Goal: Task Accomplishment & Management: Manage account settings

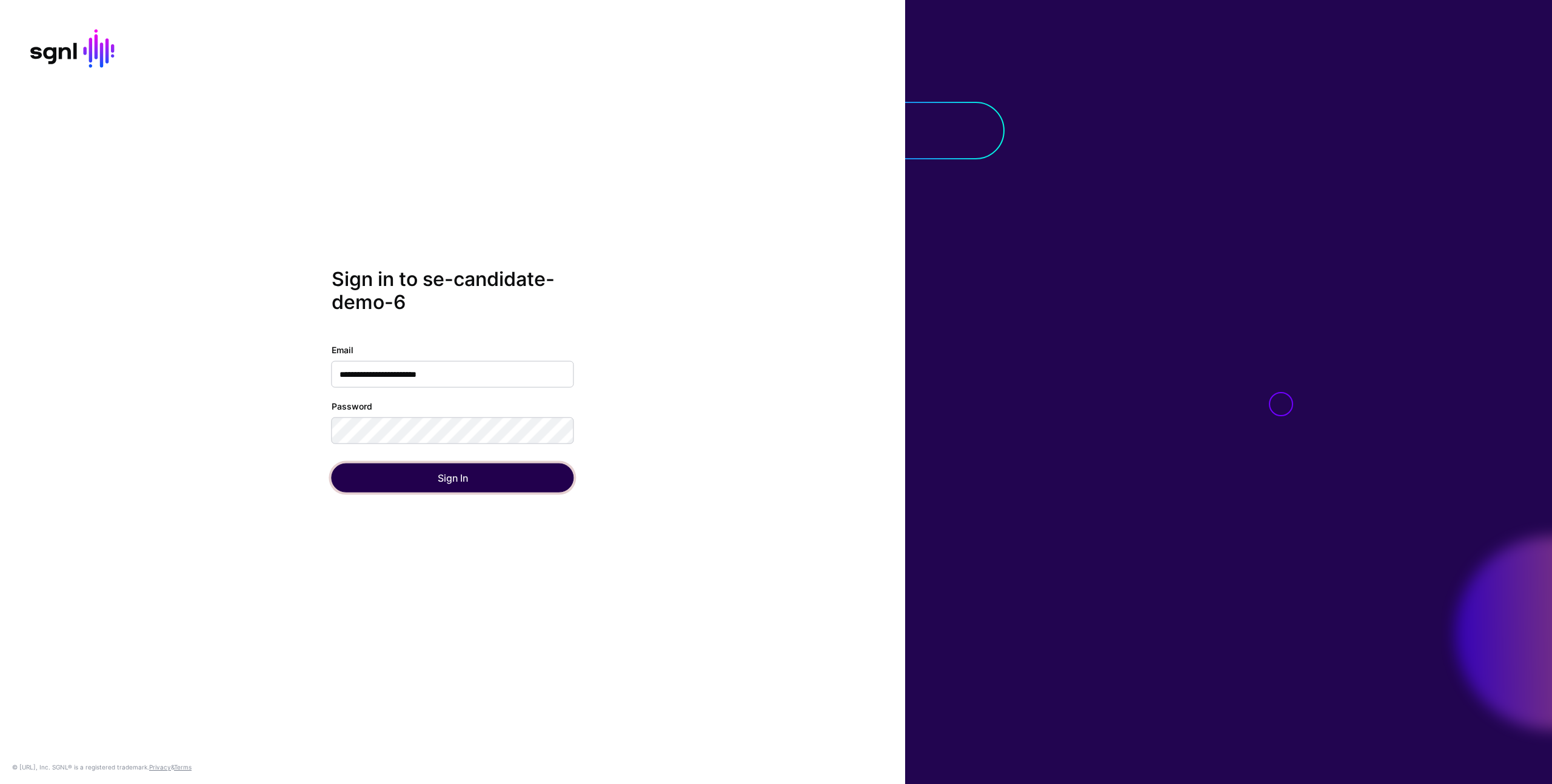
click at [405, 478] on button "Sign In" at bounding box center [452, 477] width 243 height 29
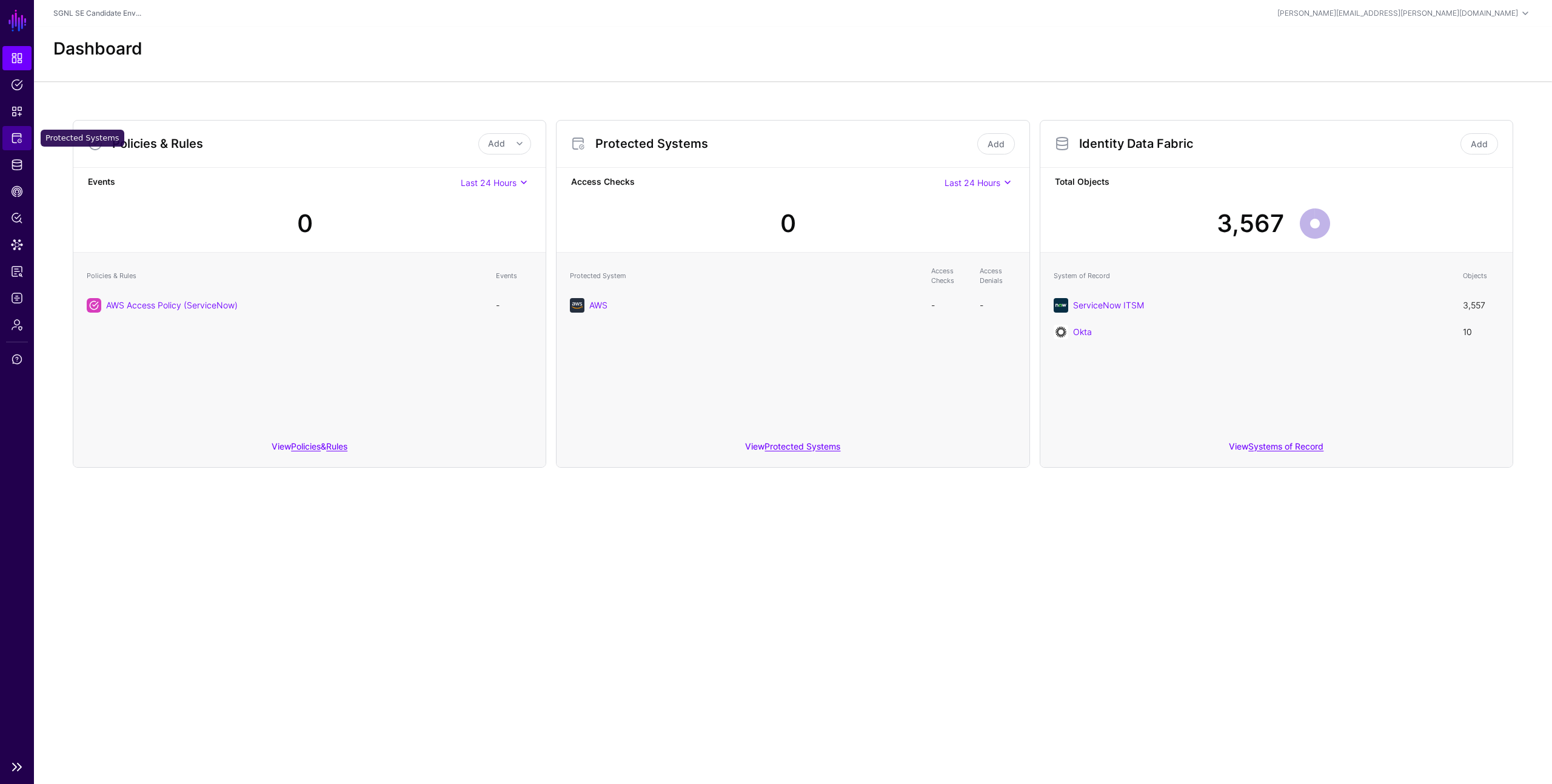
click at [16, 139] on span "Protected Systems" at bounding box center [17, 138] width 12 height 12
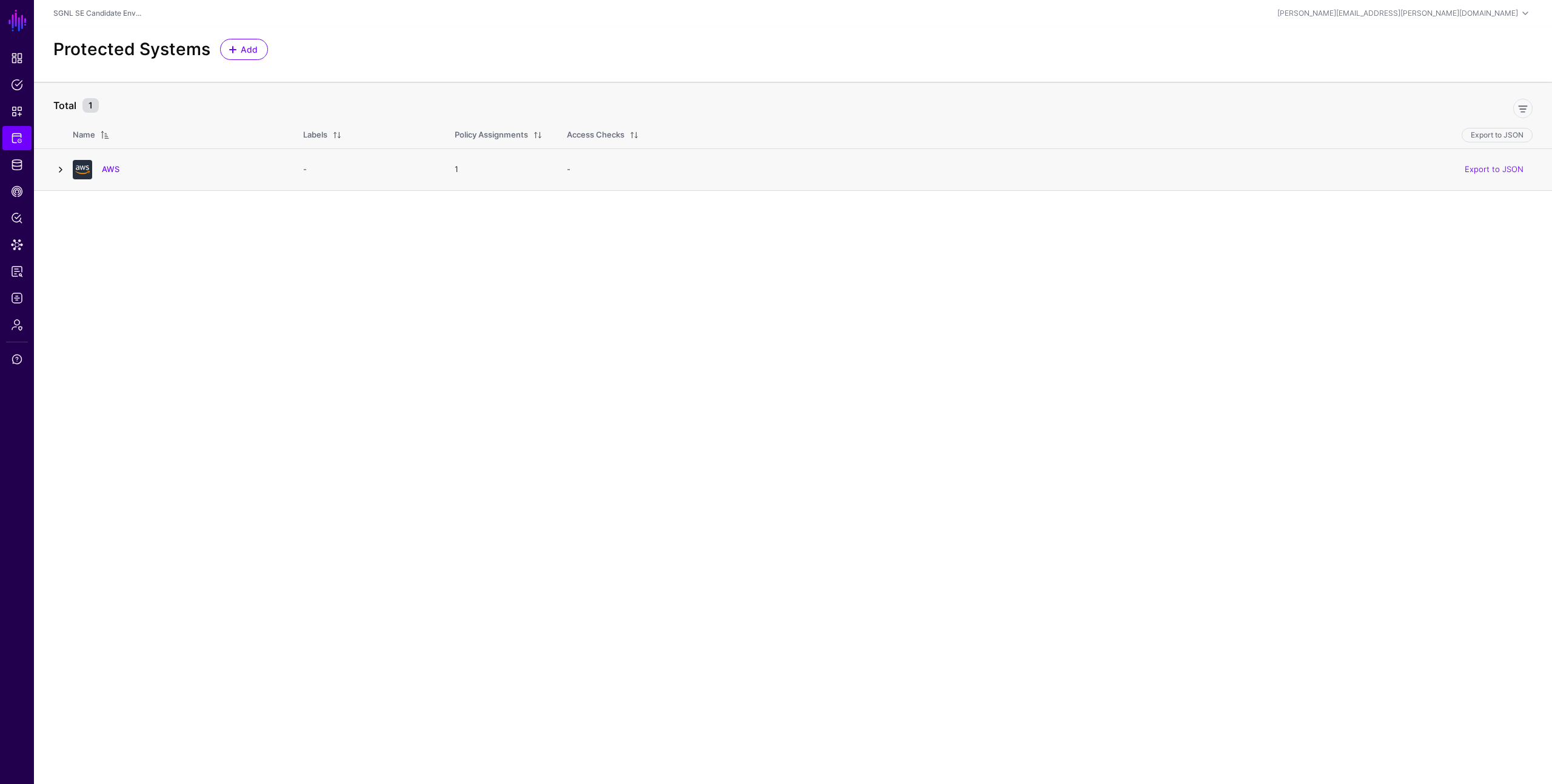
click at [62, 167] on link at bounding box center [60, 169] width 15 height 15
click at [92, 244] on link at bounding box center [93, 246] width 15 height 15
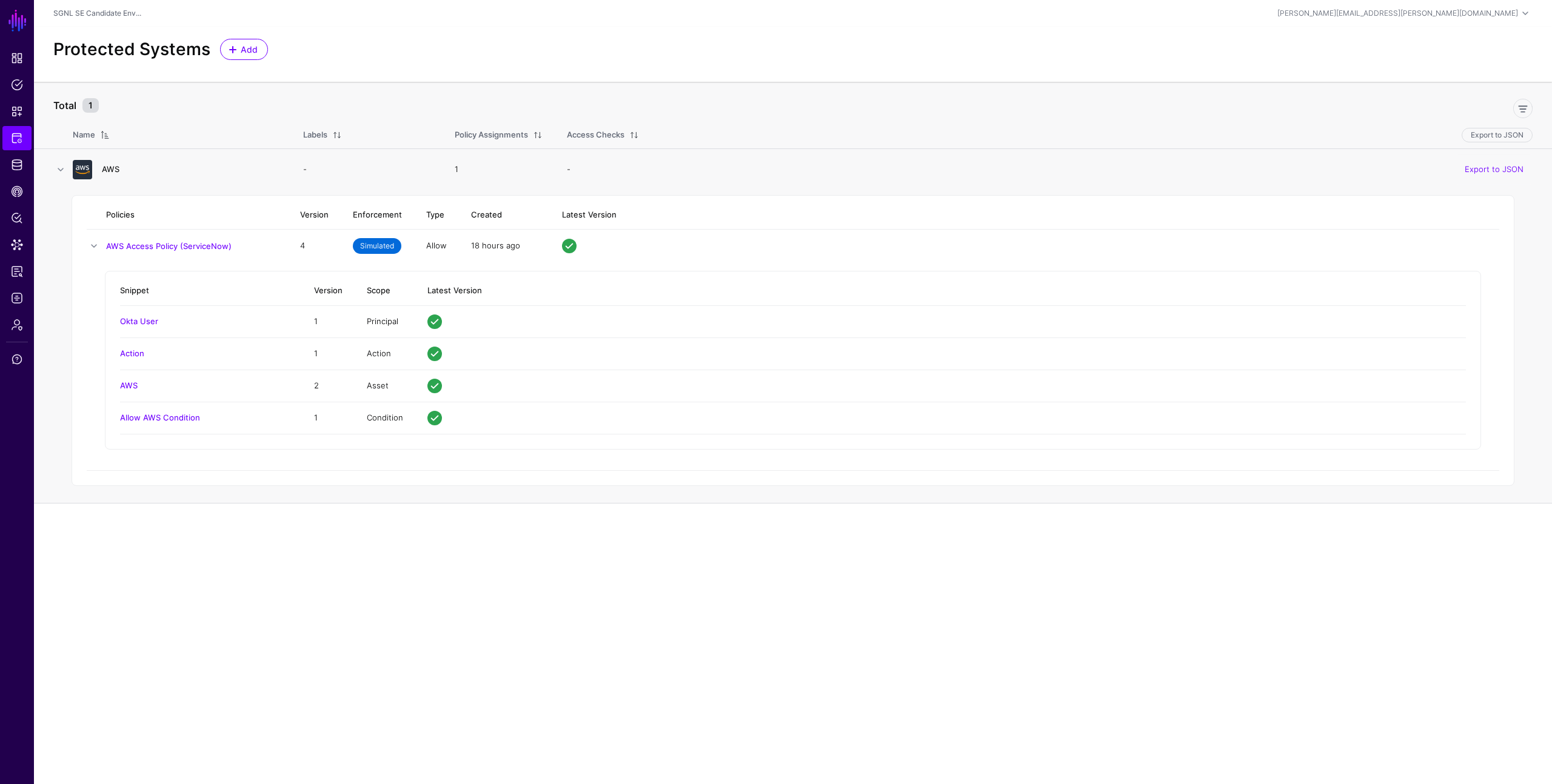
click at [108, 169] on link "AWS" at bounding box center [110, 169] width 18 height 10
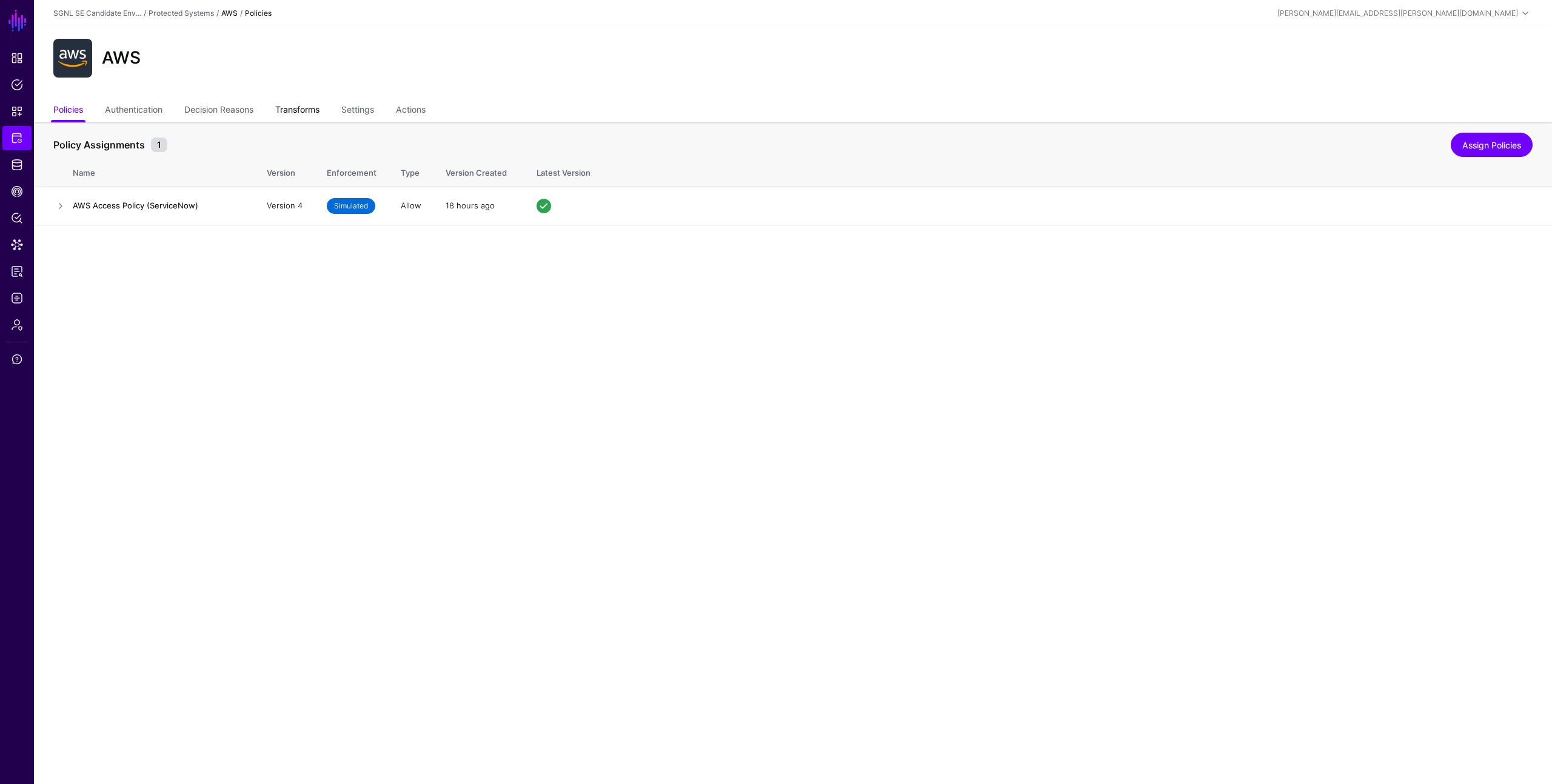
click at [312, 109] on link "Transforms" at bounding box center [297, 111] width 44 height 23
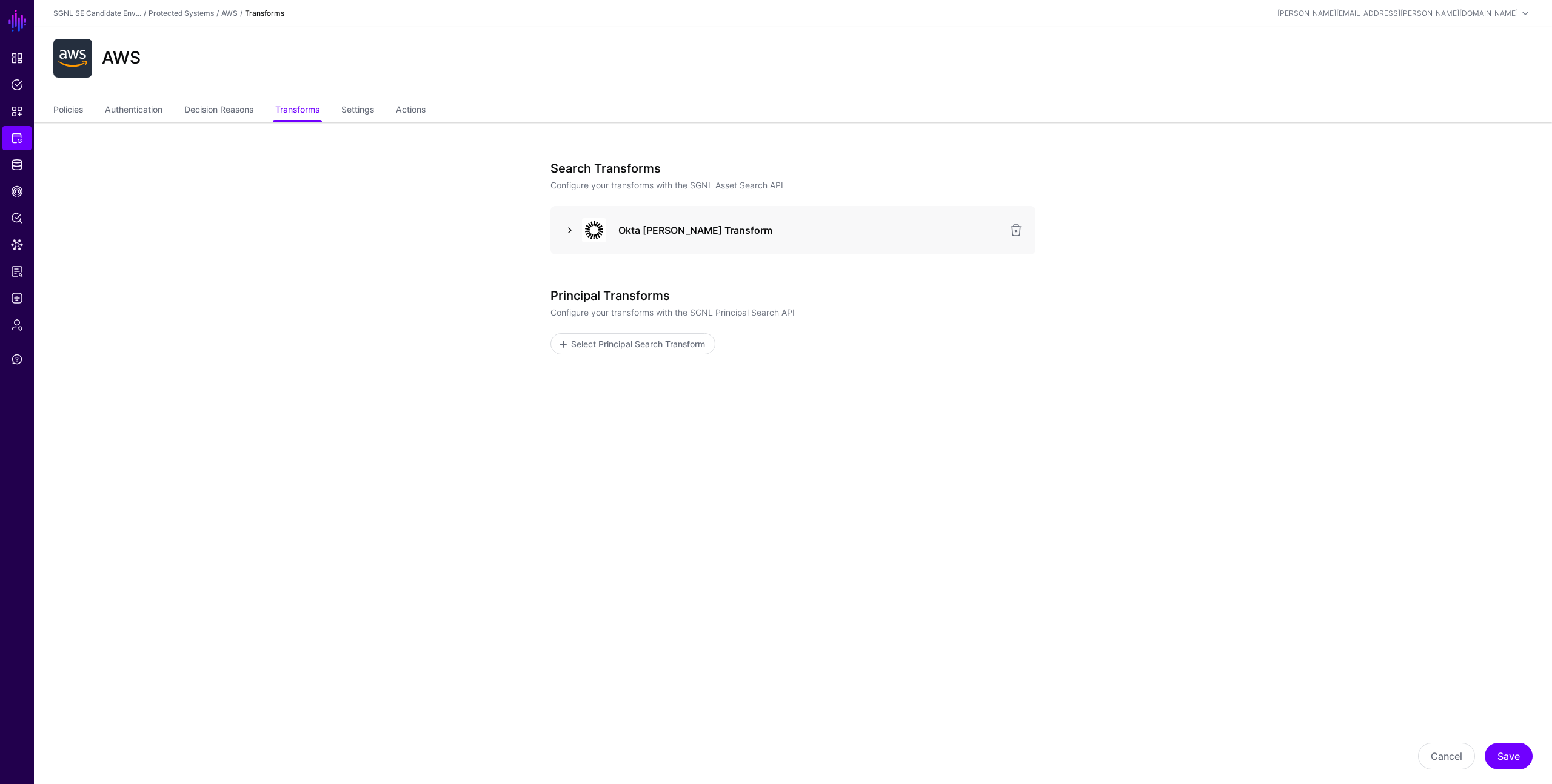
click at [572, 228] on link at bounding box center [569, 230] width 15 height 15
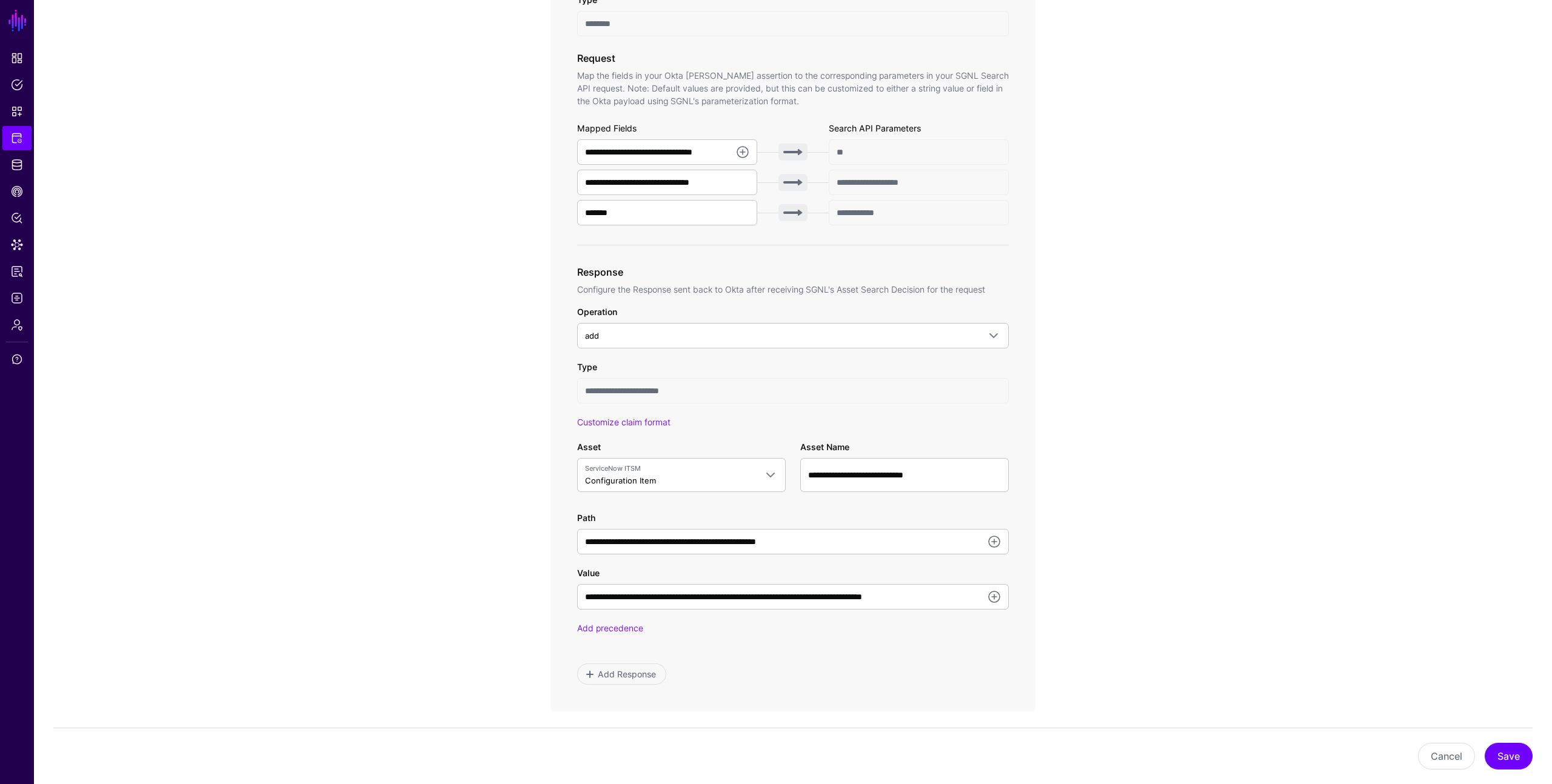
scroll to position [374, 0]
click at [744, 596] on input "**********" at bounding box center [793, 595] width 432 height 25
click at [760, 598] on input "**********" at bounding box center [793, 595] width 432 height 25
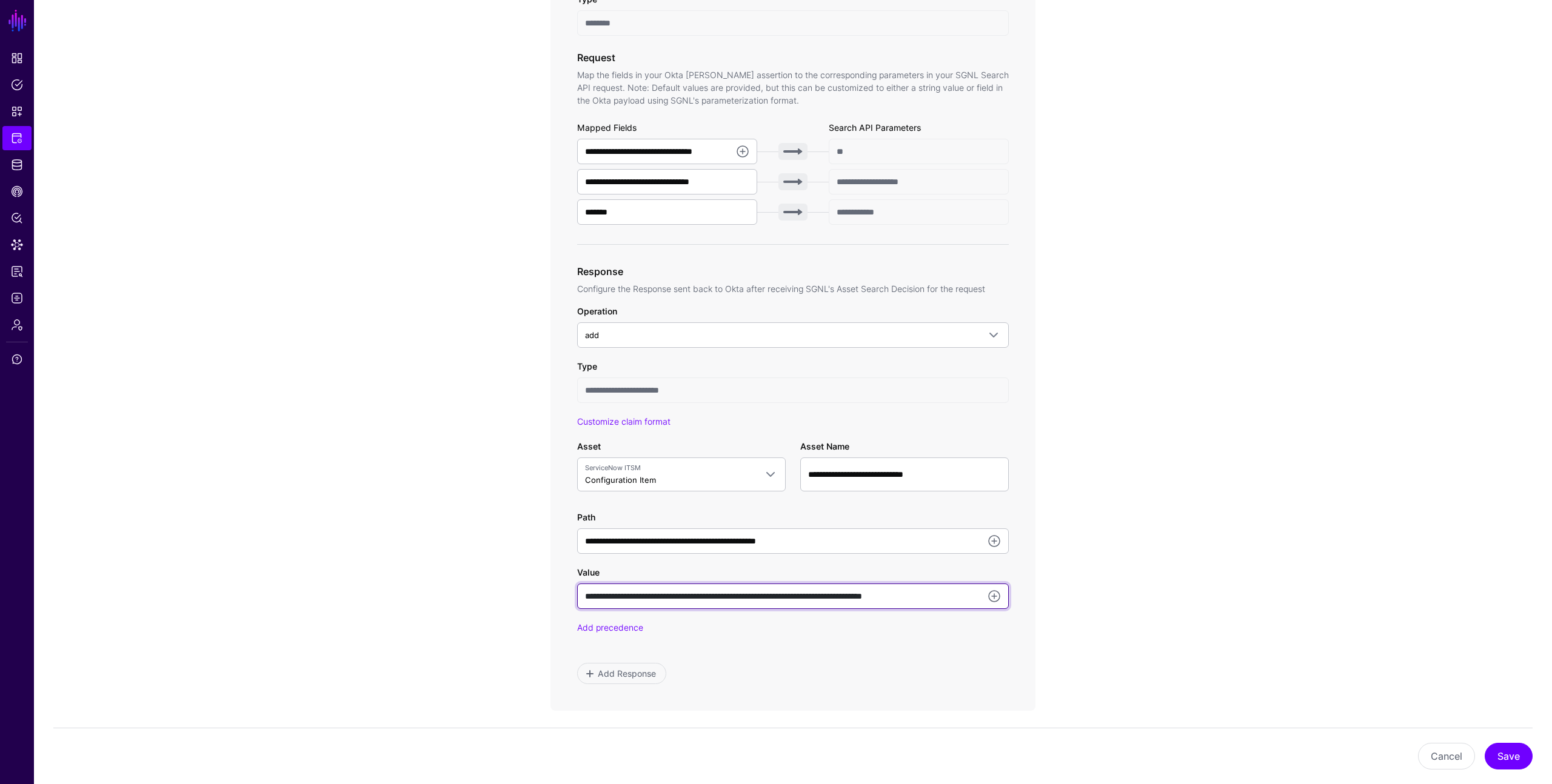
click at [763, 591] on input "**********" at bounding box center [793, 595] width 432 height 25
click at [993, 595] on link at bounding box center [993, 596] width 15 height 15
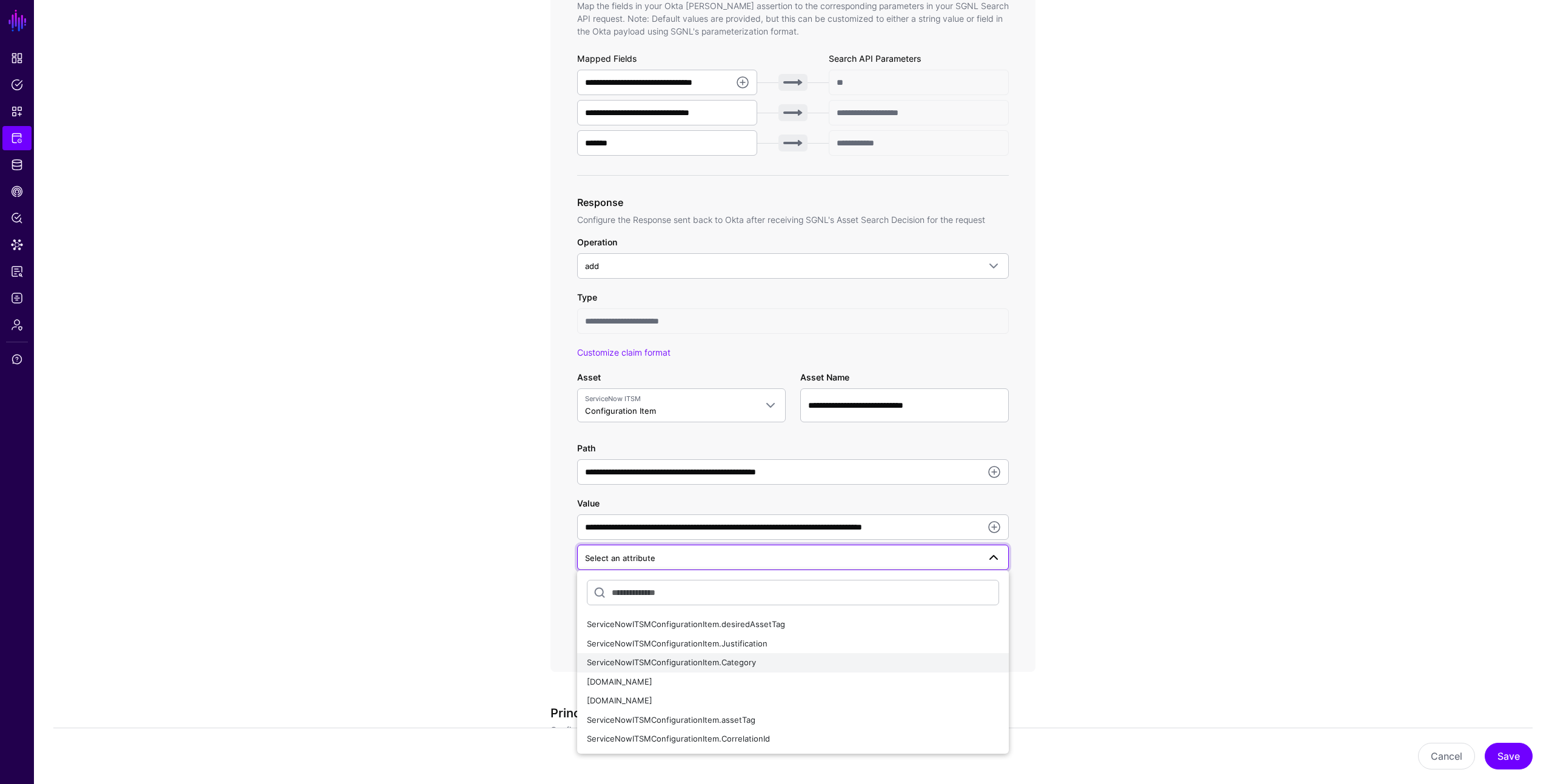
scroll to position [444, 0]
click at [775, 677] on div "ServiceNowITSMConfigurationItem.name" at bounding box center [792, 682] width 412 height 12
type input "**********"
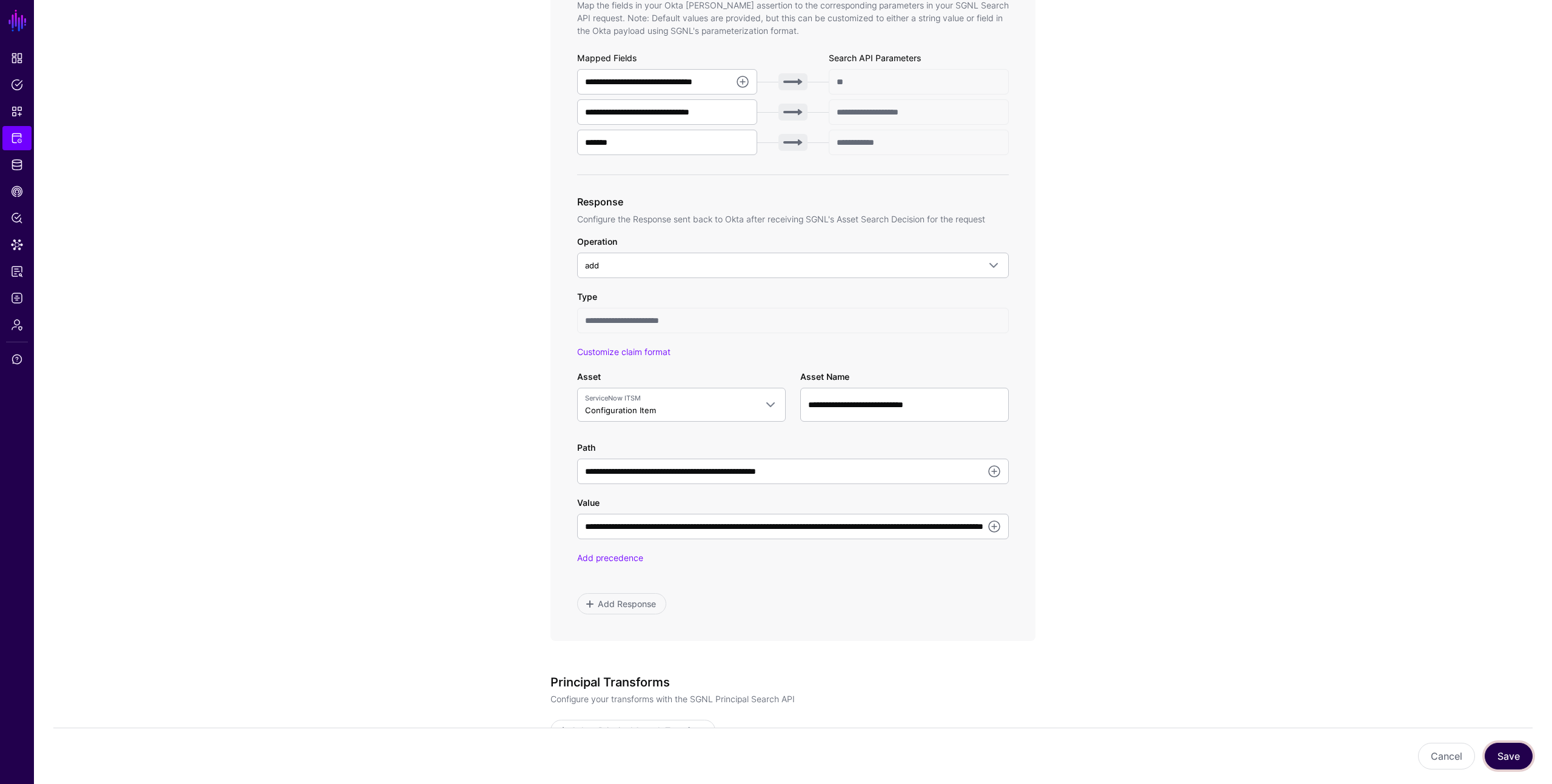
click at [1511, 752] on button "Save" at bounding box center [1508, 756] width 48 height 27
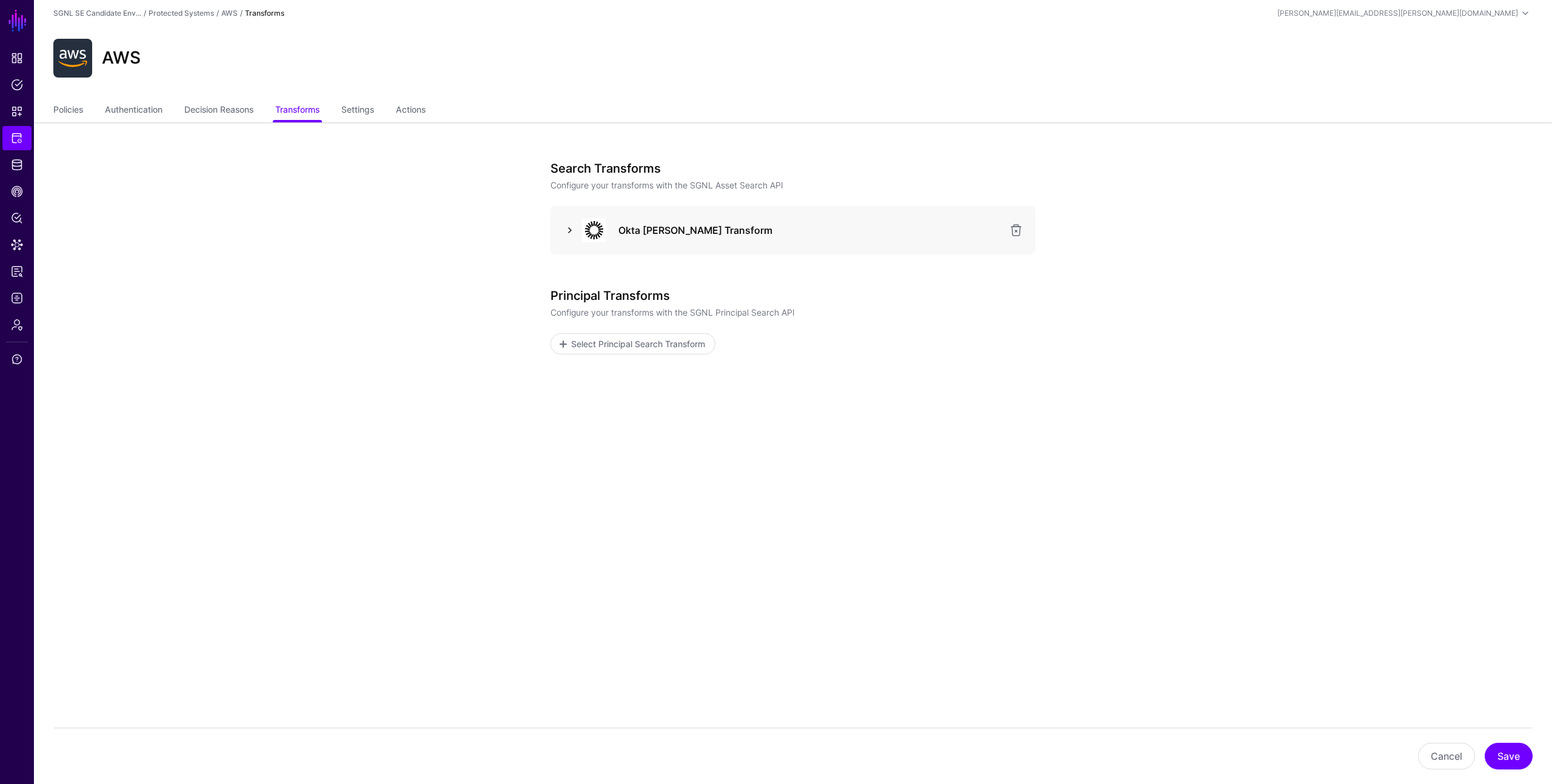
click at [570, 226] on link at bounding box center [569, 230] width 15 height 15
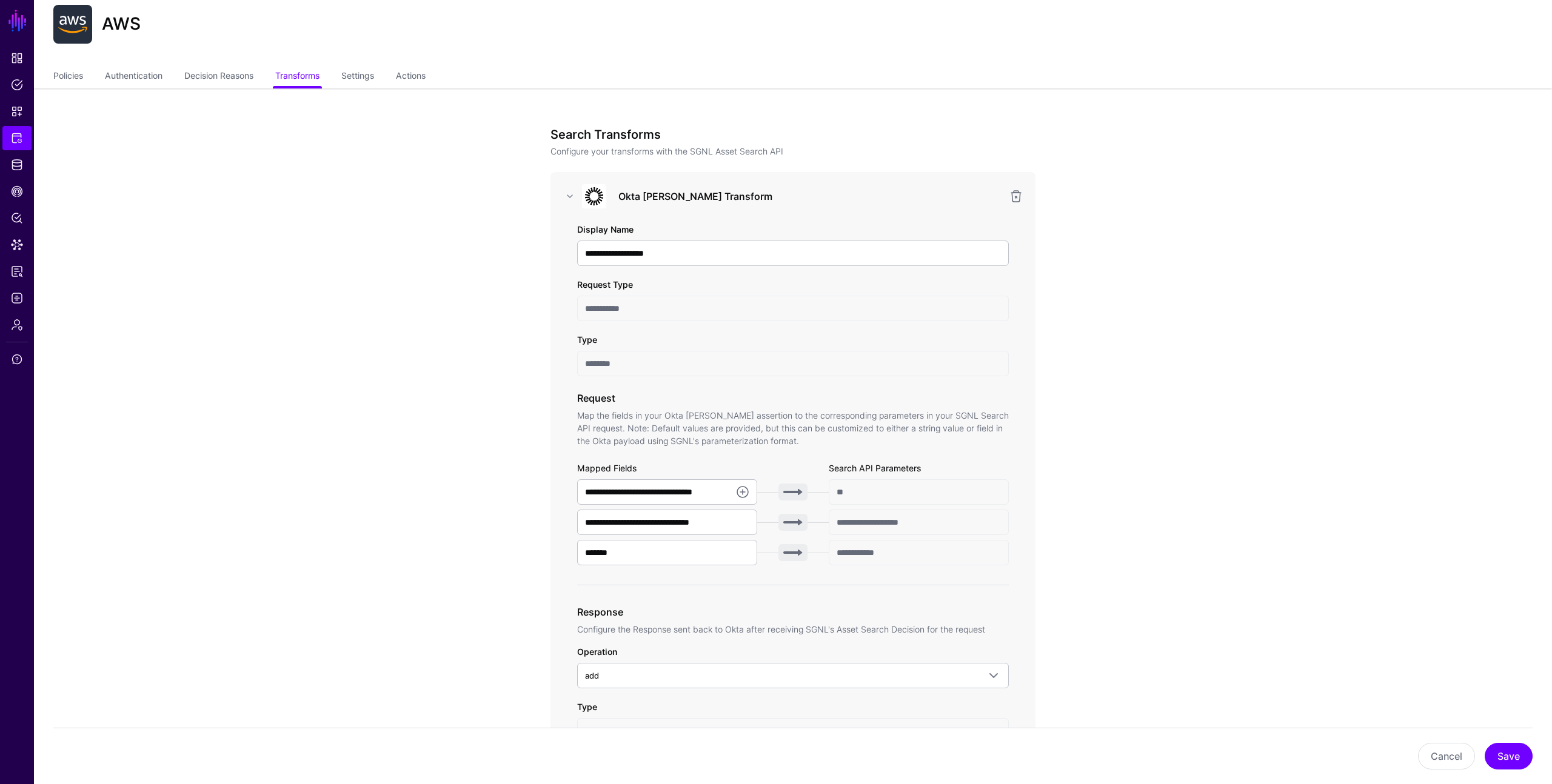
scroll to position [25, 0]
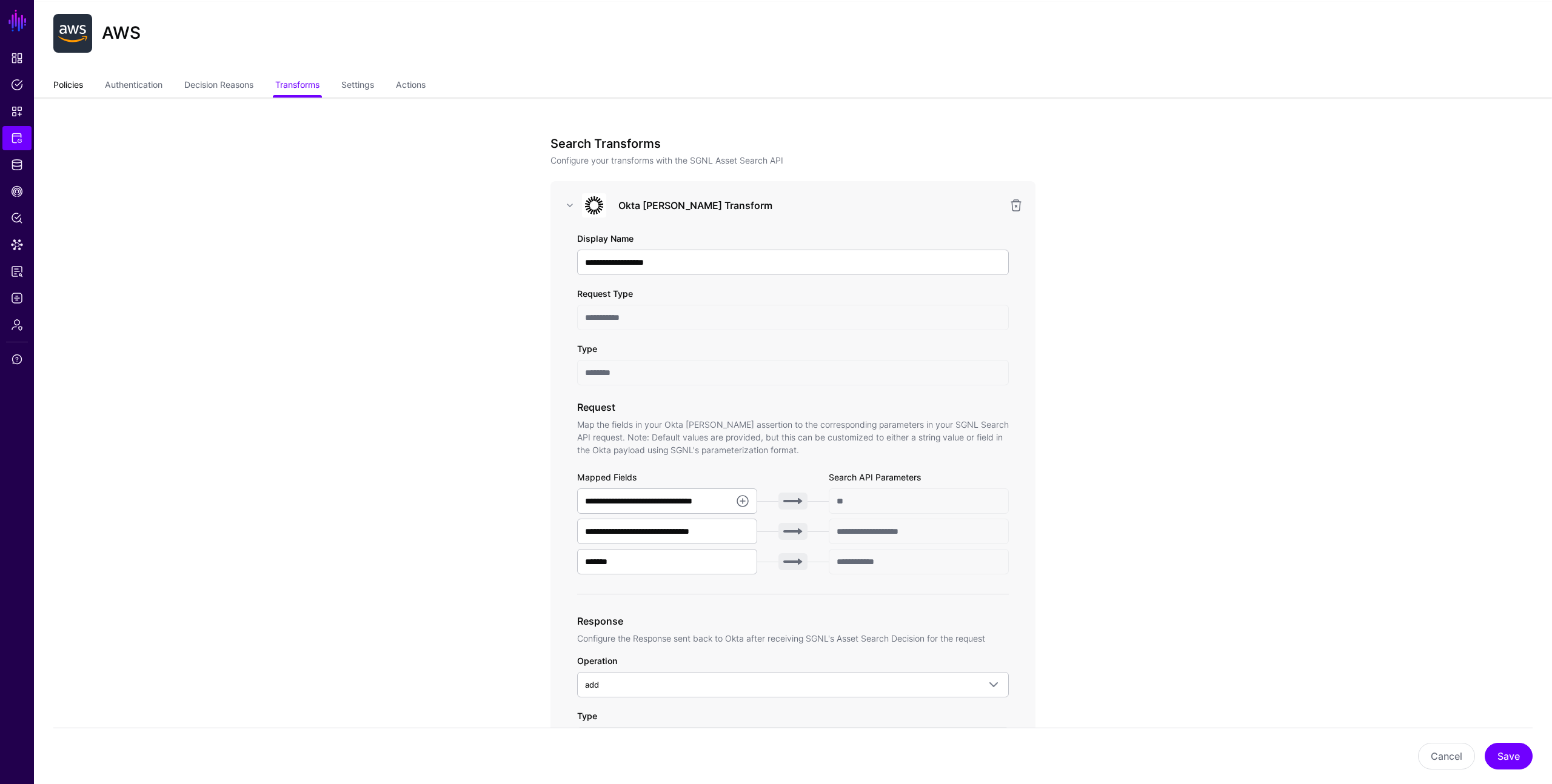
click at [61, 82] on link "Policies" at bounding box center [68, 86] width 30 height 23
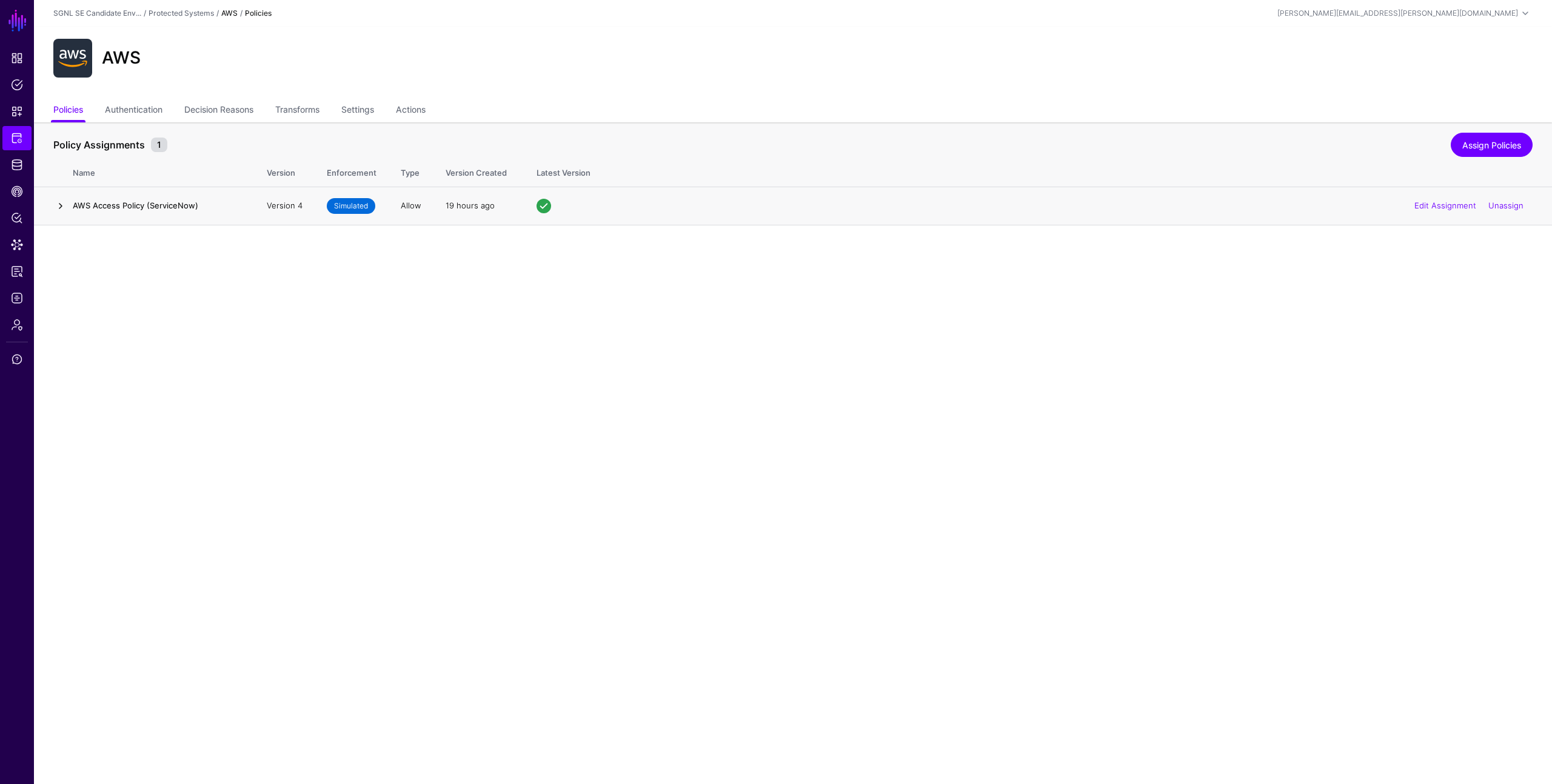
click at [63, 203] on link at bounding box center [60, 206] width 15 height 15
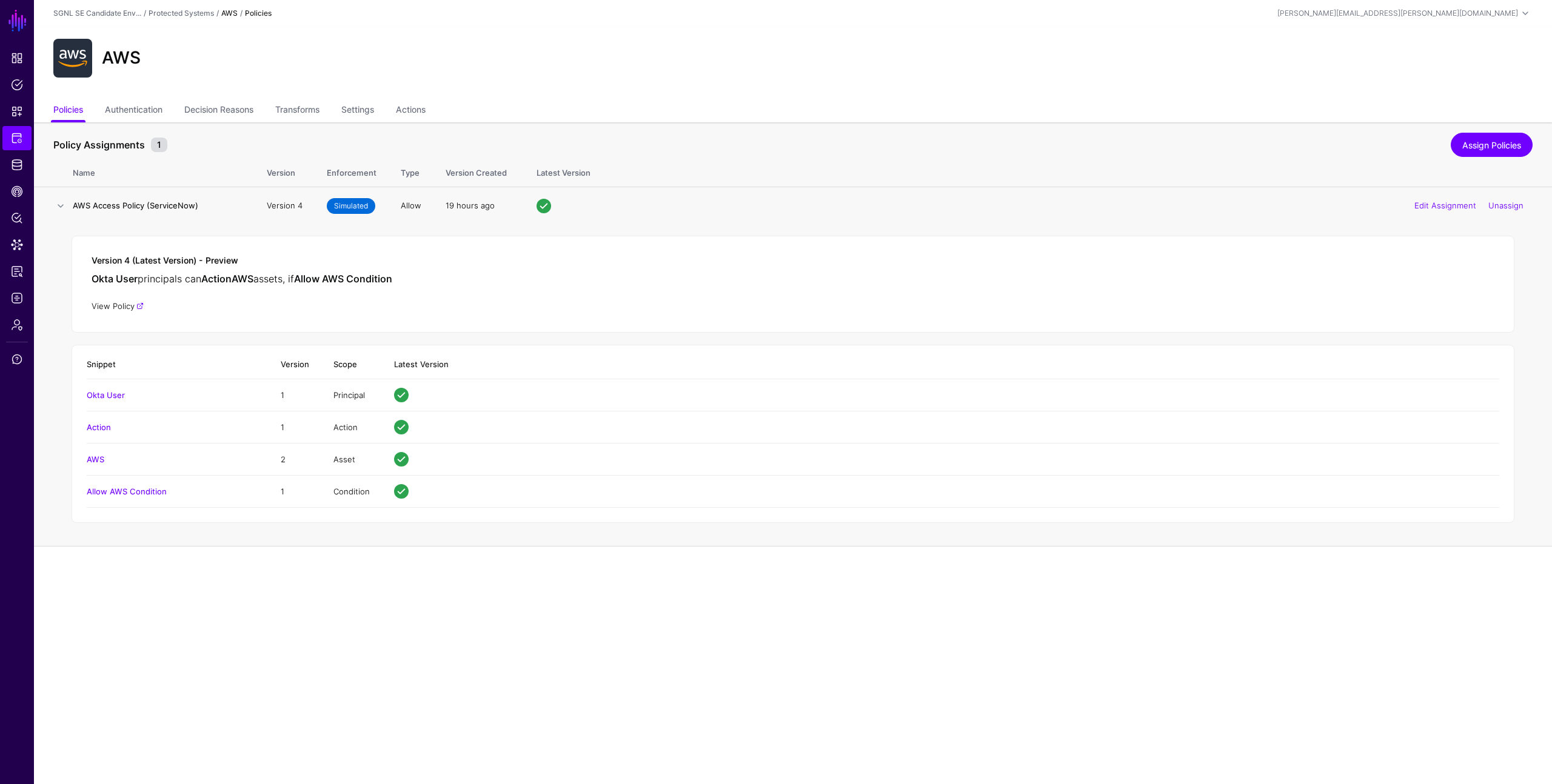
click at [110, 302] on link "View Policy" at bounding box center [118, 306] width 52 height 10
click at [133, 106] on link "Authentication" at bounding box center [133, 111] width 58 height 23
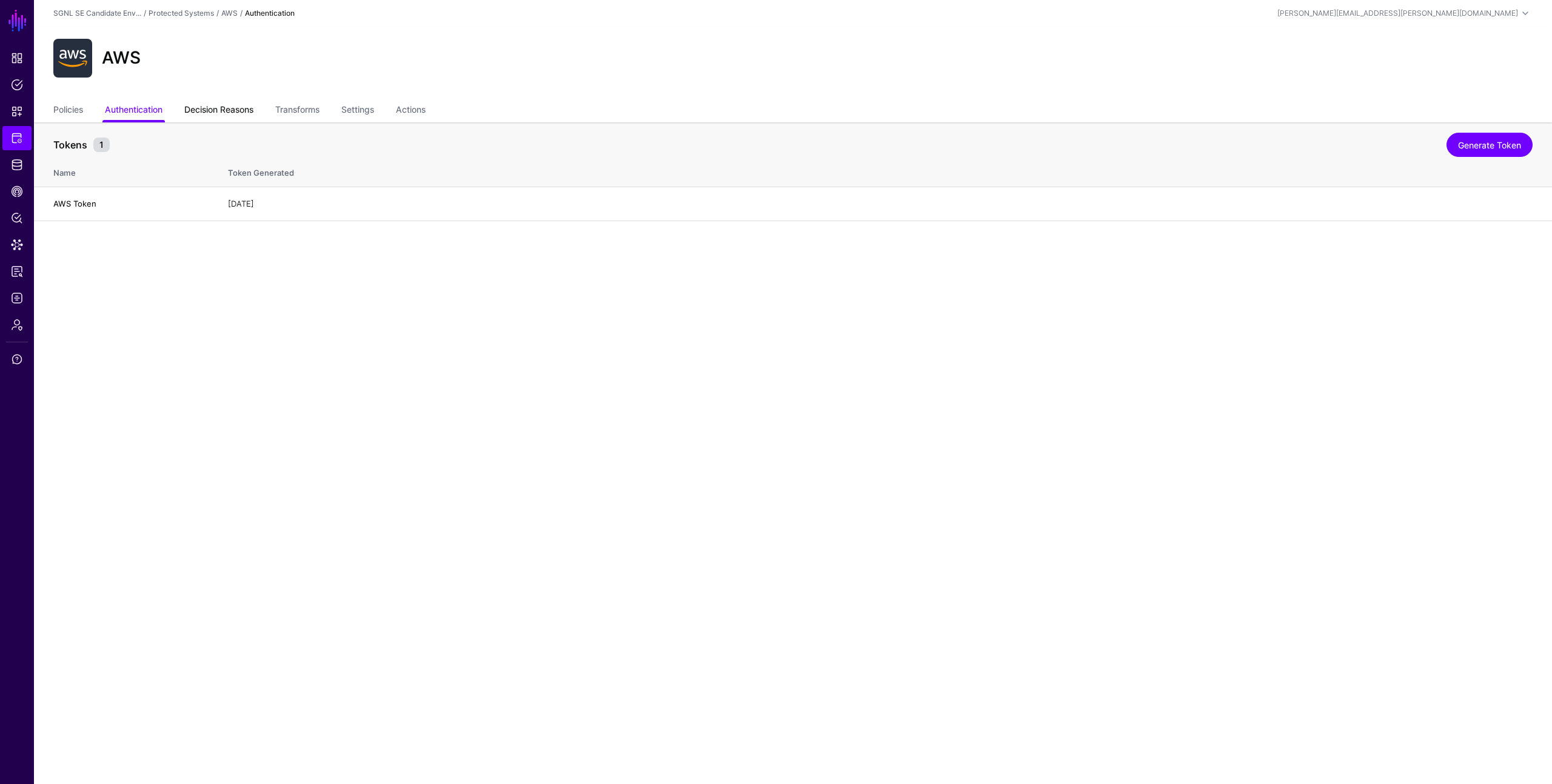
click at [214, 106] on link "Decision Reasons" at bounding box center [219, 111] width 69 height 23
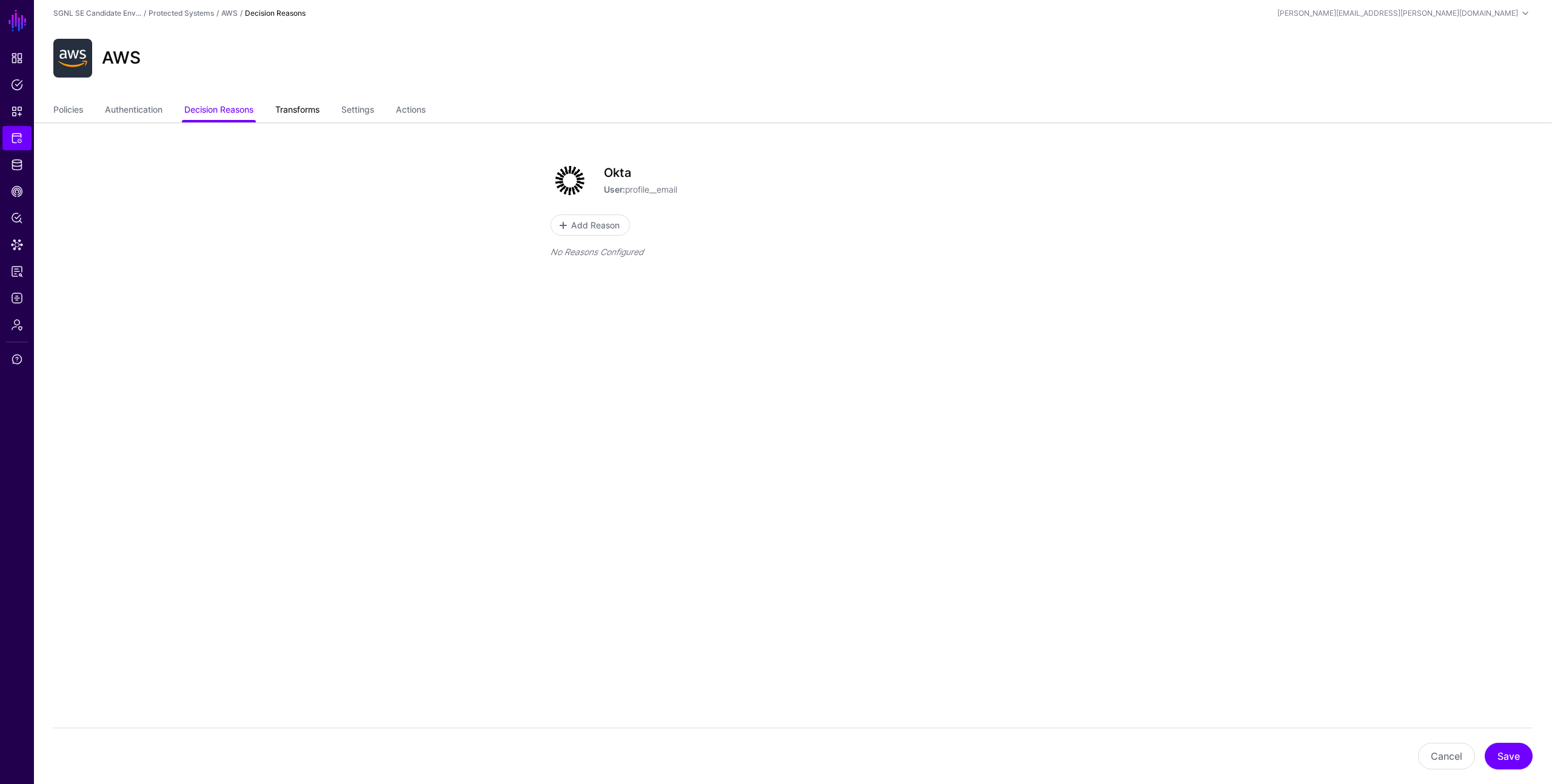
click at [294, 107] on link "Transforms" at bounding box center [297, 111] width 44 height 23
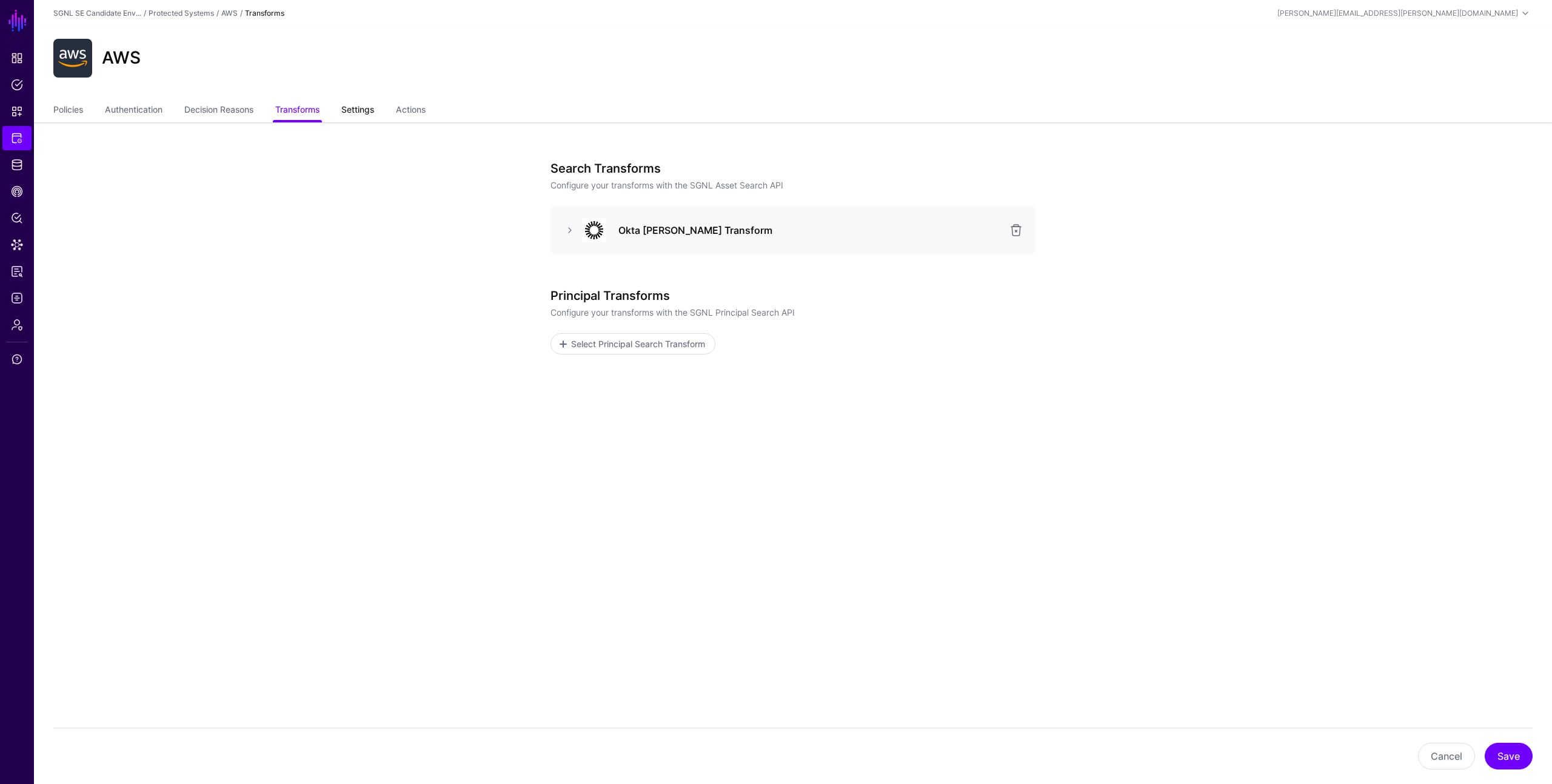
click at [364, 112] on link "Settings" at bounding box center [358, 111] width 32 height 23
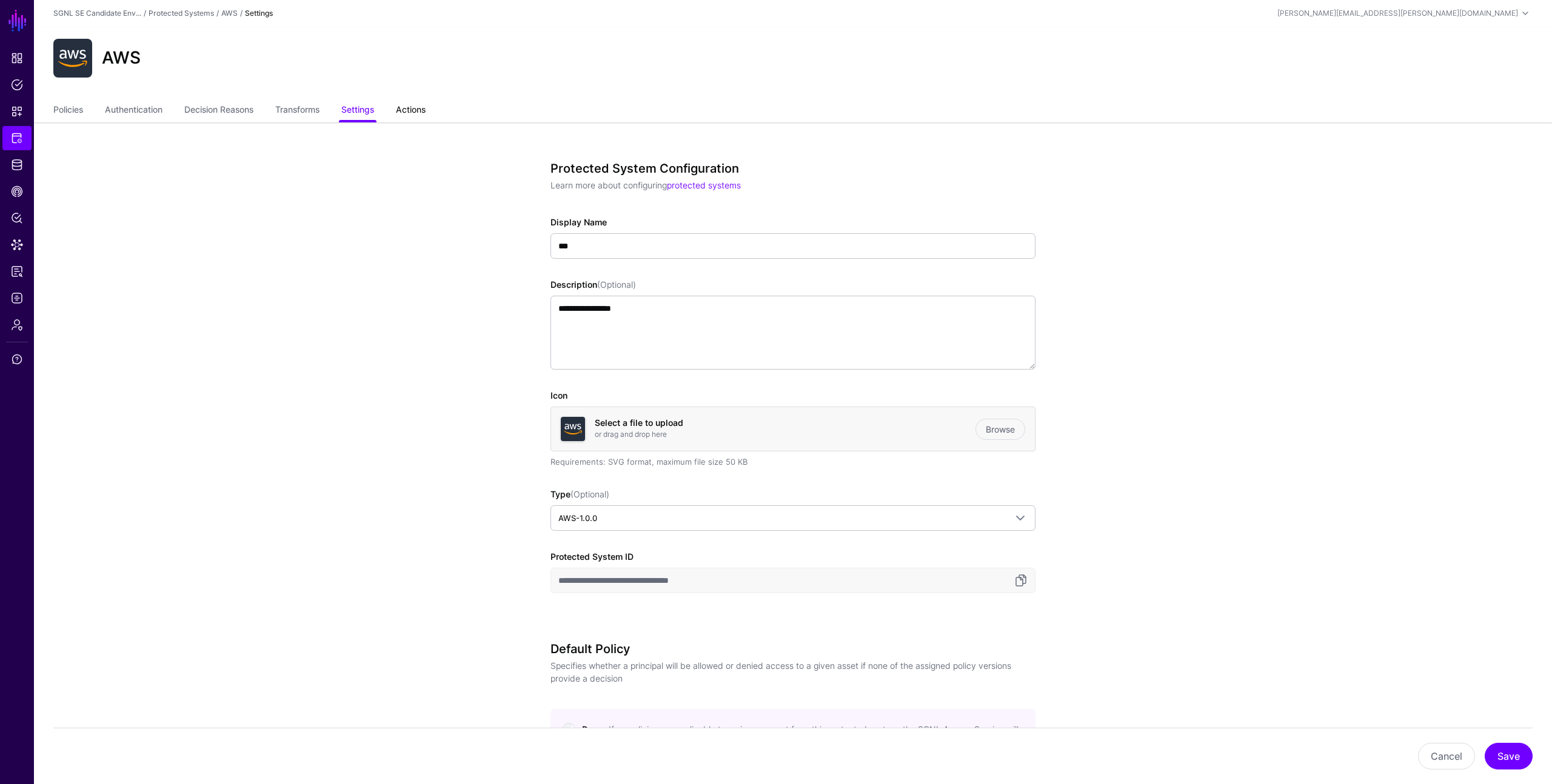
click at [412, 111] on link "Actions" at bounding box center [411, 111] width 30 height 23
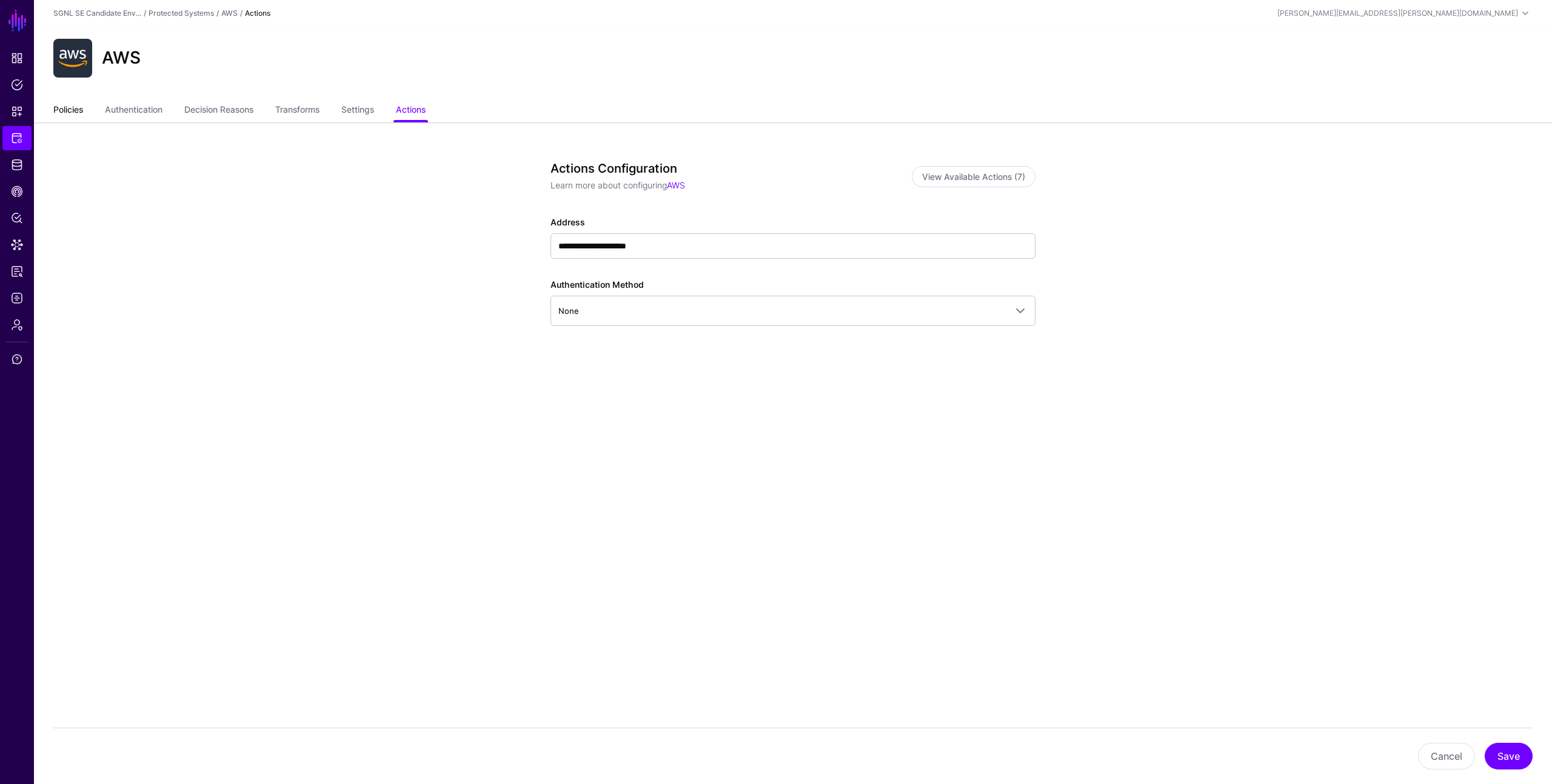
click at [68, 106] on link "Policies" at bounding box center [68, 111] width 30 height 23
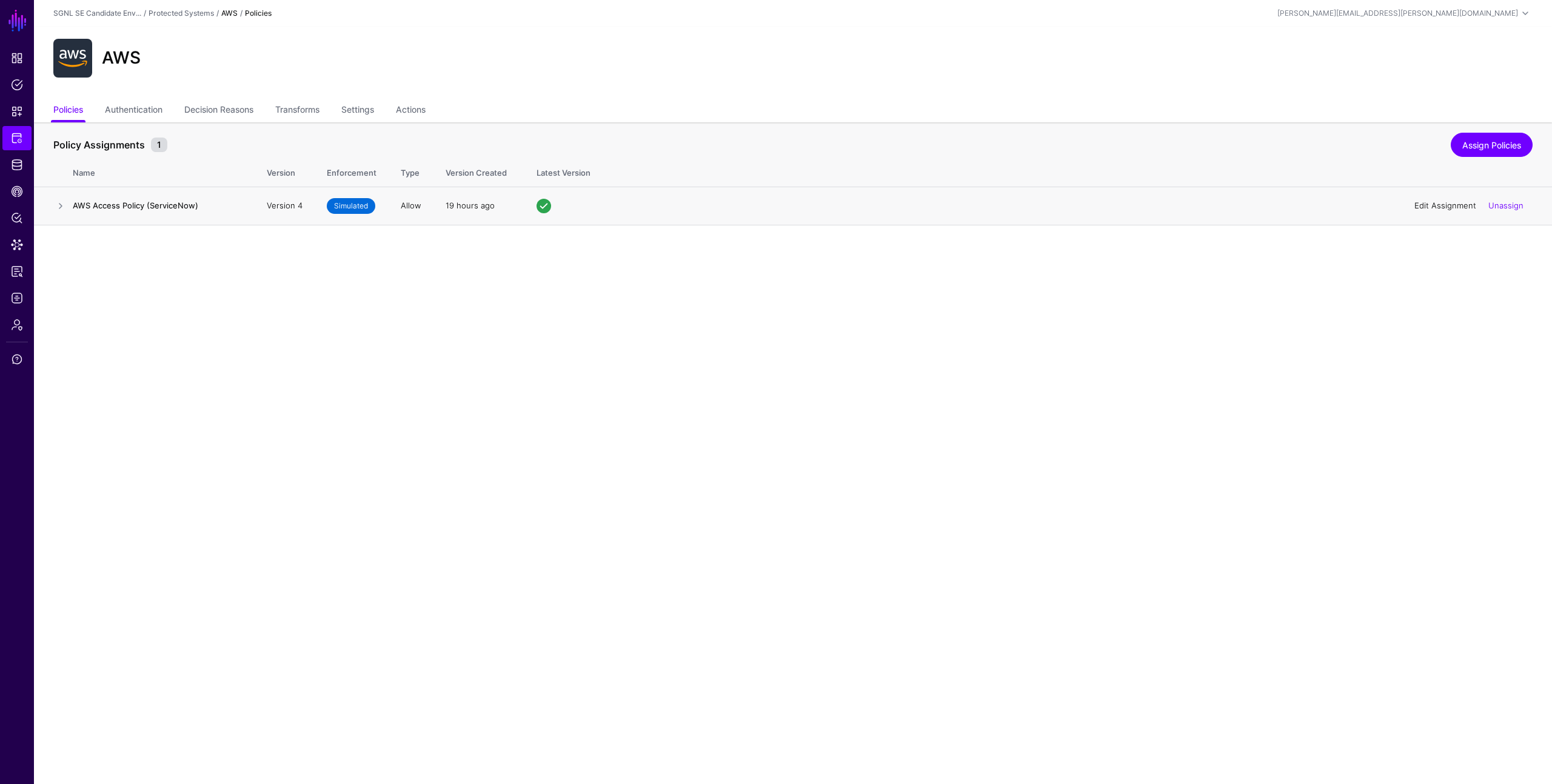
click at [1439, 206] on link "Edit Assignment" at bounding box center [1445, 205] width 62 height 10
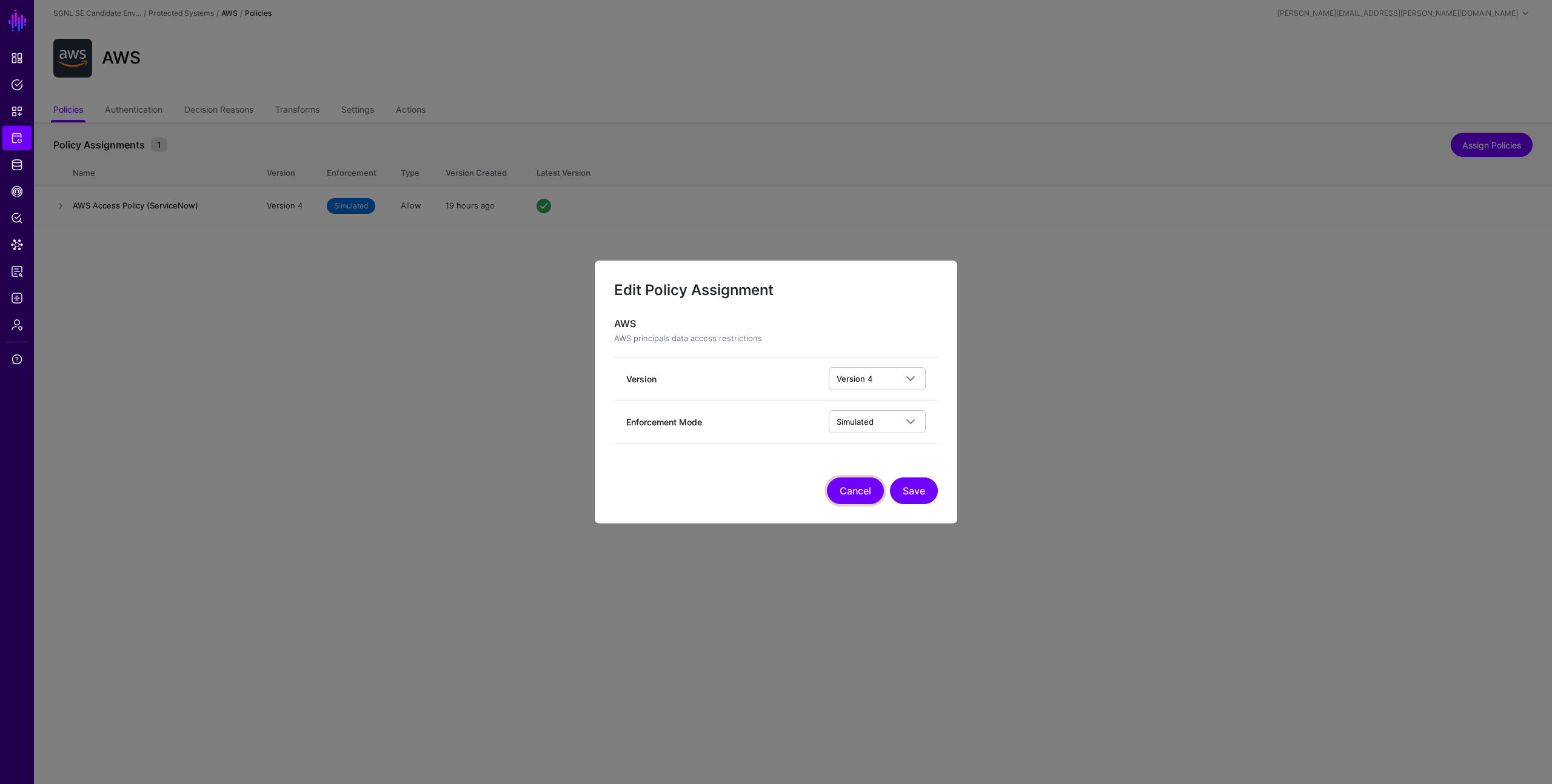
click at [848, 487] on button "Cancel" at bounding box center [855, 491] width 57 height 27
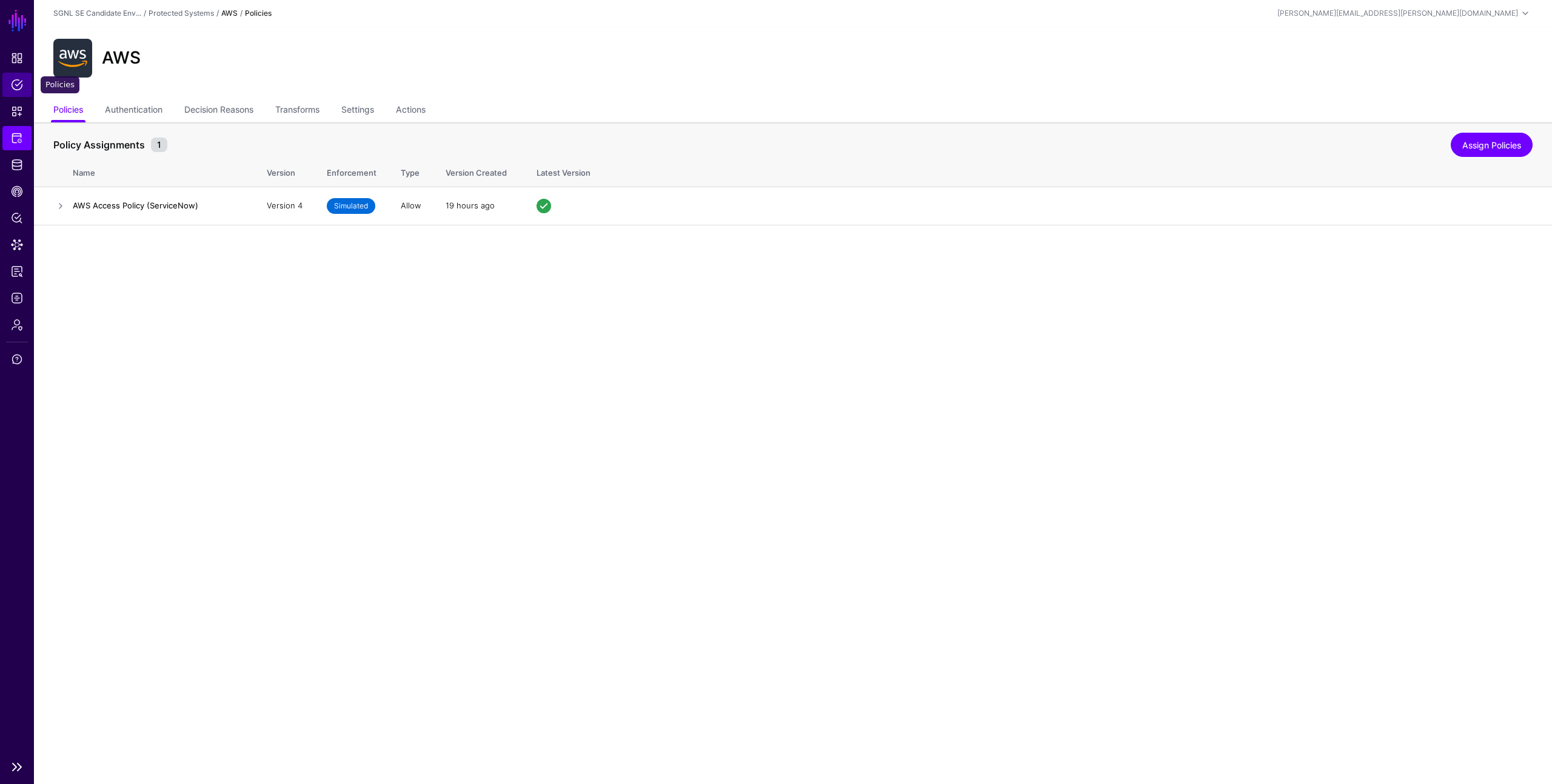
click at [18, 89] on span "Policies" at bounding box center [17, 85] width 12 height 12
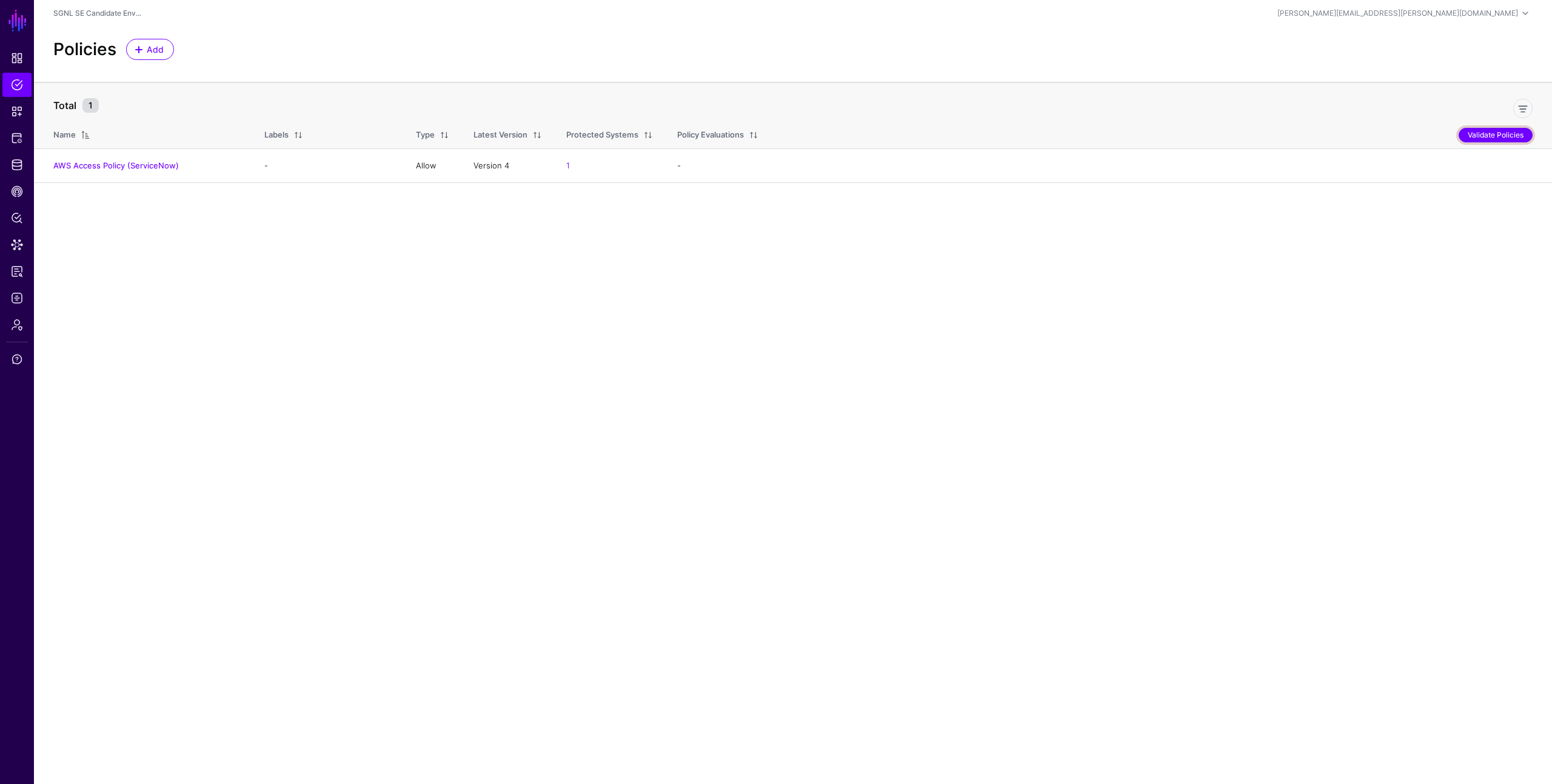
click at [1492, 129] on button "Validate Policies" at bounding box center [1495, 135] width 74 height 15
click at [183, 160] on link "AWS Access Policy (ServiceNow)" at bounding box center [130, 165] width 126 height 10
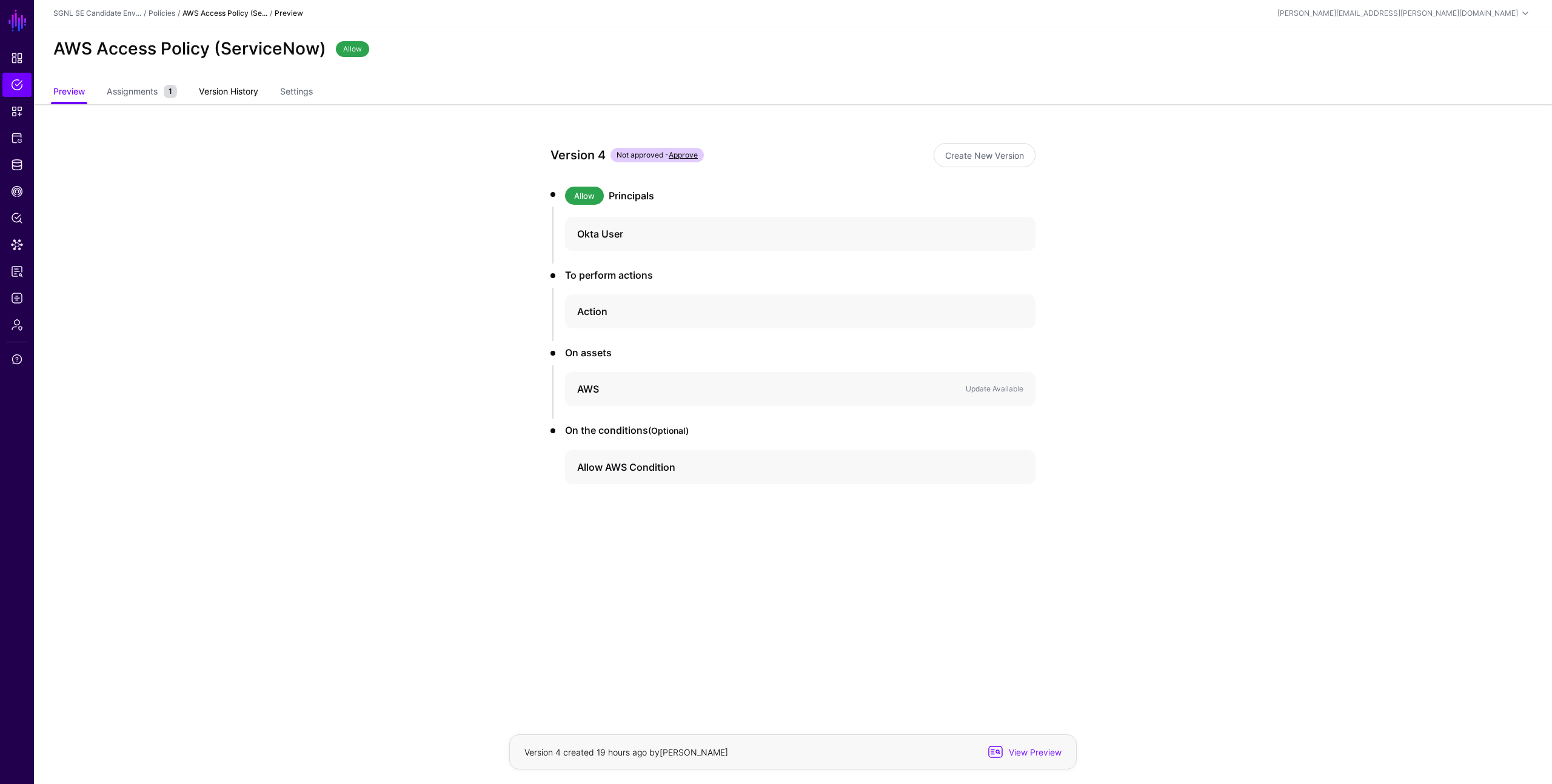
click at [223, 96] on link "Version History" at bounding box center [228, 92] width 59 height 23
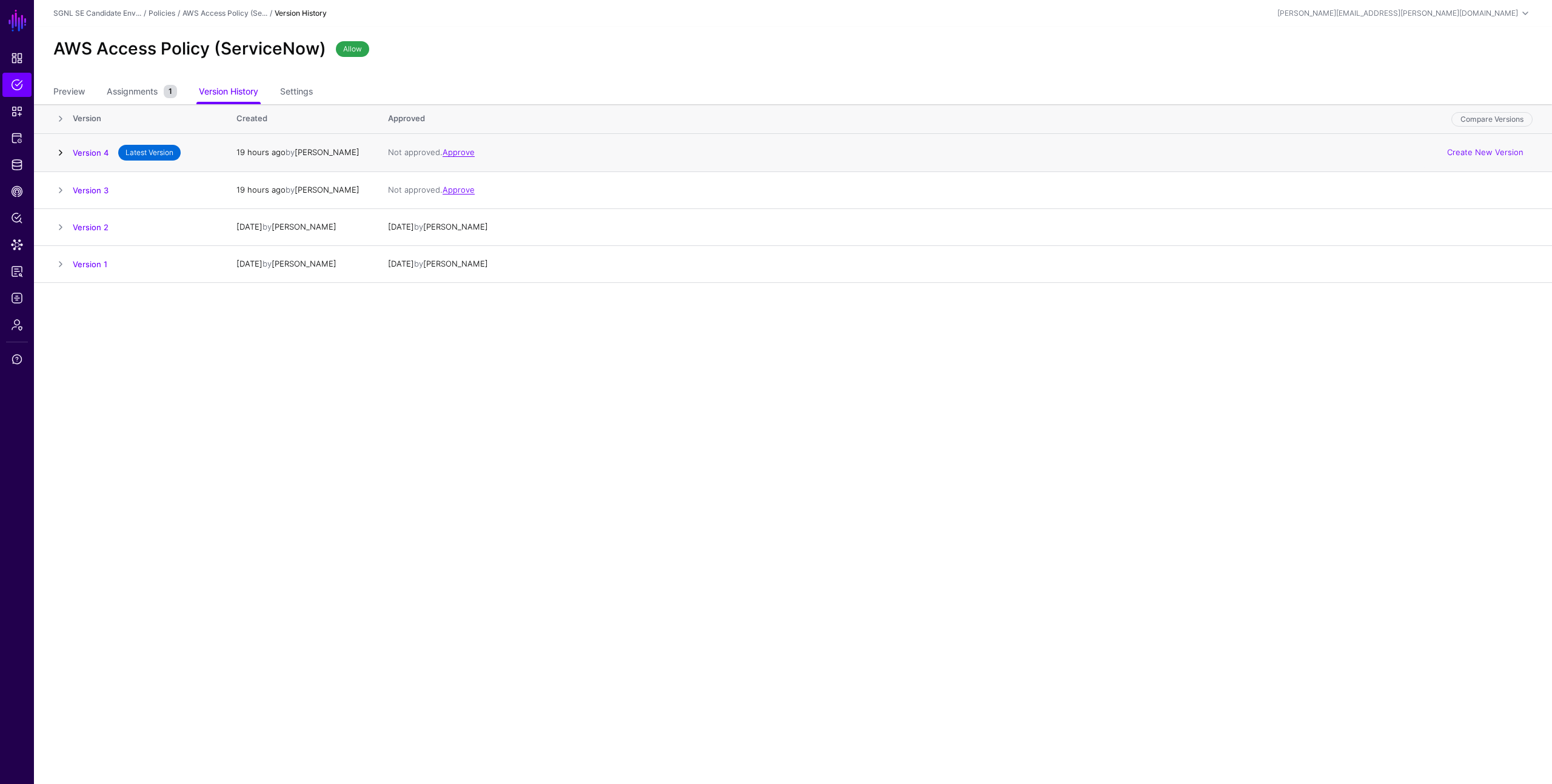
click at [59, 151] on link at bounding box center [60, 152] width 15 height 15
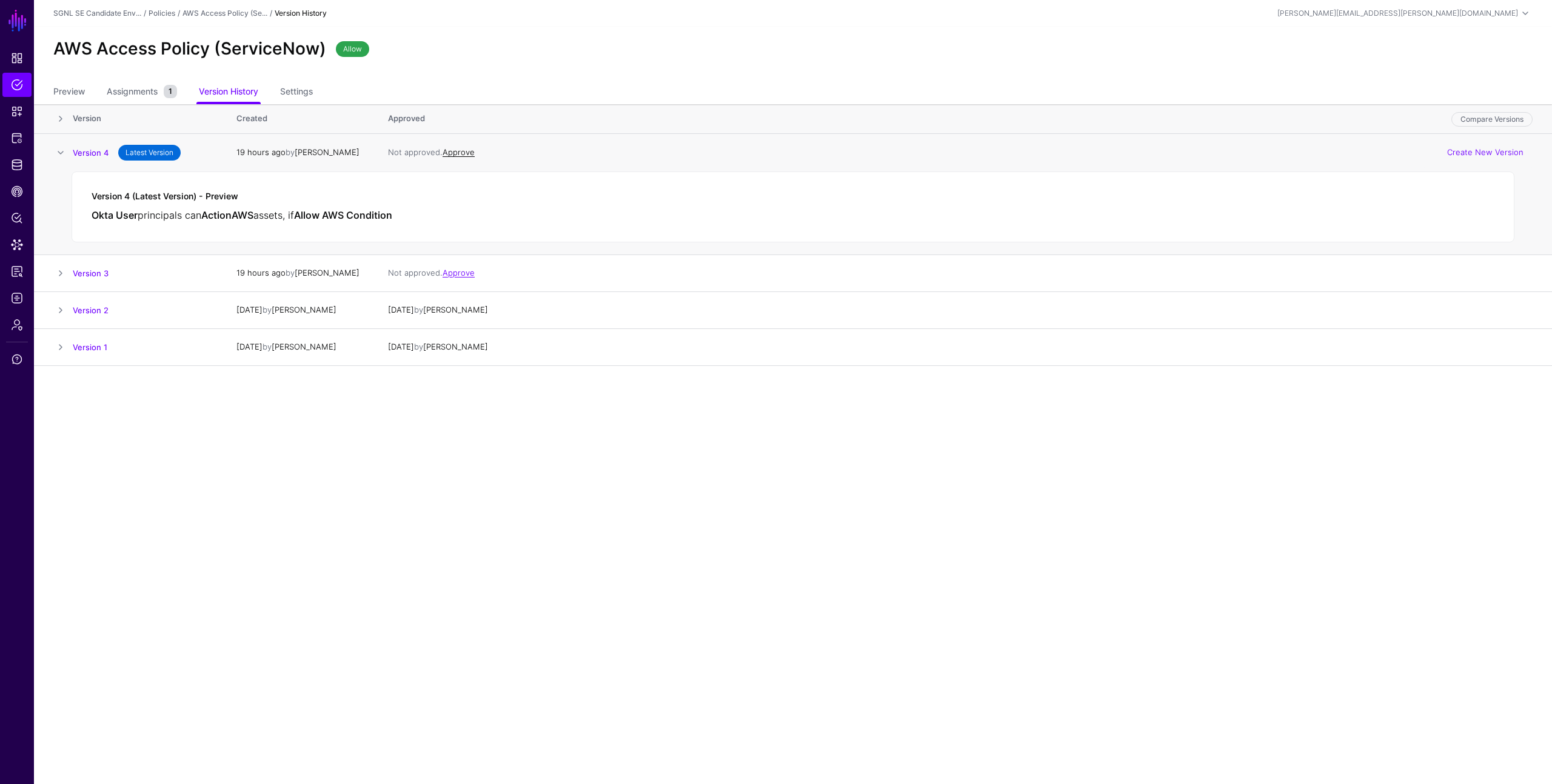
click at [454, 155] on link "Approve" at bounding box center [459, 152] width 32 height 10
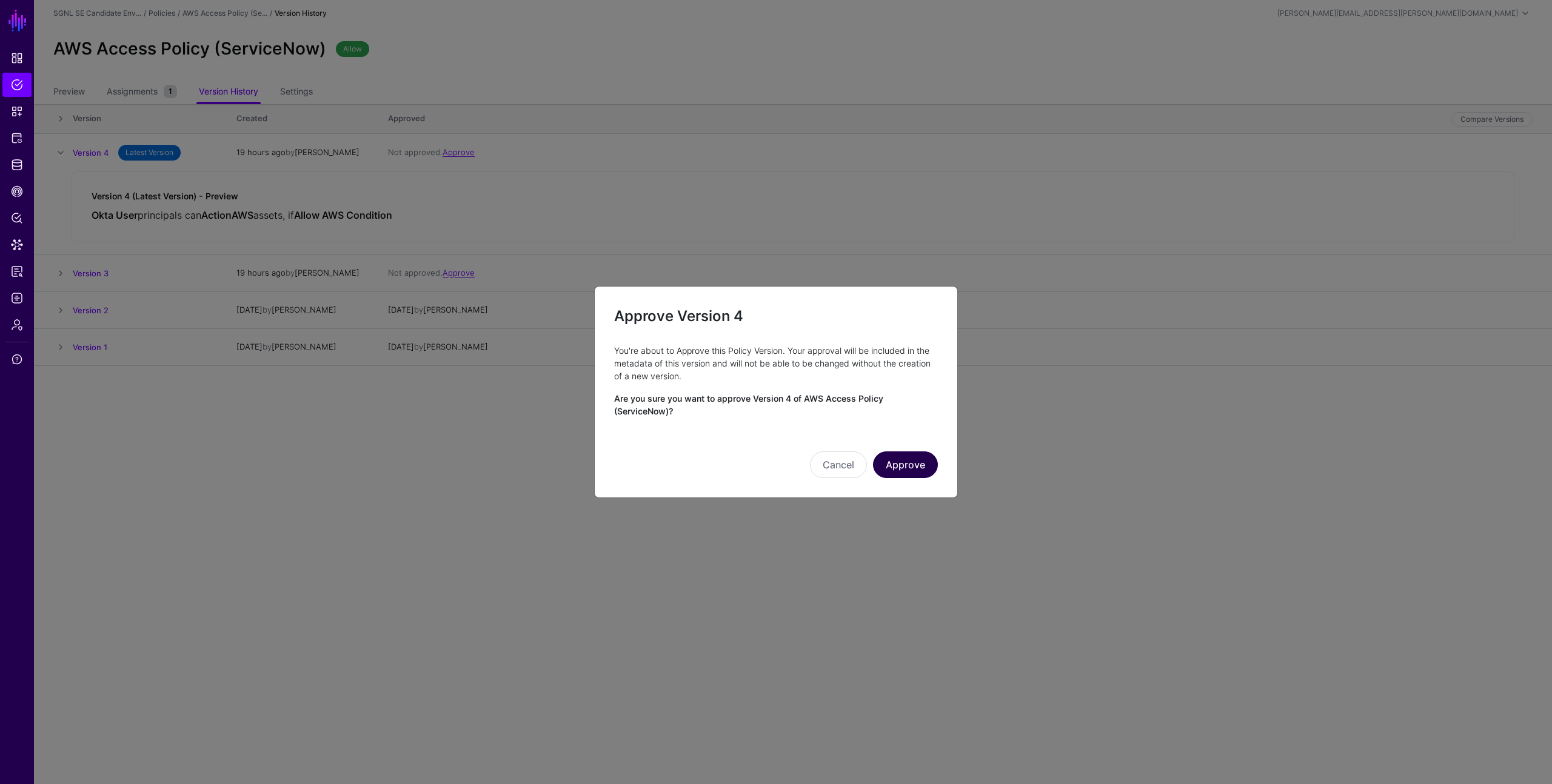
click at [922, 459] on button "Approve" at bounding box center [905, 464] width 65 height 27
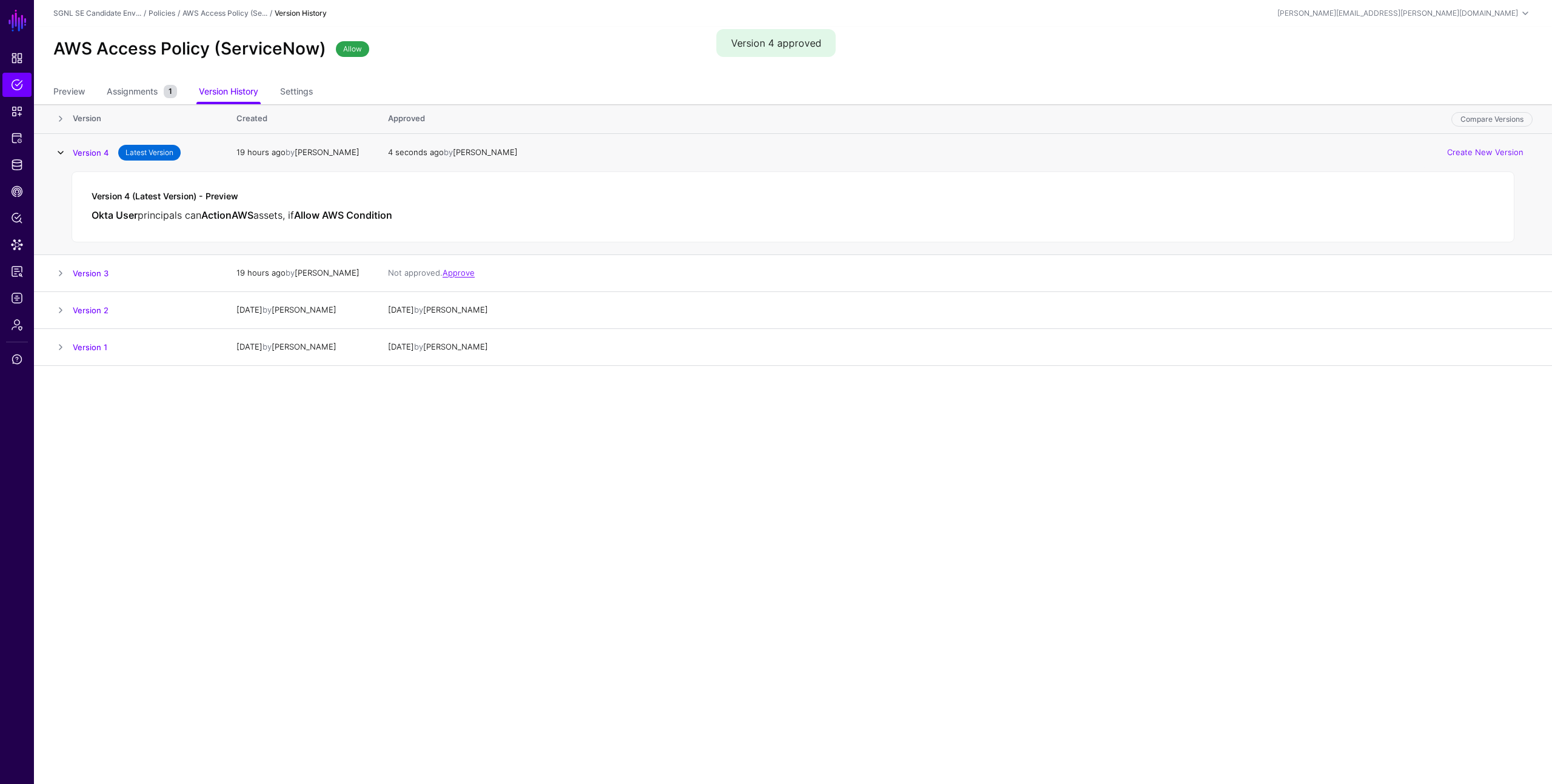
click at [64, 152] on link at bounding box center [60, 152] width 15 height 15
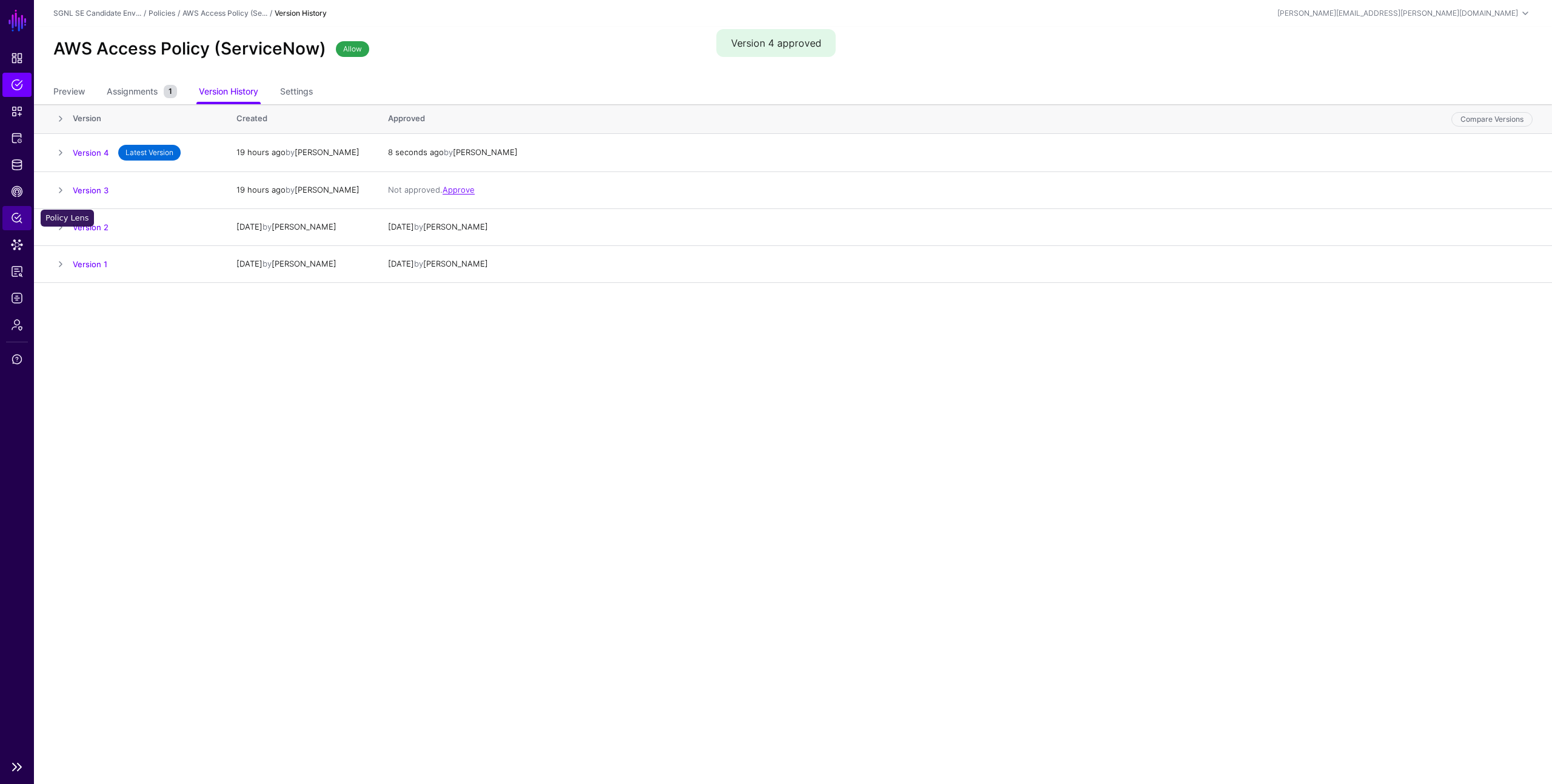
click at [15, 223] on span "Policy Lens" at bounding box center [17, 218] width 12 height 12
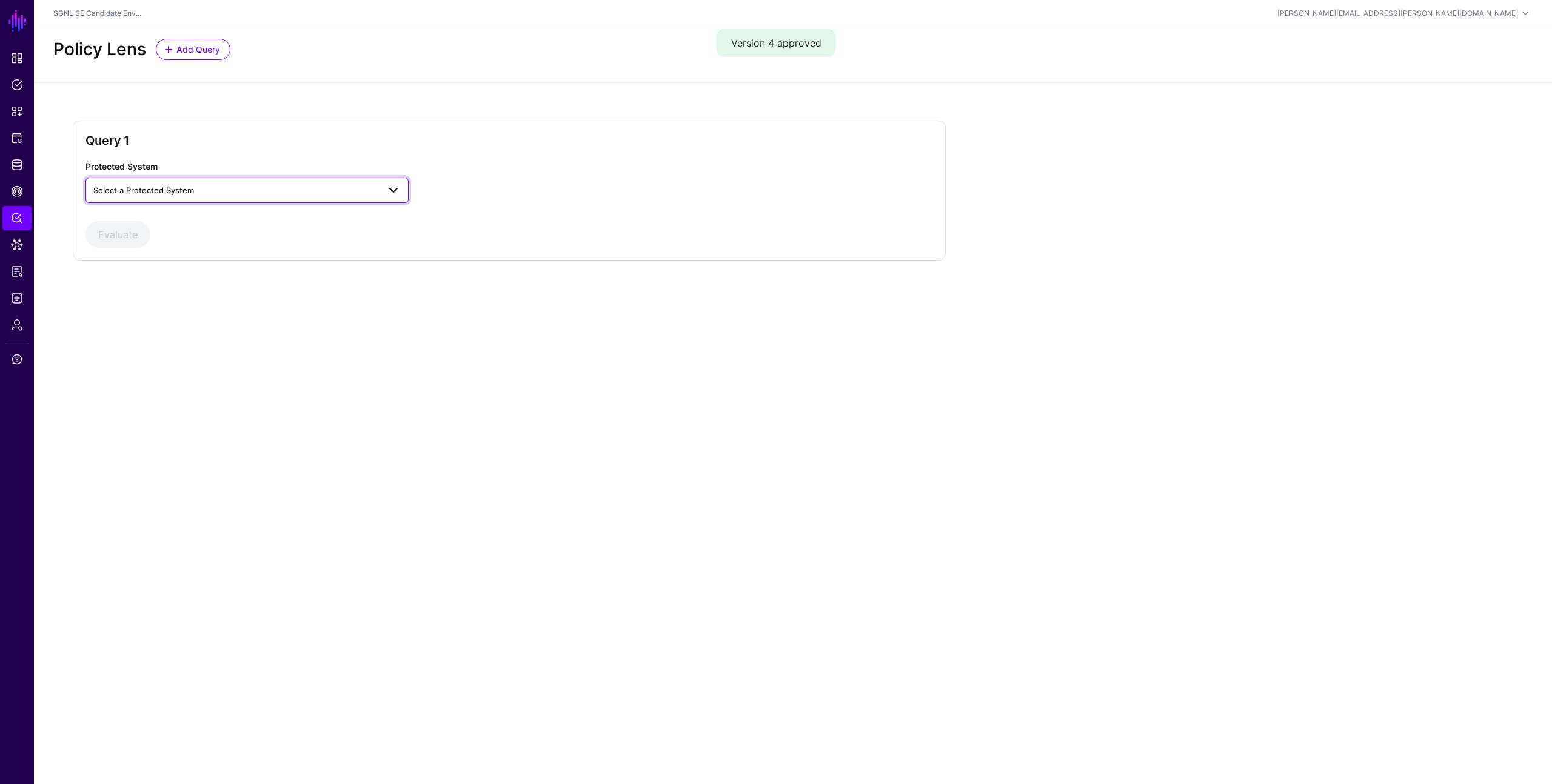
click at [148, 192] on span "Select a Protected System" at bounding box center [143, 190] width 101 height 10
click at [143, 217] on div "AWS" at bounding box center [247, 219] width 304 height 12
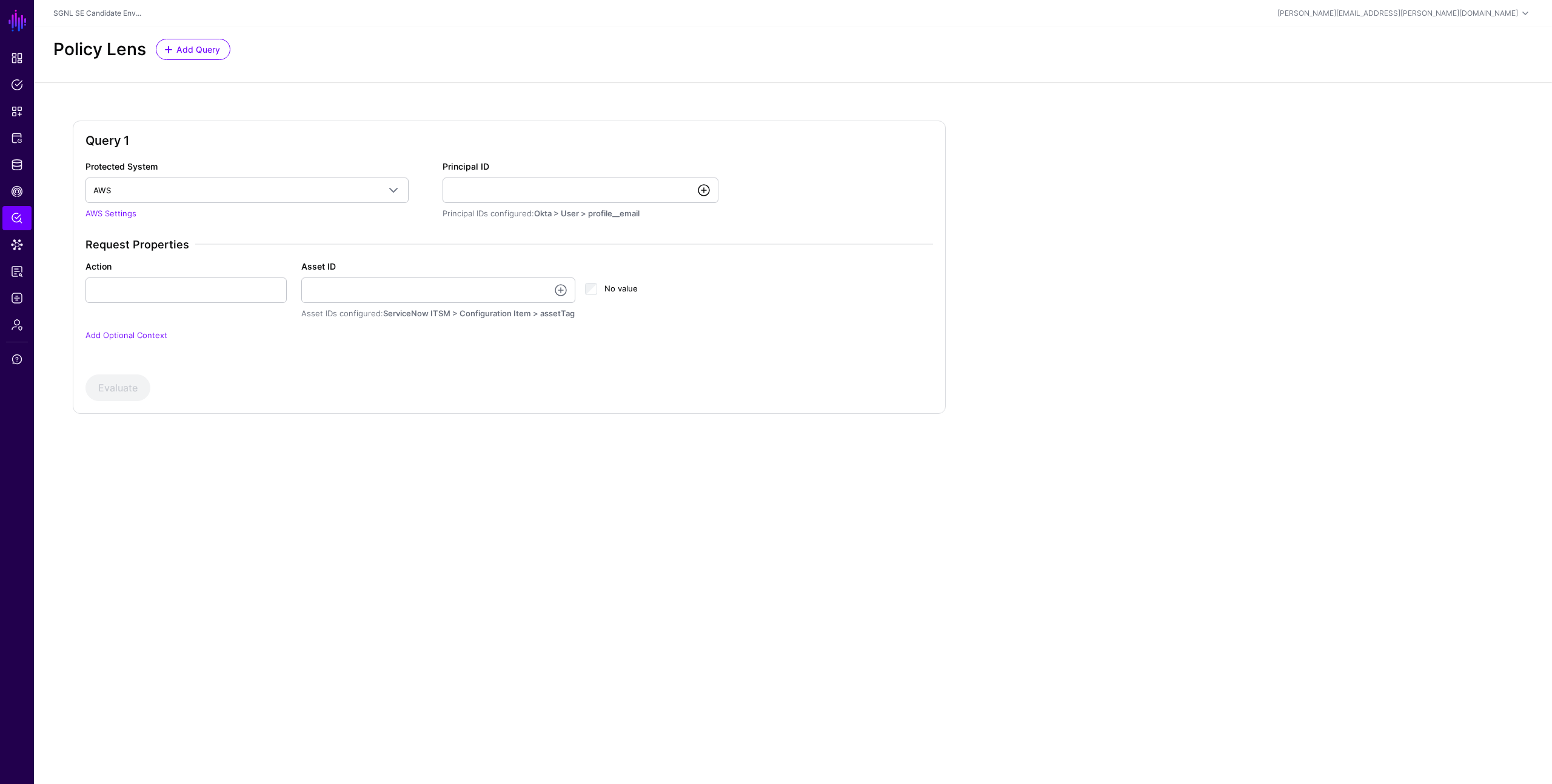
click at [703, 186] on link at bounding box center [704, 190] width 15 height 15
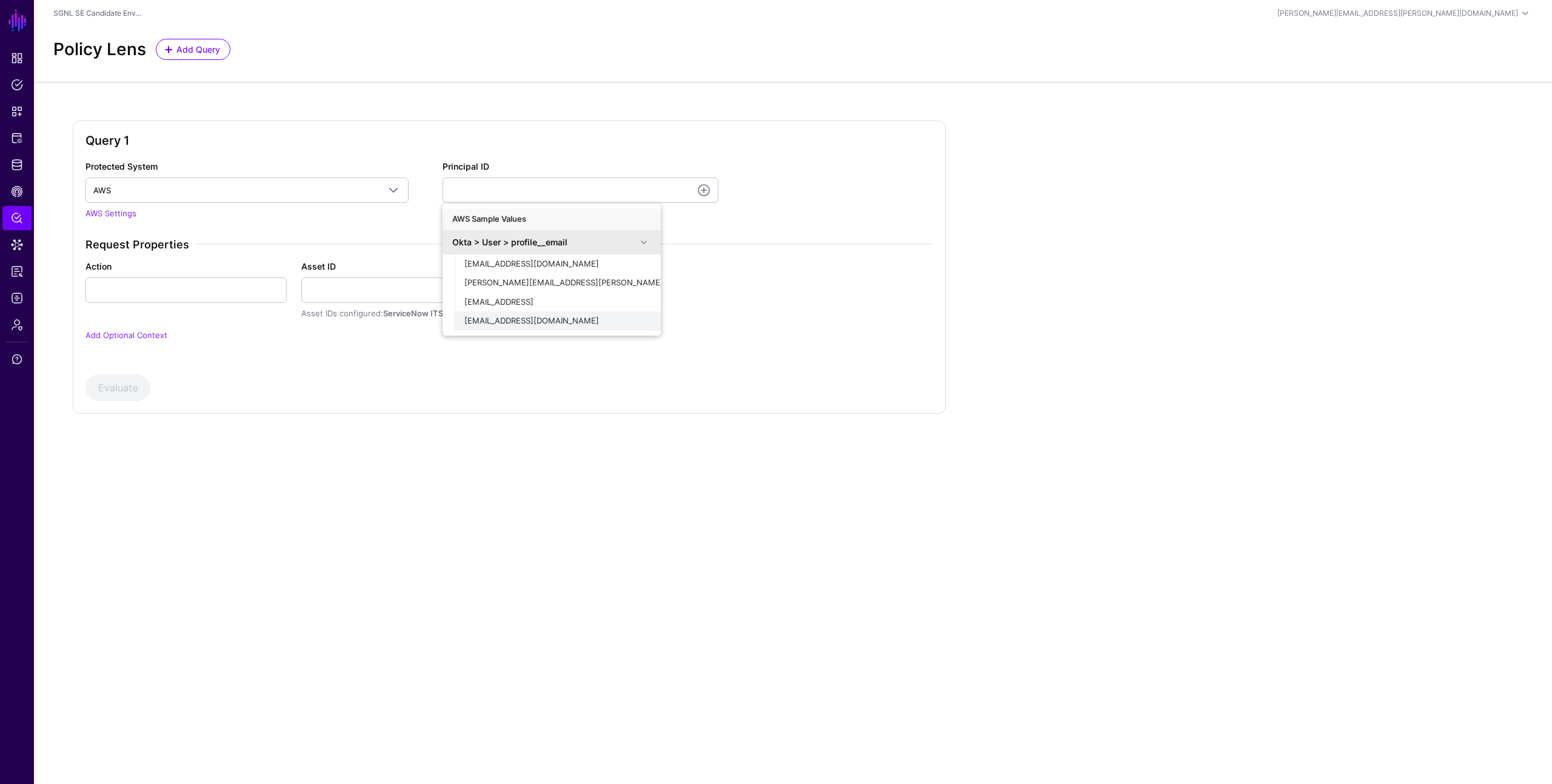
click at [511, 324] on span "[EMAIL_ADDRESS][DOMAIN_NAME]" at bounding box center [531, 320] width 135 height 10
type input "**********"
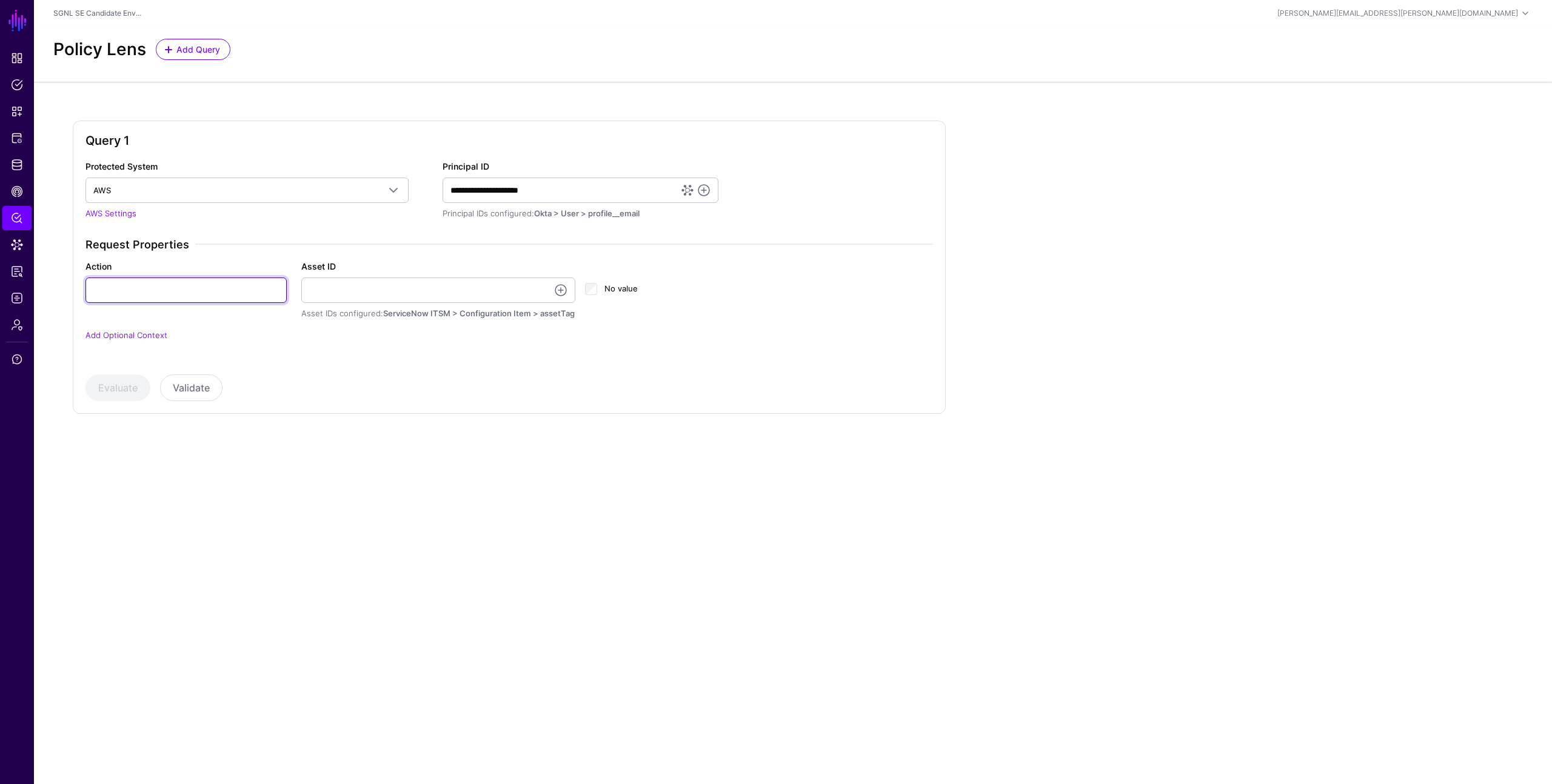
click at [229, 290] on input "Action" at bounding box center [186, 290] width 201 height 25
type input "******"
click at [558, 292] on link at bounding box center [560, 290] width 15 height 15
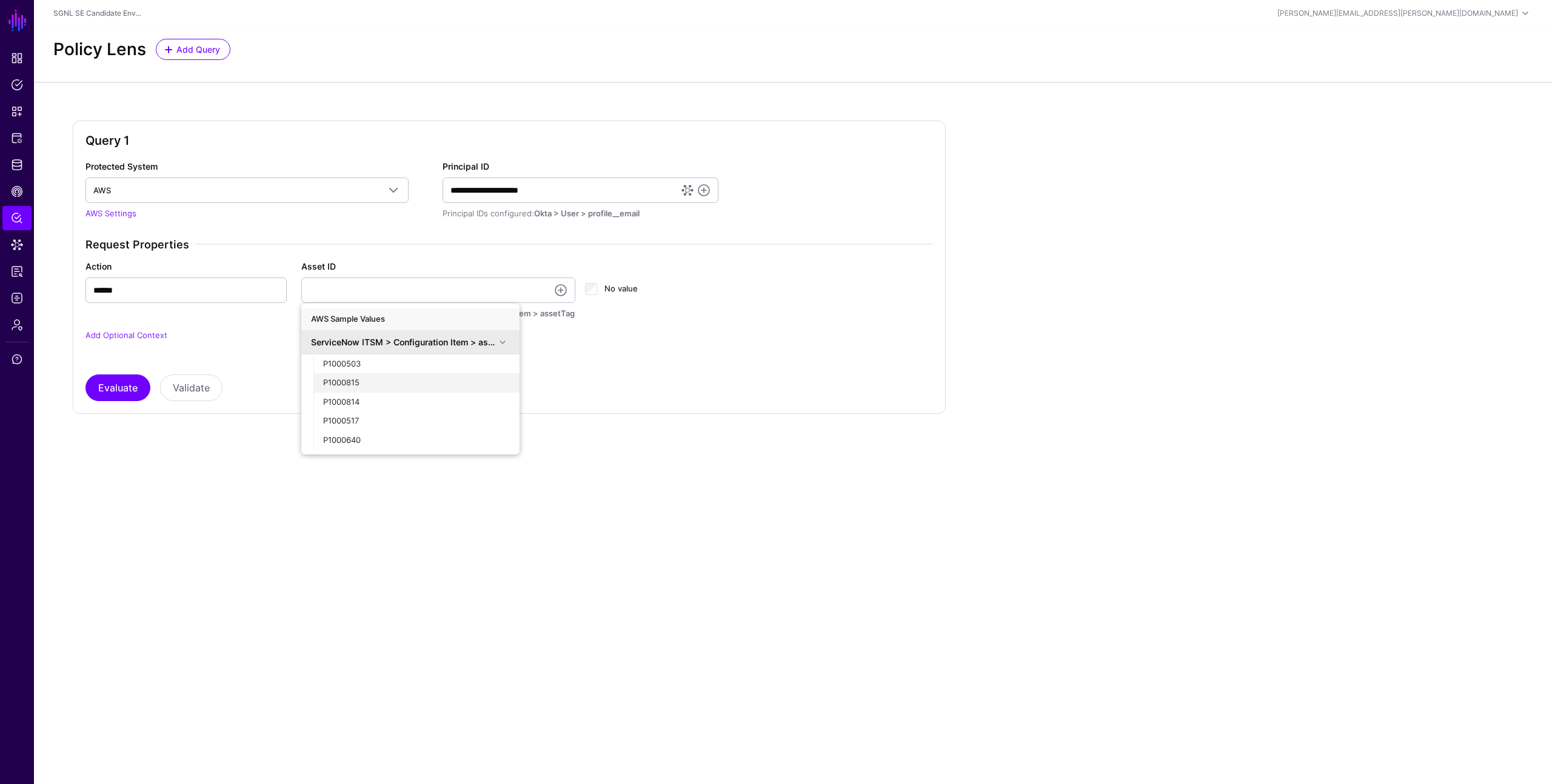
click at [425, 387] on div "P1000815" at bounding box center [416, 383] width 186 height 12
type input "********"
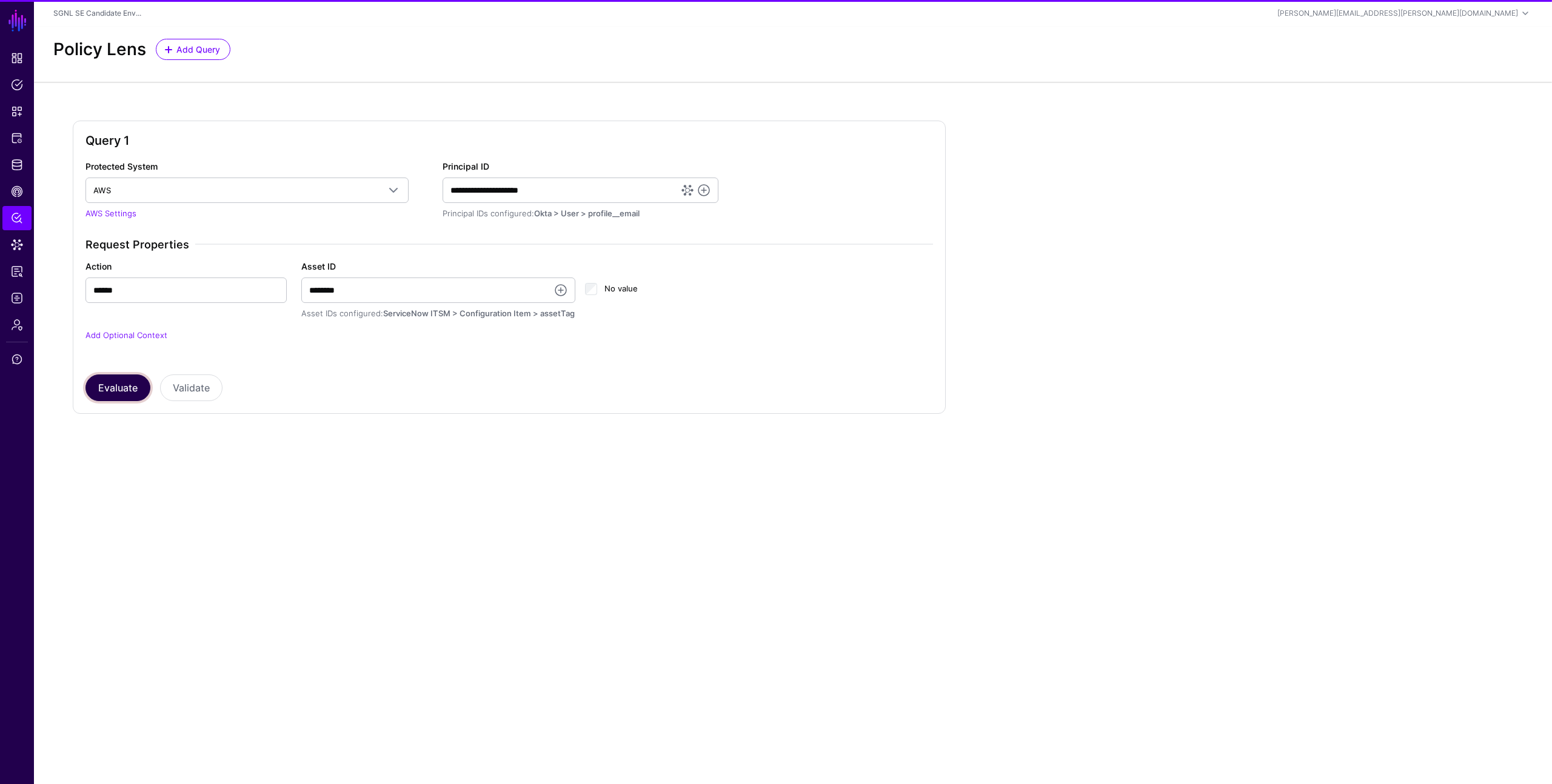
click at [115, 390] on button "Evaluate" at bounding box center [118, 387] width 65 height 27
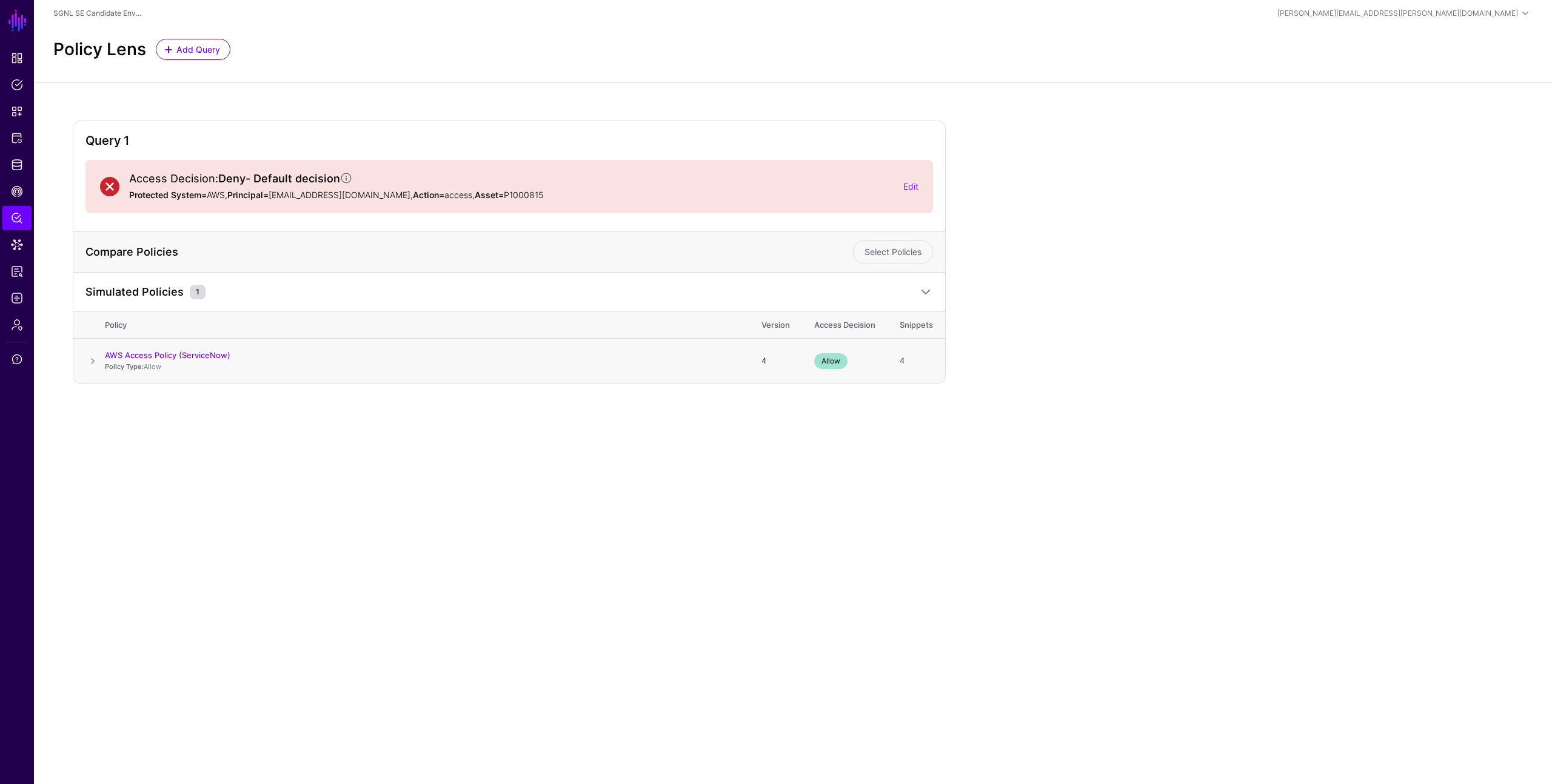
click at [92, 359] on span at bounding box center [92, 360] width 15 height 15
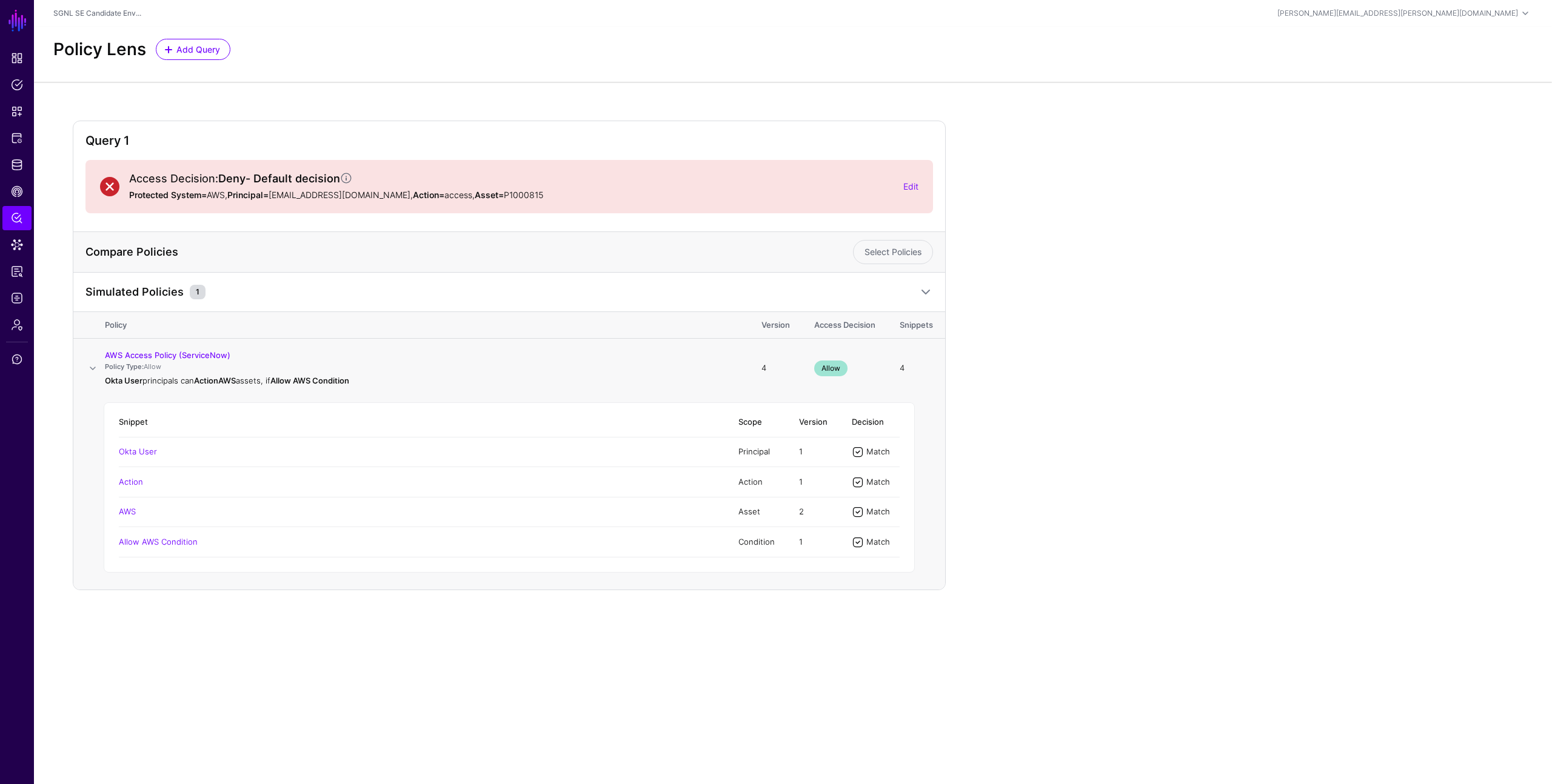
click at [502, 544] on td "Allow AWS Condition" at bounding box center [422, 541] width 607 height 30
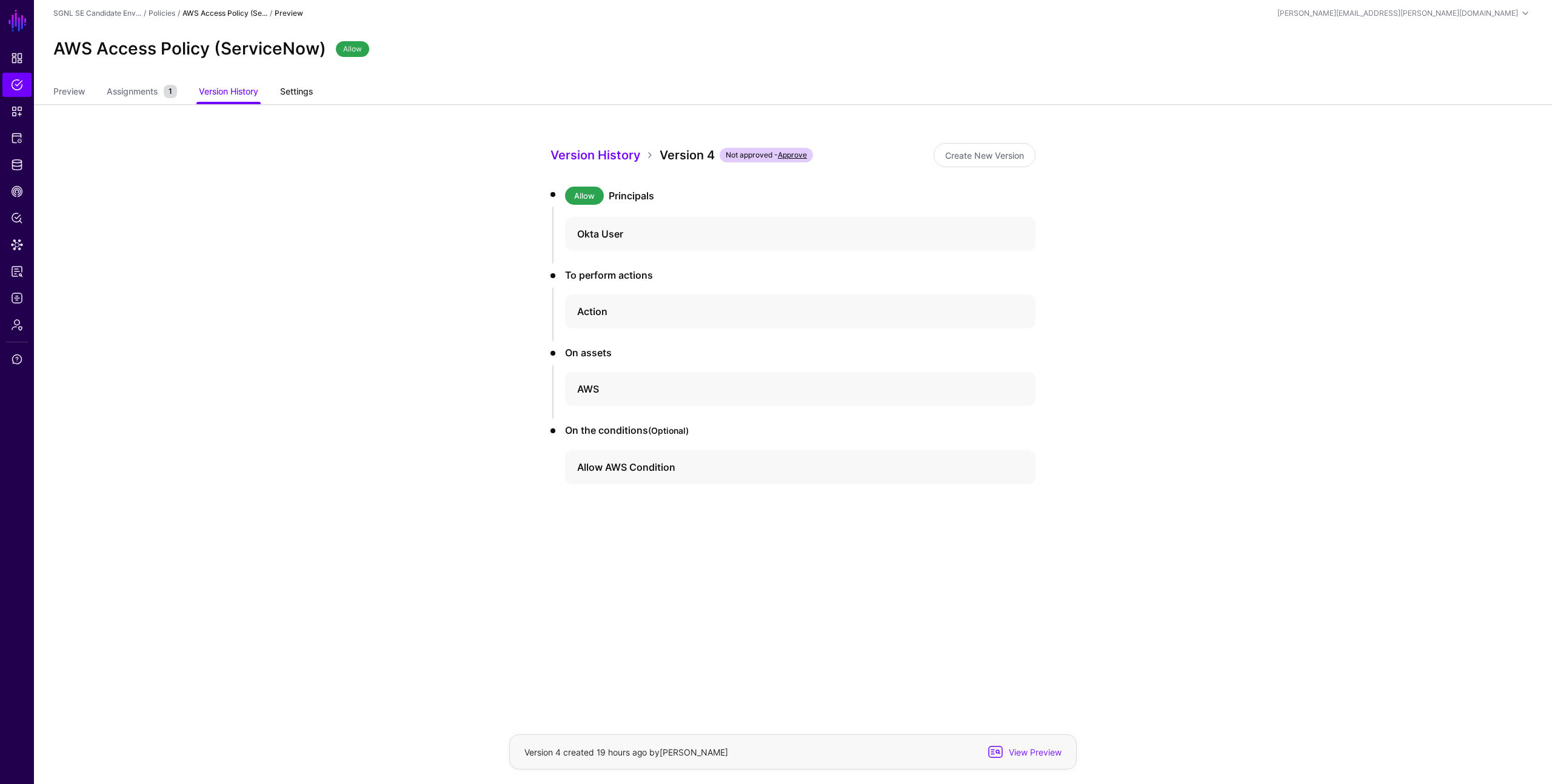
click at [300, 89] on link "Settings" at bounding box center [296, 92] width 32 height 23
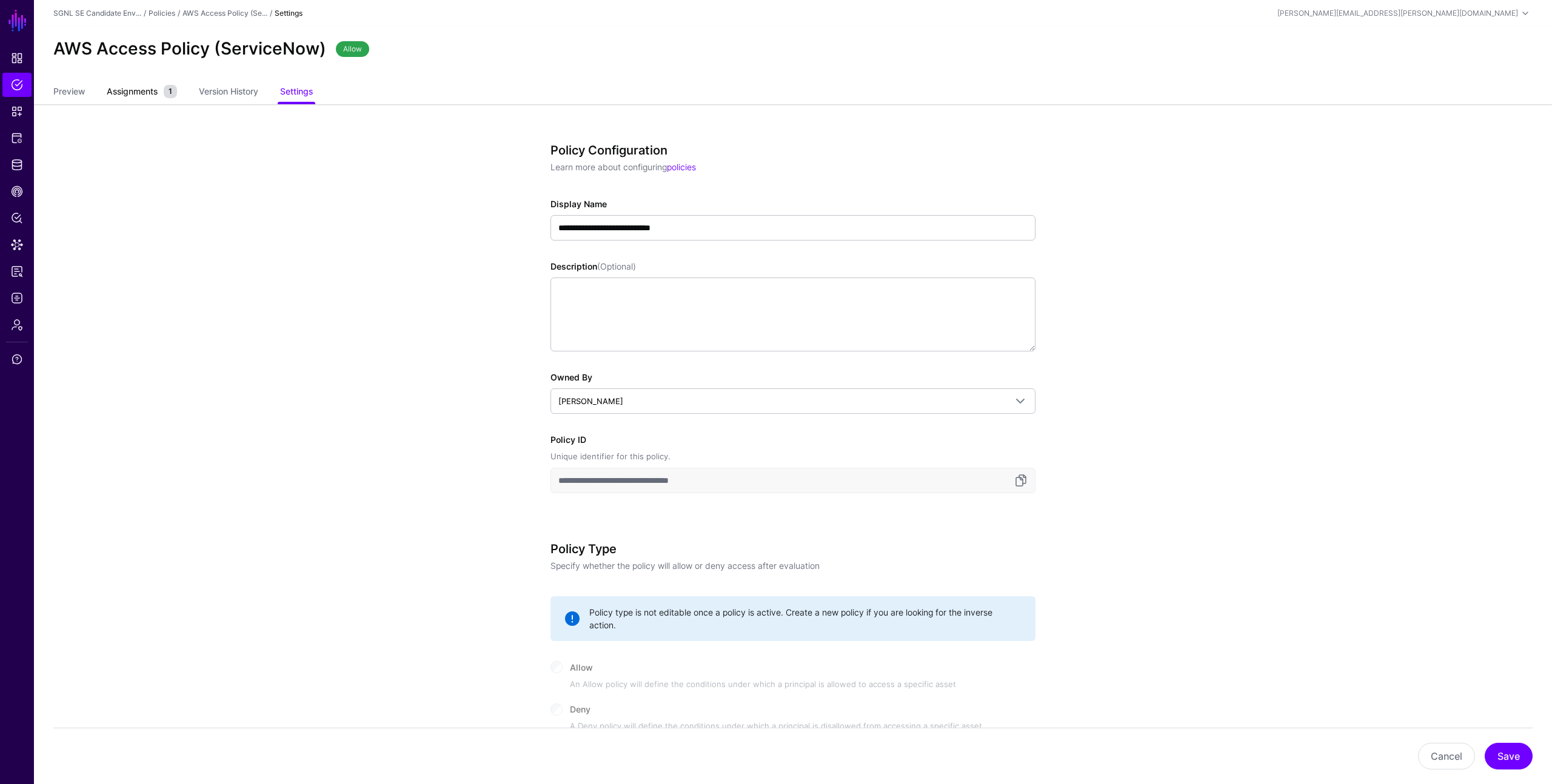
click at [128, 93] on span "Assignments" at bounding box center [132, 91] width 57 height 13
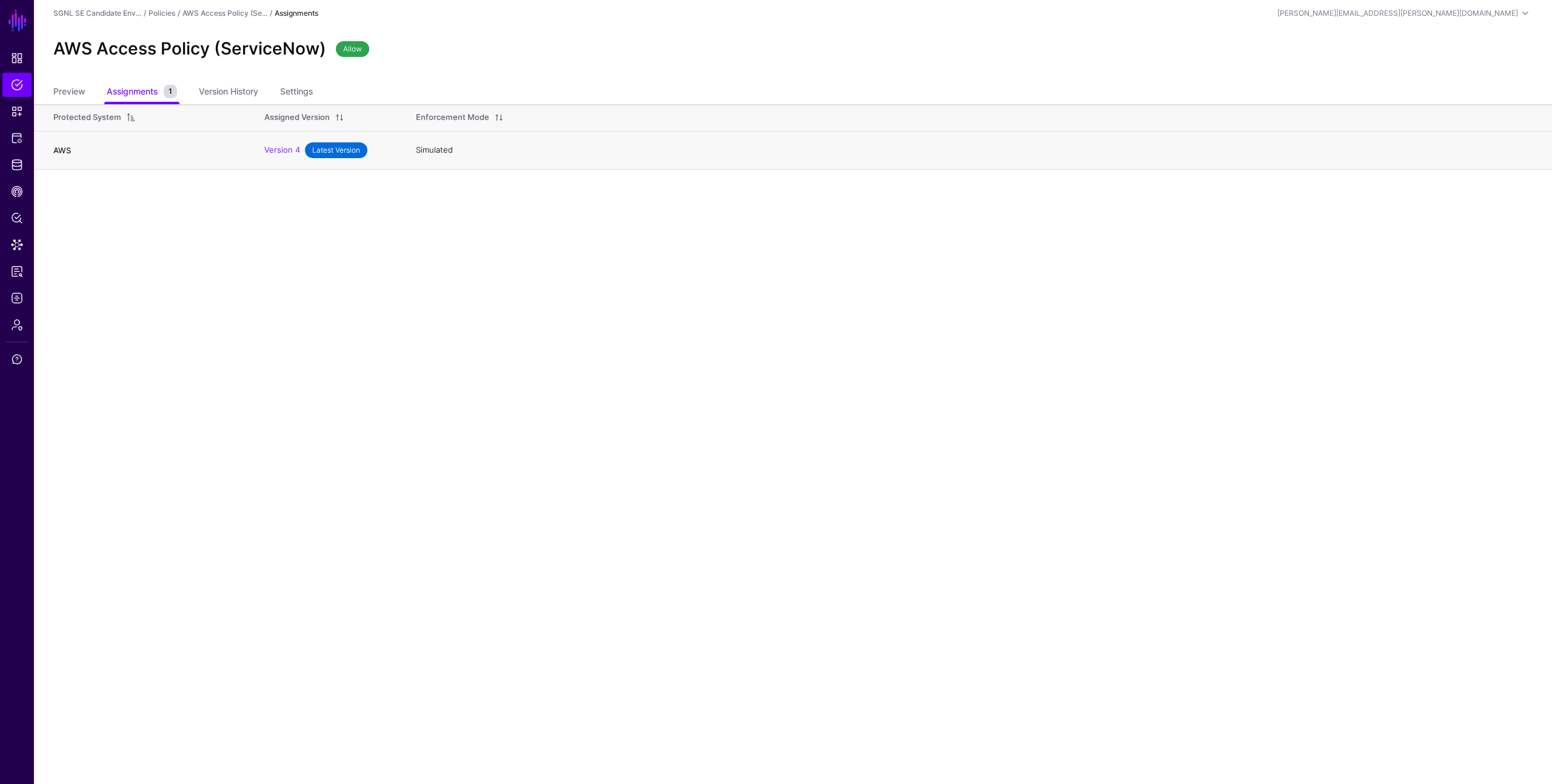
click at [61, 149] on link "AWS" at bounding box center [62, 150] width 18 height 10
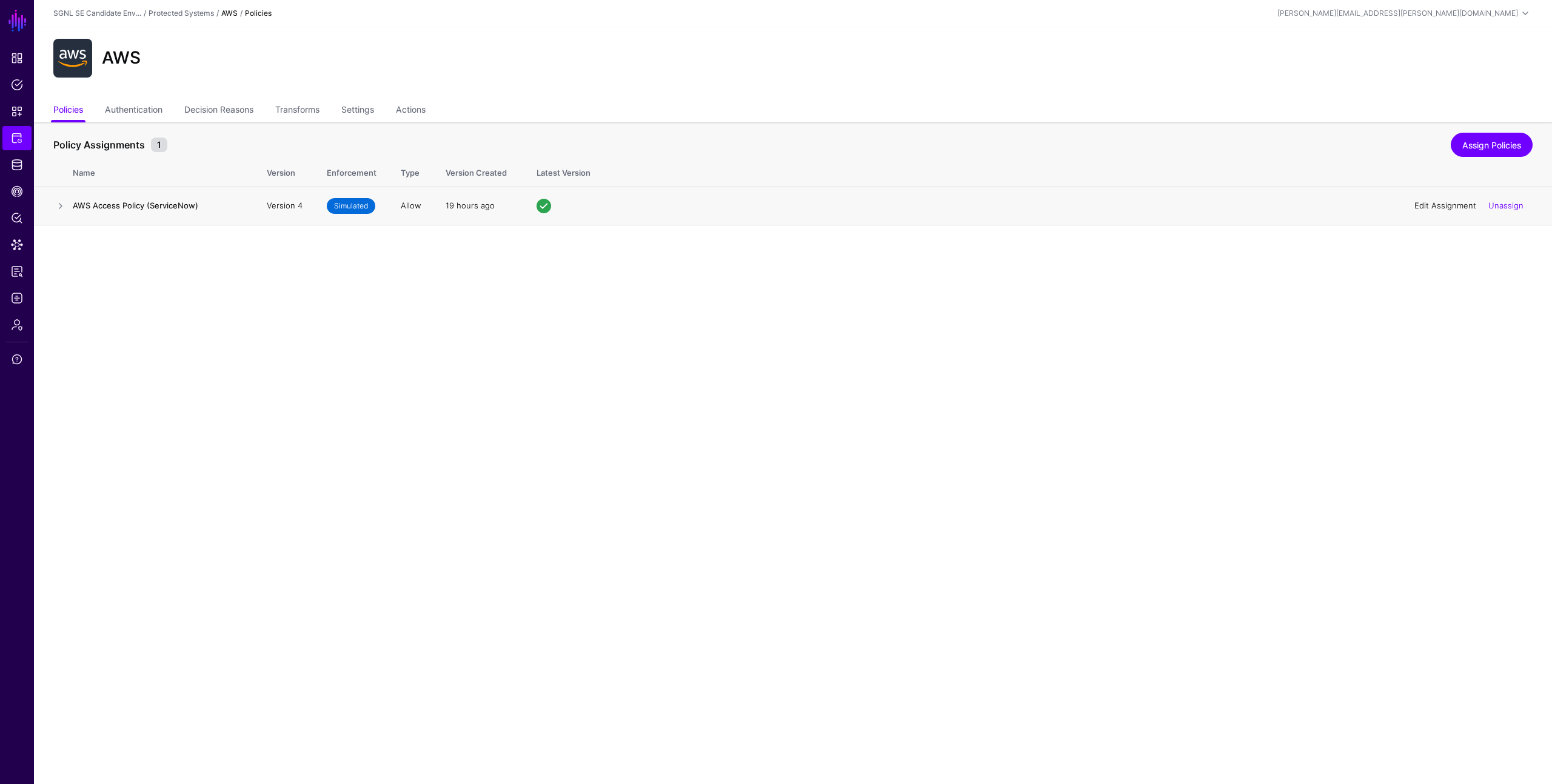
click at [1441, 205] on link "Edit Assignment" at bounding box center [1445, 205] width 62 height 10
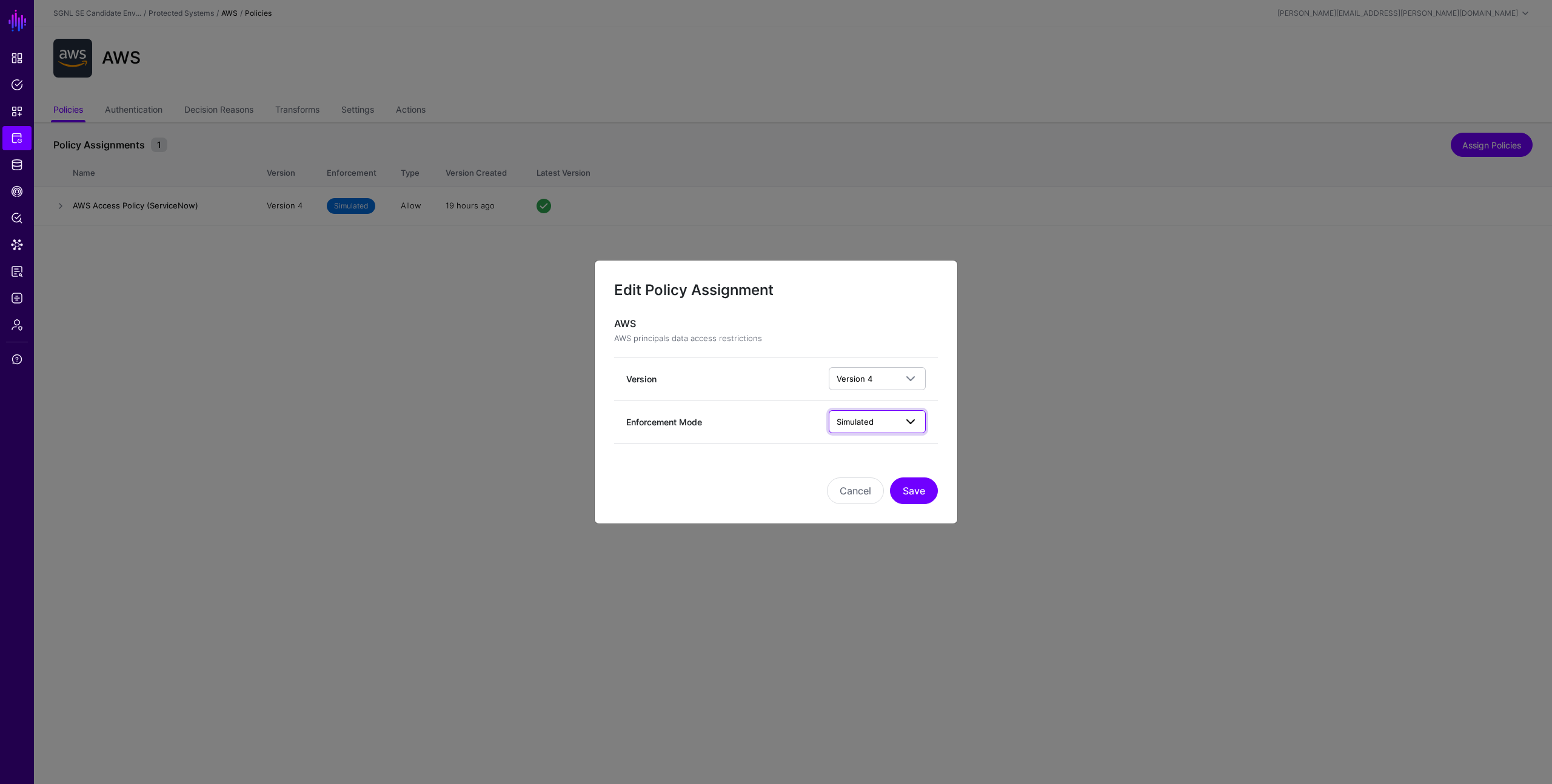
click at [856, 422] on span "Simulated" at bounding box center [855, 421] width 37 height 10
click at [941, 416] on div "AWS AWS principals data access restrictions Version Version 4 Version 4 Version…" at bounding box center [776, 380] width 362 height 126
click at [851, 497] on button "Cancel" at bounding box center [855, 491] width 57 height 27
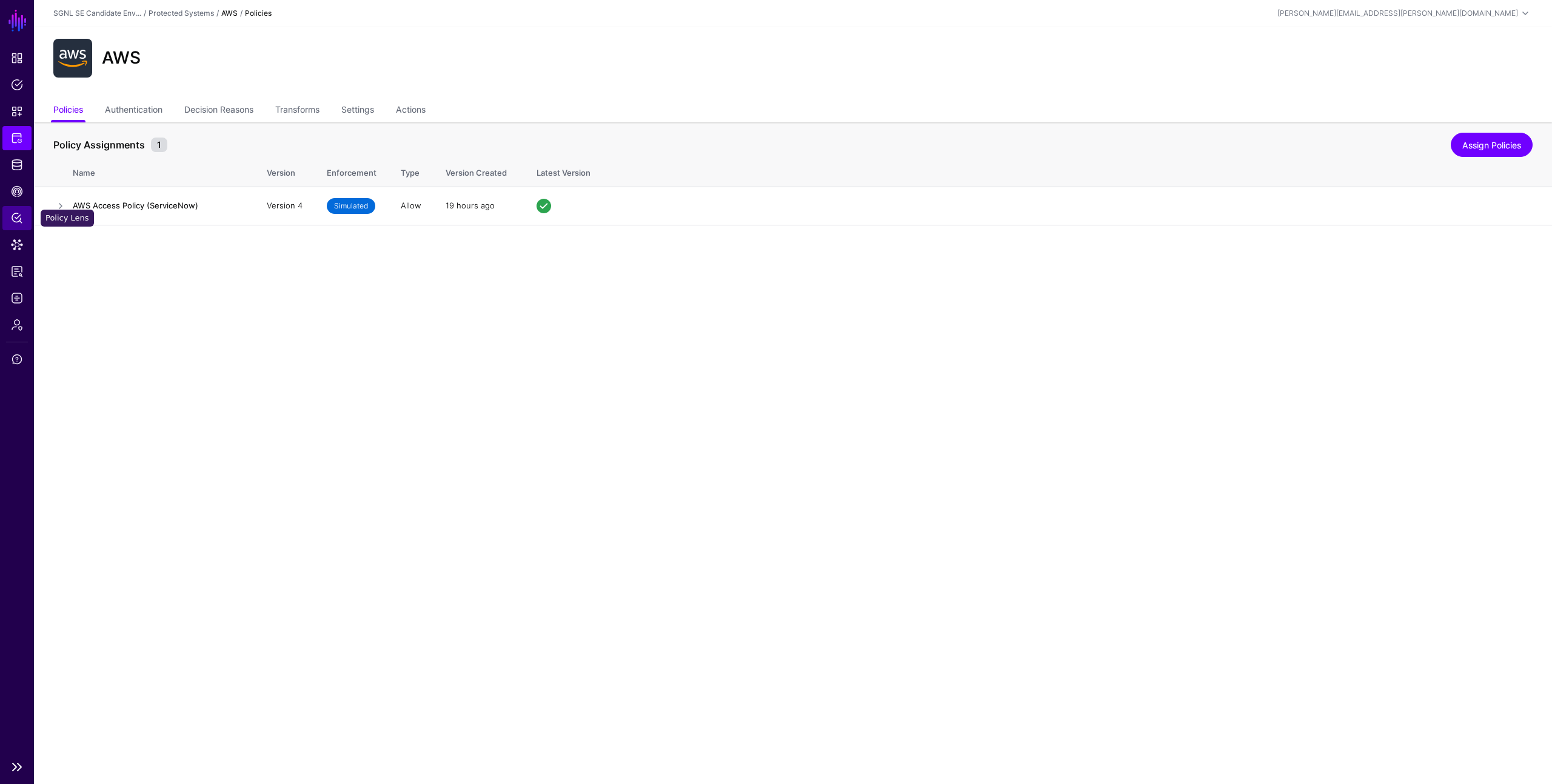
click at [18, 219] on span "Policy Lens" at bounding box center [17, 218] width 12 height 12
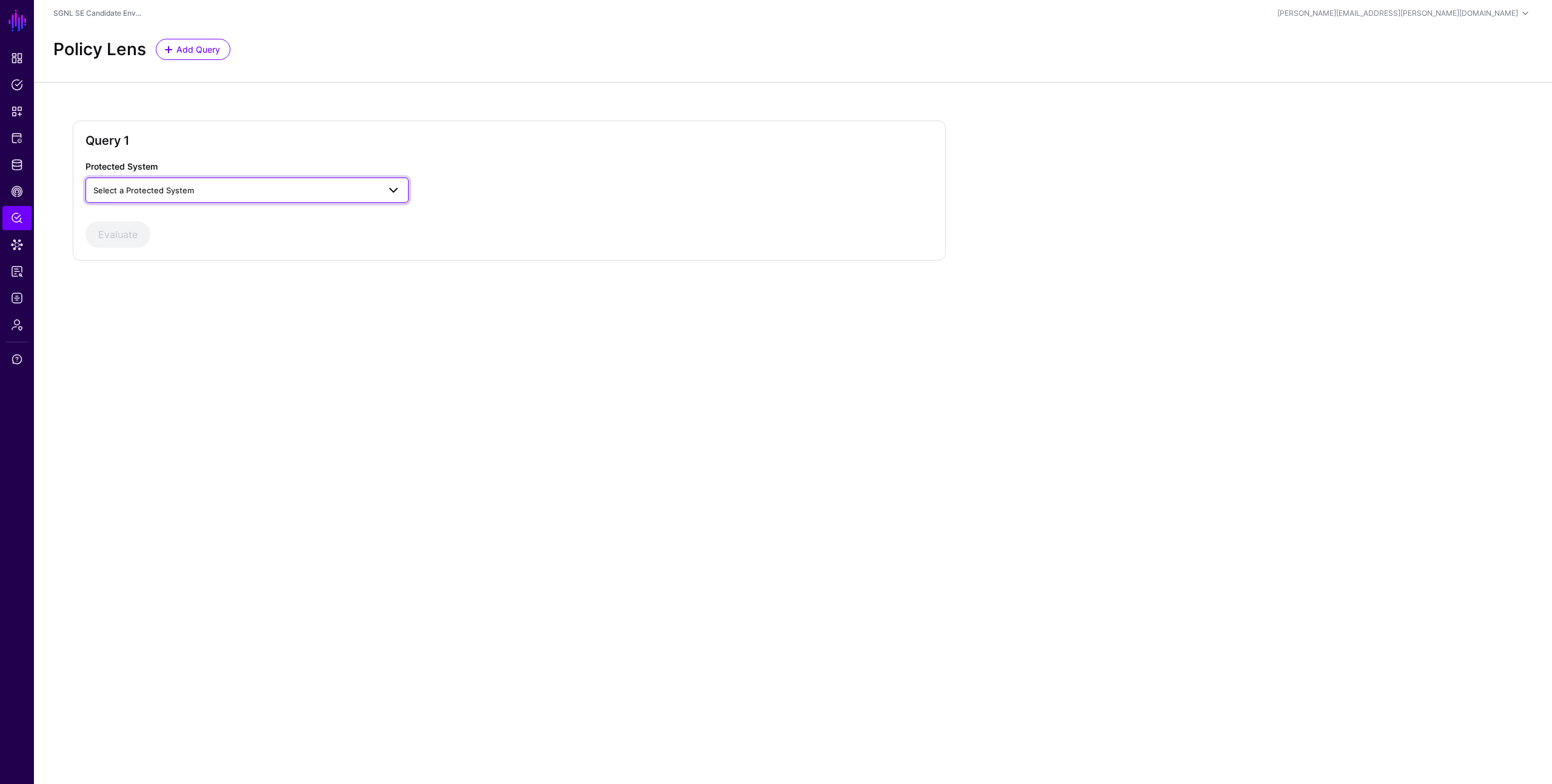
click at [180, 192] on span "Select a Protected System" at bounding box center [143, 190] width 101 height 10
click at [170, 223] on div "AWS" at bounding box center [247, 219] width 304 height 12
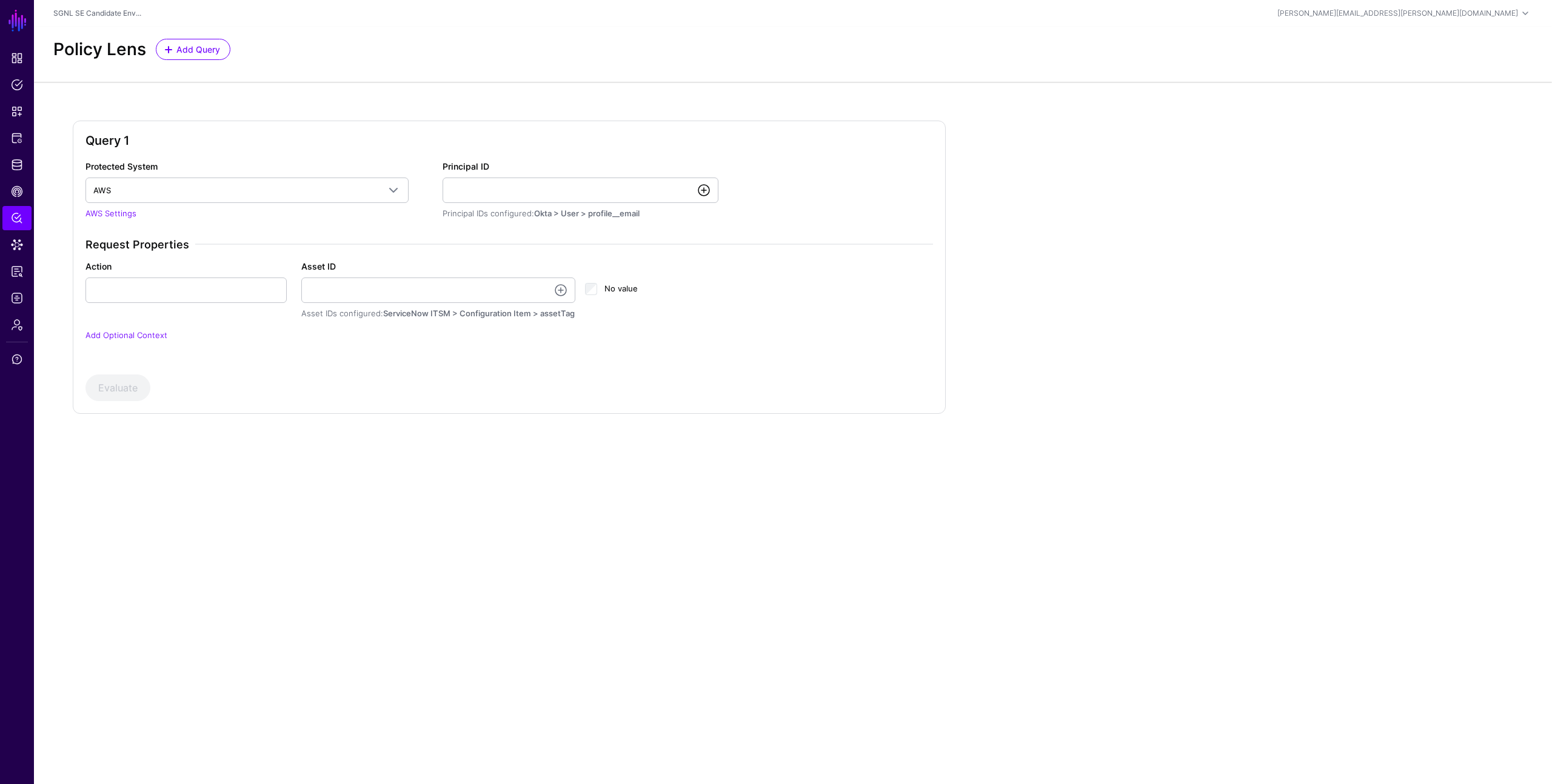
click at [707, 188] on link at bounding box center [704, 190] width 15 height 15
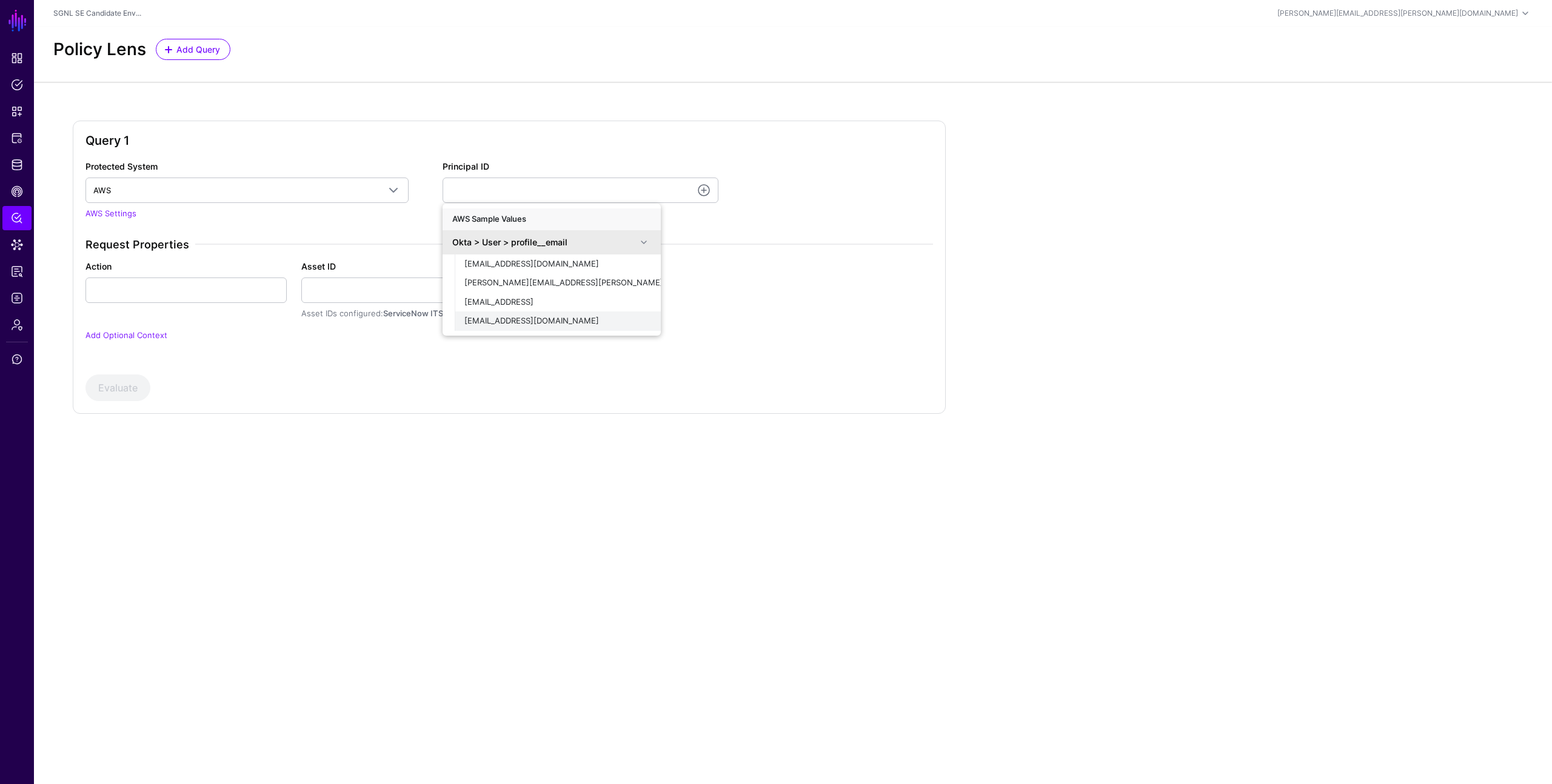
click at [516, 318] on span "[EMAIL_ADDRESS][DOMAIN_NAME]" at bounding box center [531, 320] width 135 height 10
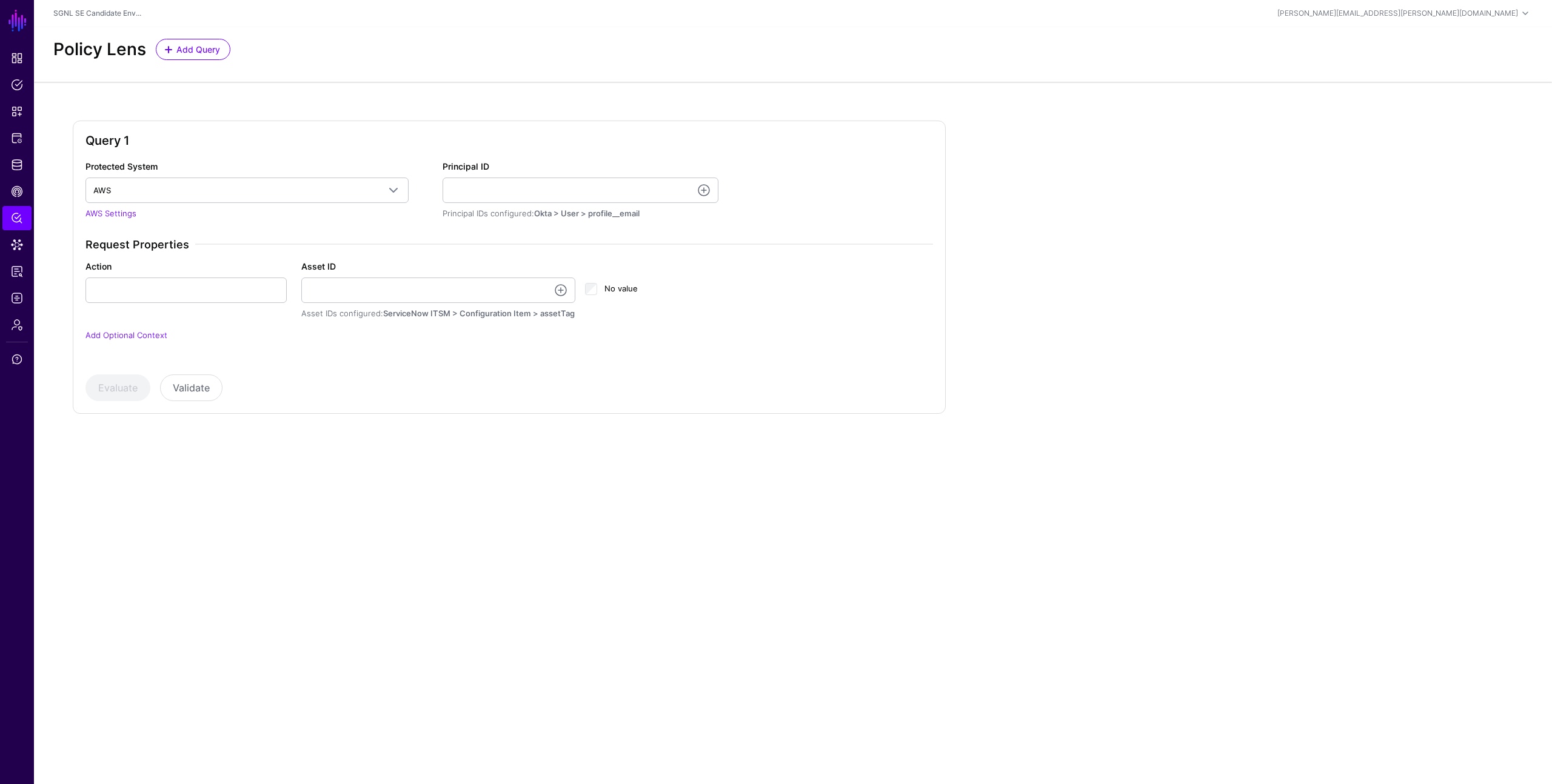
type input "**********"
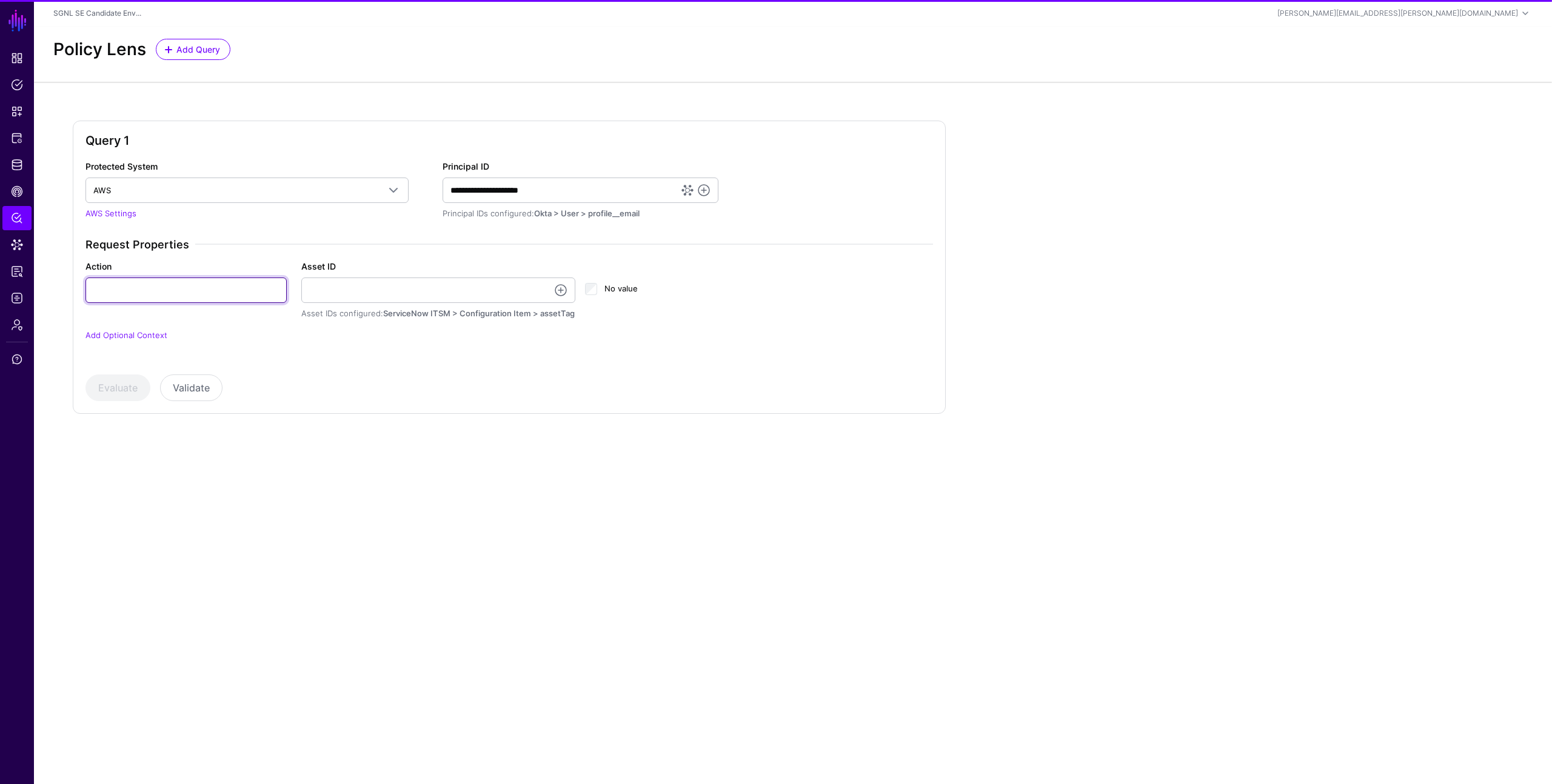
click at [262, 293] on input "Action" at bounding box center [186, 290] width 201 height 25
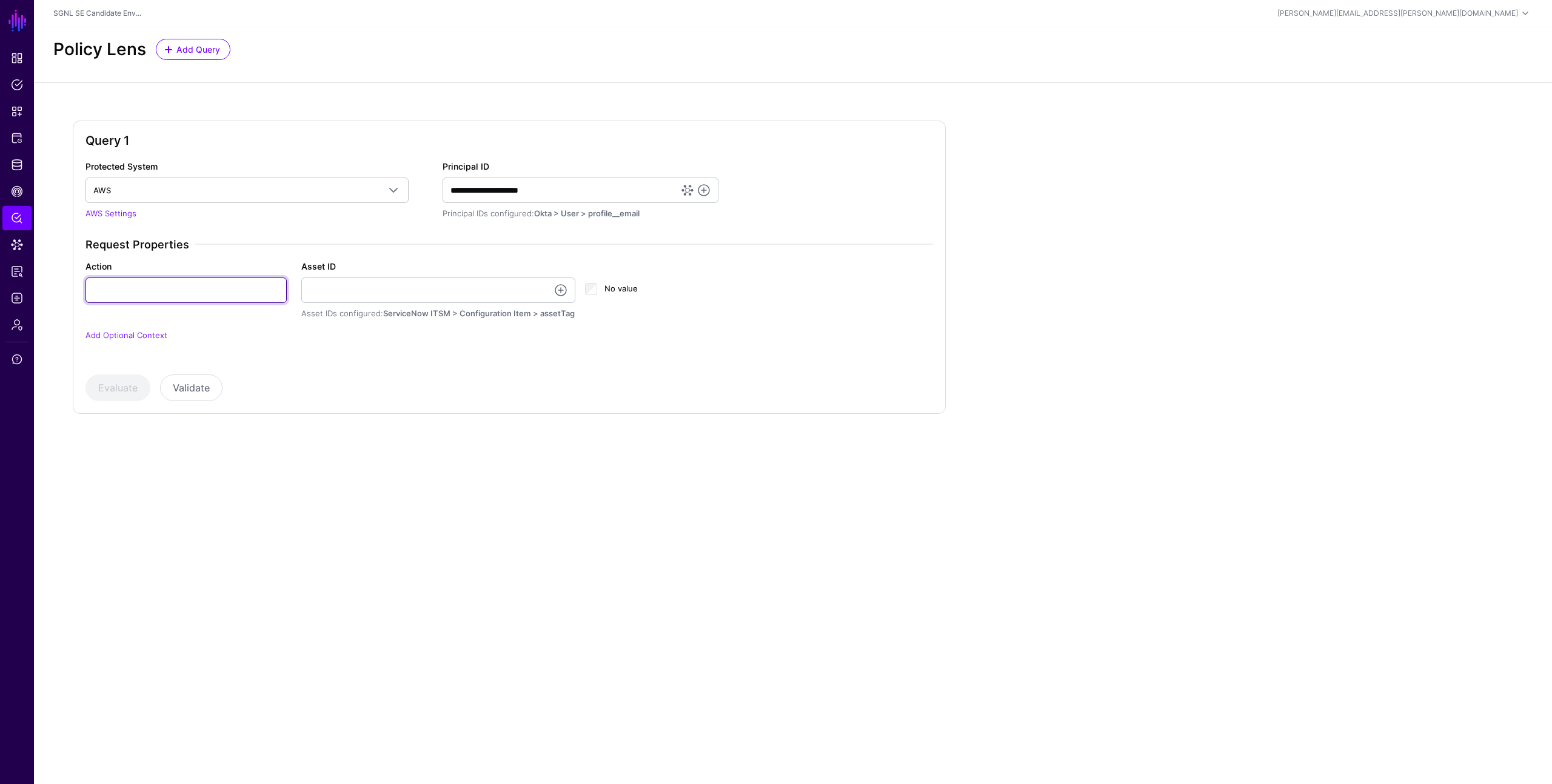
type input "******"
click at [562, 291] on link at bounding box center [560, 290] width 15 height 15
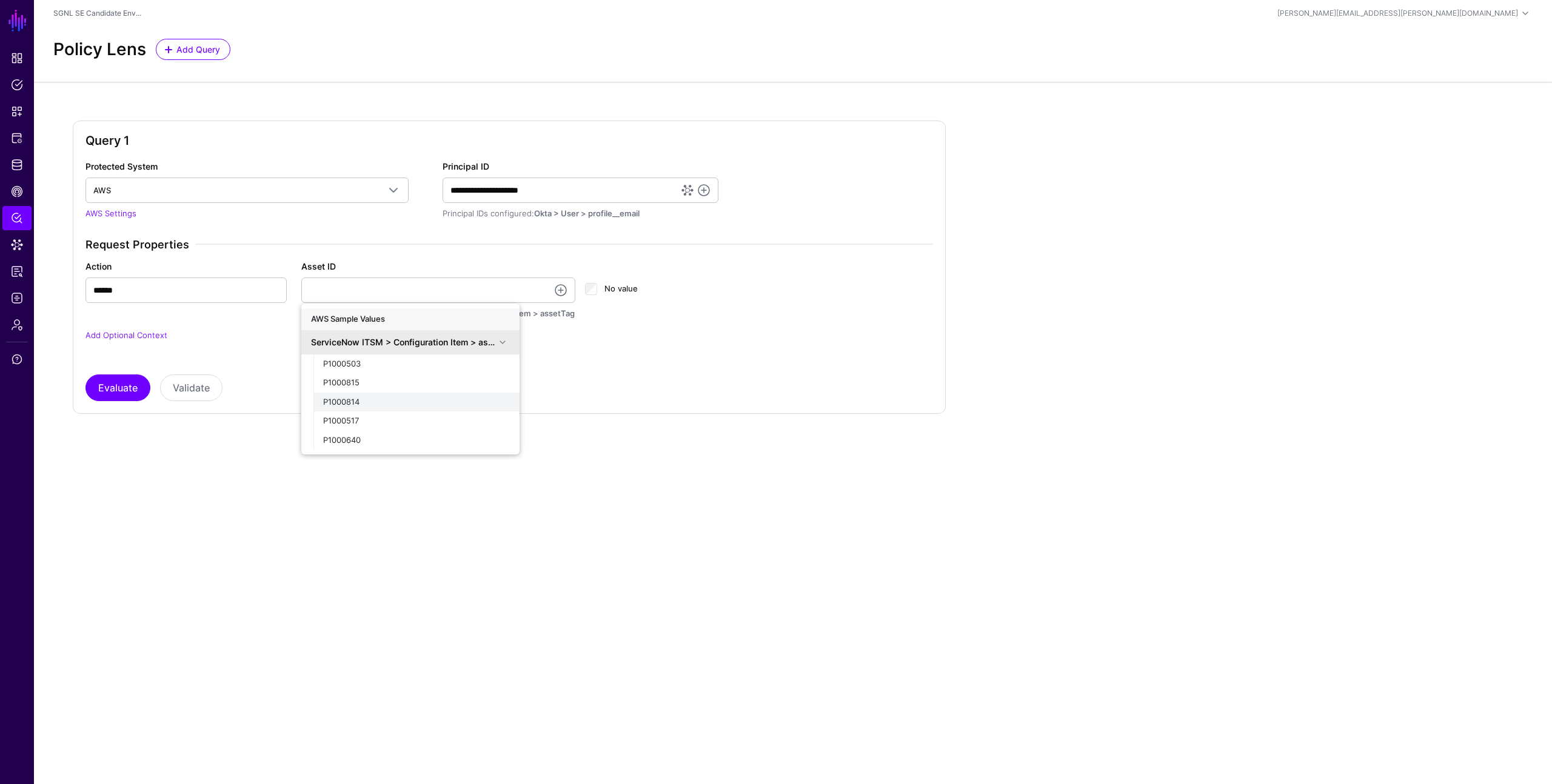
click at [408, 401] on div "P1000814" at bounding box center [416, 402] width 186 height 12
type input "********"
click at [561, 291] on link at bounding box center [560, 290] width 15 height 15
click at [501, 341] on span at bounding box center [502, 342] width 15 height 15
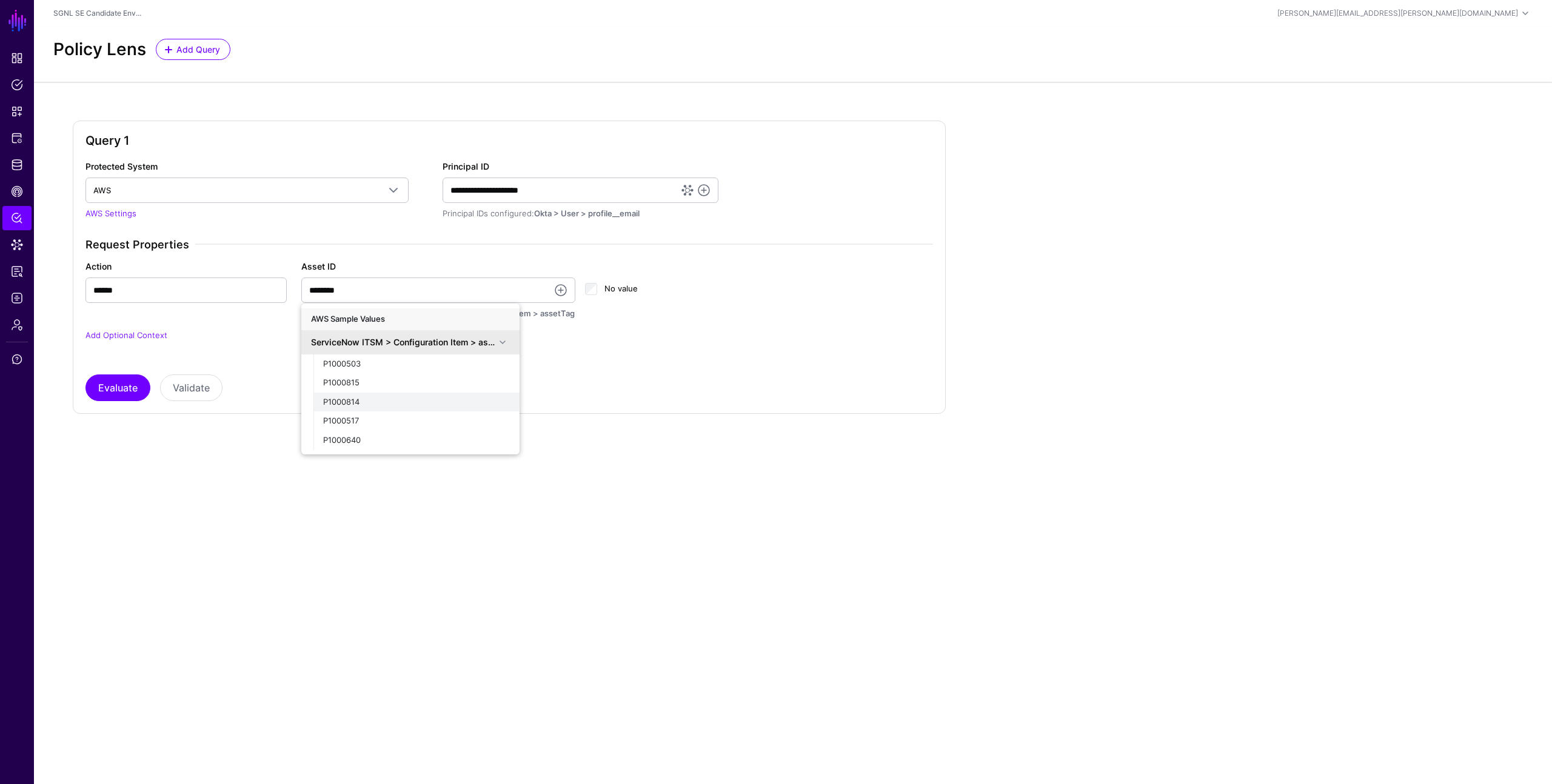
click at [394, 399] on div "P1000814" at bounding box center [416, 402] width 186 height 12
click at [105, 379] on button "Evaluate" at bounding box center [118, 387] width 65 height 27
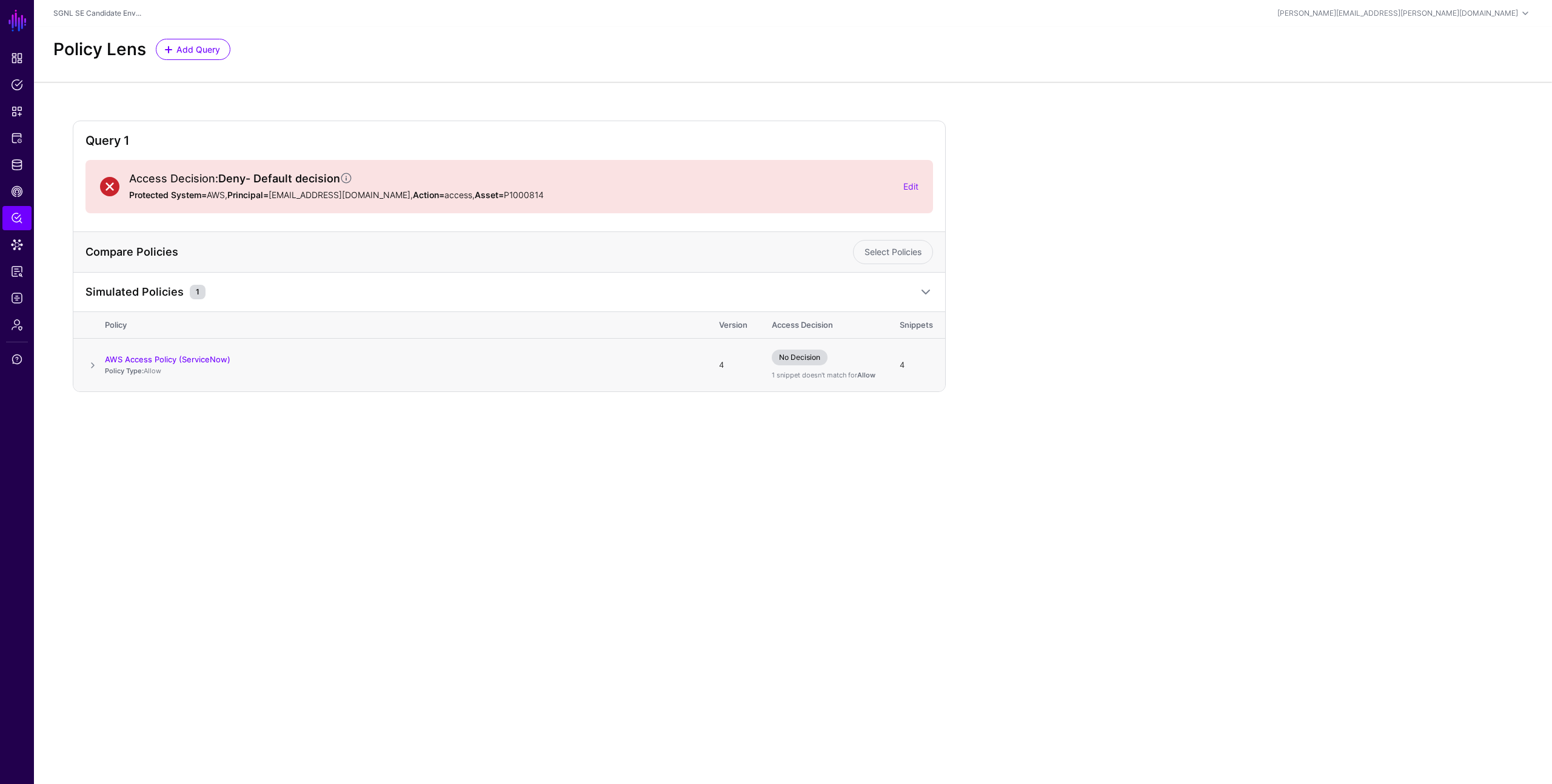
click at [92, 363] on span at bounding box center [92, 365] width 15 height 15
click at [15, 109] on span "Snippets" at bounding box center [17, 112] width 12 height 12
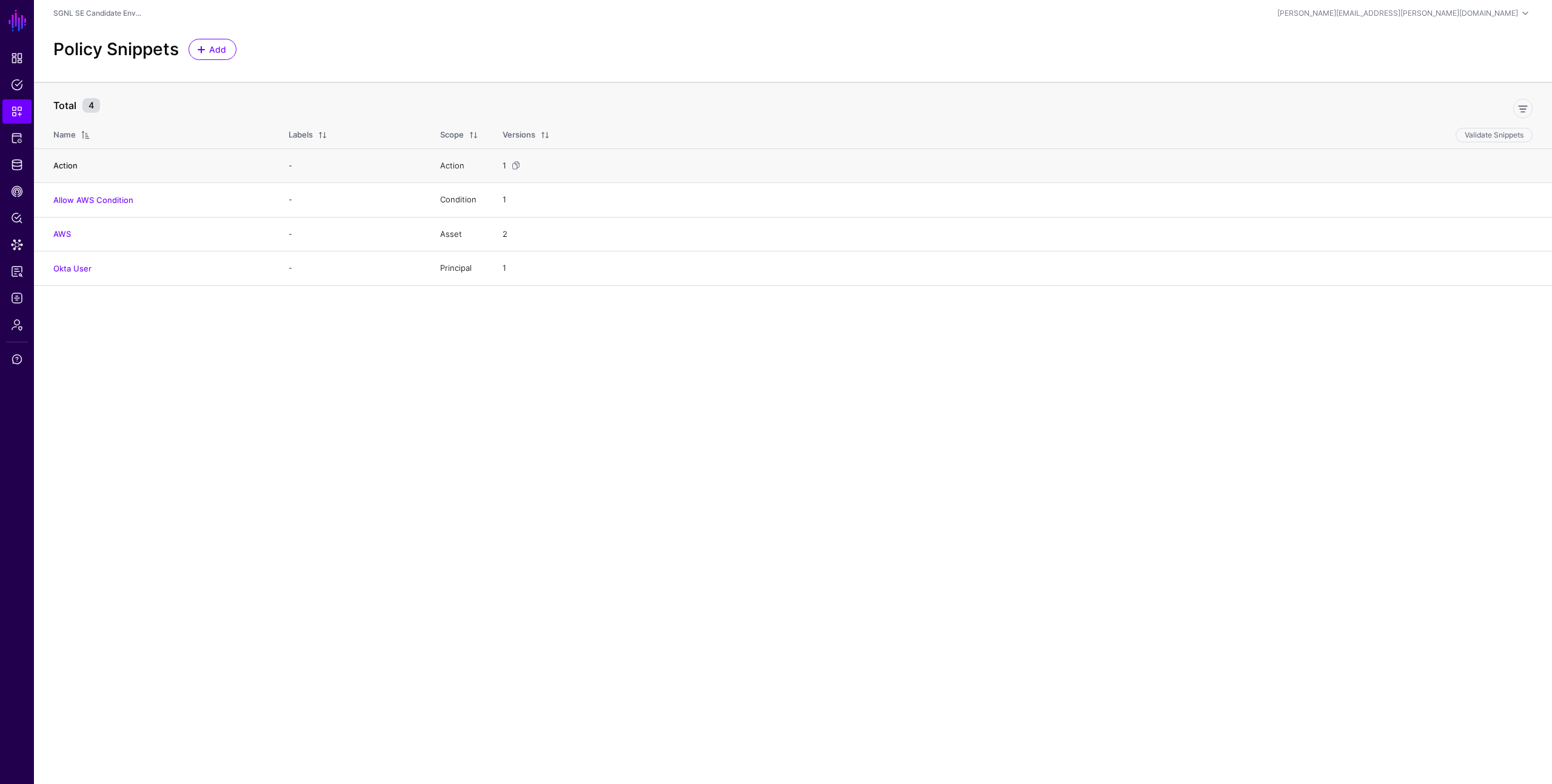
click at [72, 161] on link "Action" at bounding box center [65, 165] width 24 height 10
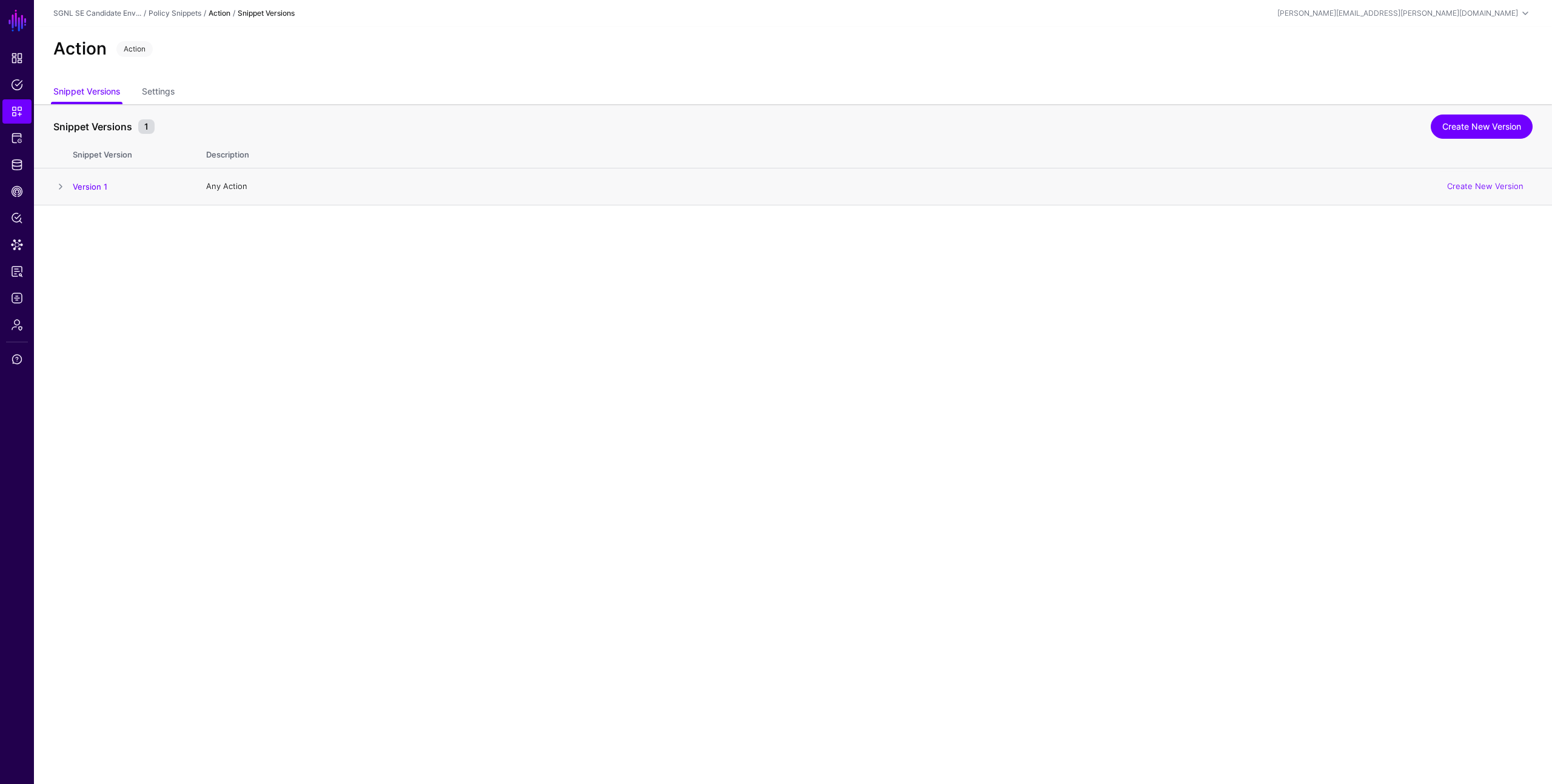
click at [61, 185] on span at bounding box center [60, 186] width 15 height 15
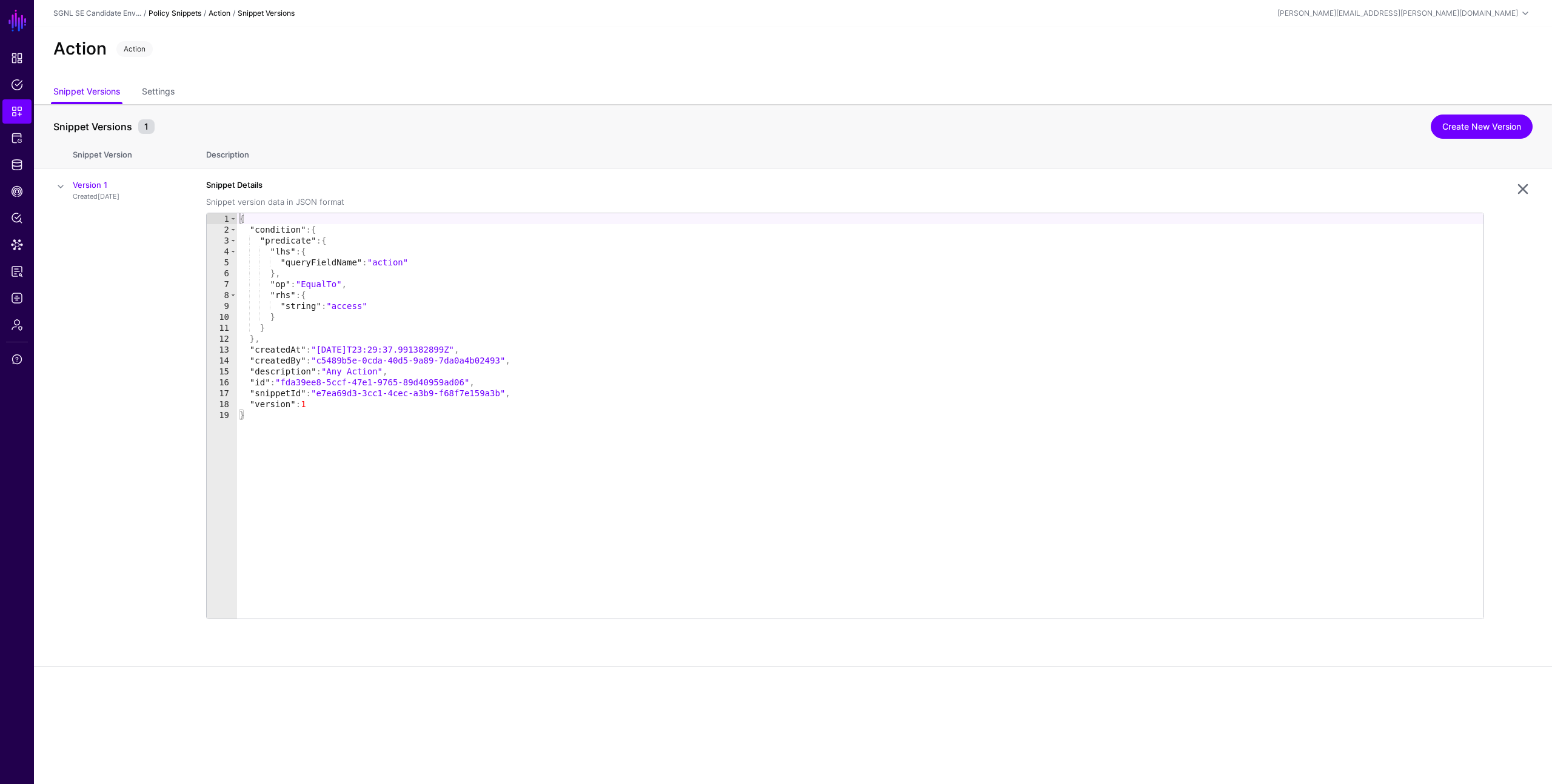
click at [170, 9] on link "Policy Snippets" at bounding box center [175, 13] width 52 height 9
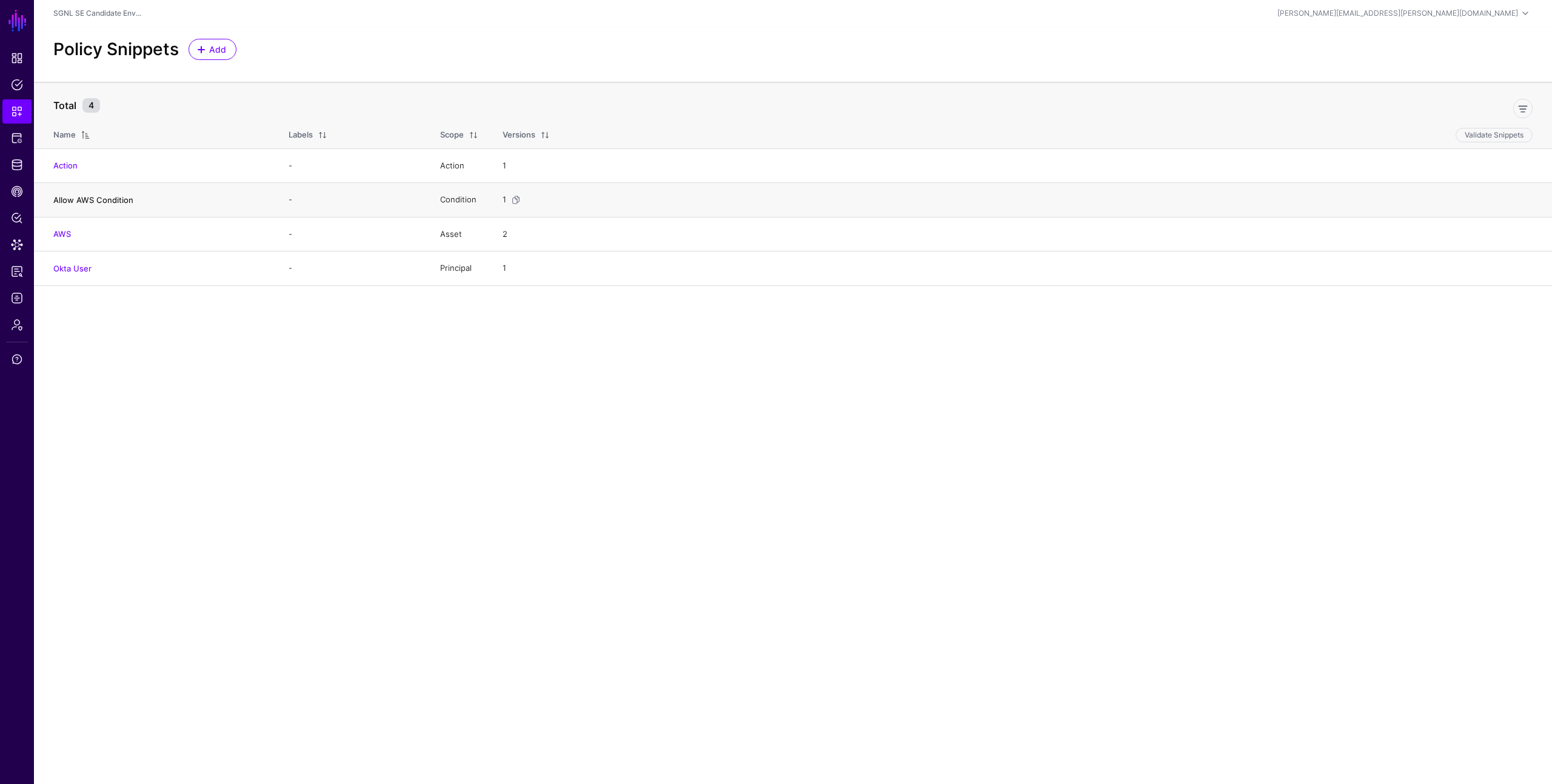
click at [98, 197] on link "Allow AWS Condition" at bounding box center [93, 199] width 80 height 10
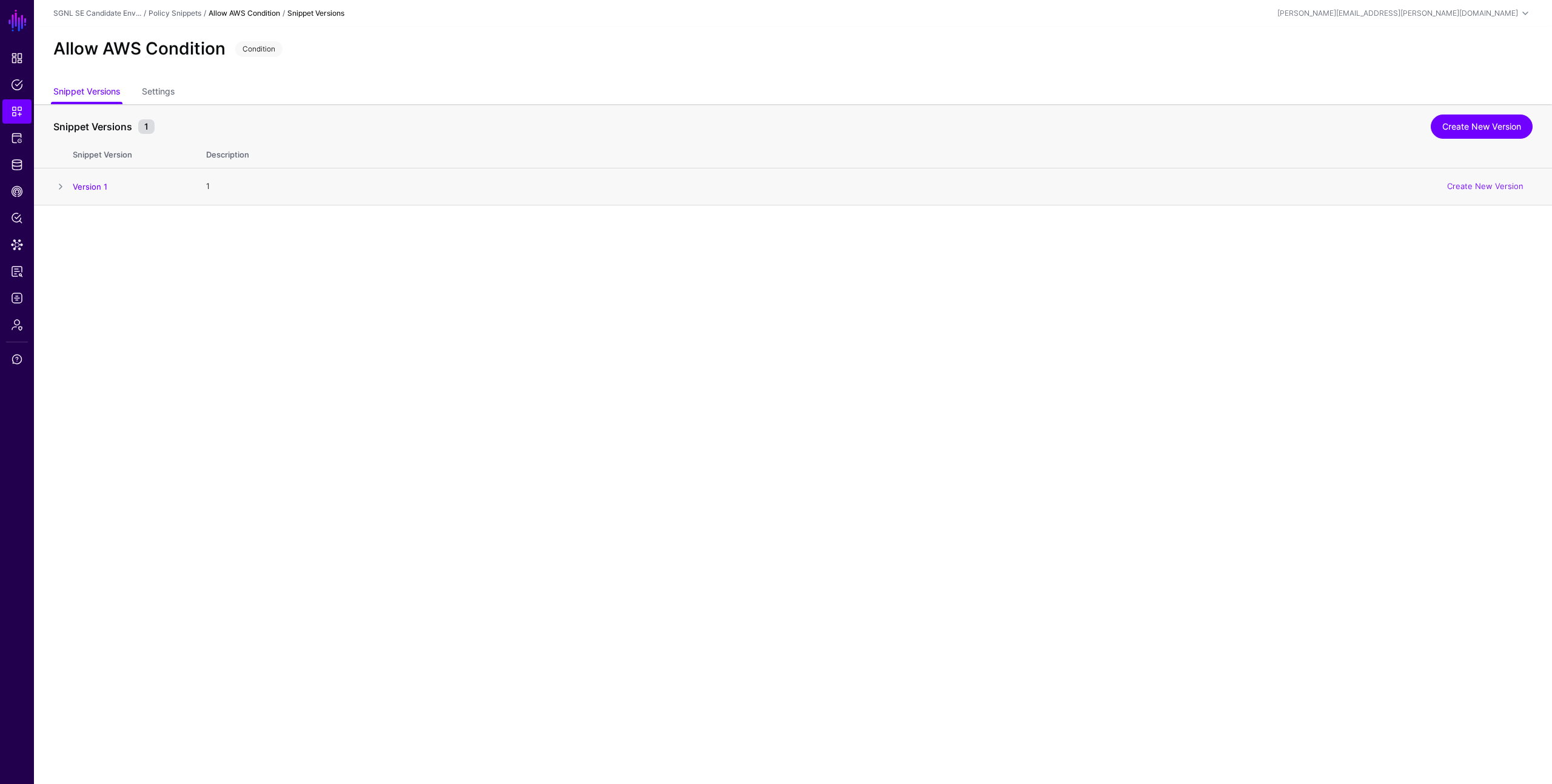
click at [69, 186] on td at bounding box center [53, 187] width 39 height 37
click at [61, 184] on span at bounding box center [60, 186] width 15 height 15
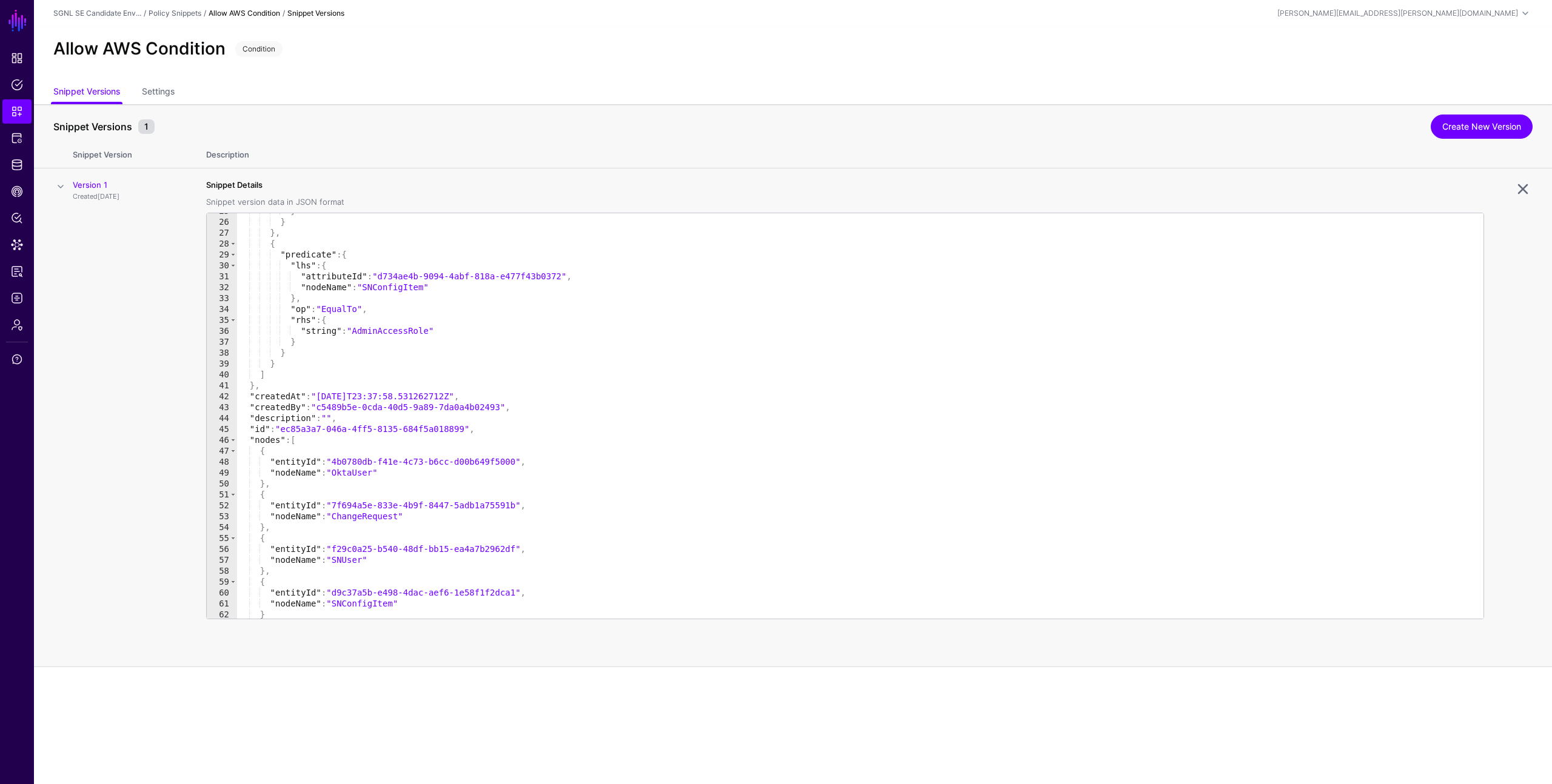
scroll to position [314, 0]
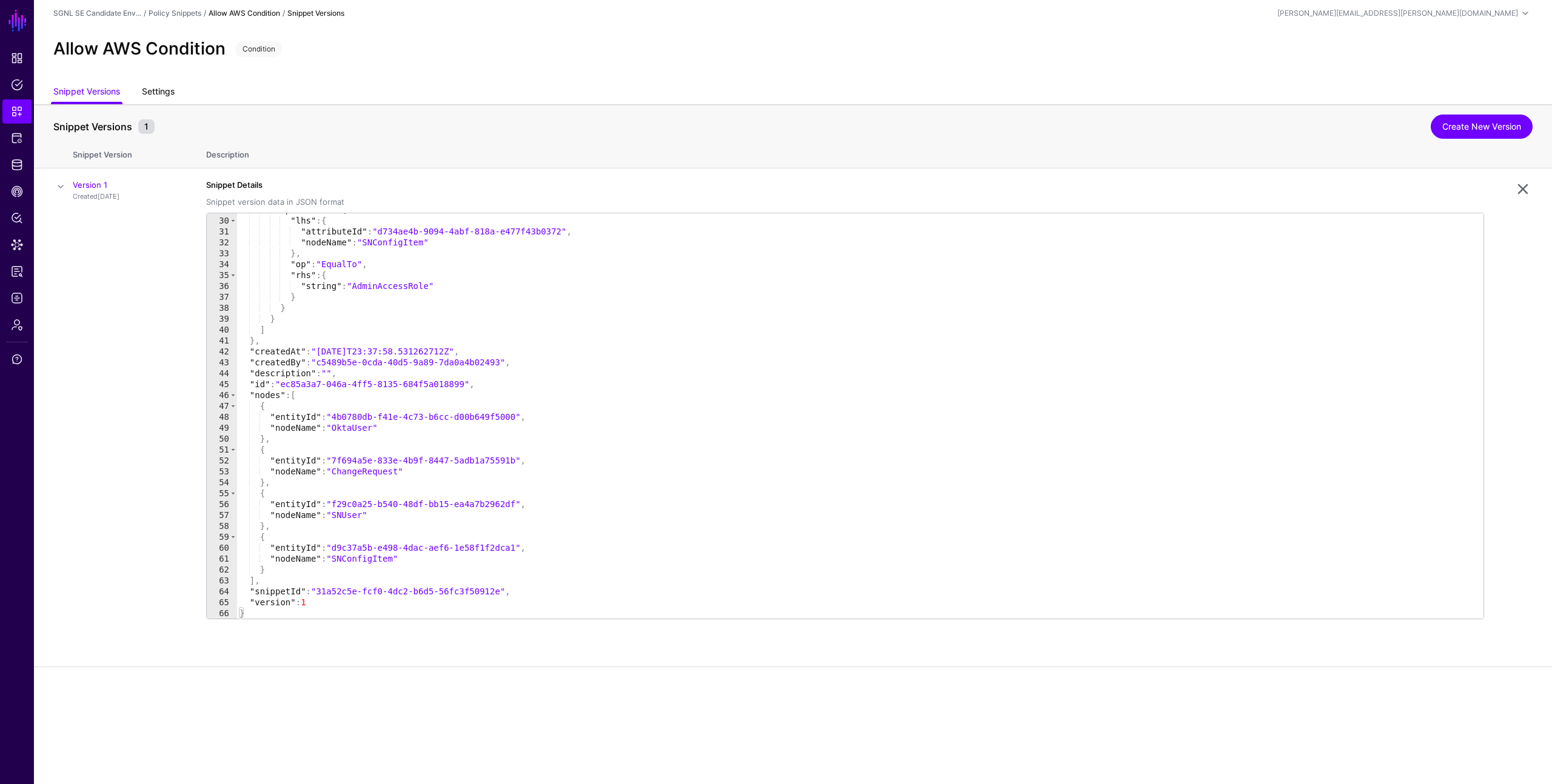
click at [162, 92] on link "Settings" at bounding box center [158, 92] width 32 height 23
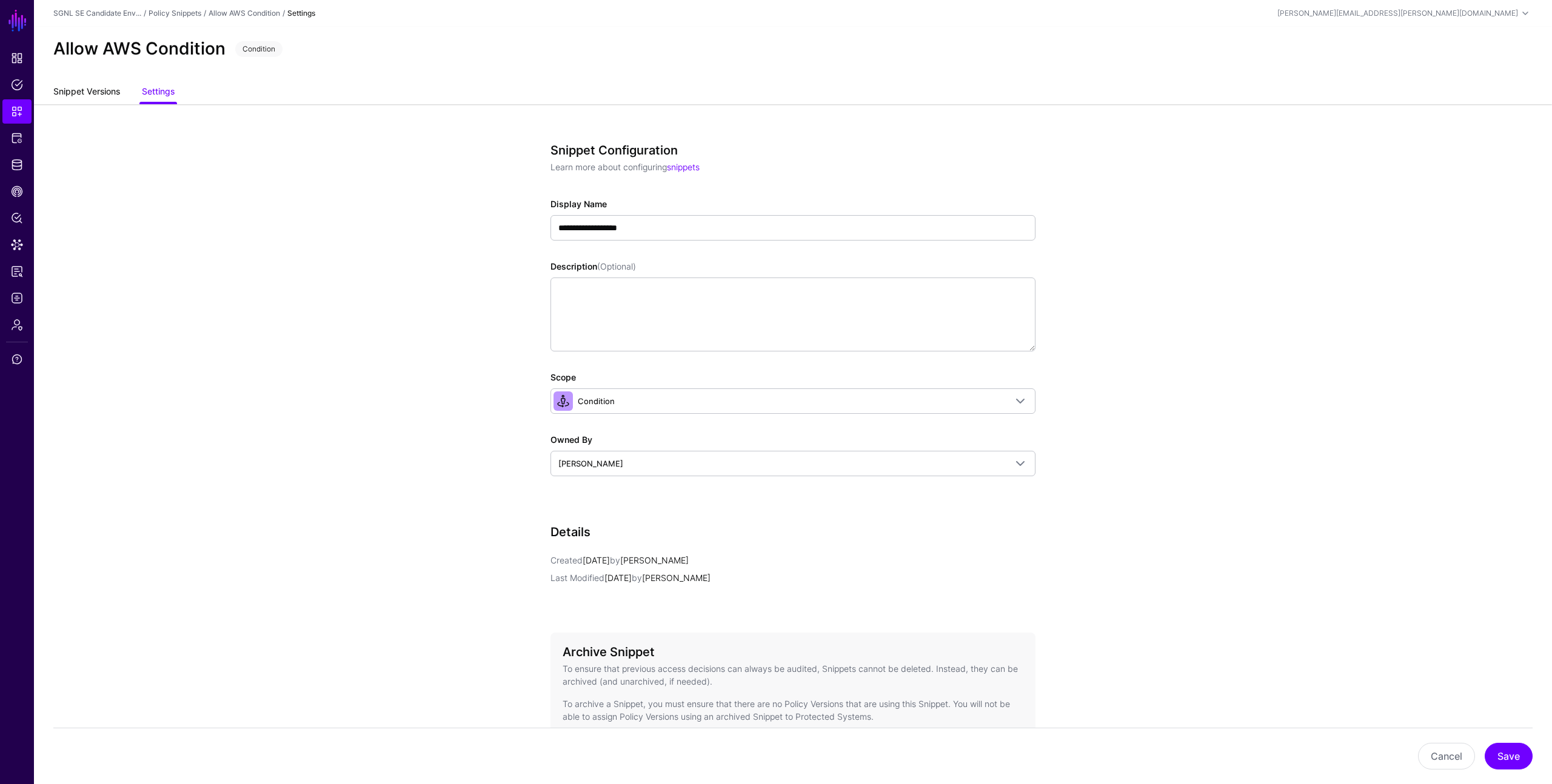
click at [96, 89] on link "Snippet Versions" at bounding box center [86, 92] width 67 height 23
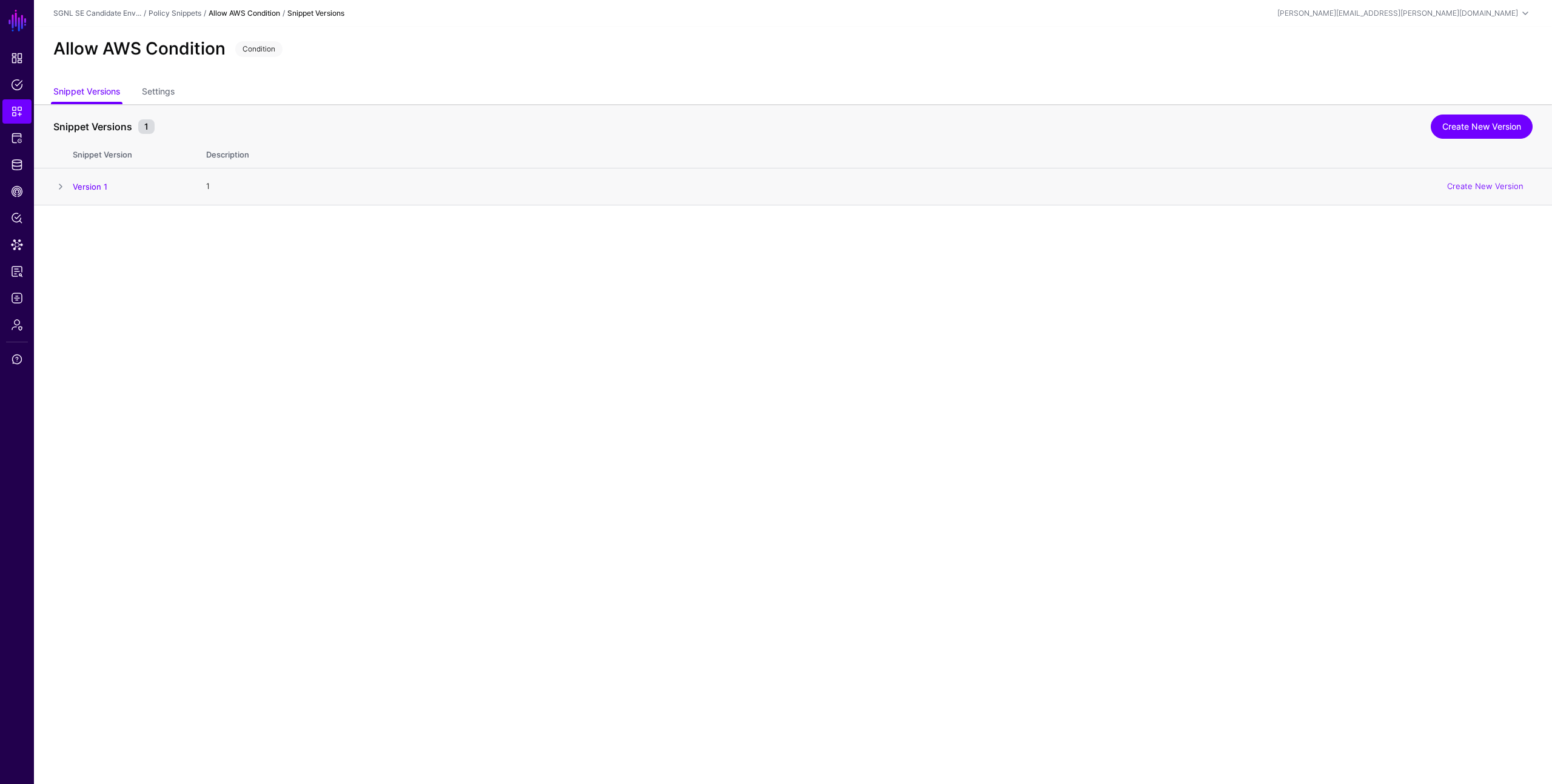
click at [69, 183] on td at bounding box center [53, 187] width 39 height 37
click at [63, 186] on span at bounding box center [60, 186] width 15 height 15
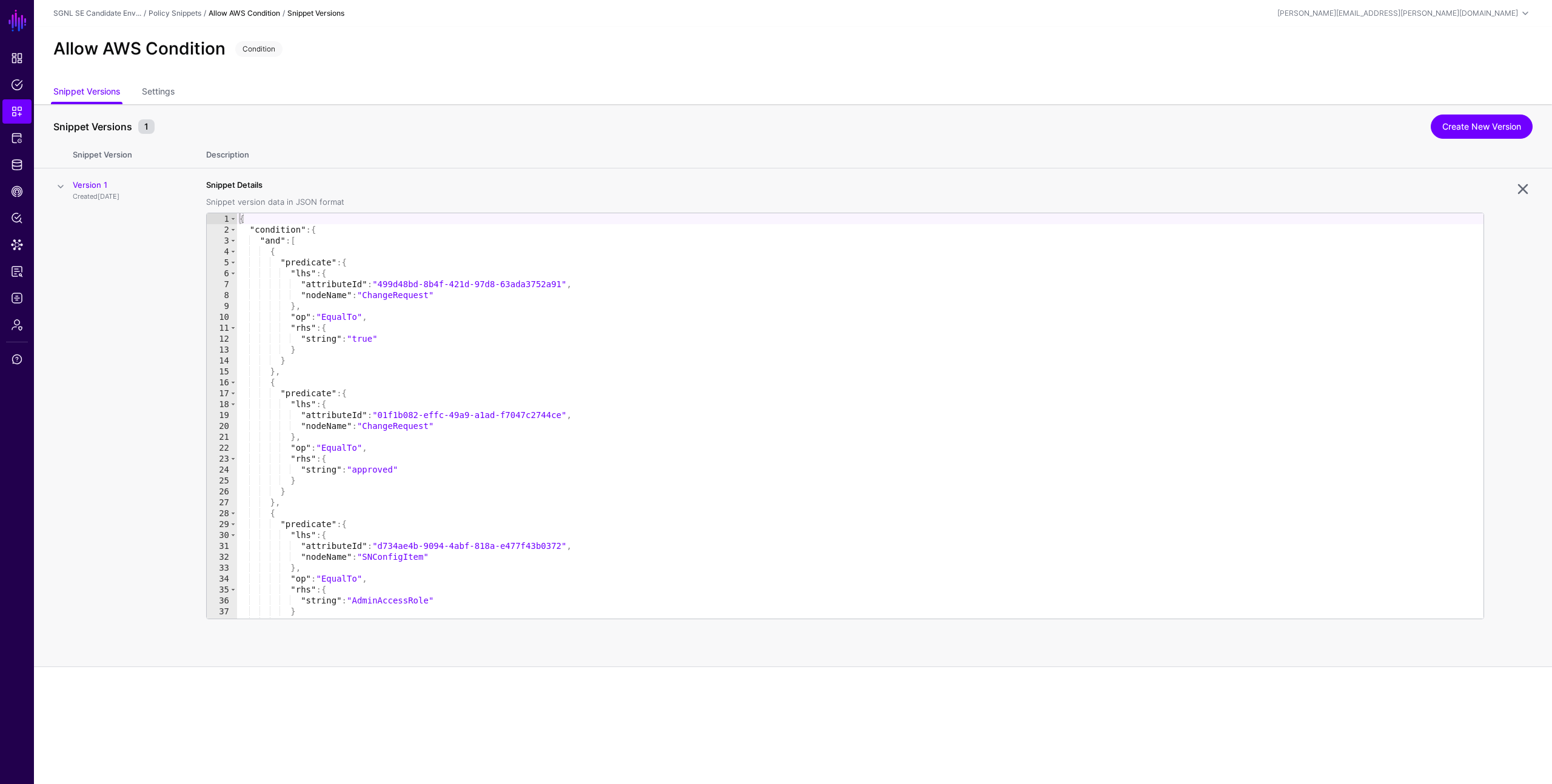
click at [144, 275] on td "Version 1 Created 2 days ago" at bounding box center [133, 417] width 121 height 498
click at [1476, 129] on link "Create New Version" at bounding box center [1481, 126] width 102 height 24
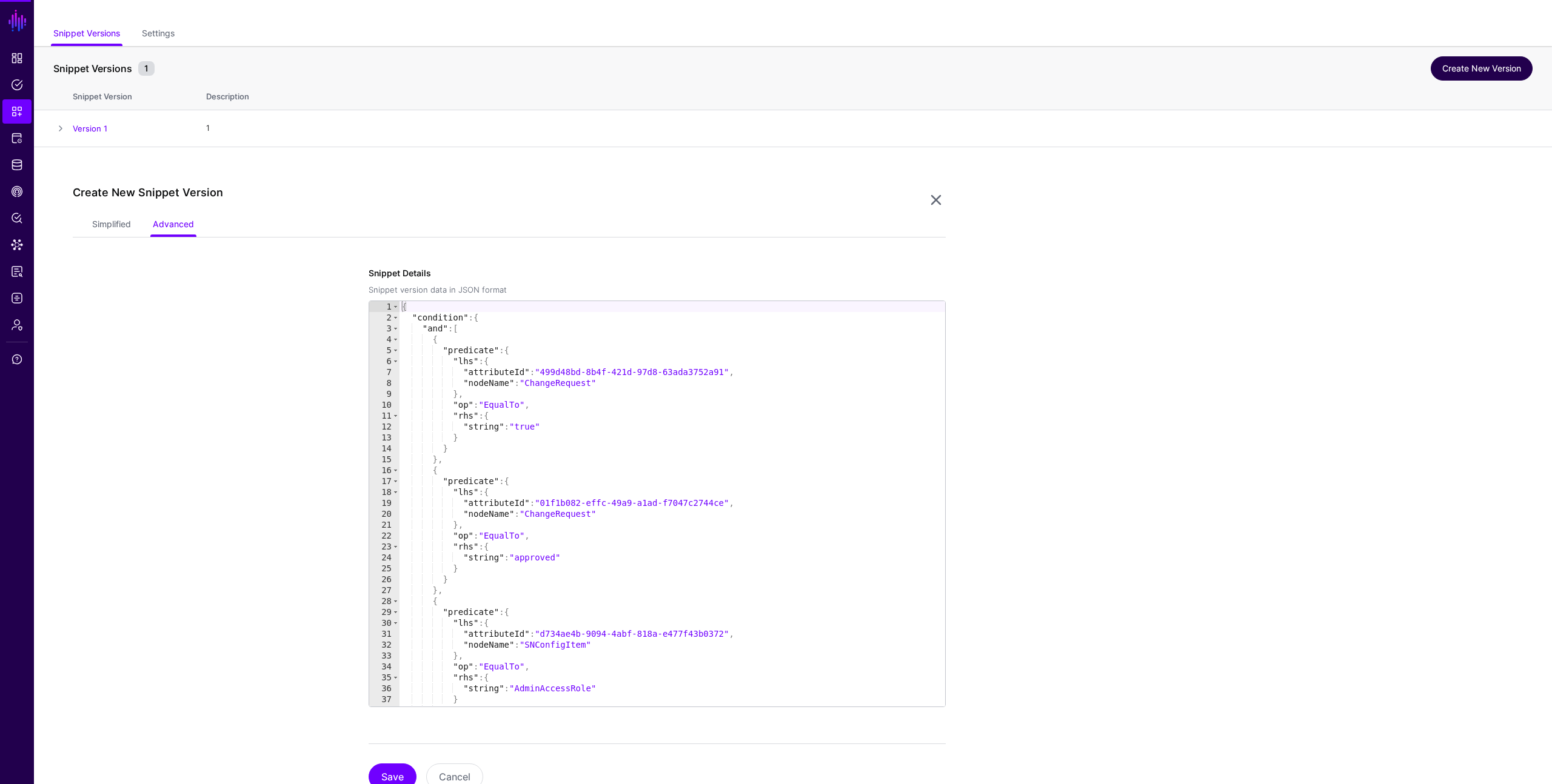
scroll to position [103, 0]
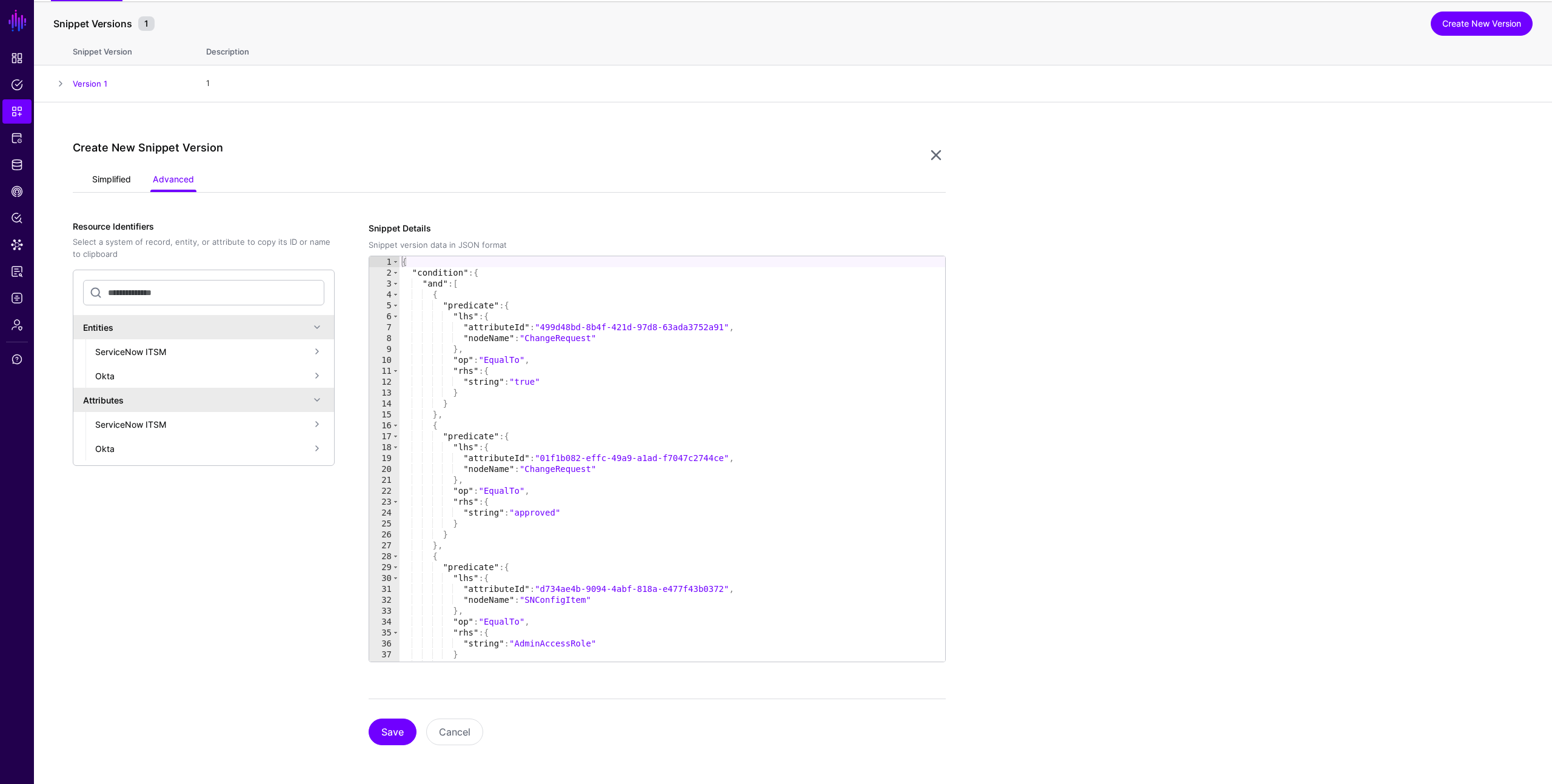
click at [106, 179] on link "Simplified" at bounding box center [112, 180] width 39 height 23
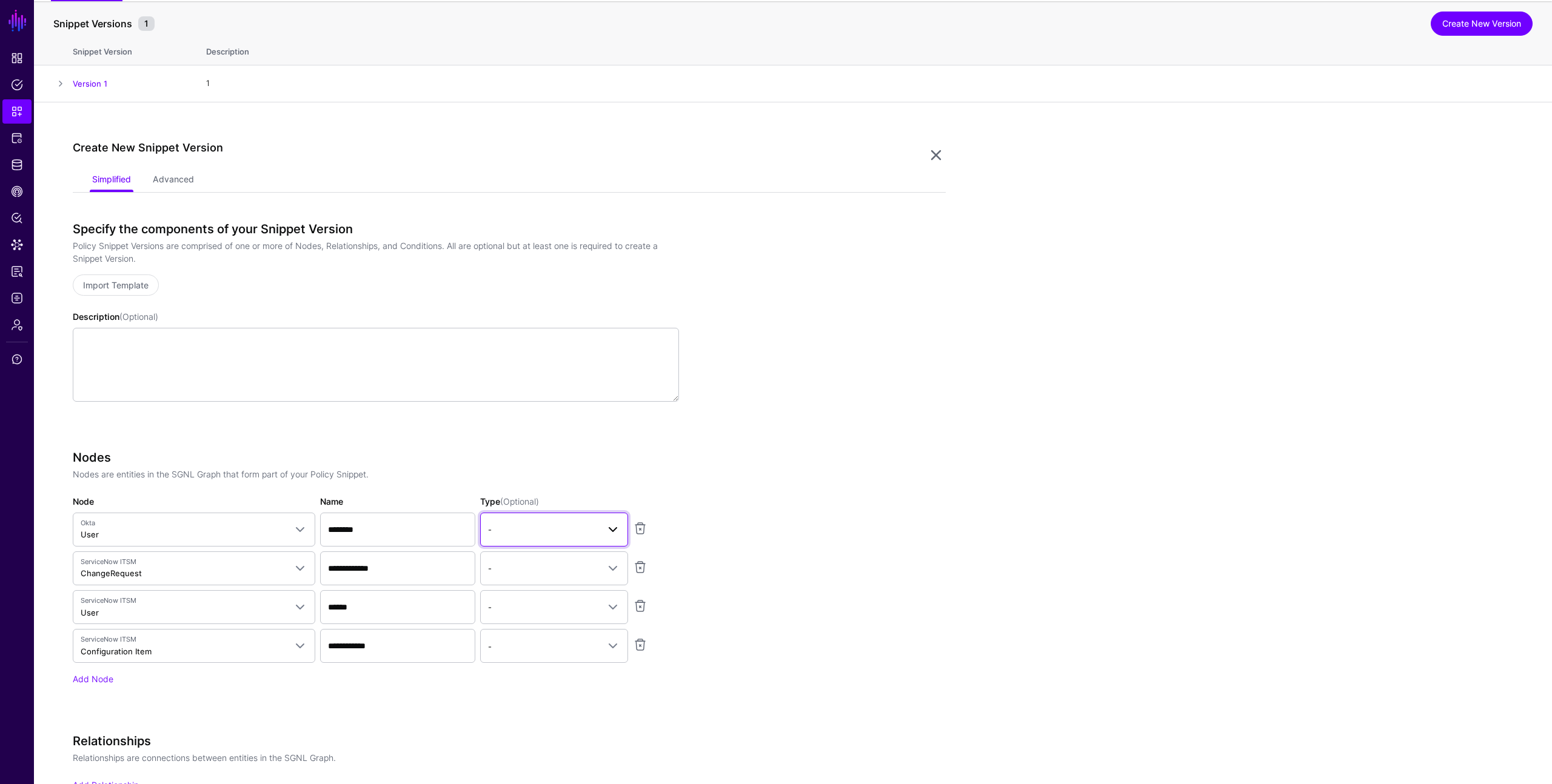
click at [539, 536] on span "-" at bounding box center [553, 529] width 132 height 15
click at [521, 582] on span "Principal" at bounding box center [506, 580] width 32 height 10
click at [704, 476] on app-snippets-creator "**********" at bounding box center [509, 673] width 873 height 903
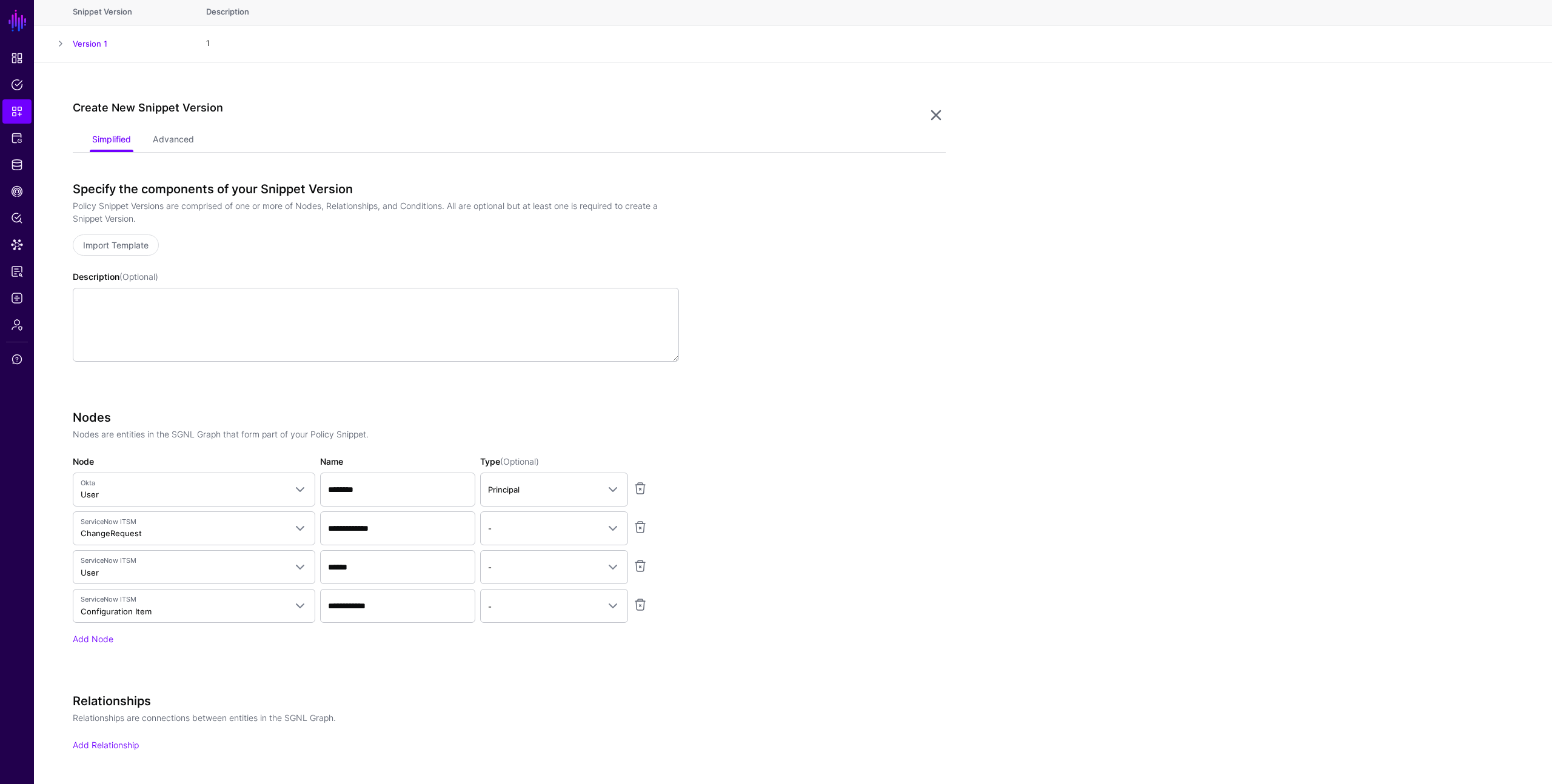
scroll to position [171, 0]
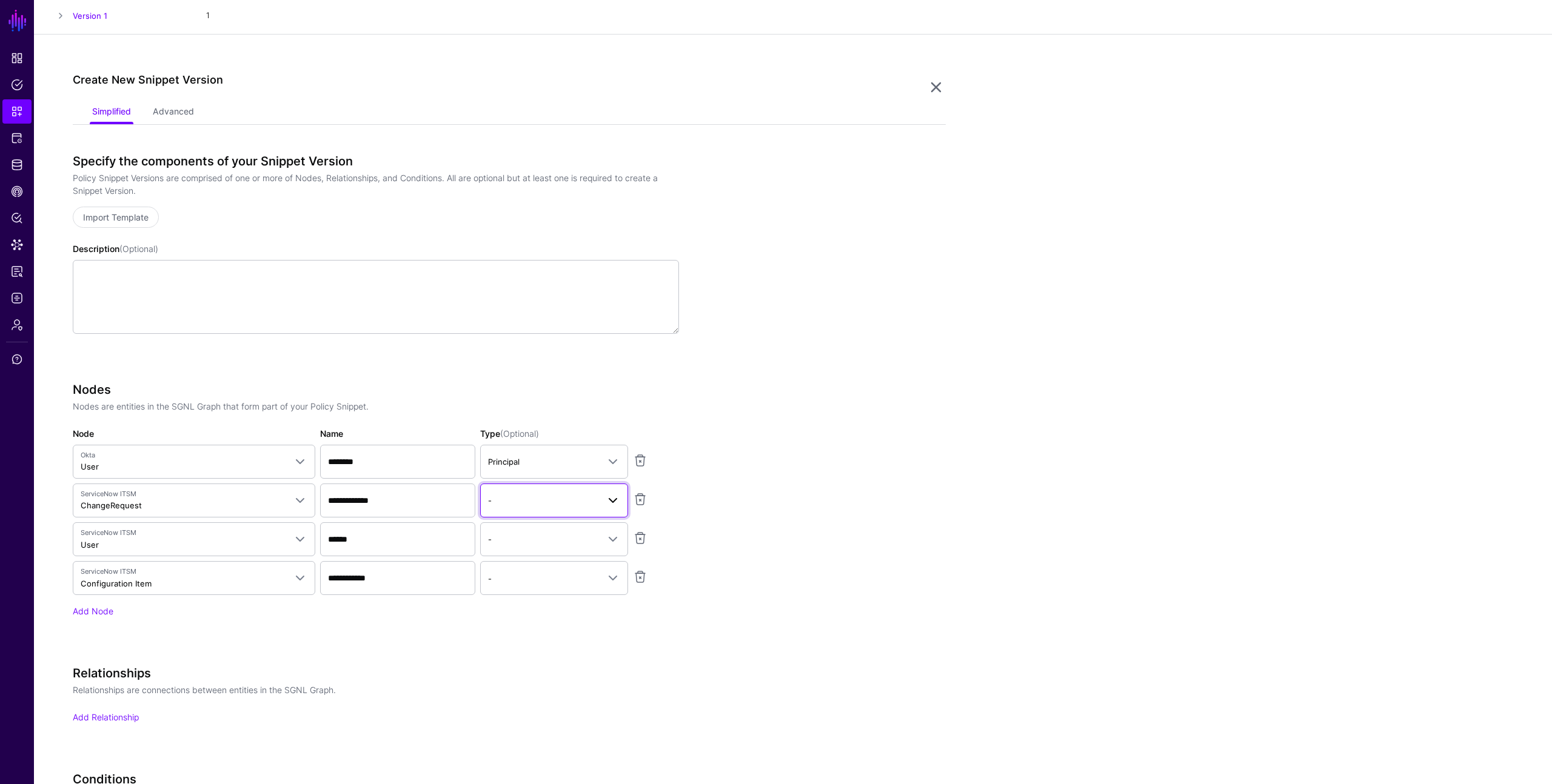
click at [588, 501] on span "-" at bounding box center [543, 500] width 110 height 13
click at [724, 486] on app-snippets-creator "**********" at bounding box center [509, 605] width 873 height 903
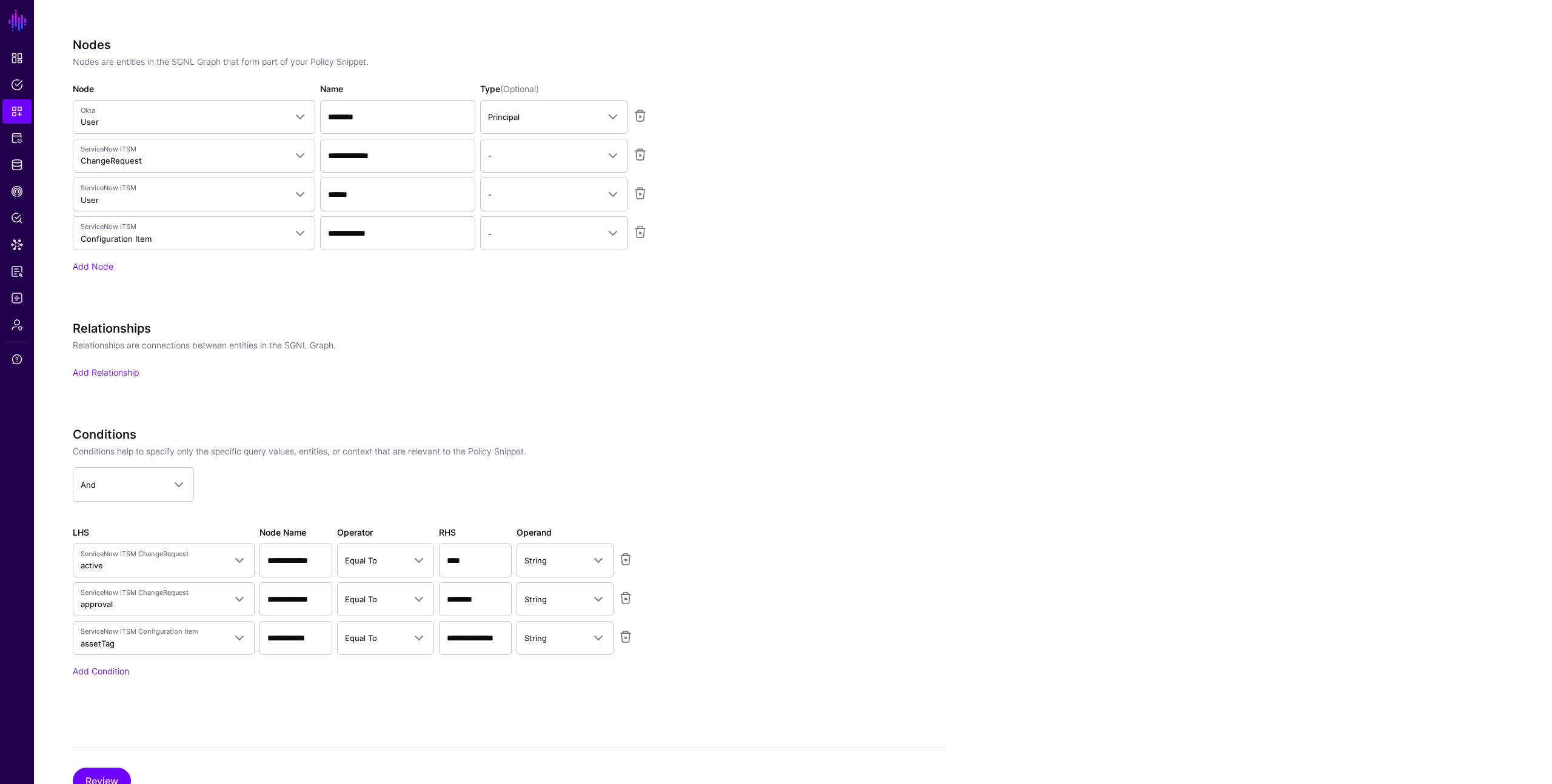
scroll to position [519, 0]
click at [103, 367] on link "Add Relationship" at bounding box center [106, 368] width 66 height 10
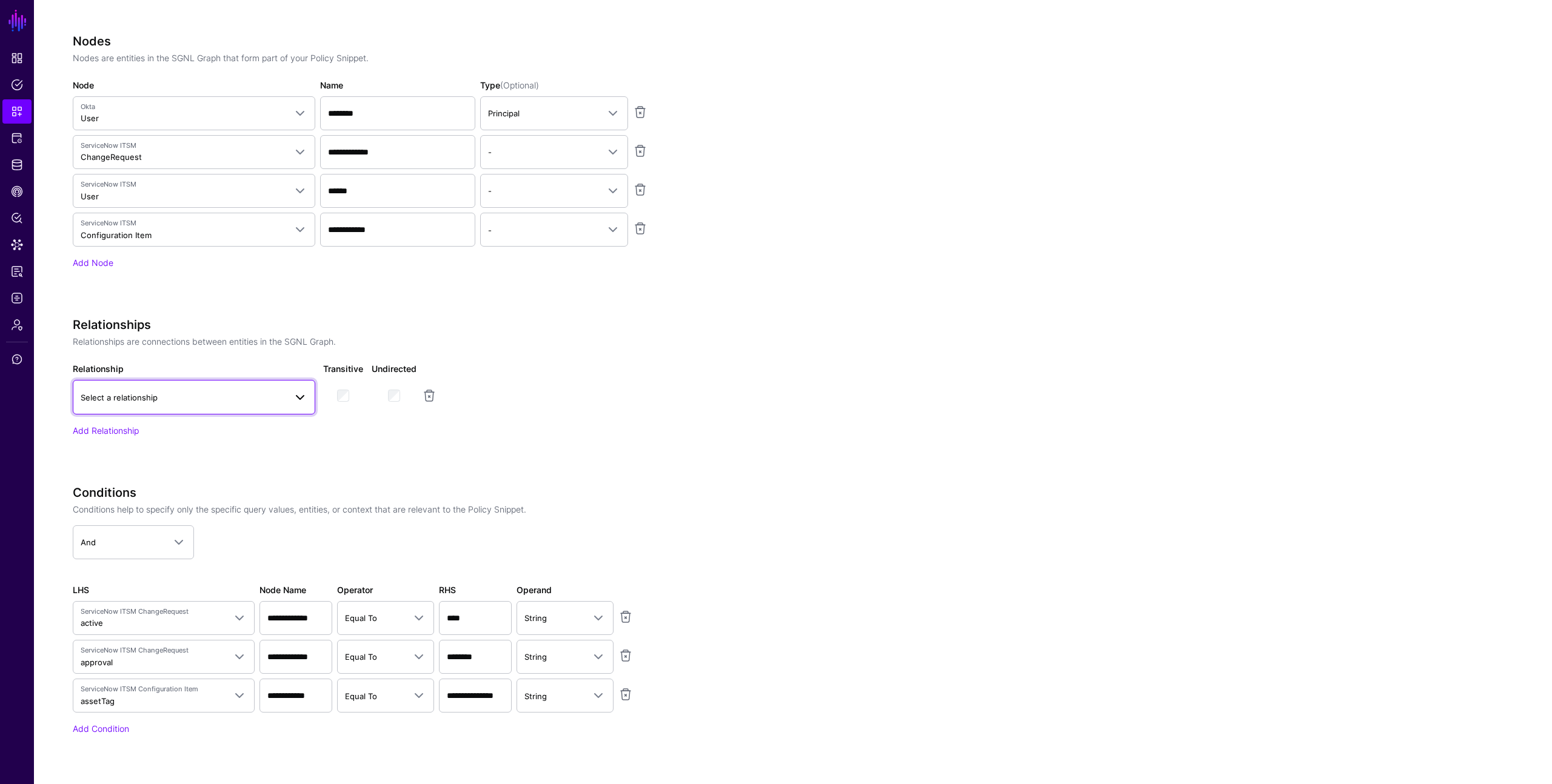
click at [300, 393] on span at bounding box center [300, 397] width 15 height 15
click at [507, 414] on div "Relationships Relationships are connections between entities in the SGNL Graph.…" at bounding box center [375, 377] width 606 height 119
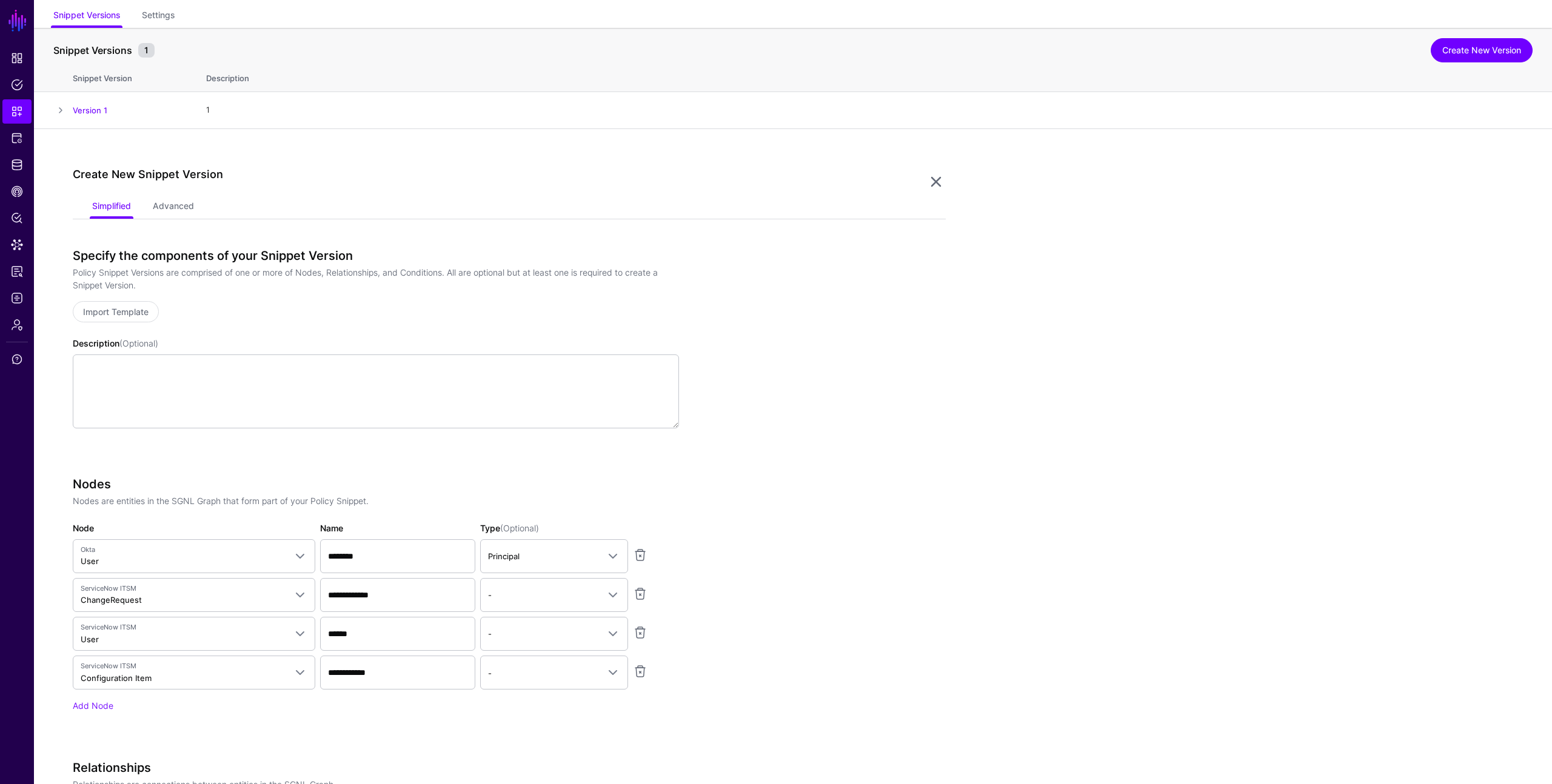
scroll to position [0, 0]
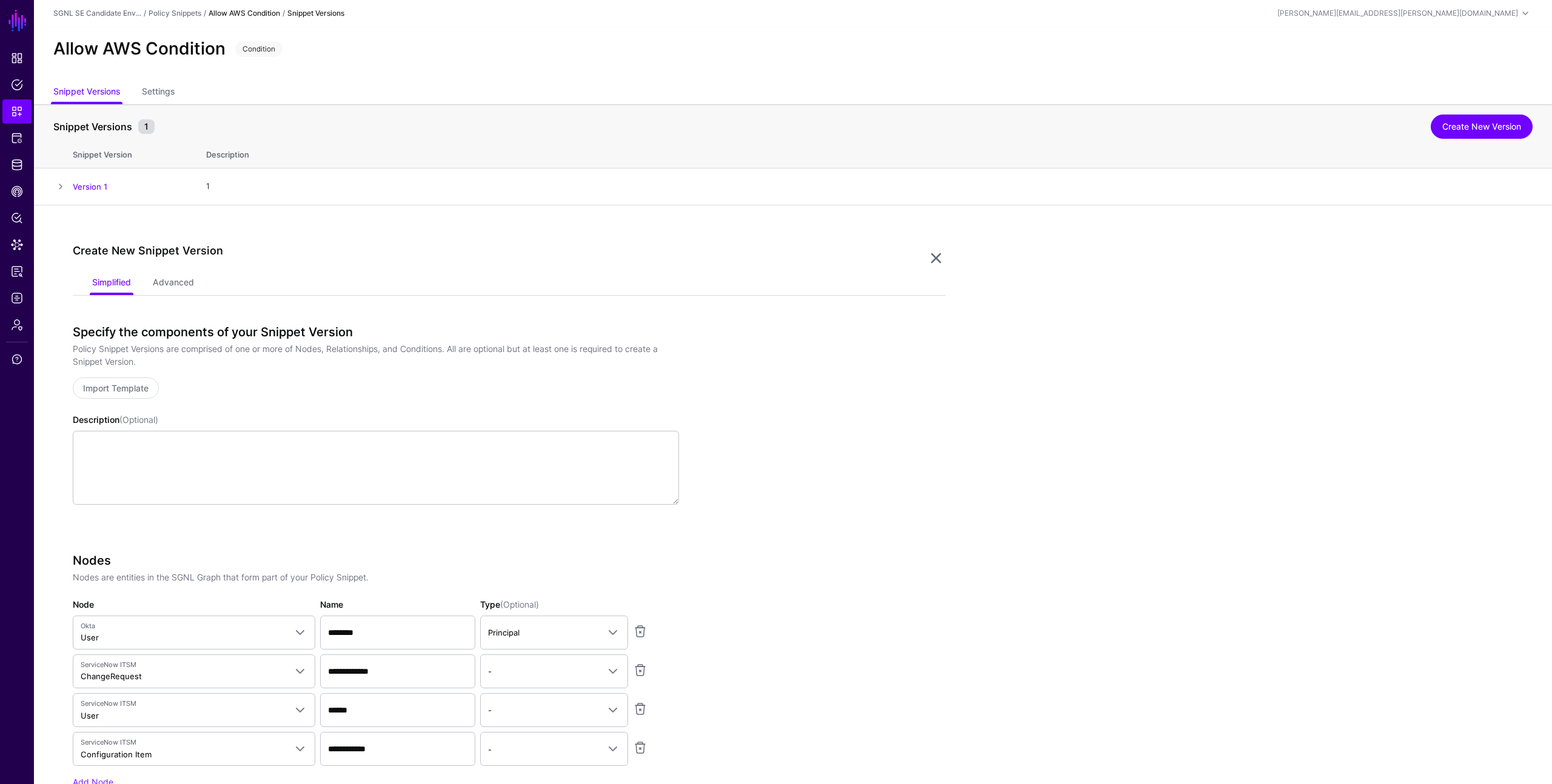
click at [267, 91] on ul "Snippet Versions Settings" at bounding box center [792, 92] width 1479 height 23
click at [21, 112] on span "Snippets" at bounding box center [17, 112] width 12 height 12
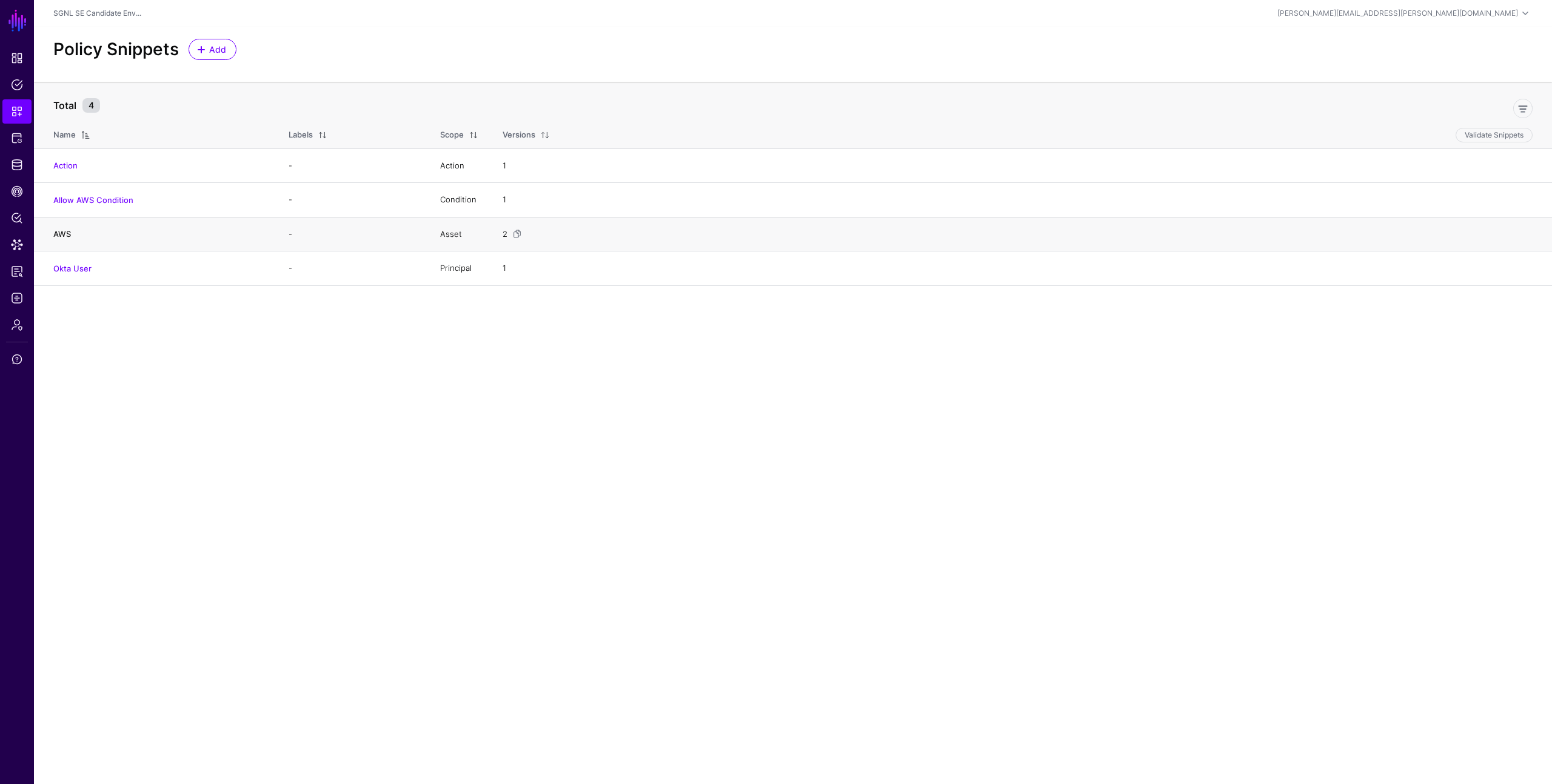
click at [63, 233] on link "AWS" at bounding box center [62, 233] width 18 height 10
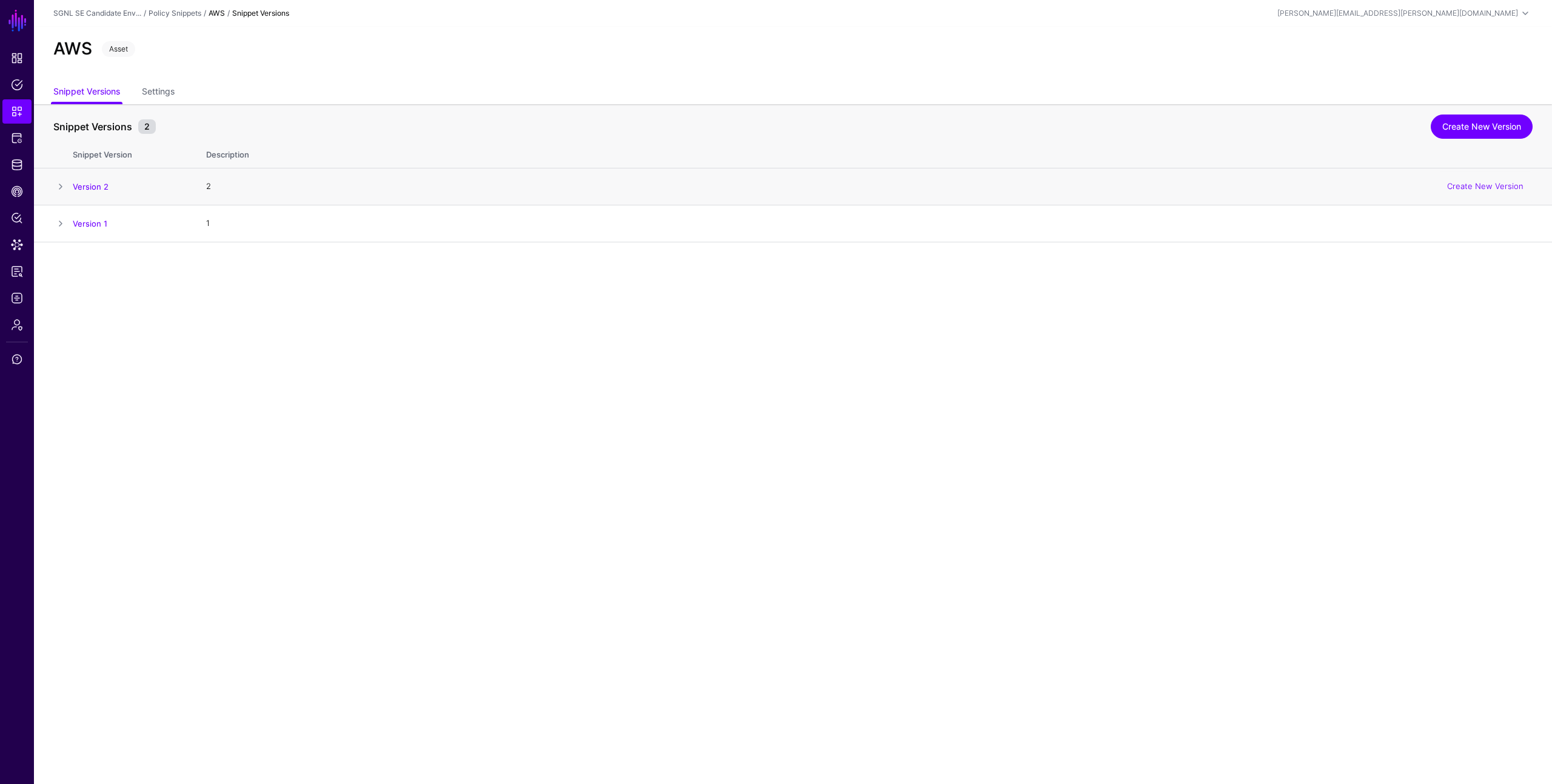
click at [59, 185] on span at bounding box center [60, 186] width 15 height 15
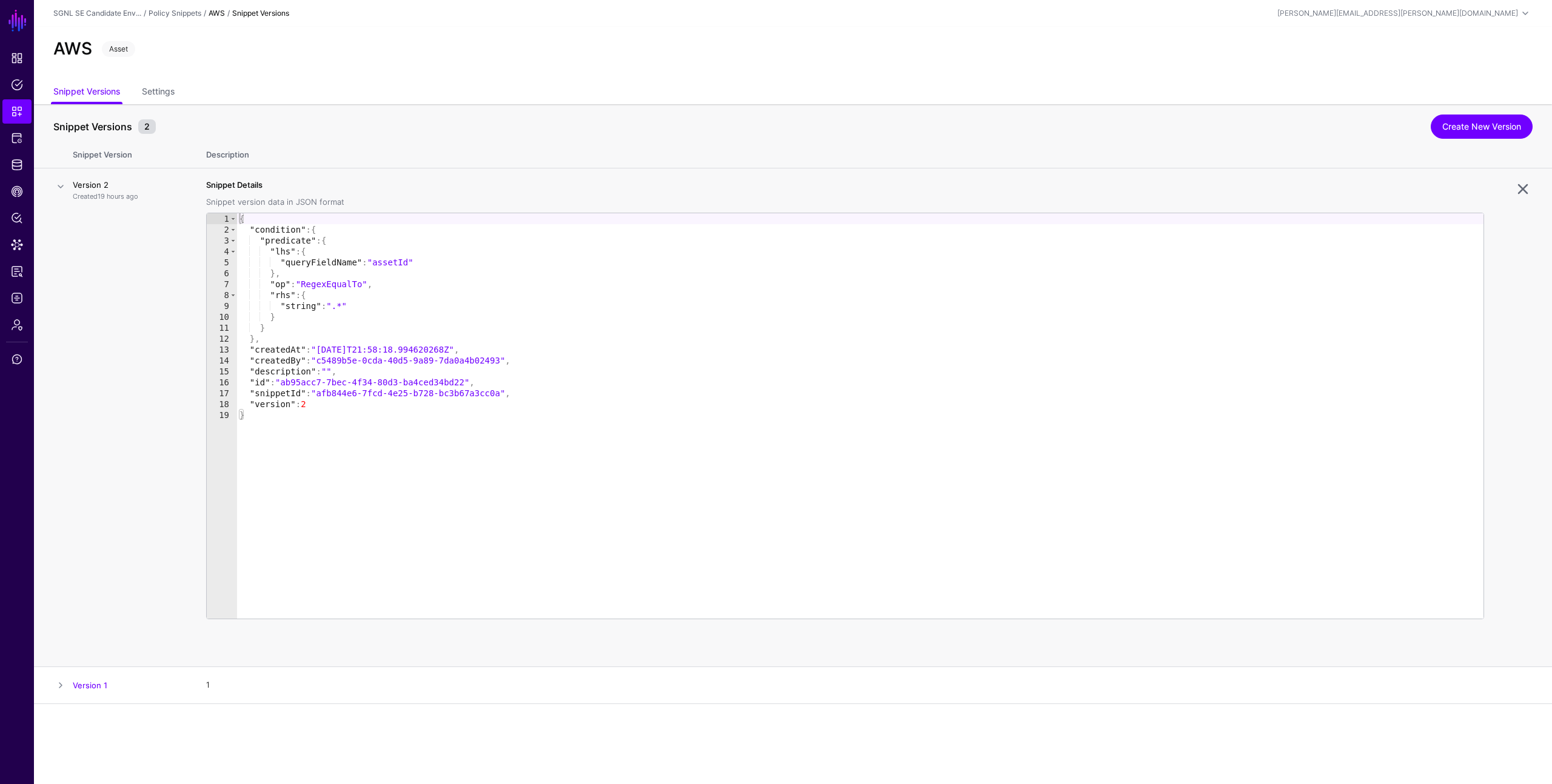
click at [88, 183] on link "Version 2" at bounding box center [90, 185] width 35 height 10
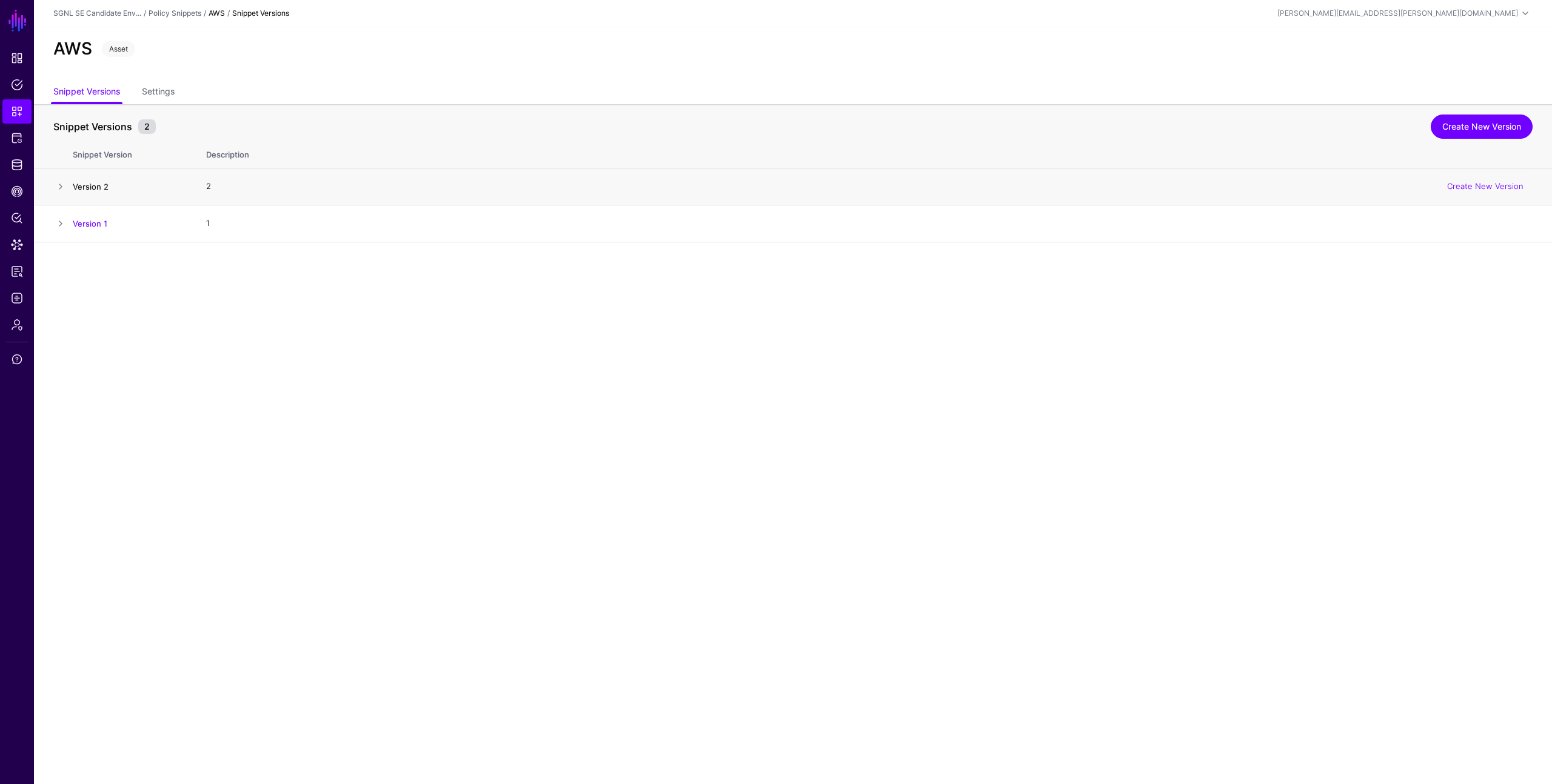
click at [79, 186] on link "Version 2" at bounding box center [90, 186] width 35 height 10
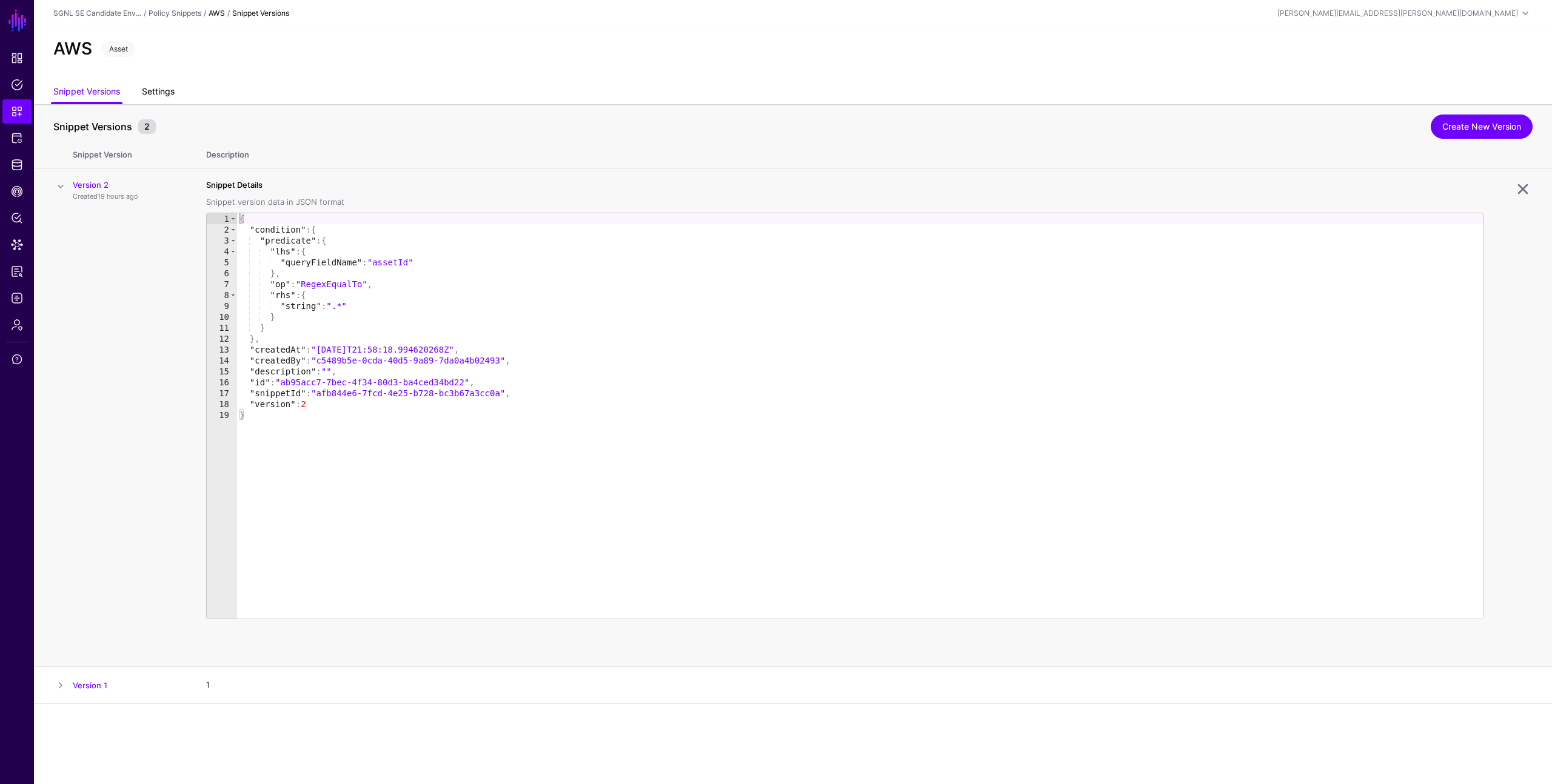
click at [167, 86] on link "Settings" at bounding box center [158, 92] width 32 height 23
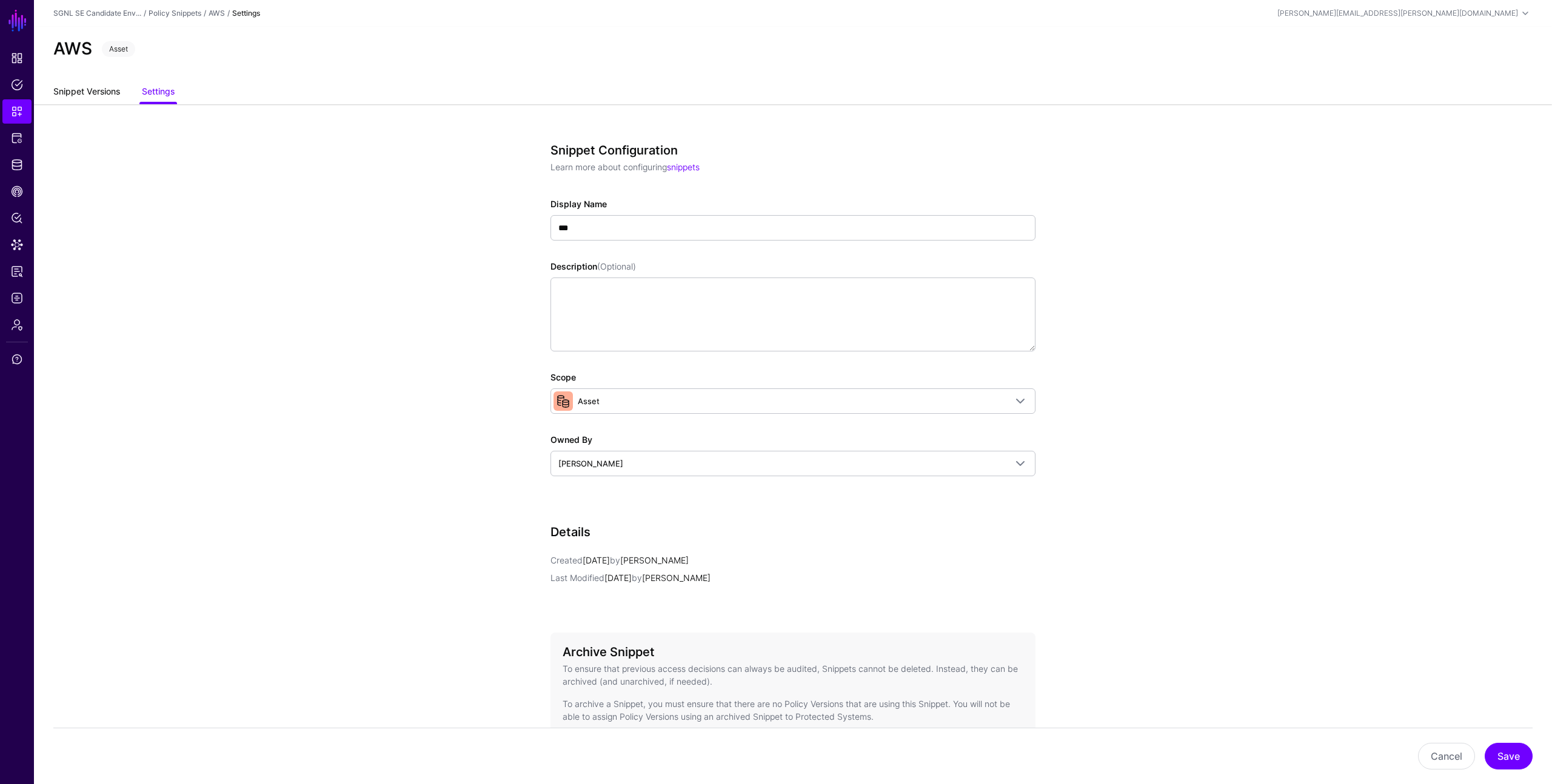
click at [77, 87] on link "Snippet Versions" at bounding box center [86, 92] width 67 height 23
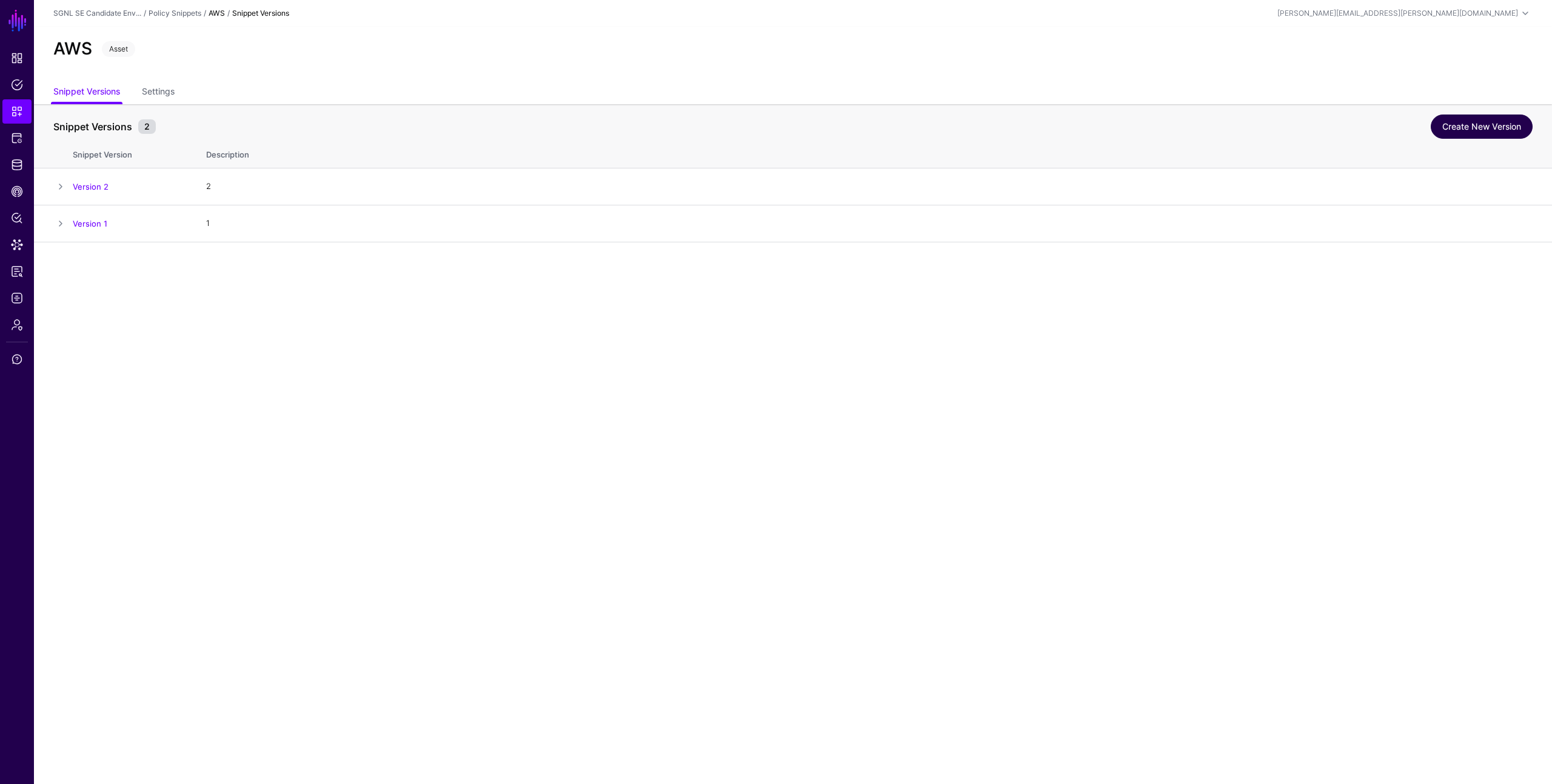
click at [1490, 127] on link "Create New Version" at bounding box center [1481, 126] width 102 height 24
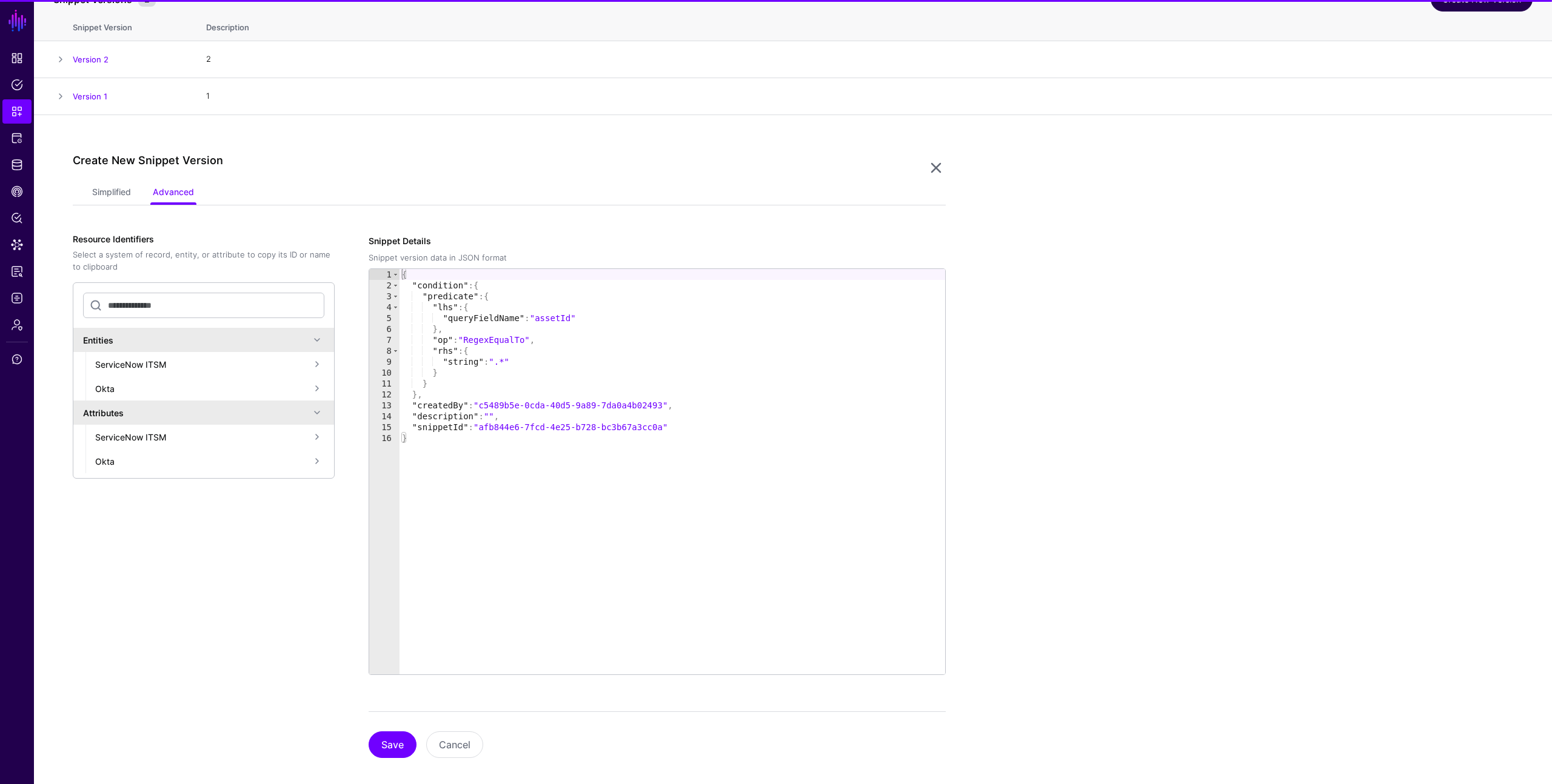
scroll to position [140, 0]
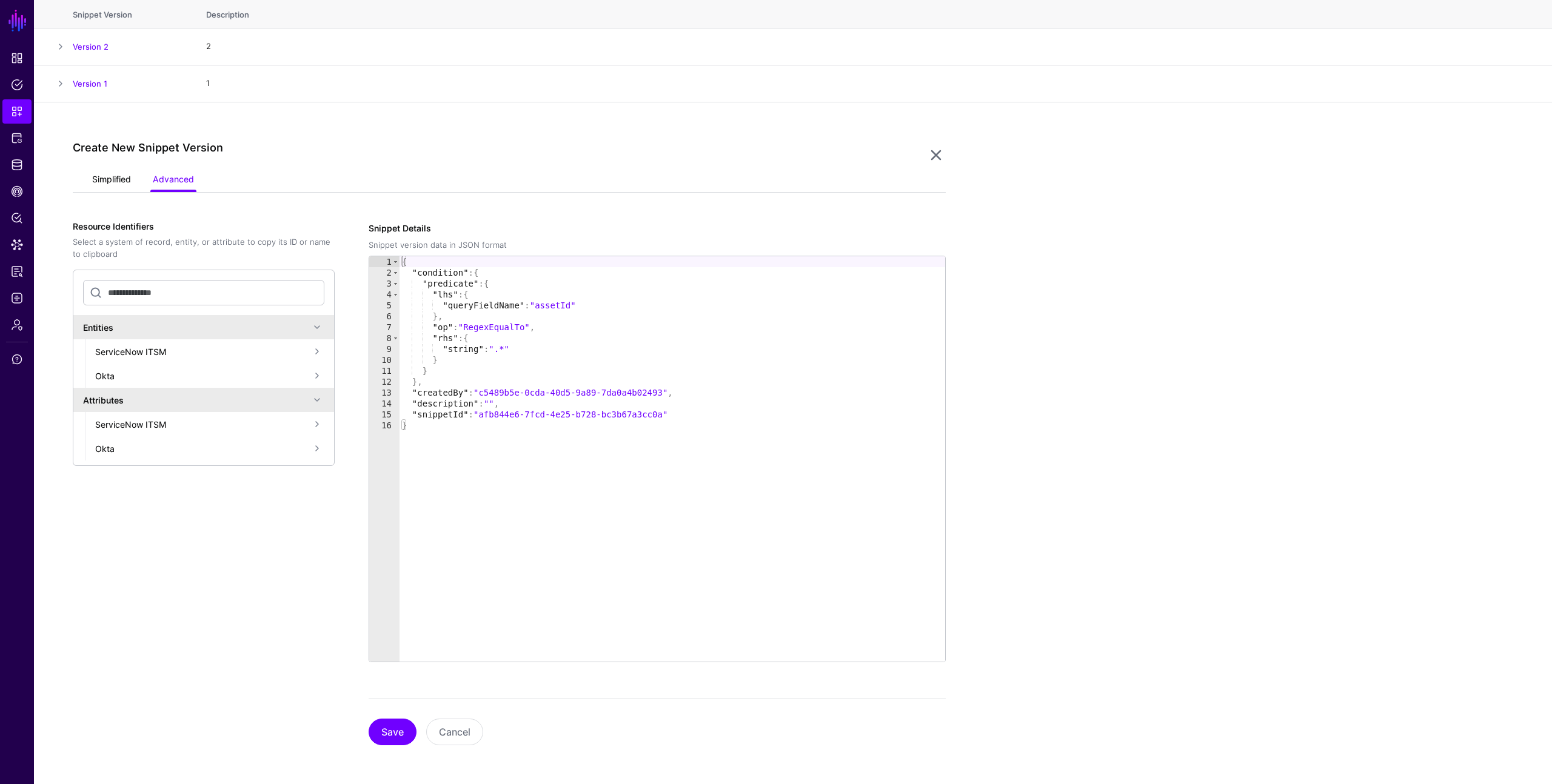
click at [102, 177] on link "Simplified" at bounding box center [112, 180] width 39 height 23
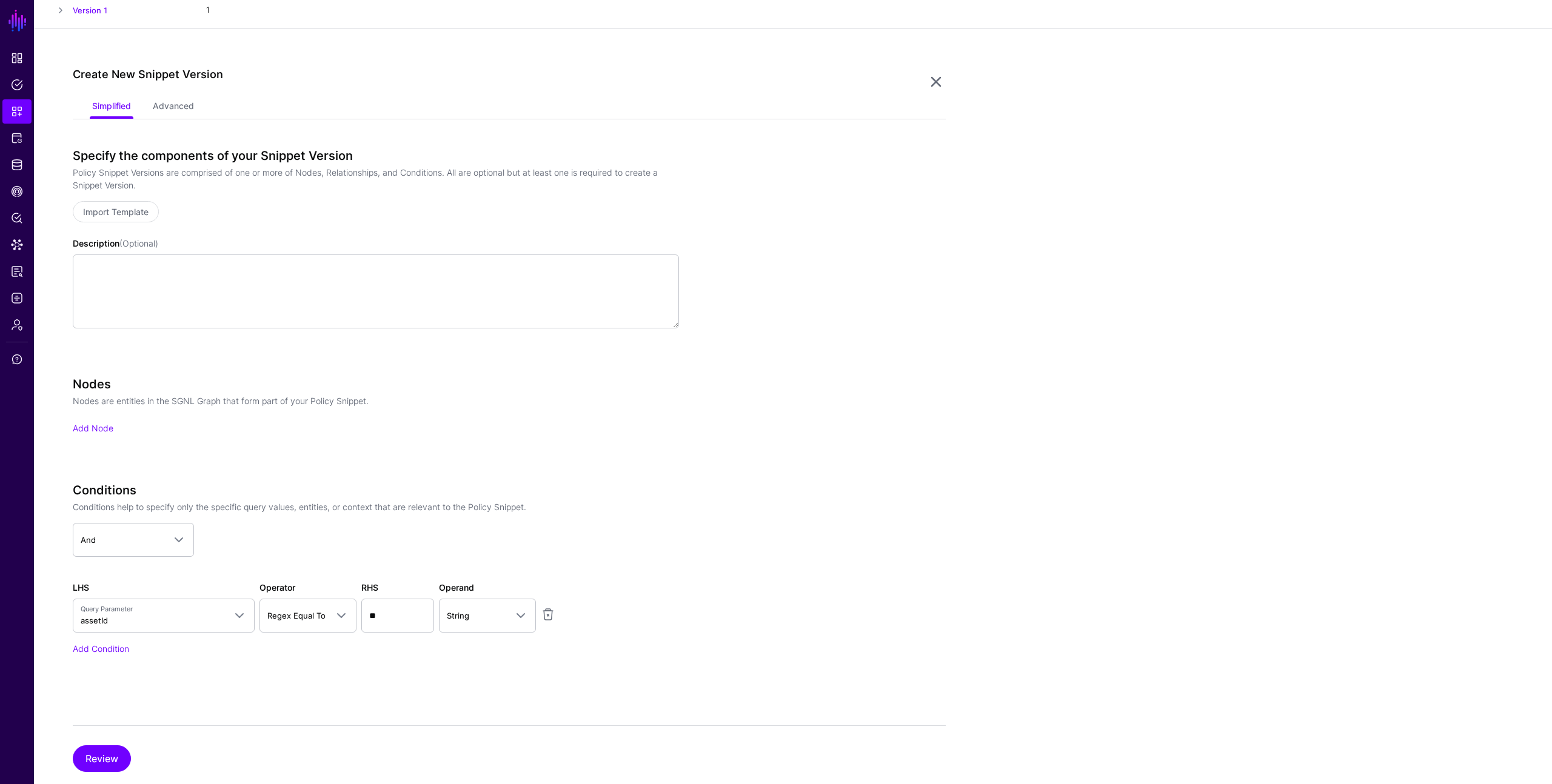
scroll to position [240, 0]
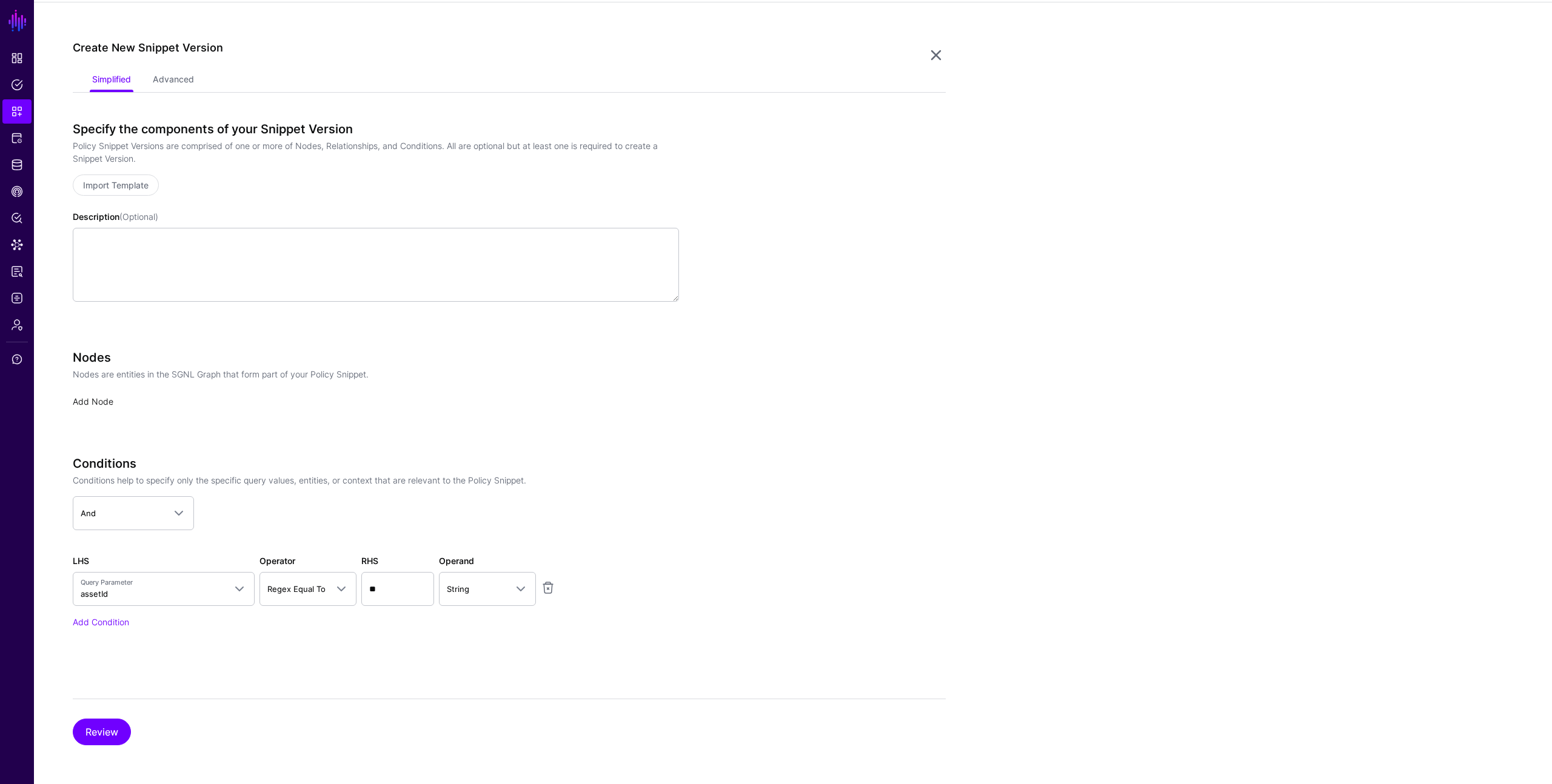
click at [103, 396] on link "Add Node" at bounding box center [92, 400] width 41 height 10
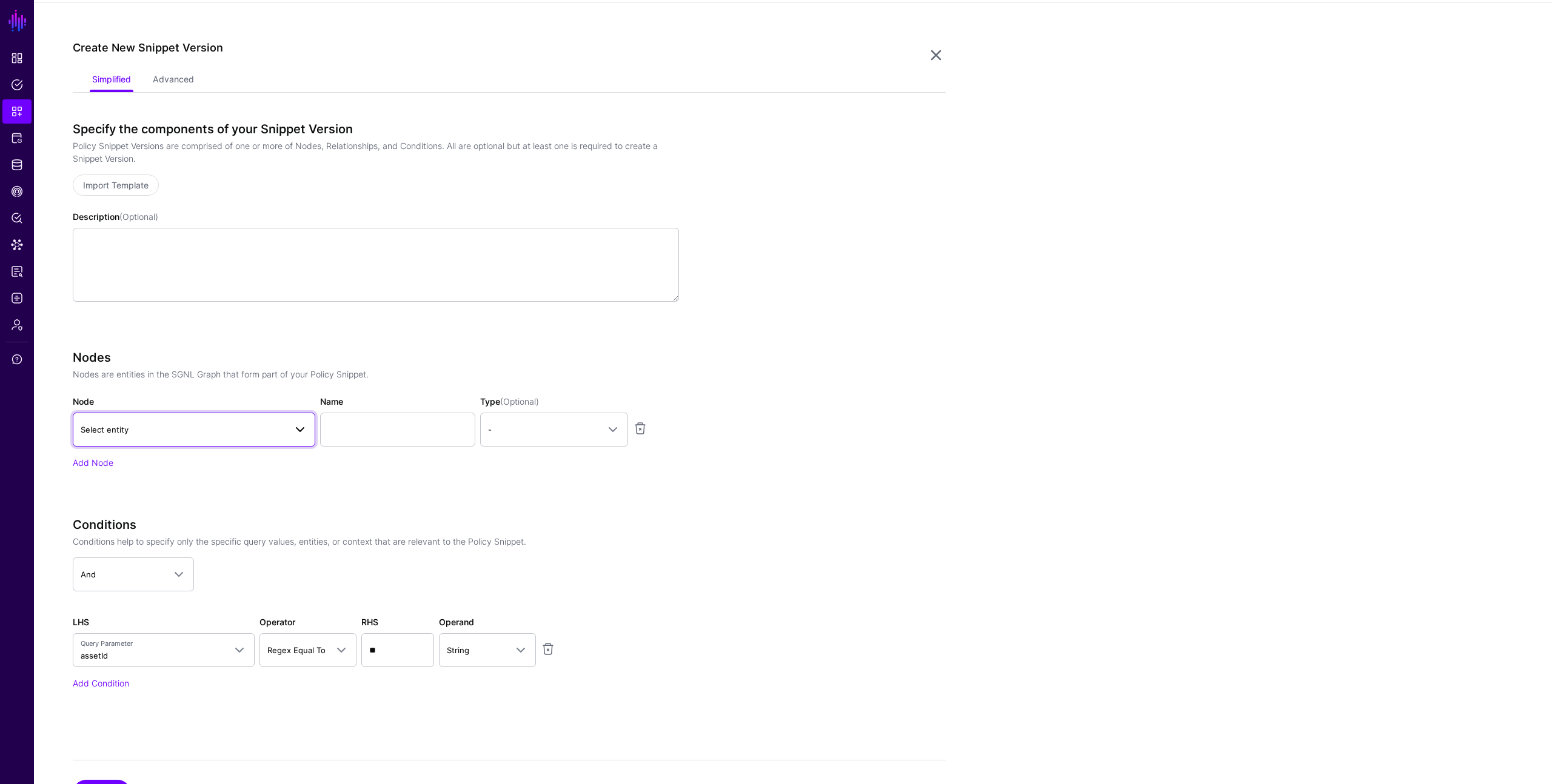
click at [172, 433] on span "Select entity" at bounding box center [183, 429] width 205 height 13
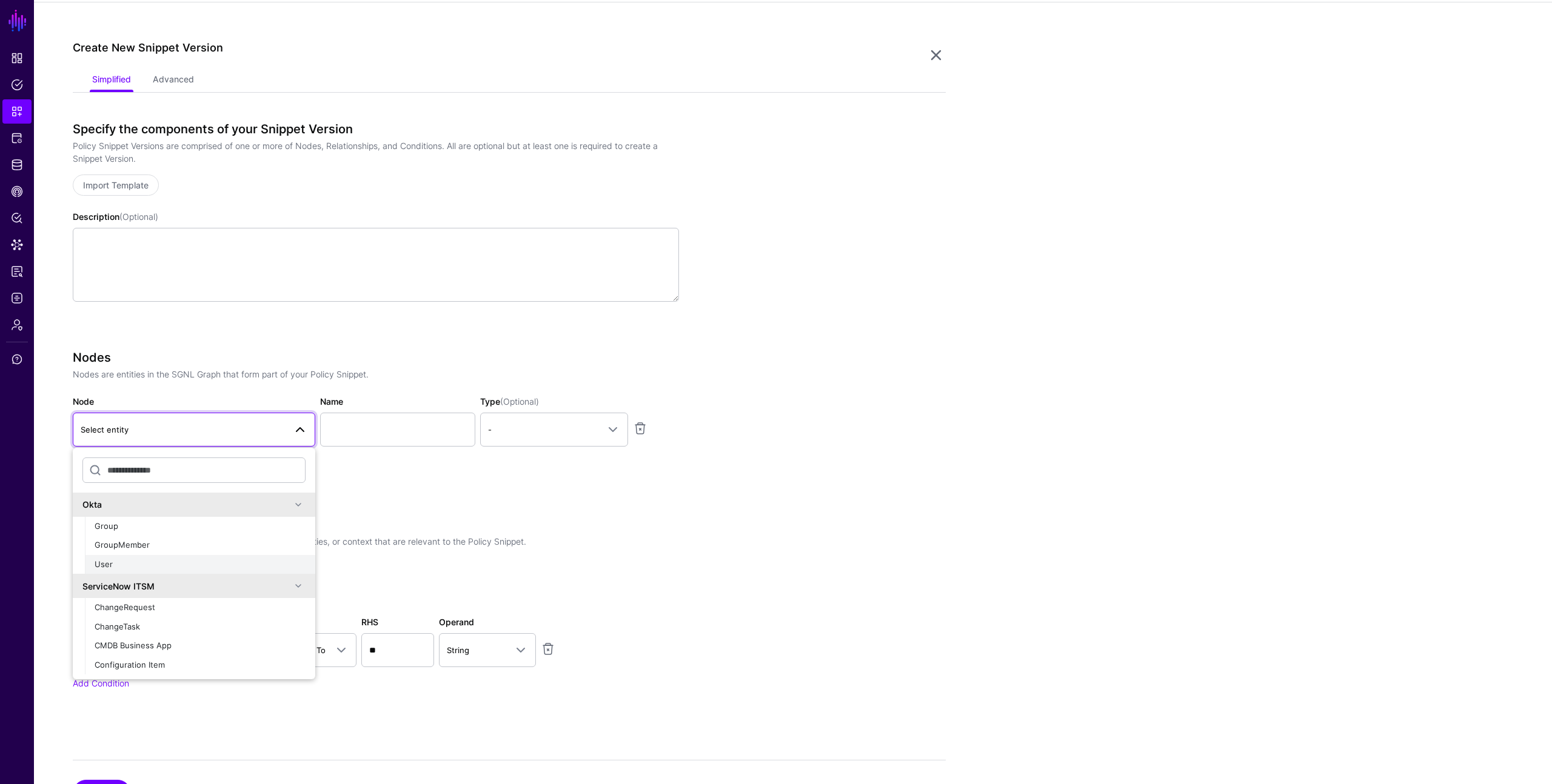
click at [118, 565] on div "User" at bounding box center [200, 565] width 211 height 12
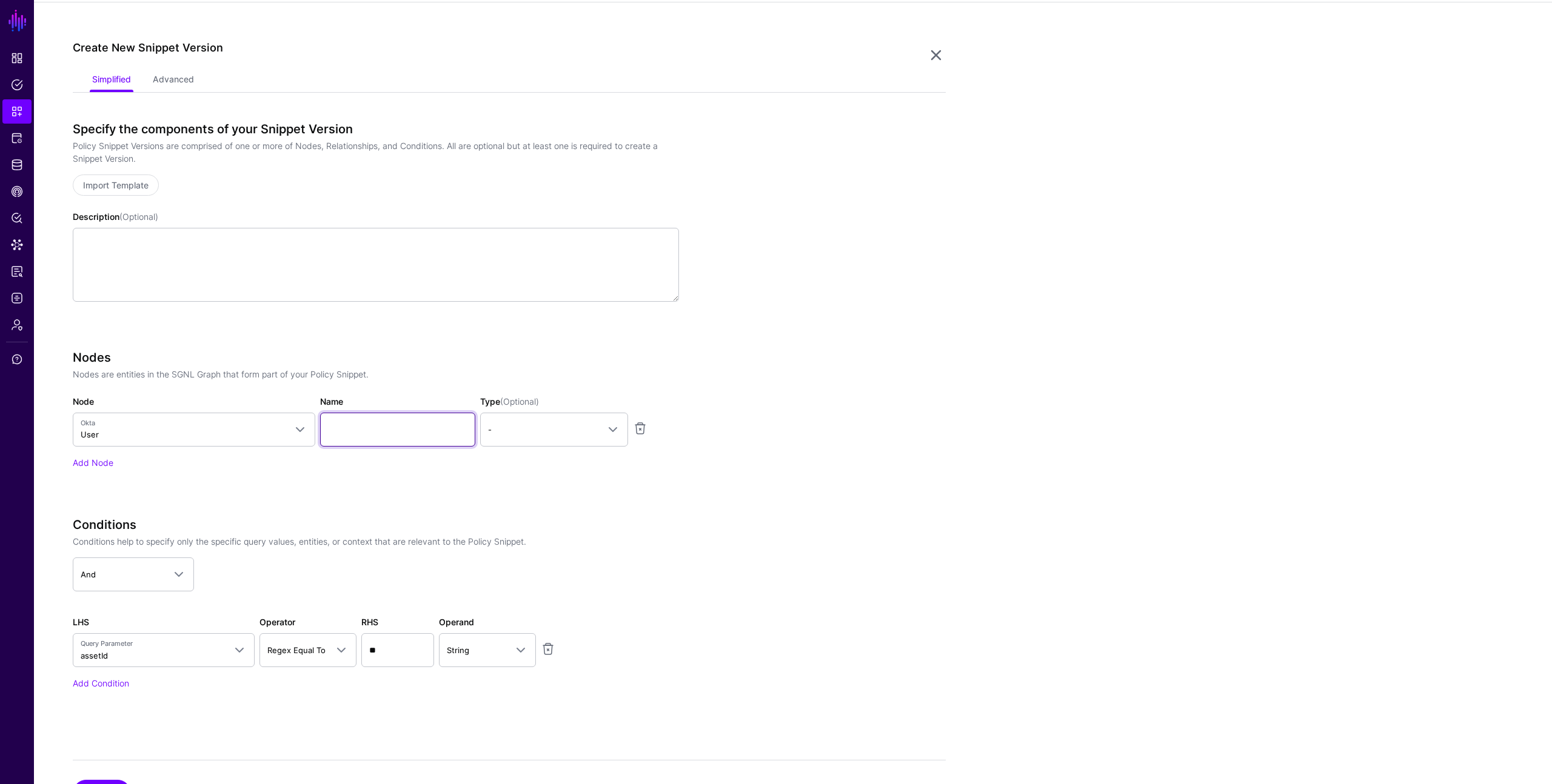
click at [367, 427] on input "Name" at bounding box center [397, 430] width 155 height 34
type input "********"
click at [529, 434] on span "-" at bounding box center [543, 429] width 110 height 13
click at [521, 477] on div "Principal" at bounding box center [554, 481] width 129 height 12
click at [99, 461] on link "Add Node" at bounding box center [92, 462] width 41 height 10
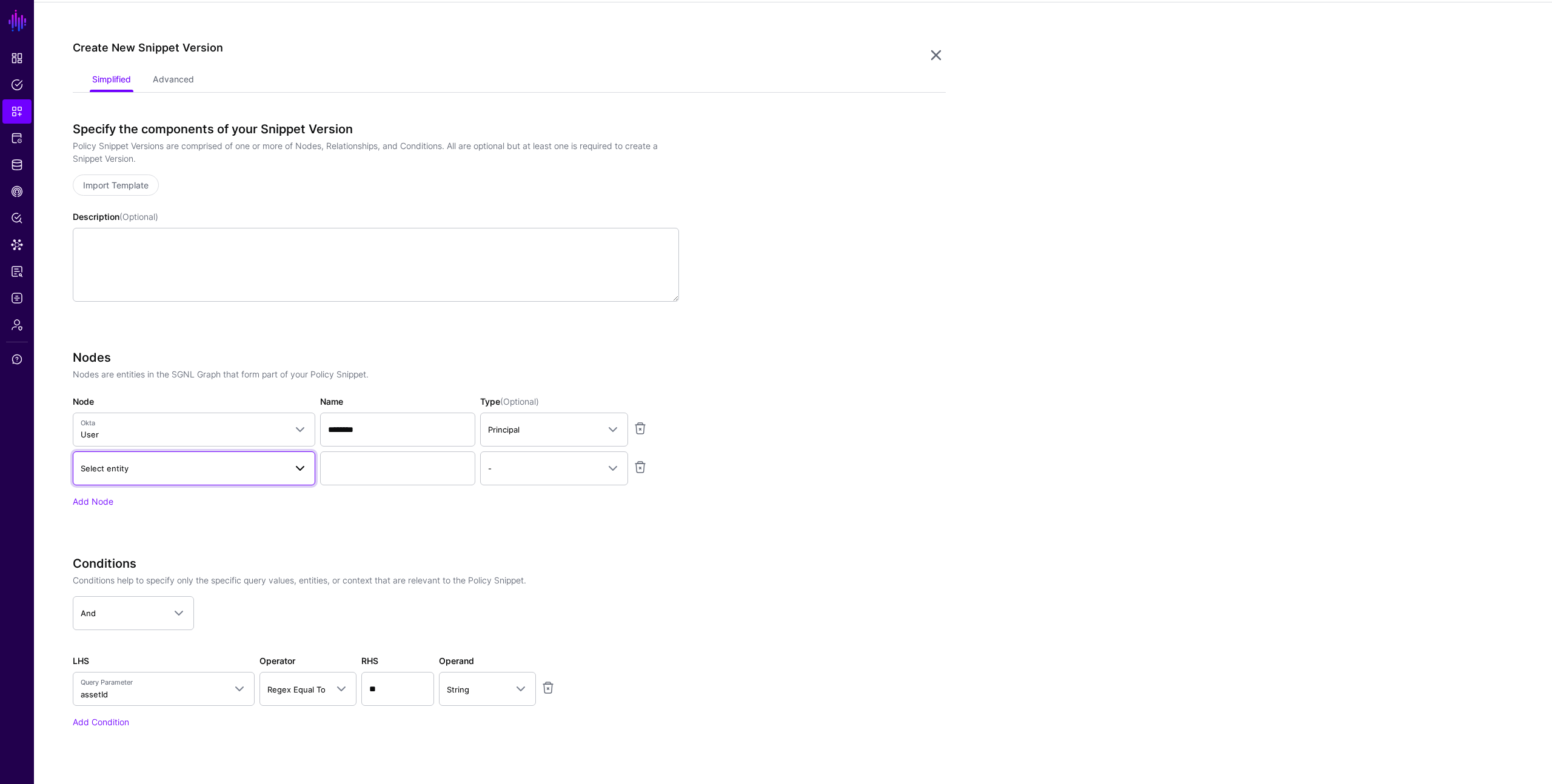
click at [118, 467] on span "Select entity" at bounding box center [105, 468] width 48 height 10
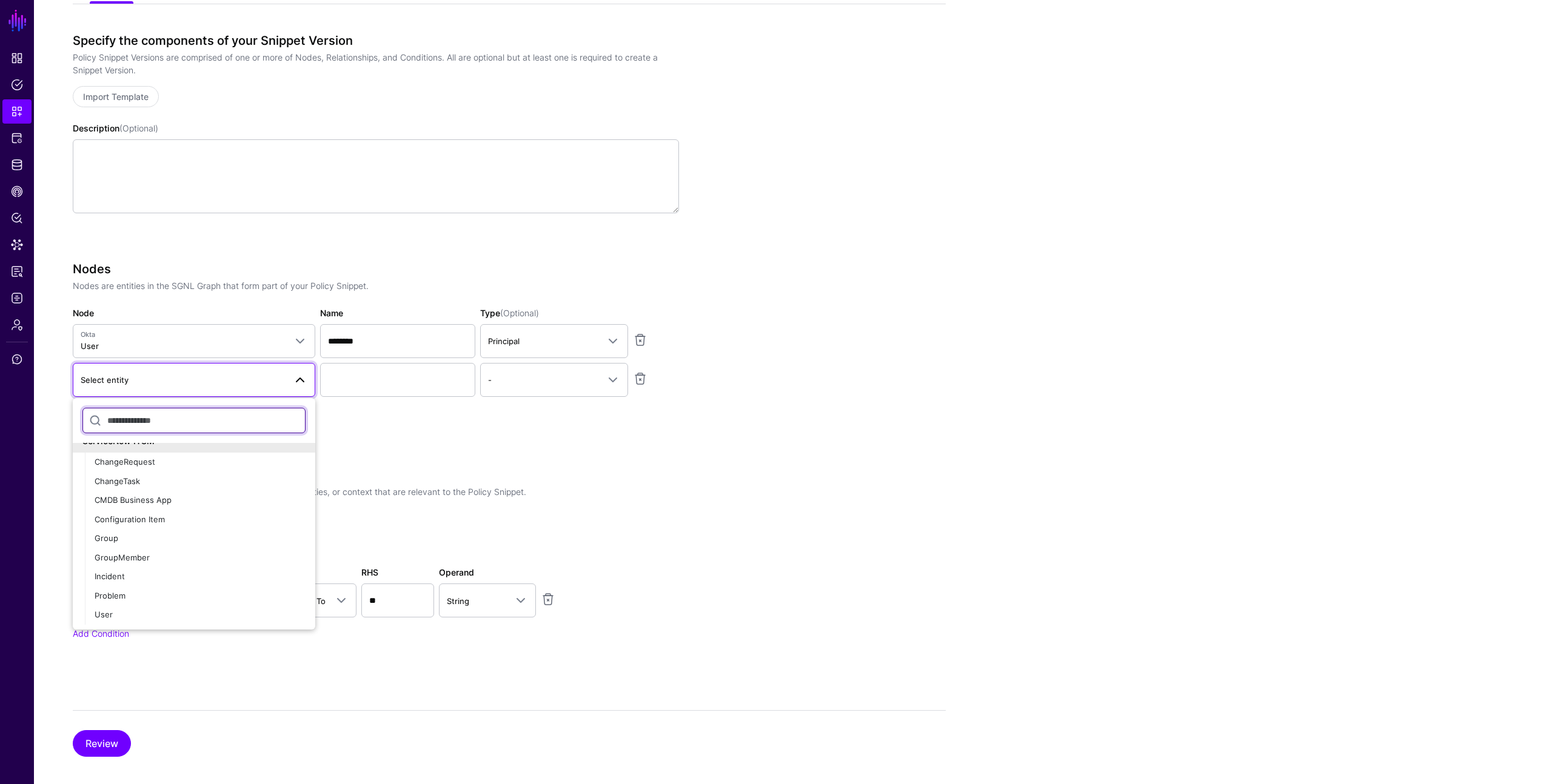
scroll to position [329, 0]
click at [136, 608] on div "User" at bounding box center [200, 615] width 211 height 12
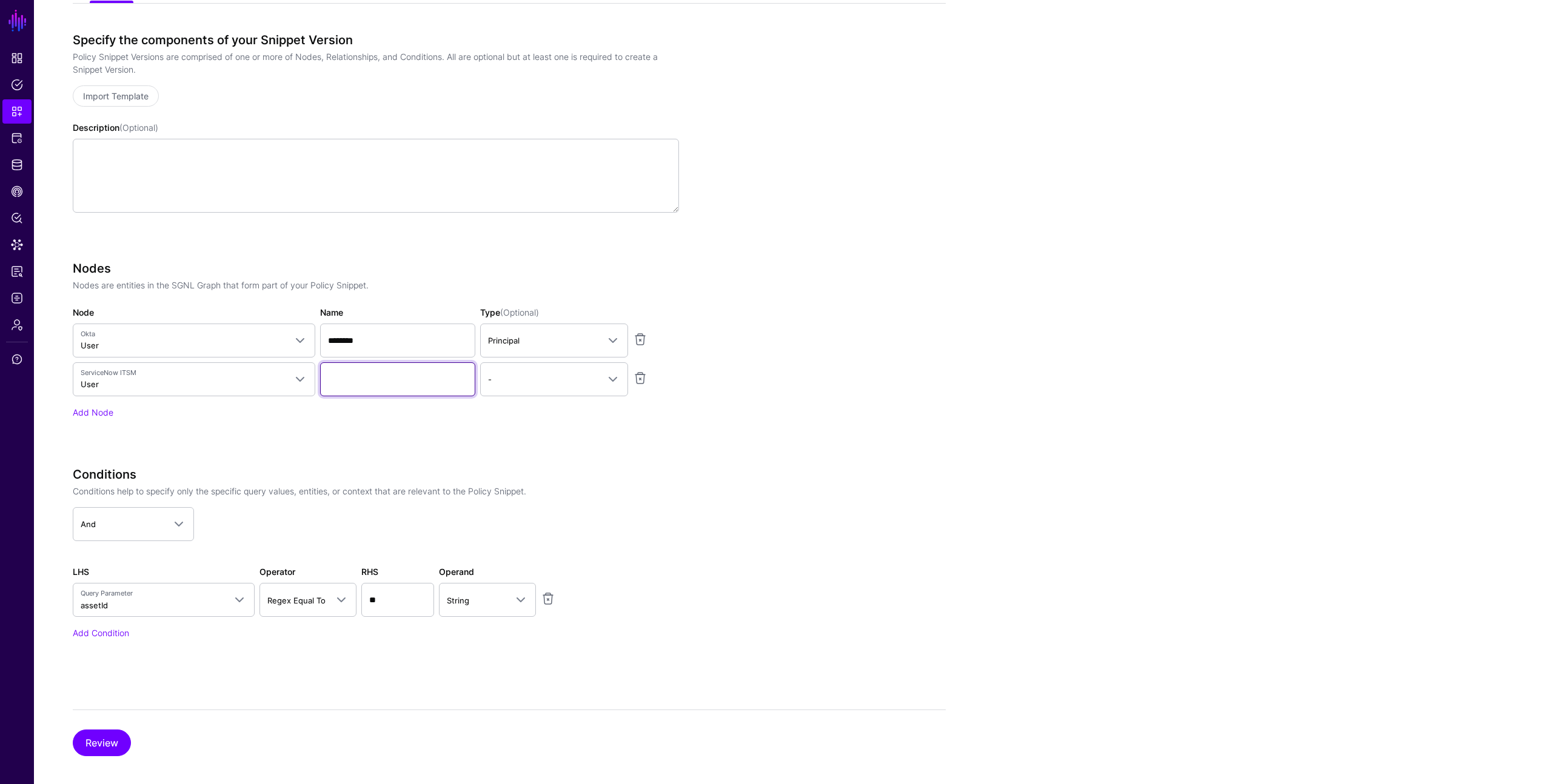
click at [408, 381] on input "Name" at bounding box center [397, 379] width 155 height 34
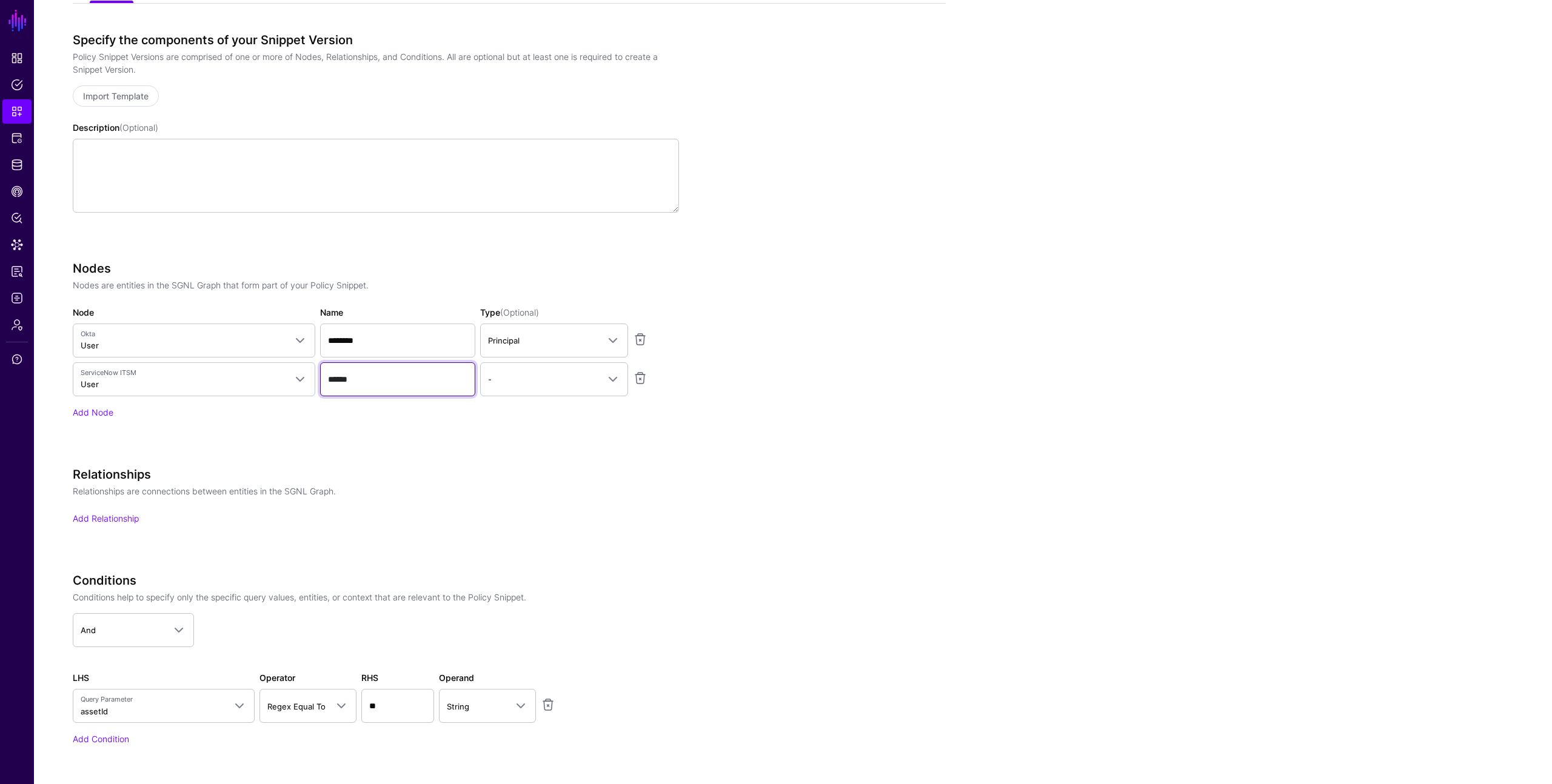
type input "******"
click at [217, 403] on div "Nodes Nodes are entities in the SGNL Graph that form part of your Policy Snippe…" at bounding box center [375, 340] width 606 height 157
click at [98, 410] on link "Add Node" at bounding box center [92, 412] width 41 height 10
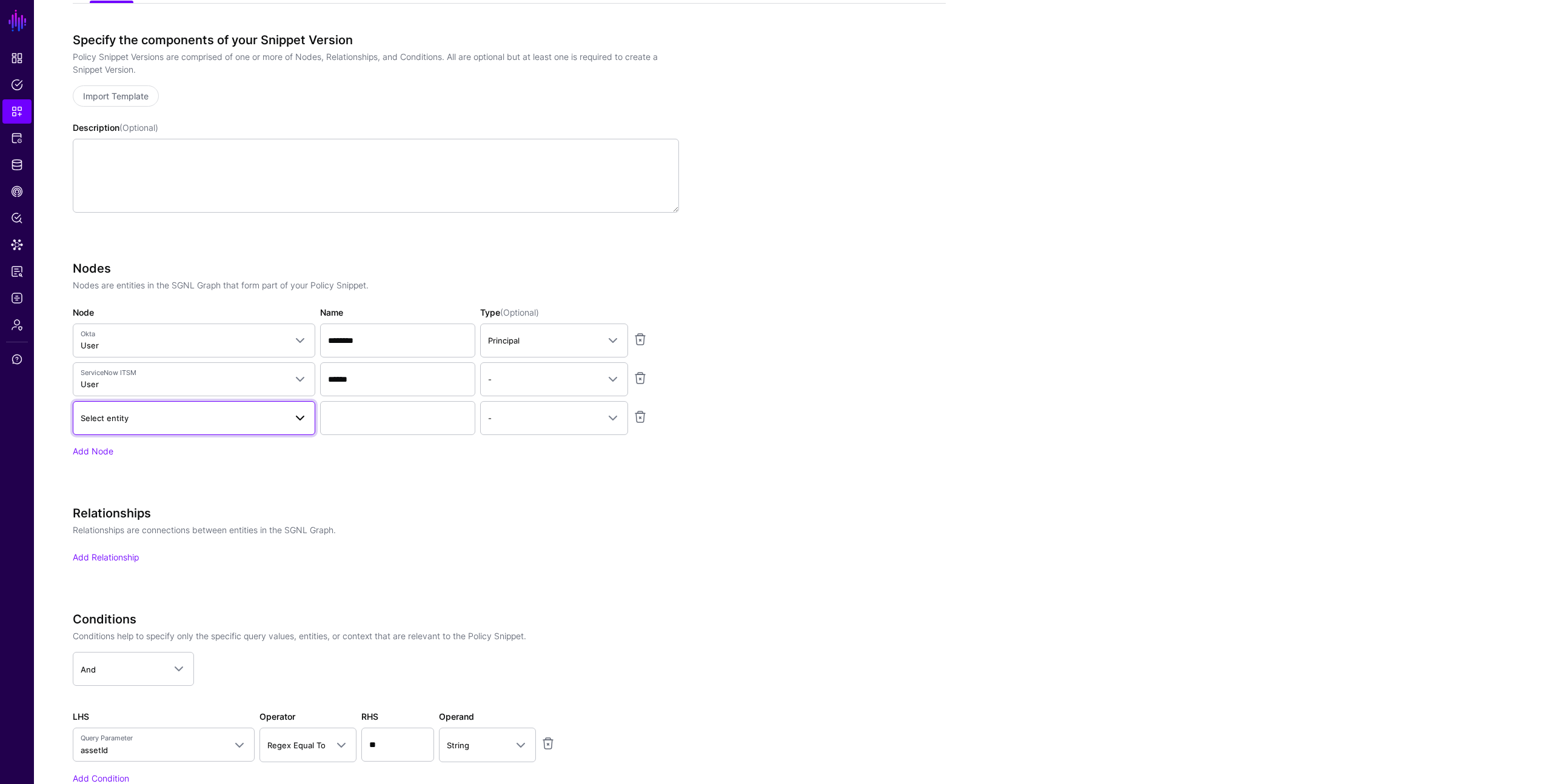
click at [190, 419] on span "Select entity" at bounding box center [183, 417] width 205 height 13
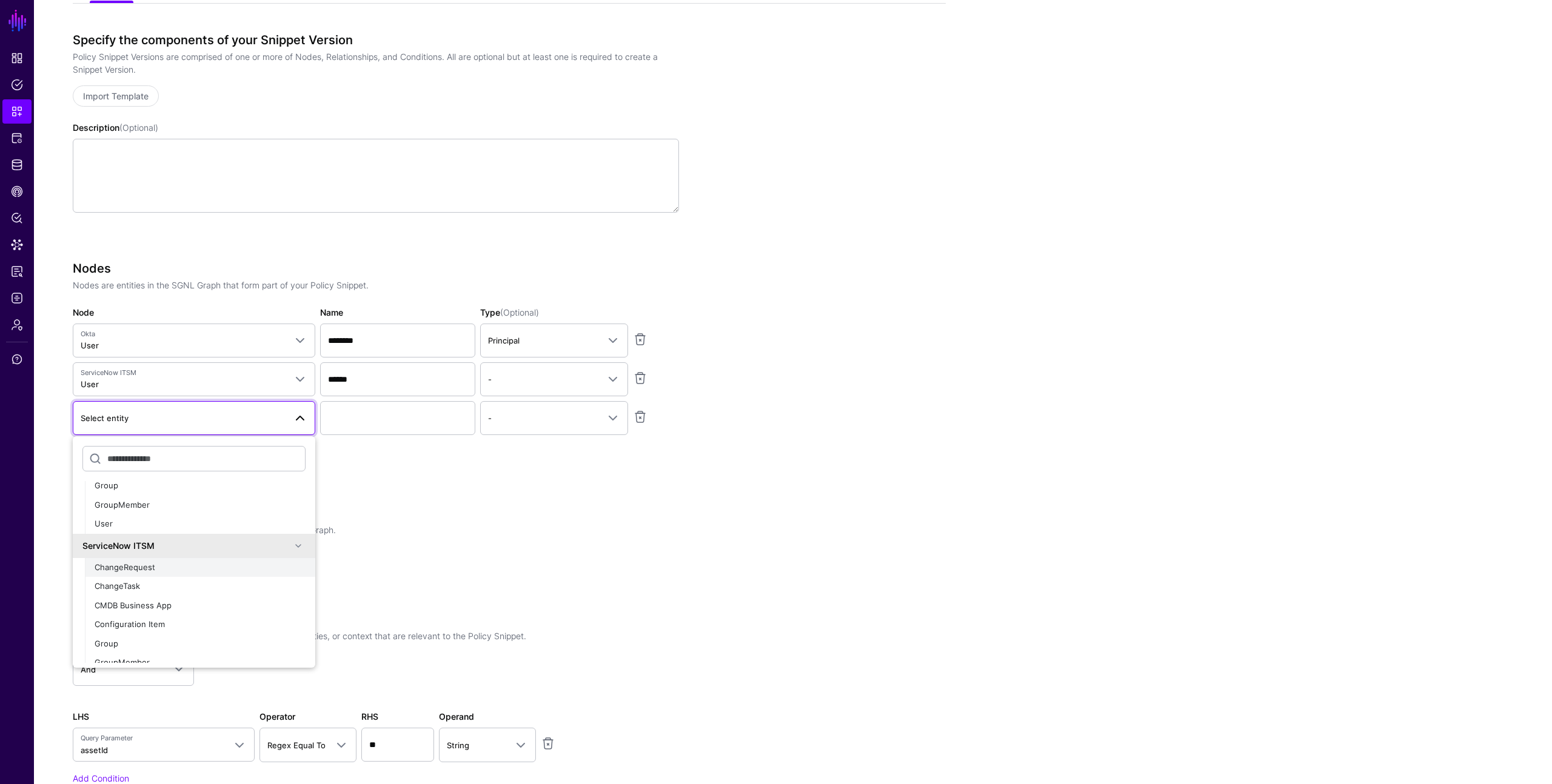
click at [140, 566] on span "ChangeRequest" at bounding box center [125, 567] width 61 height 10
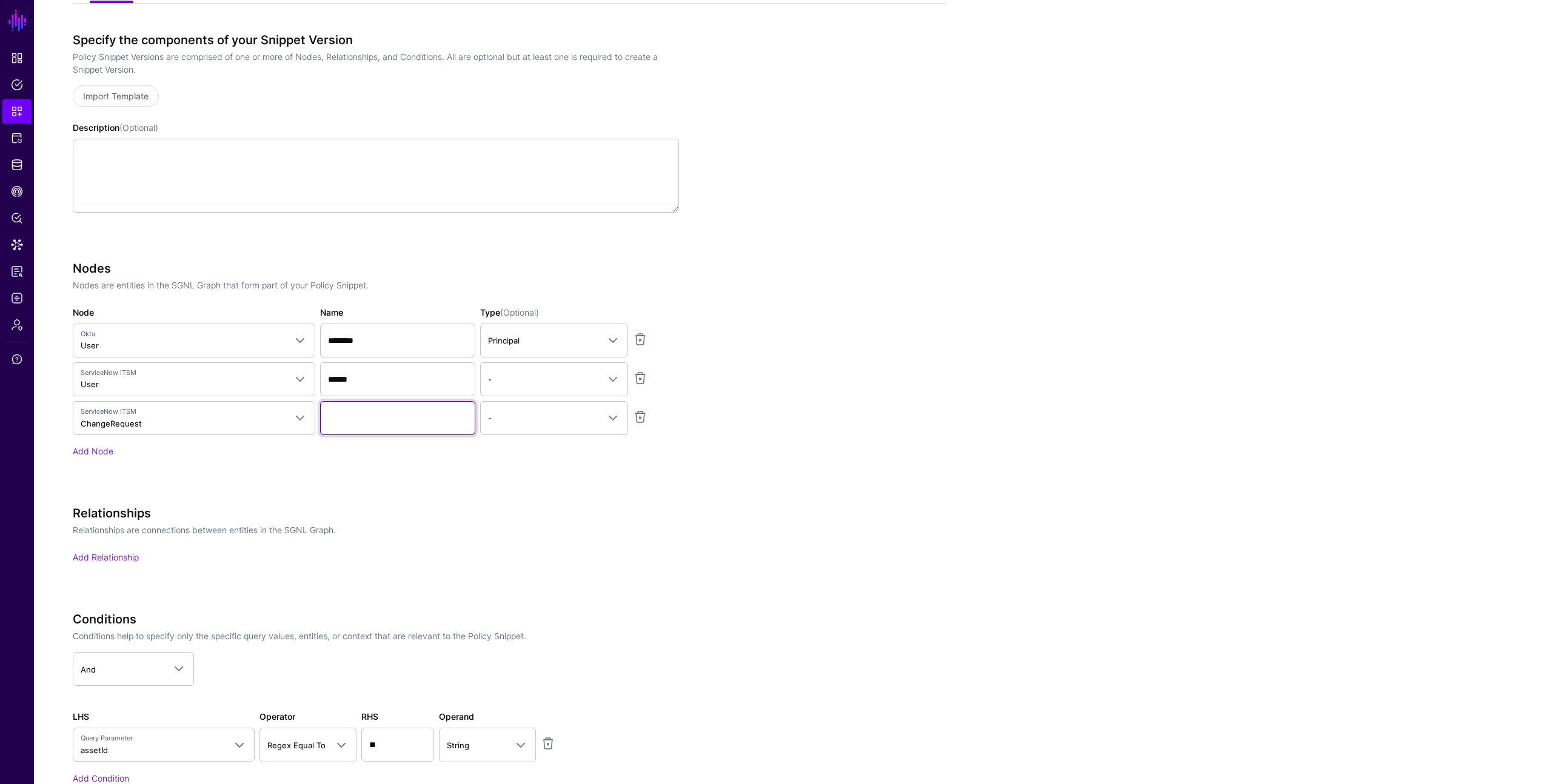
click at [358, 411] on input "Name" at bounding box center [397, 418] width 155 height 34
type input "**********"
click at [355, 479] on div "**********" at bounding box center [375, 377] width 606 height 231
click at [102, 449] on link "Add Node" at bounding box center [92, 451] width 41 height 10
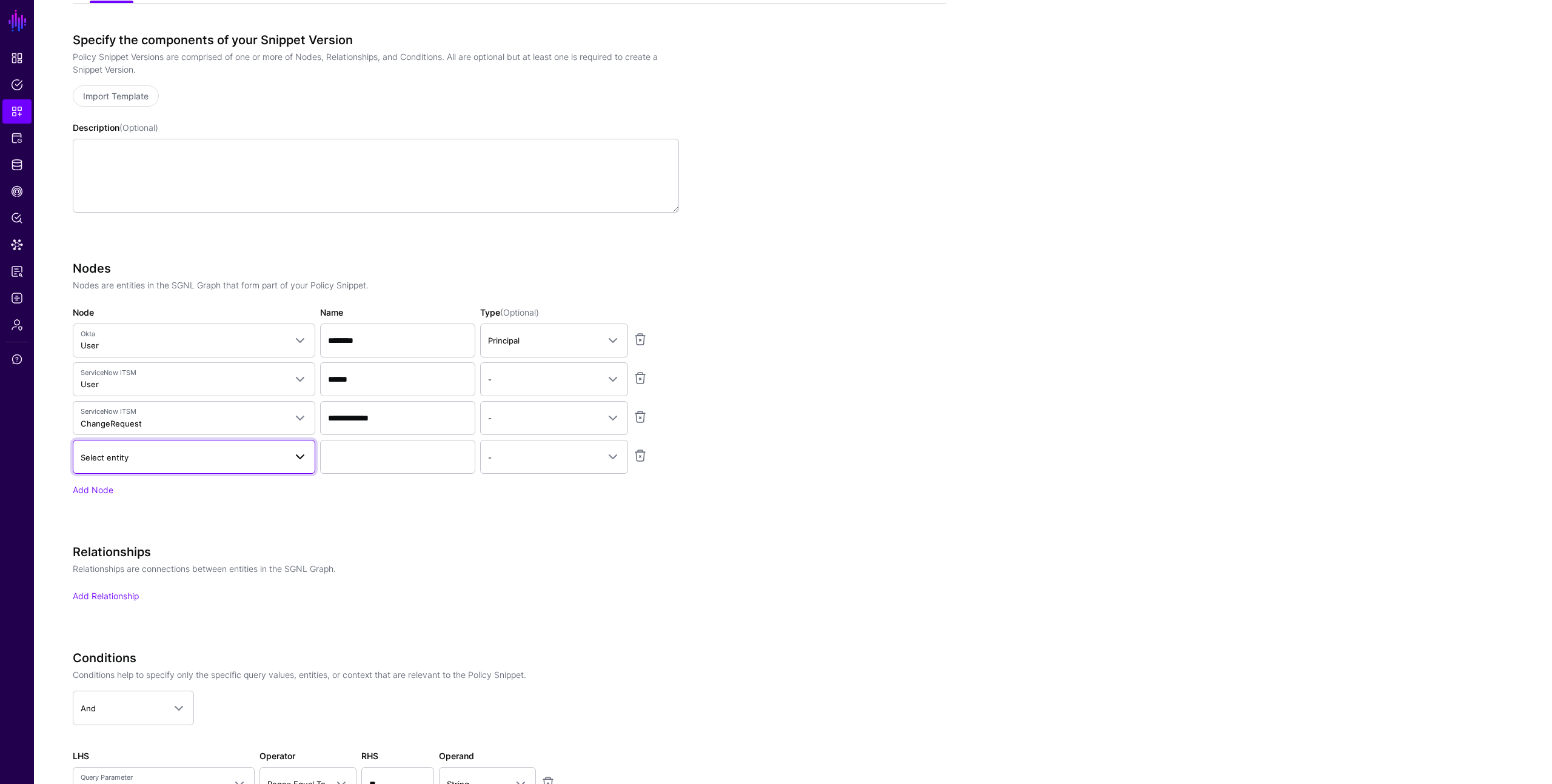
click at [138, 455] on span "Select entity" at bounding box center [183, 457] width 205 height 13
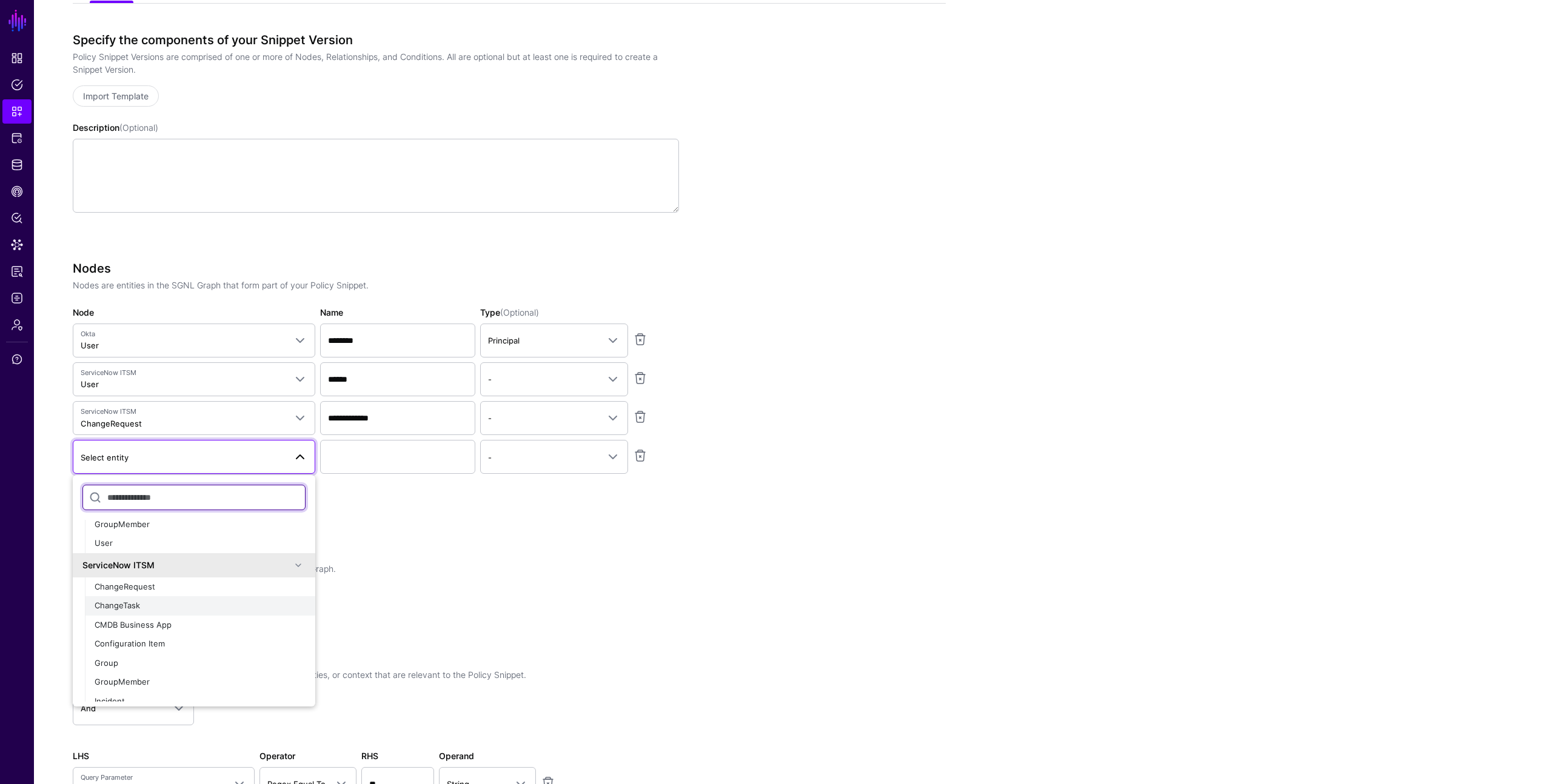
scroll to position [64, 0]
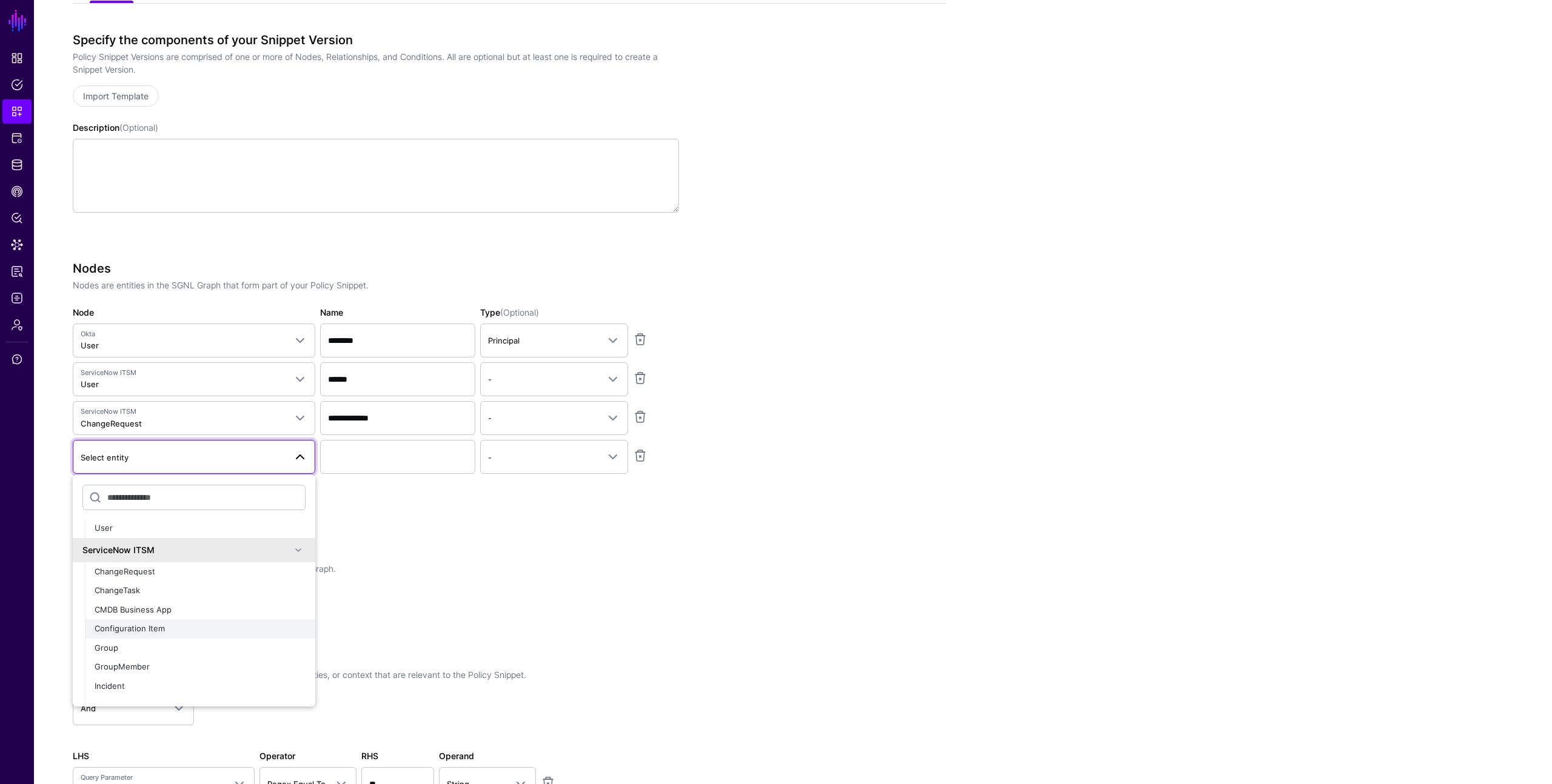
click at [133, 628] on span "Configuration Item" at bounding box center [129, 628] width 70 height 10
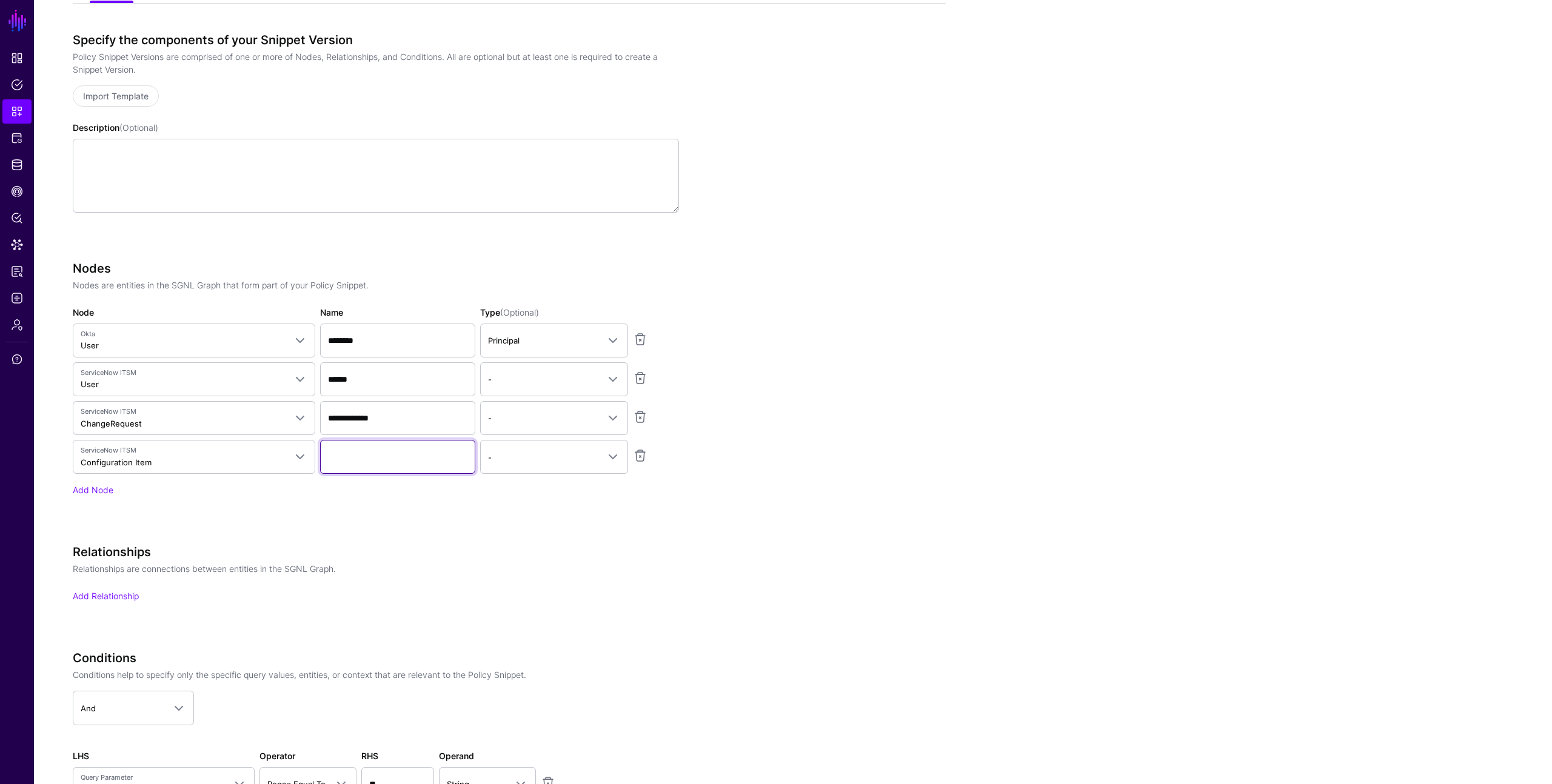
click at [345, 454] on input "Name" at bounding box center [397, 457] width 155 height 34
type input "**********"
click at [266, 512] on div "**********" at bounding box center [375, 396] width 606 height 270
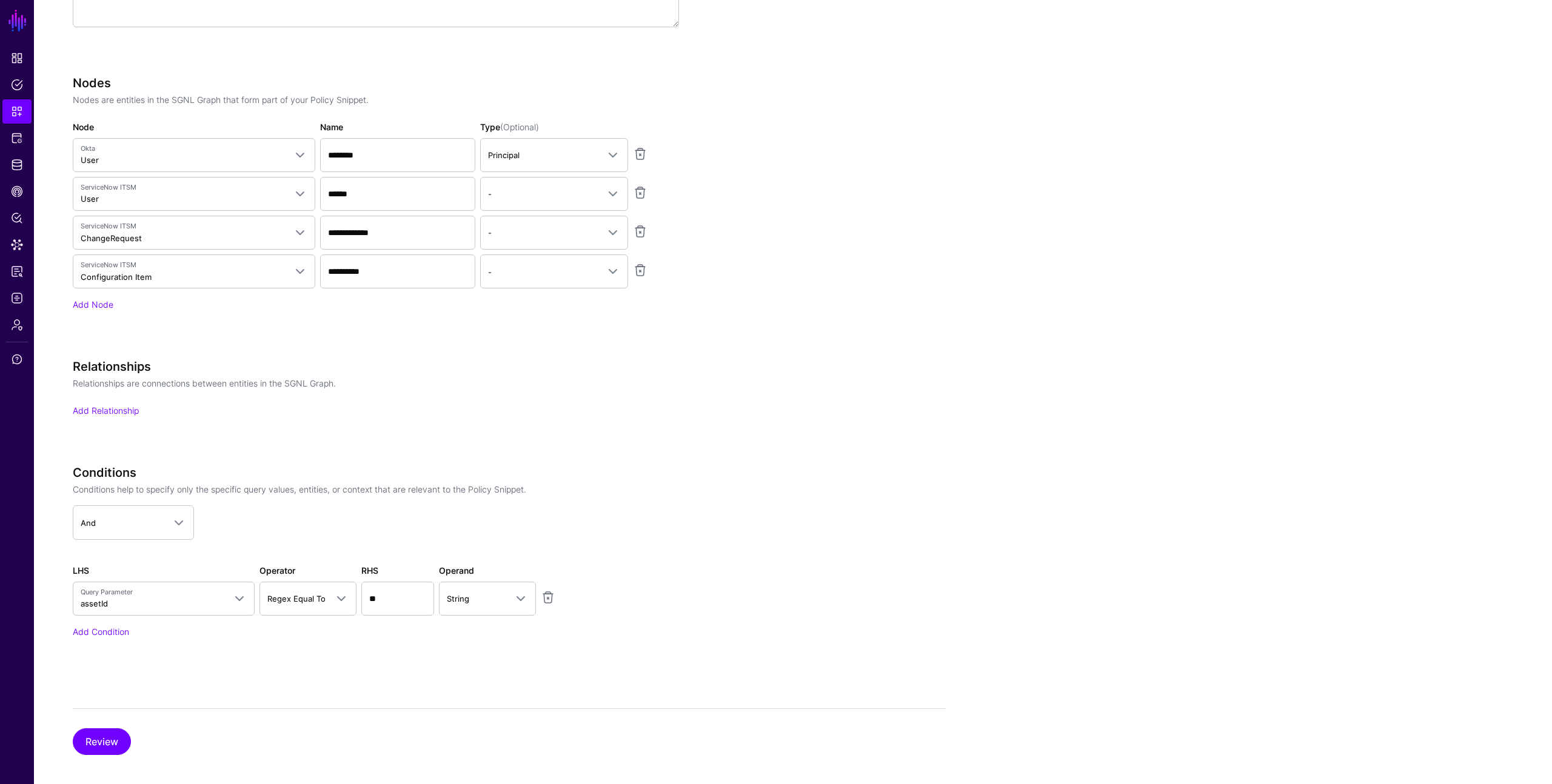
scroll to position [521, 0]
click at [123, 405] on link "Add Relationship" at bounding box center [106, 404] width 66 height 10
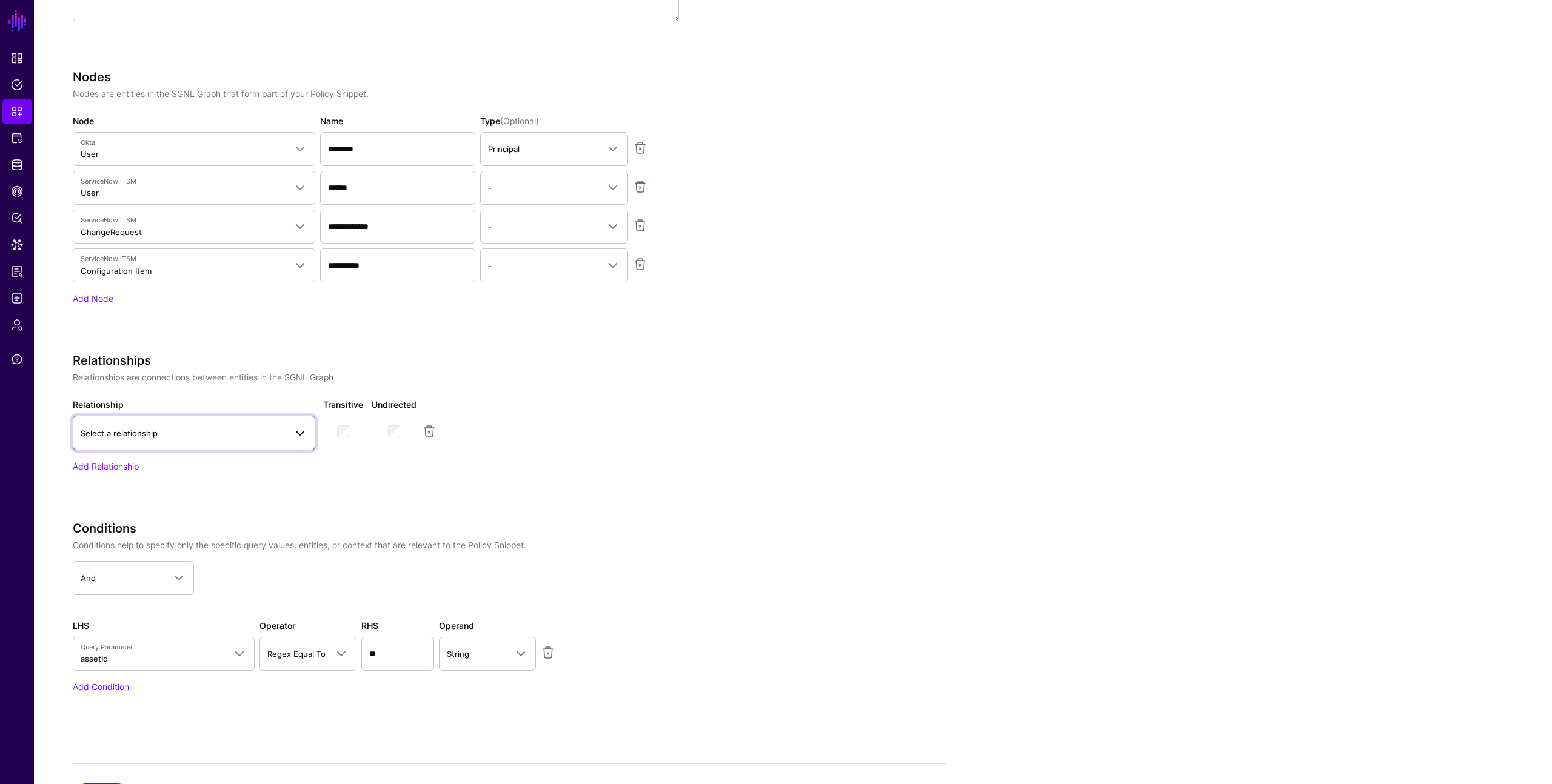
click at [135, 428] on span "Select a relationship" at bounding box center [119, 433] width 77 height 10
click at [139, 508] on span "Okta to ServiceNow Mapping" at bounding box center [138, 504] width 111 height 10
click at [124, 464] on link "Add Relationship" at bounding box center [106, 465] width 66 height 10
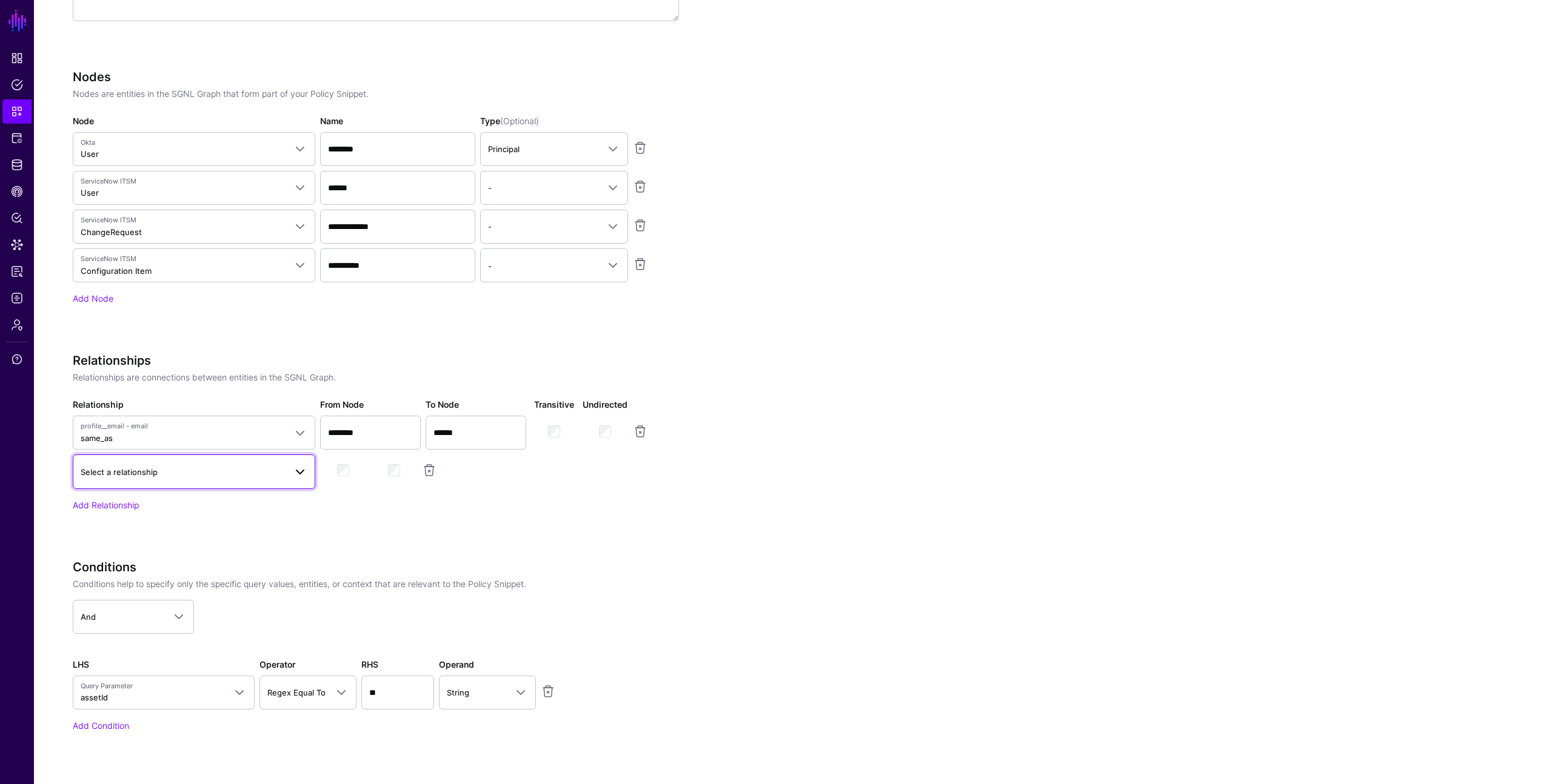
click at [133, 473] on span "Select a relationship" at bounding box center [119, 471] width 77 height 10
click at [135, 585] on span "Change Request Assigned To" at bounding box center [139, 581] width 113 height 10
click at [284, 511] on div "**********" at bounding box center [375, 449] width 606 height 192
click at [129, 506] on link "Add Relationship" at bounding box center [106, 504] width 66 height 10
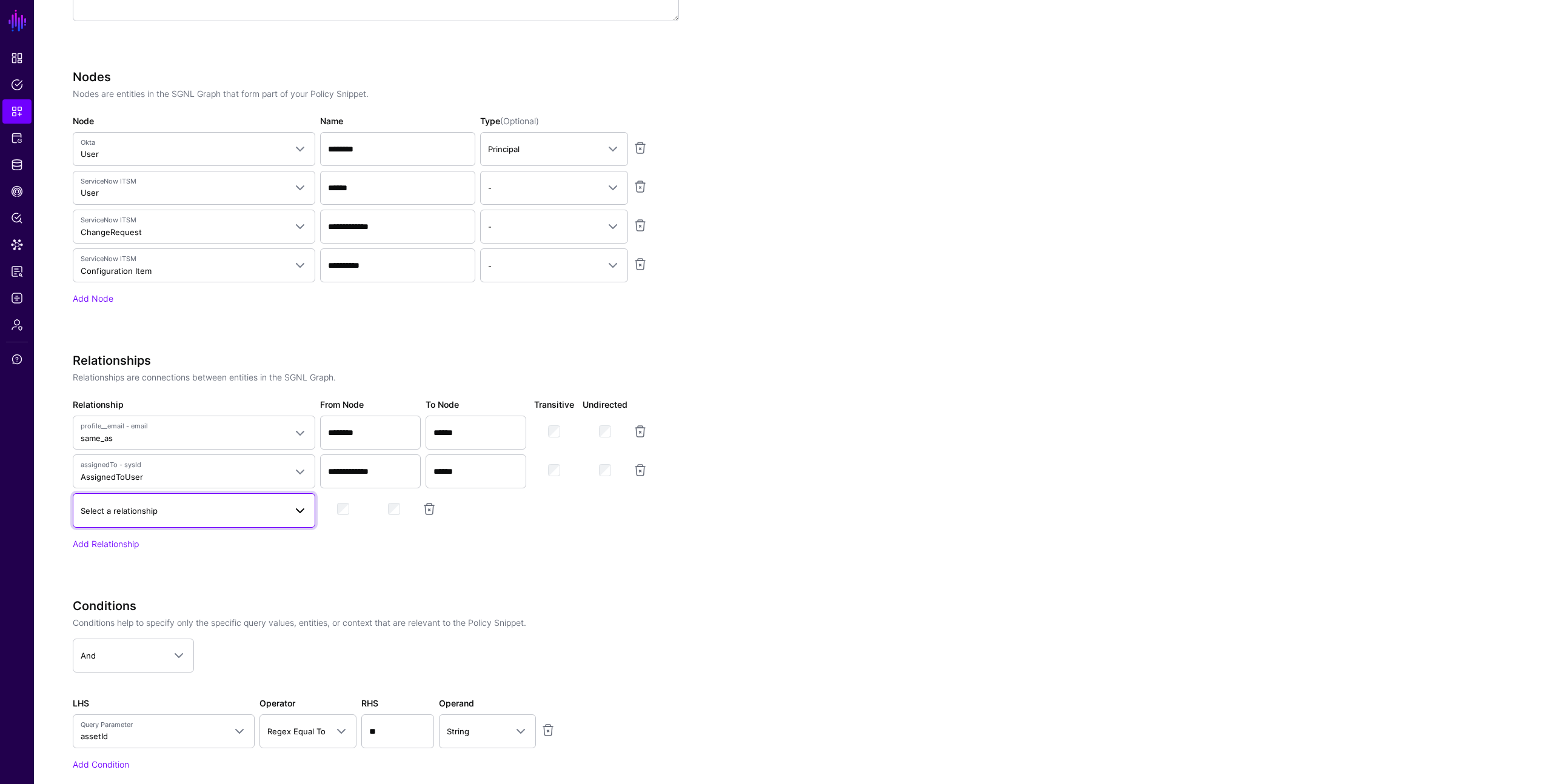
click at [143, 508] on span "Select a relationship" at bounding box center [119, 511] width 77 height 10
click at [366, 554] on div "**********" at bounding box center [375, 468] width 606 height 230
click at [429, 509] on link at bounding box center [428, 508] width 15 height 15
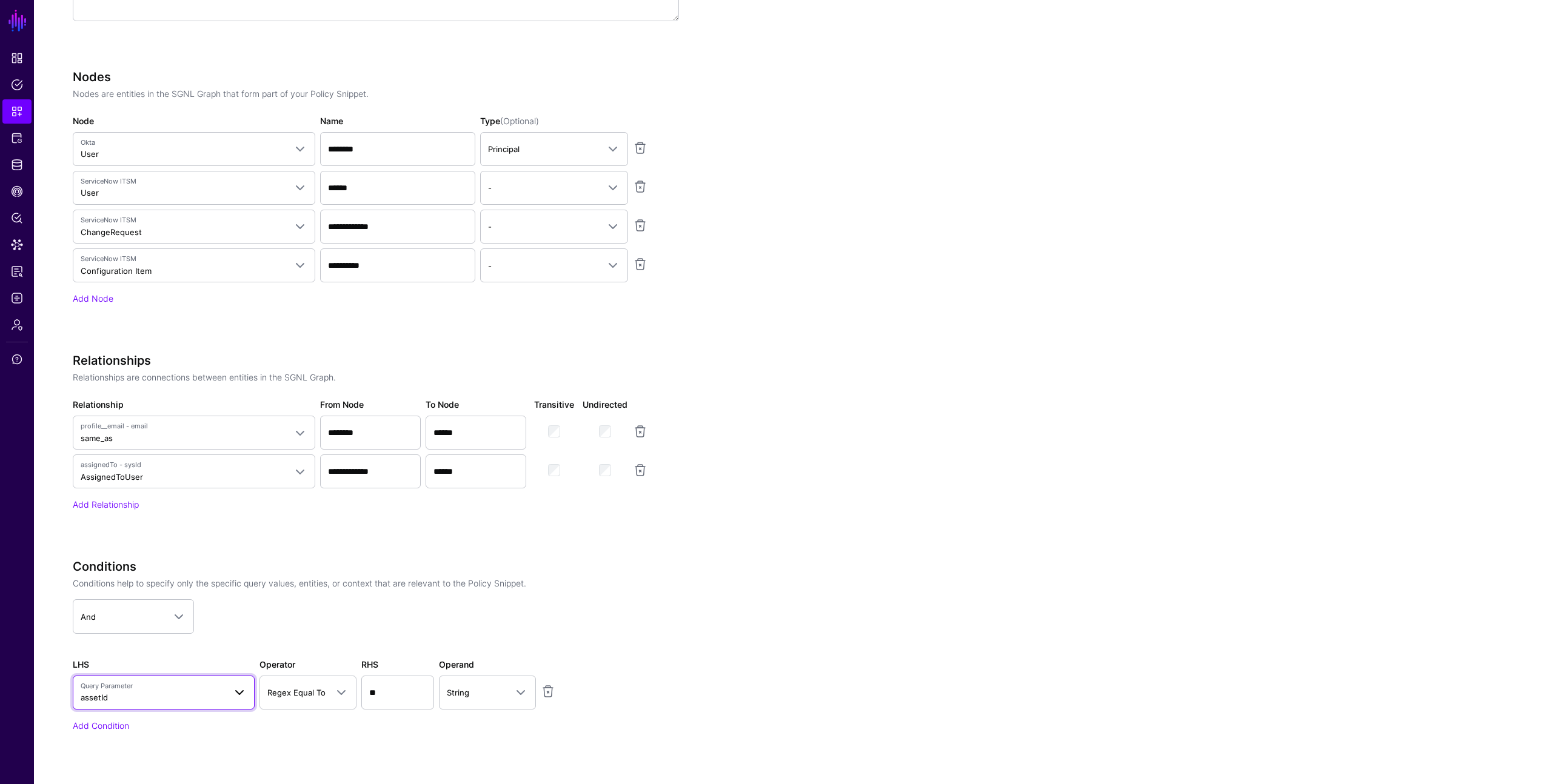
click at [211, 686] on span "Query Parameter" at bounding box center [153, 685] width 144 height 10
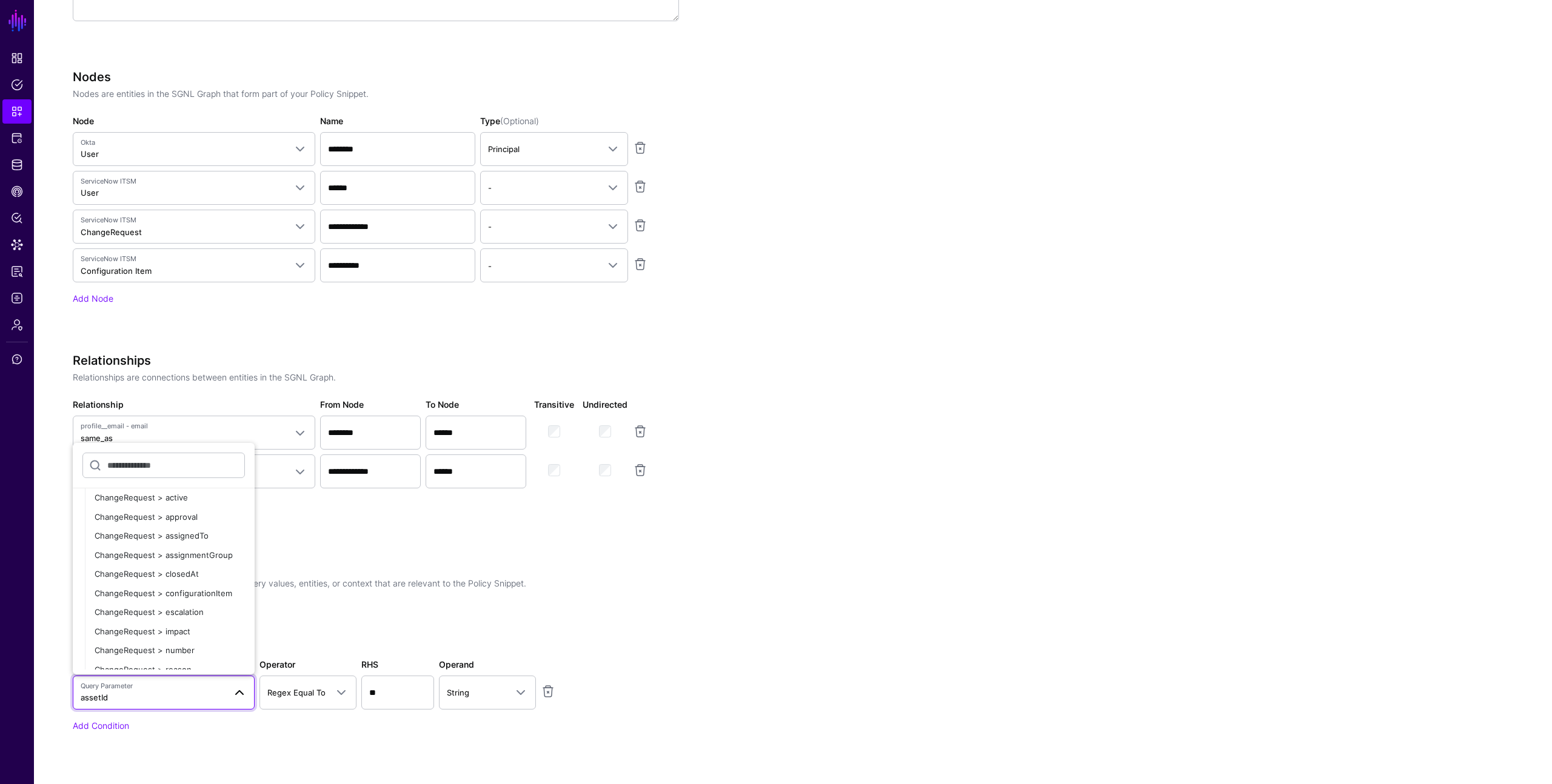
scroll to position [1087, 0]
click at [175, 501] on span "ChangeRequest > active" at bounding box center [141, 504] width 93 height 10
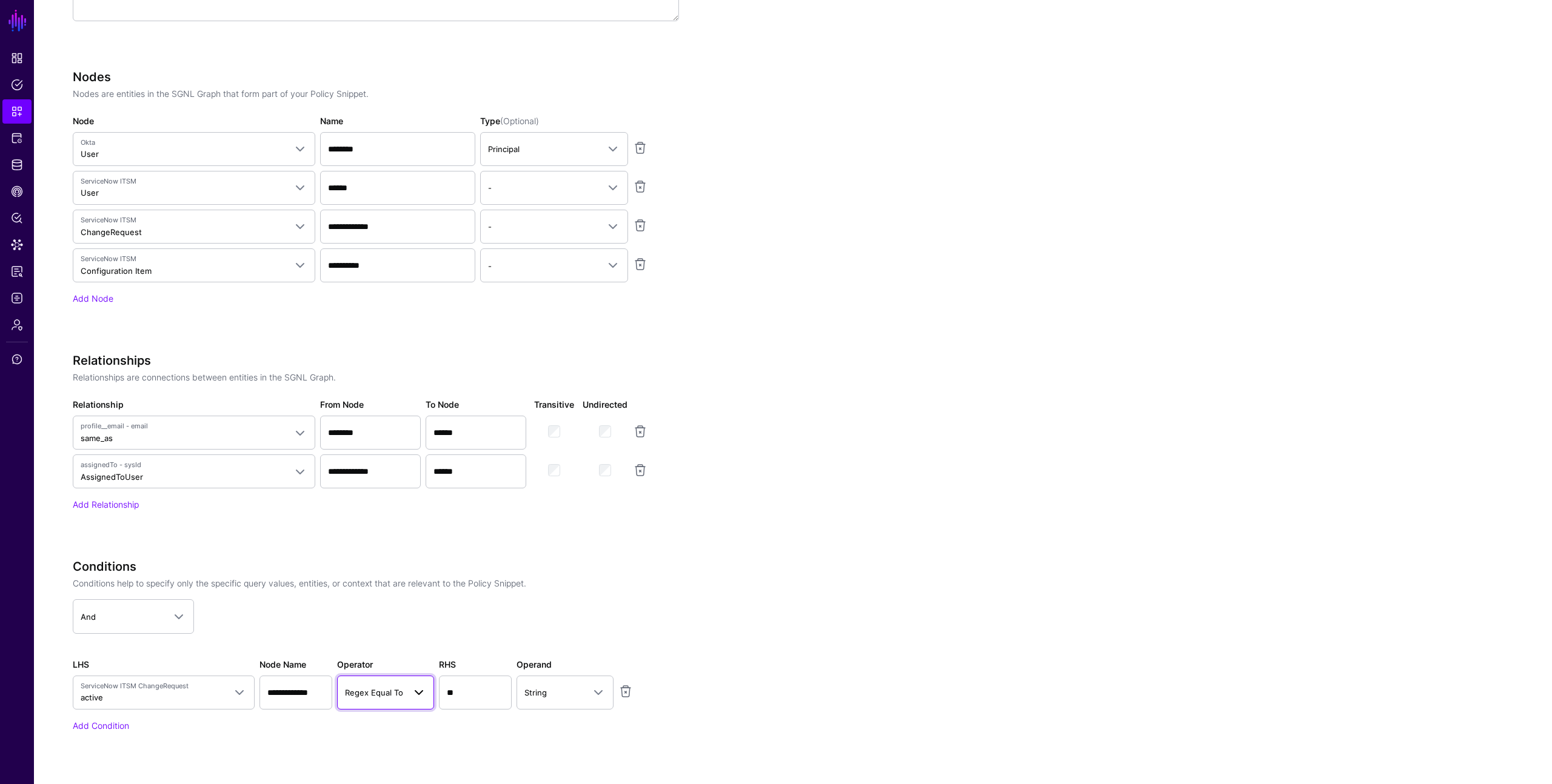
click at [421, 694] on span at bounding box center [418, 692] width 15 height 15
click at [381, 531] on div "Equal To" at bounding box center [412, 535] width 132 height 12
drag, startPoint x: 462, startPoint y: 692, endPoint x: 436, endPoint y: 685, distance: 26.9
click at [436, 685] on div "RHS **" at bounding box center [475, 683] width 78 height 52
type input "****"
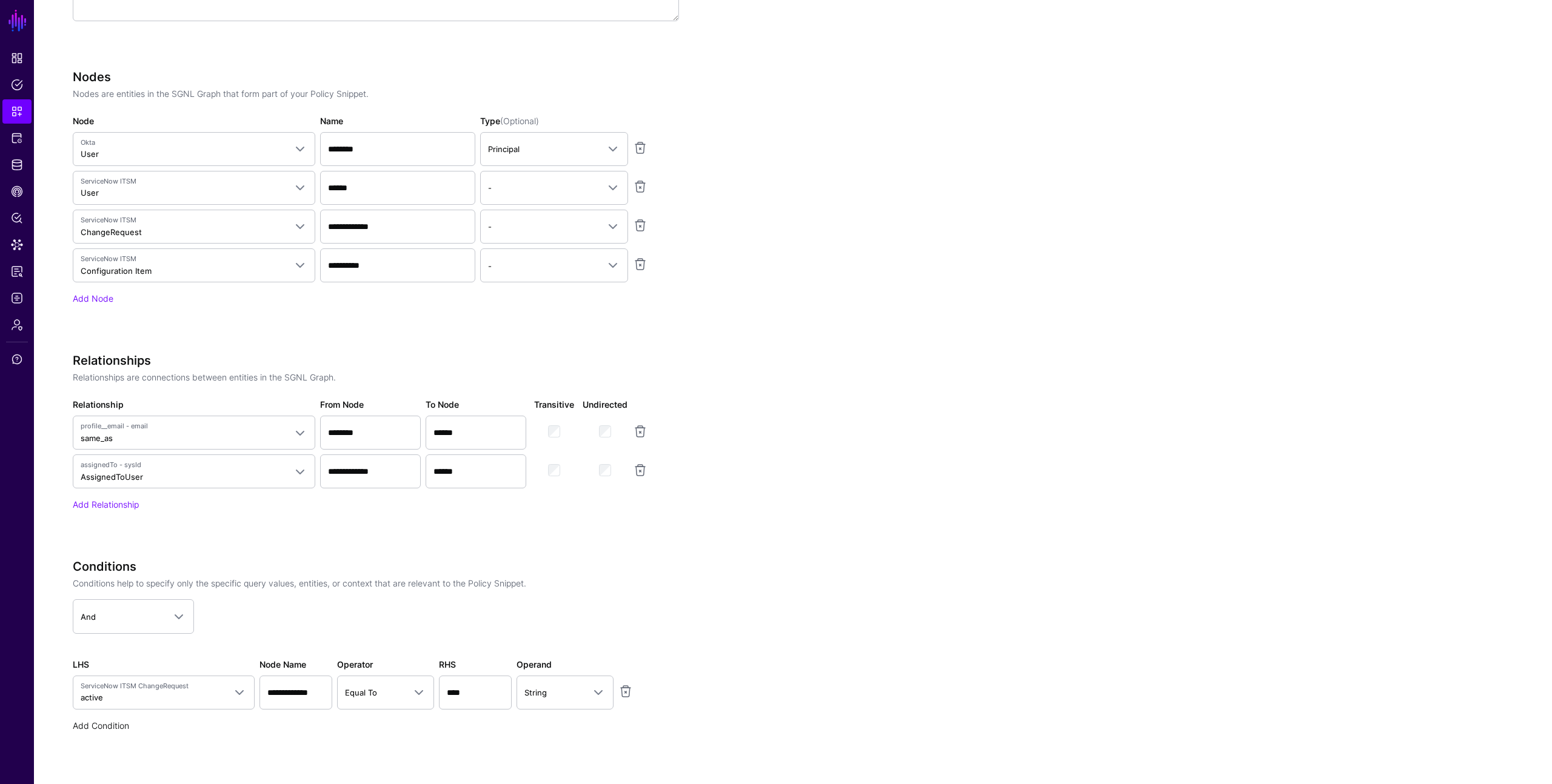
click at [113, 725] on link "Add Condition" at bounding box center [100, 725] width 56 height 10
click at [137, 728] on span "Select parameter" at bounding box center [113, 731] width 65 height 10
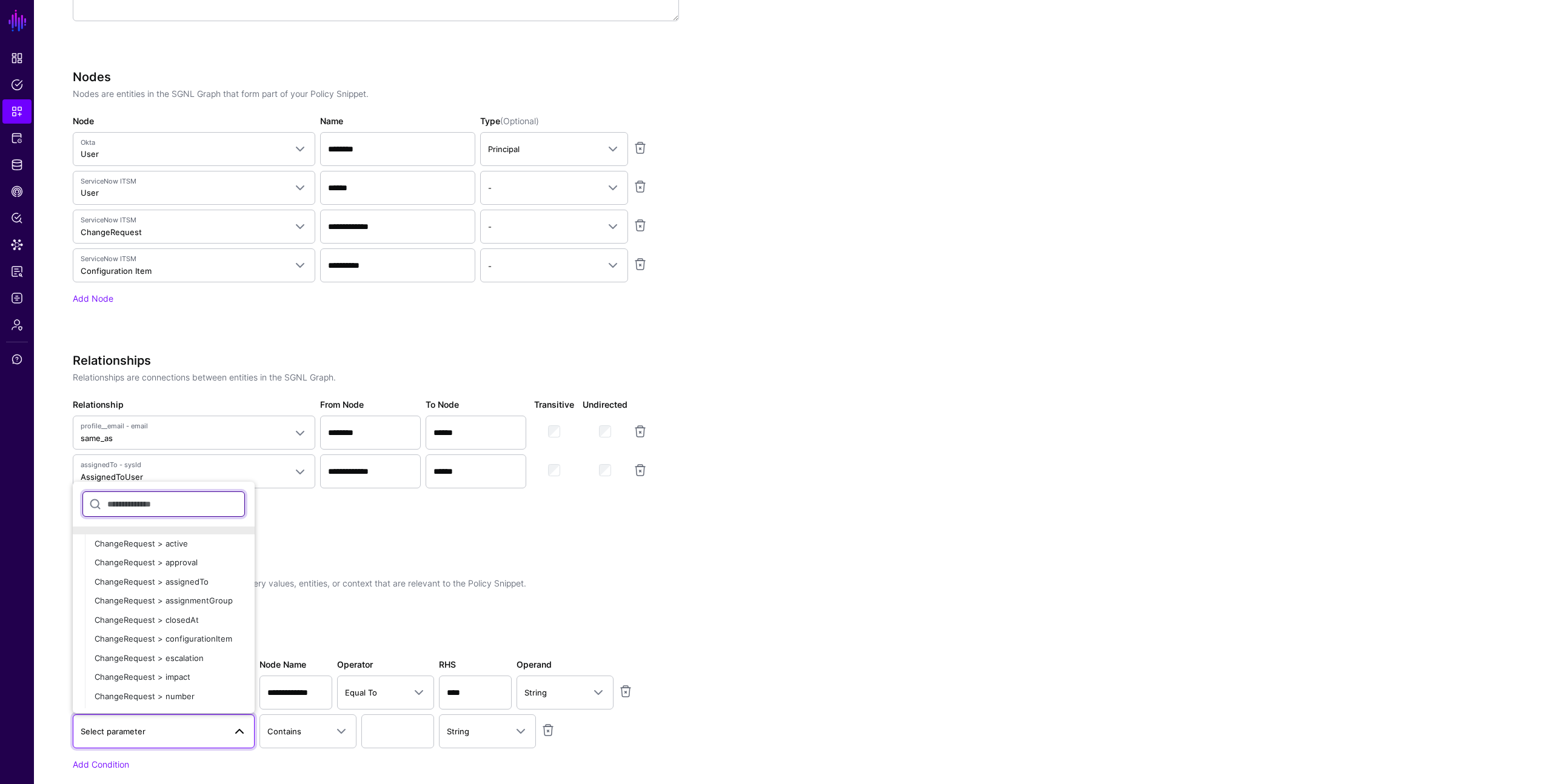
scroll to position [1094, 0]
click at [163, 554] on span "ChangeRequest > approval" at bounding box center [146, 555] width 103 height 10
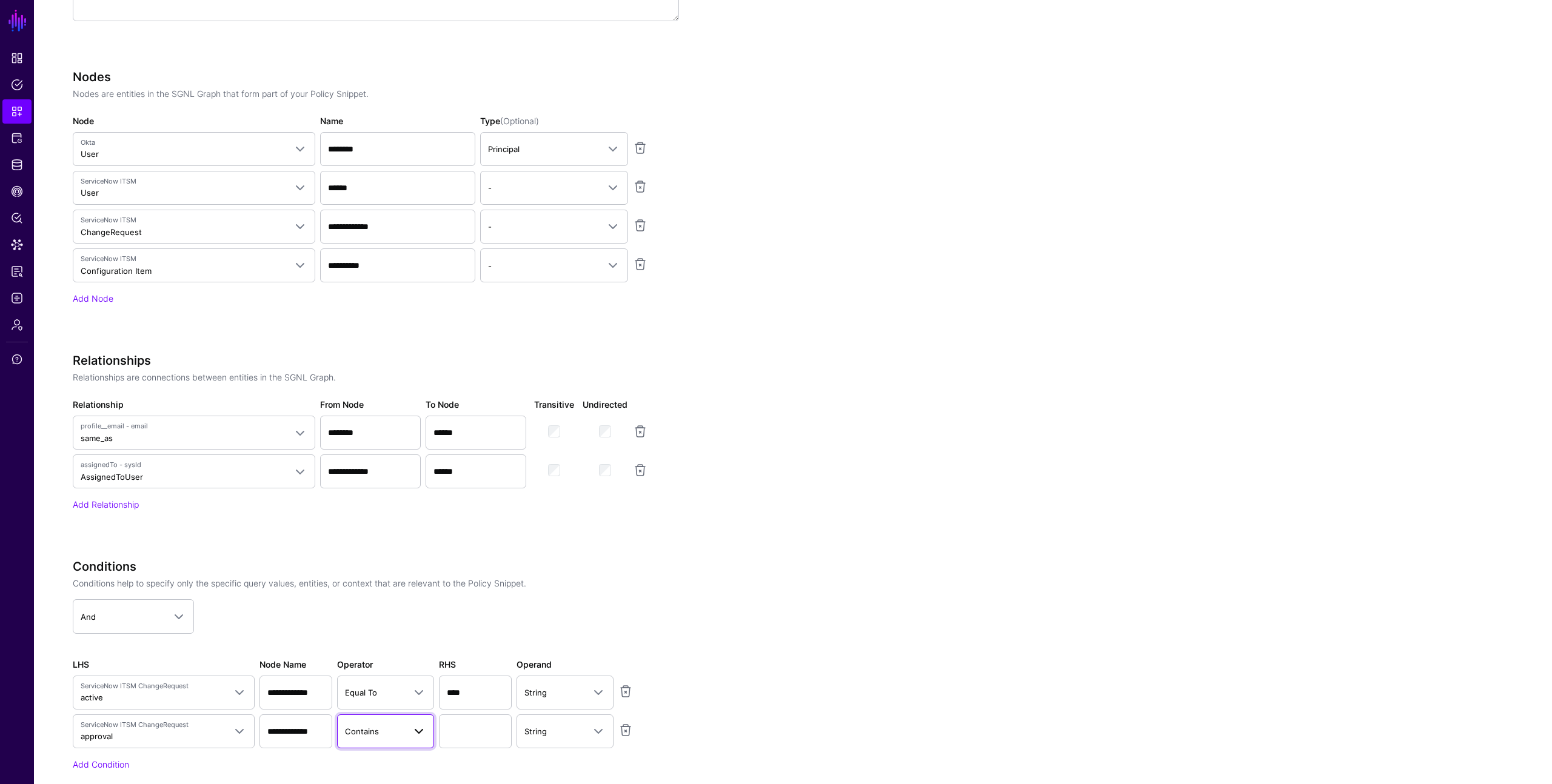
click at [389, 735] on span "Contains" at bounding box center [375, 731] width 59 height 13
click at [387, 574] on div "Equal To" at bounding box center [412, 575] width 132 height 12
click at [463, 741] on input "text" at bounding box center [475, 731] width 72 height 34
click at [601, 605] on app-dropdown "And And Or" at bounding box center [375, 616] width 606 height 34
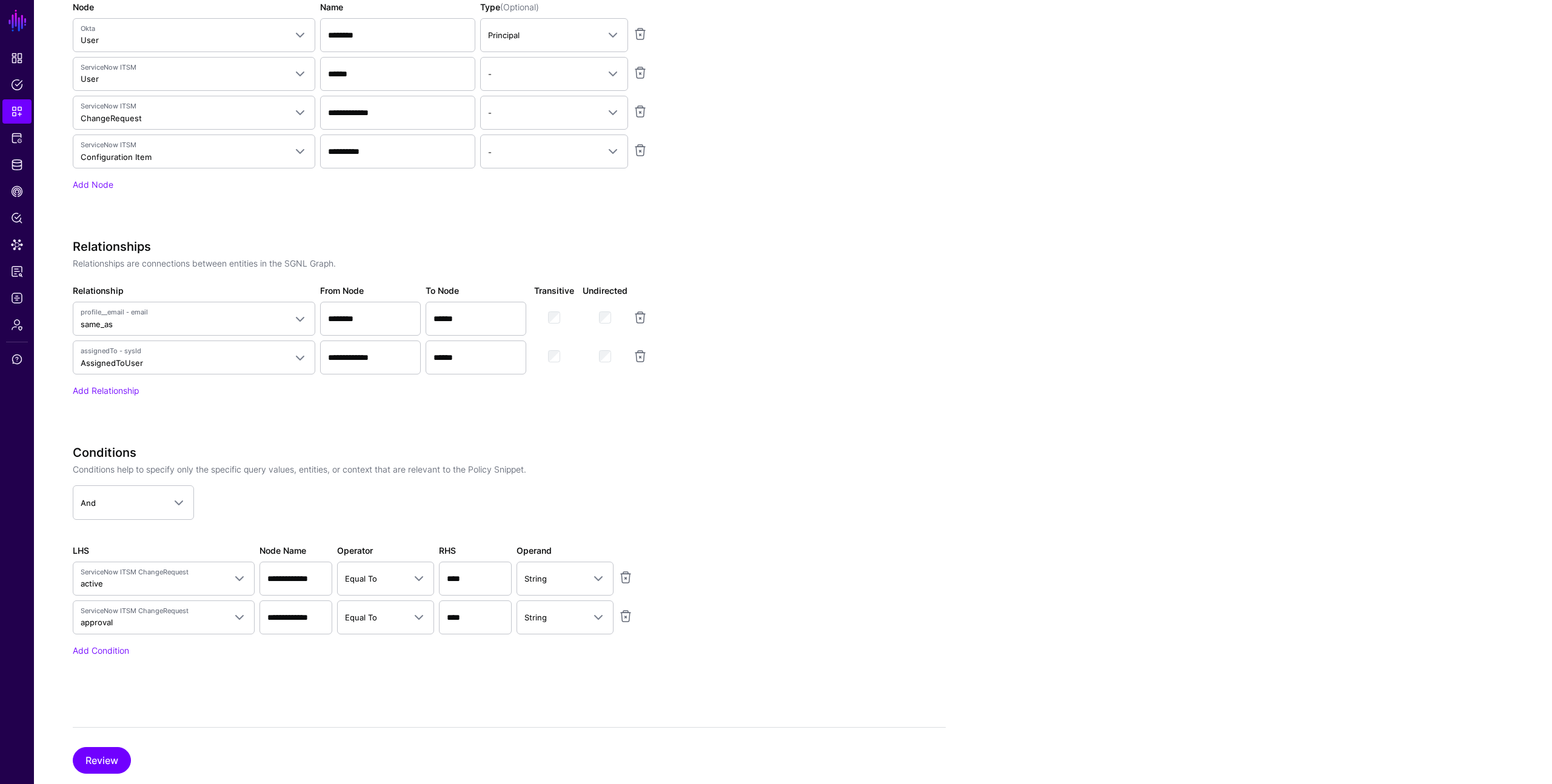
scroll to position [662, 0]
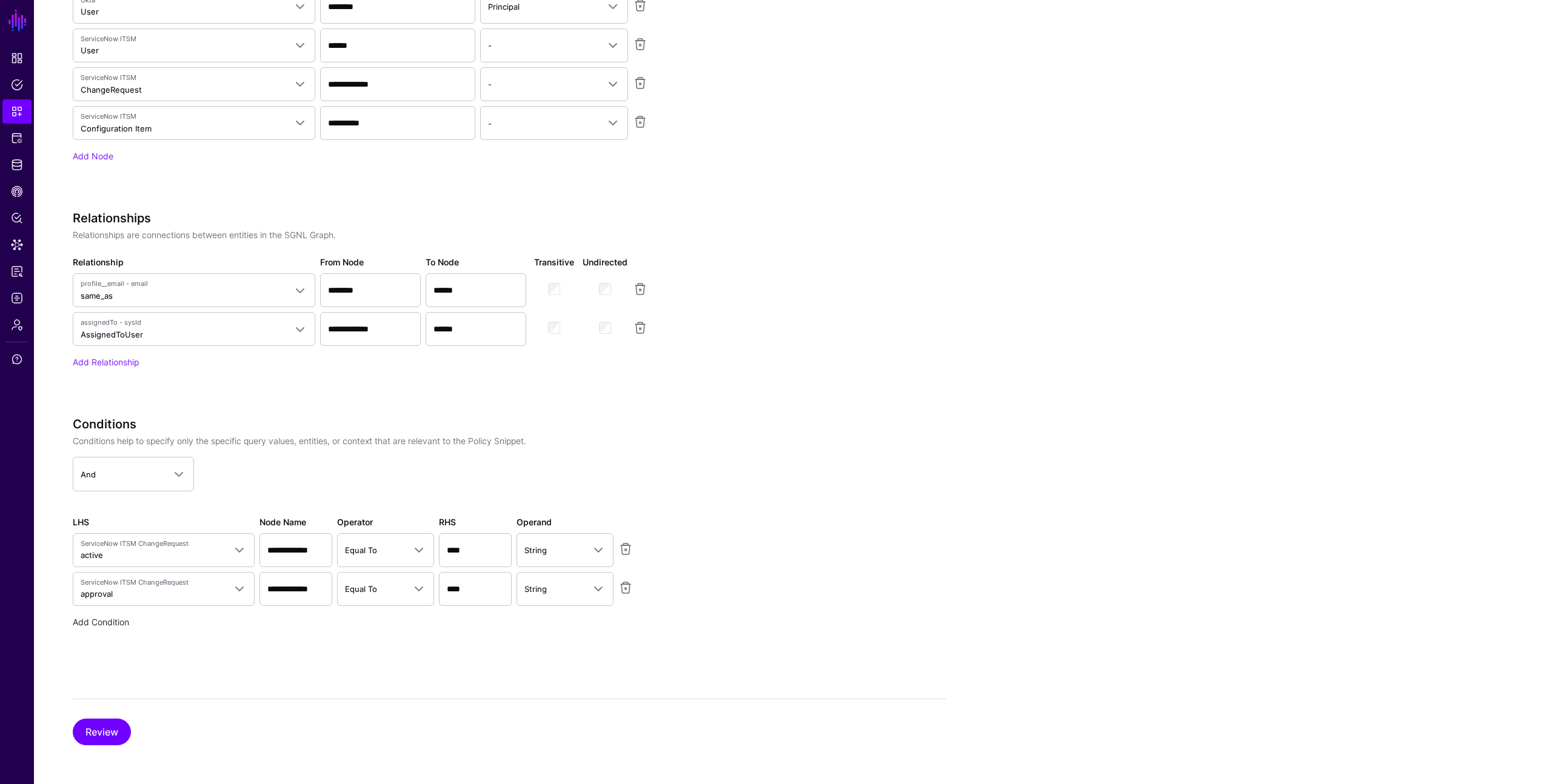
click at [96, 617] on link "Add Condition" at bounding box center [100, 622] width 56 height 10
click at [143, 633] on span "Select parameter" at bounding box center [153, 627] width 144 height 13
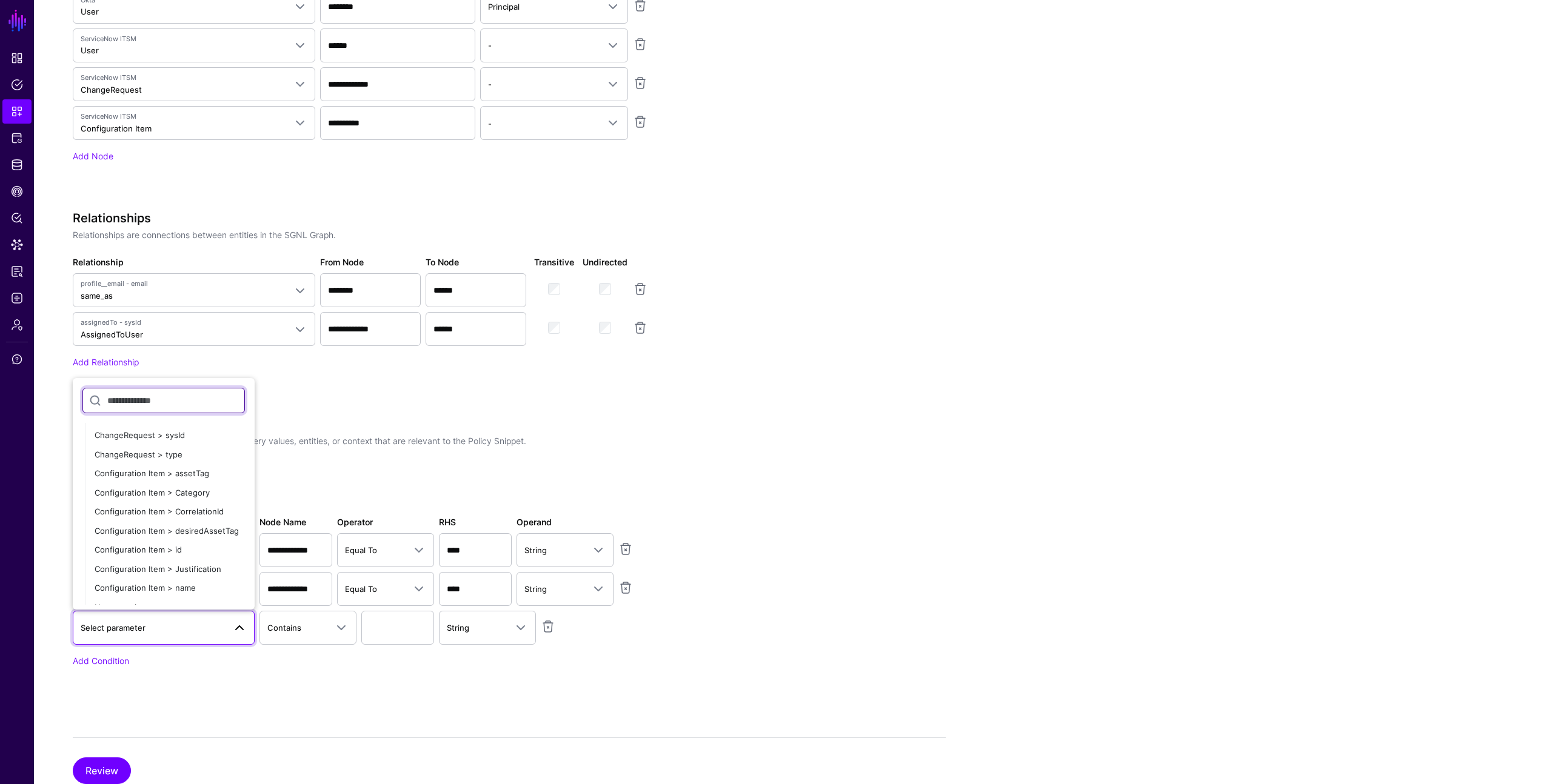
scroll to position [1416, 0]
click at [146, 471] on span "Configuration Item > assetTag" at bounding box center [152, 472] width 115 height 10
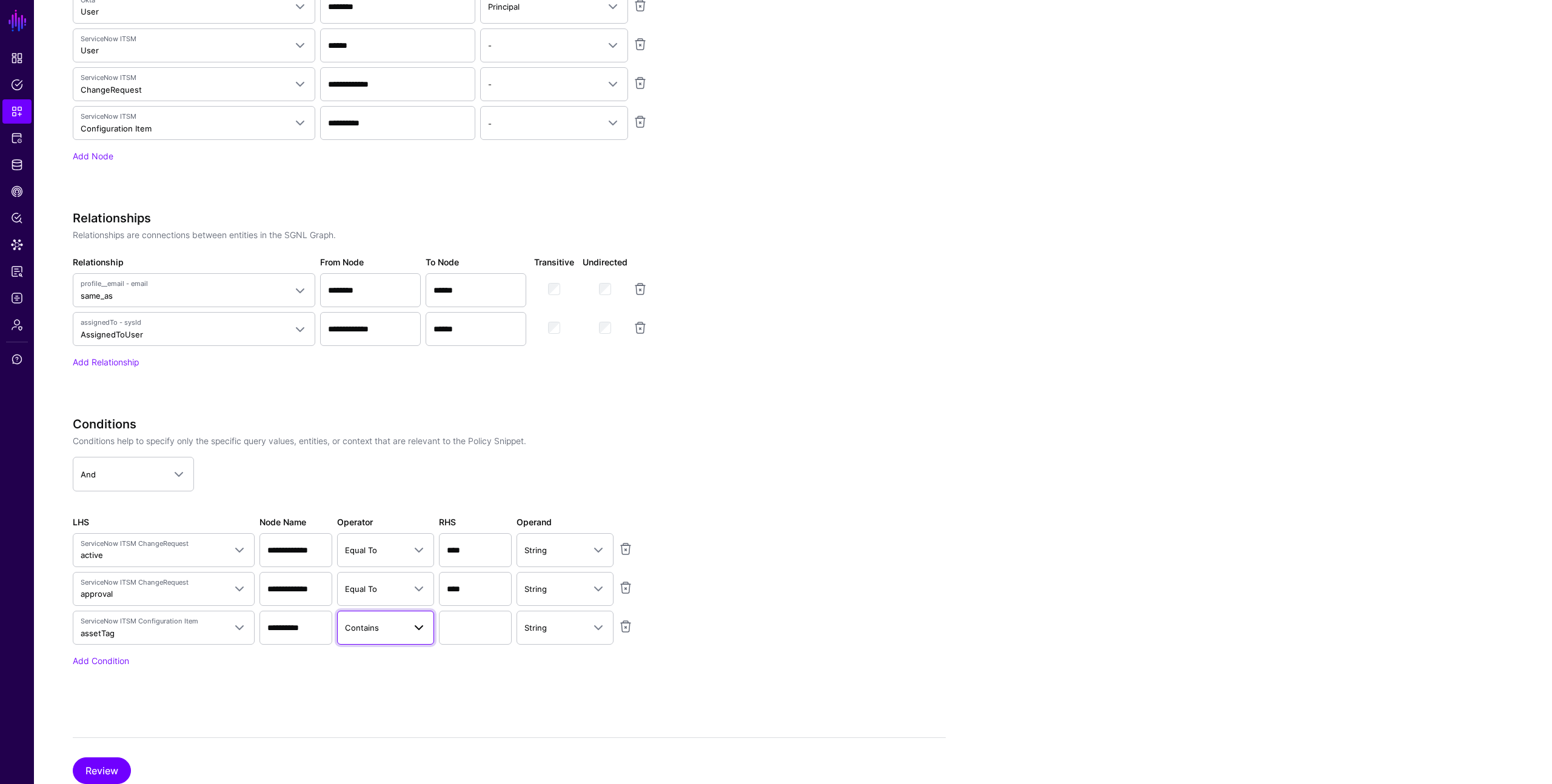
click at [375, 630] on span "Contains" at bounding box center [362, 628] width 34 height 10
click at [362, 467] on span "Equal To" at bounding box center [363, 470] width 32 height 10
click at [445, 618] on input "text" at bounding box center [475, 628] width 72 height 34
drag, startPoint x: 470, startPoint y: 589, endPoint x: 432, endPoint y: 583, distance: 38.5
click at [432, 583] on div "ServiceNow ITSM ChangeRequest approval Query Parameters Principal Asset Action …" at bounding box center [375, 588] width 611 height 34
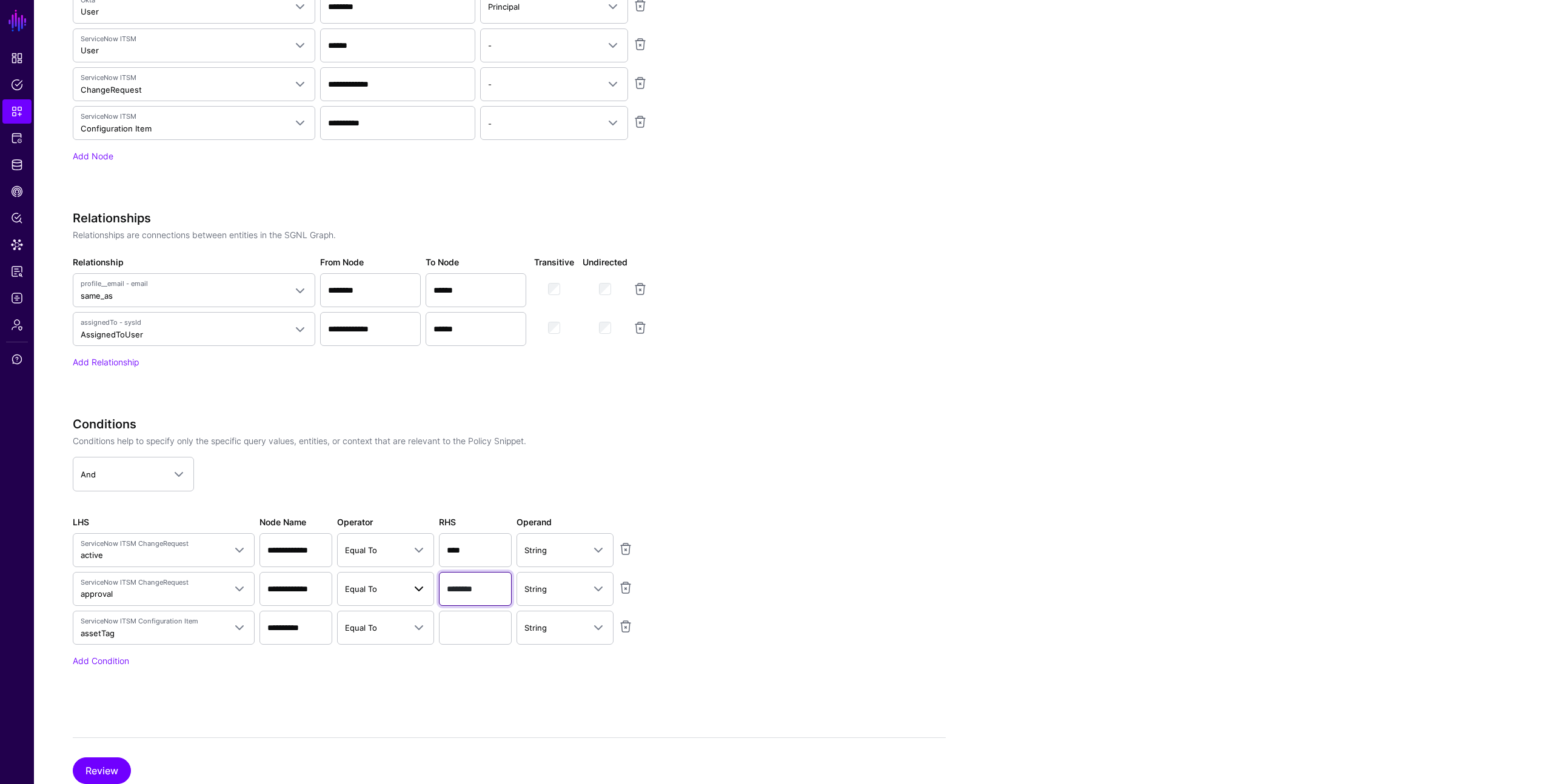
type input "********"
type input "**********"
click at [109, 765] on button "Review" at bounding box center [102, 770] width 59 height 27
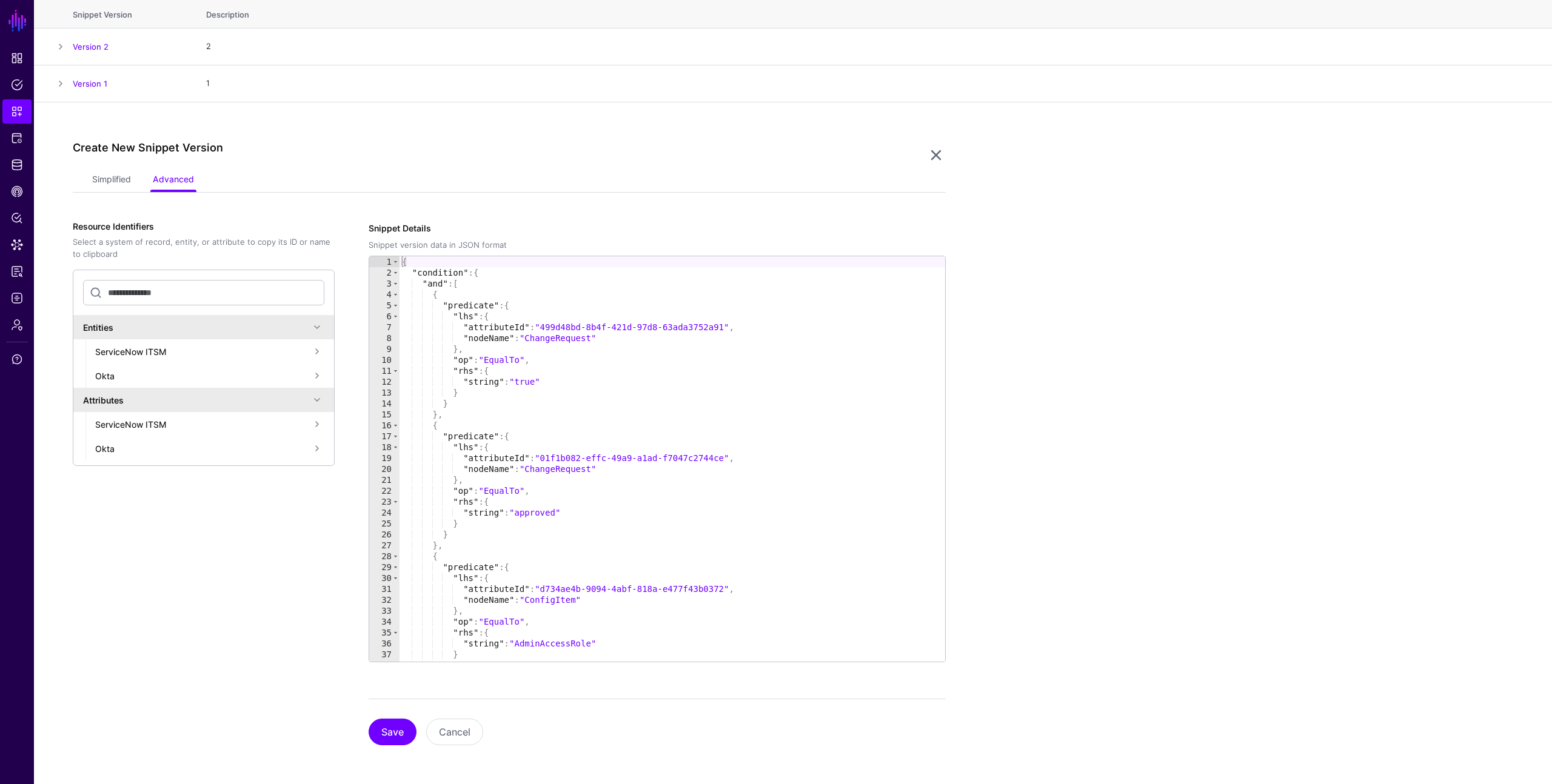
scroll to position [140, 0]
click at [398, 733] on button "Save" at bounding box center [392, 732] width 48 height 27
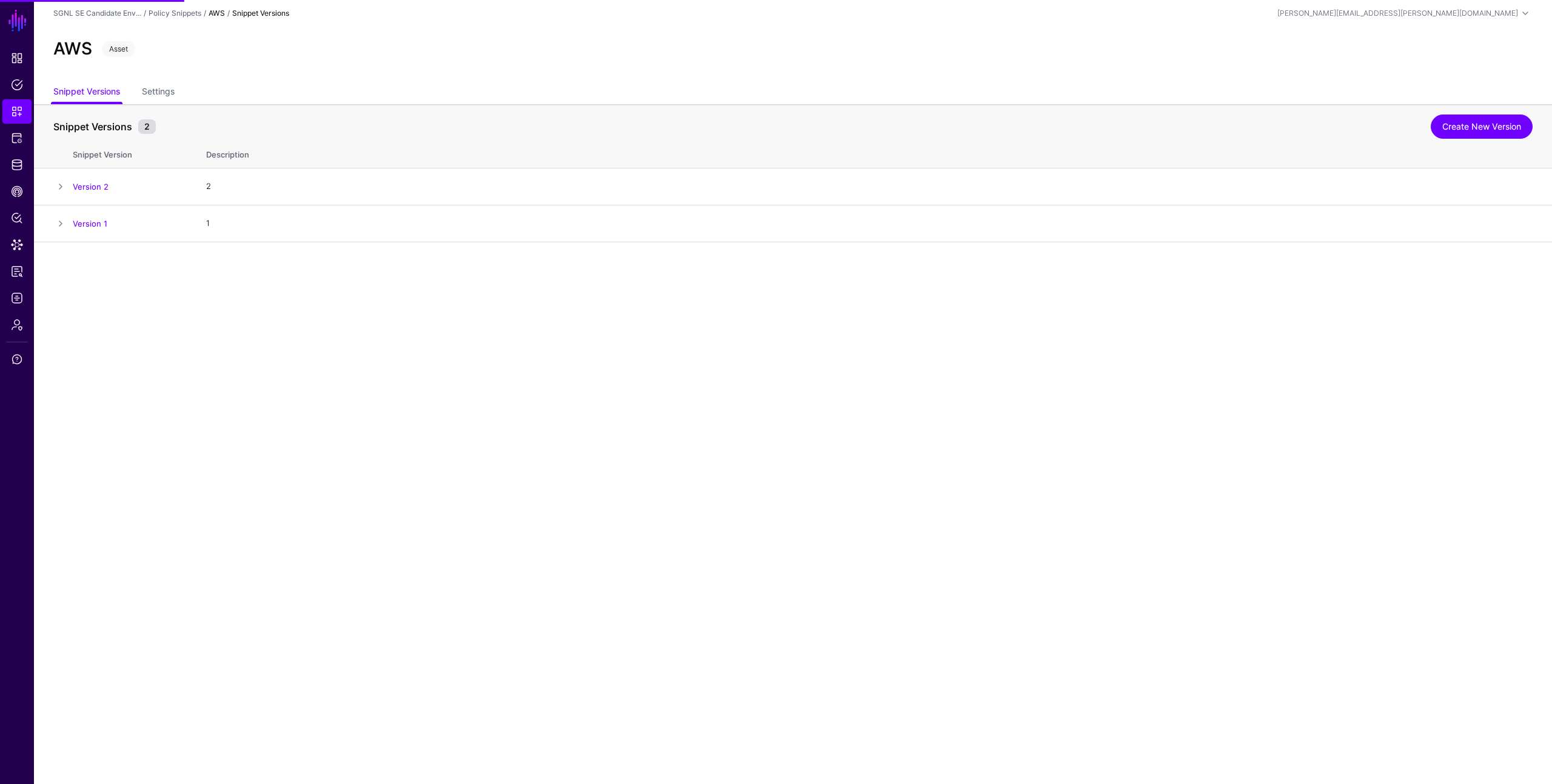
scroll to position [0, 0]
click at [13, 135] on span "Protected Systems" at bounding box center [17, 138] width 12 height 12
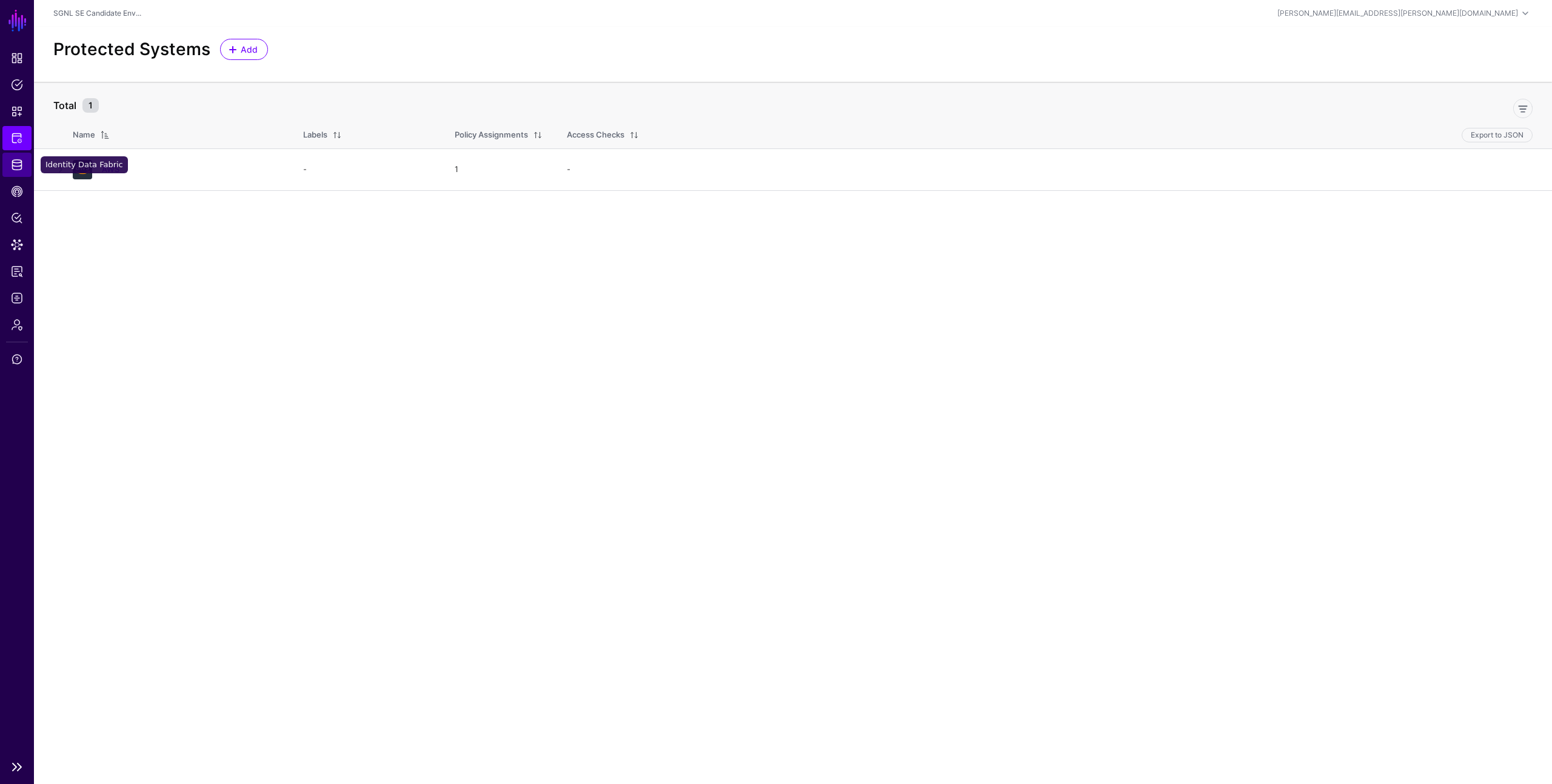
click at [18, 163] on span "Identity Data Fabric" at bounding box center [17, 165] width 12 height 12
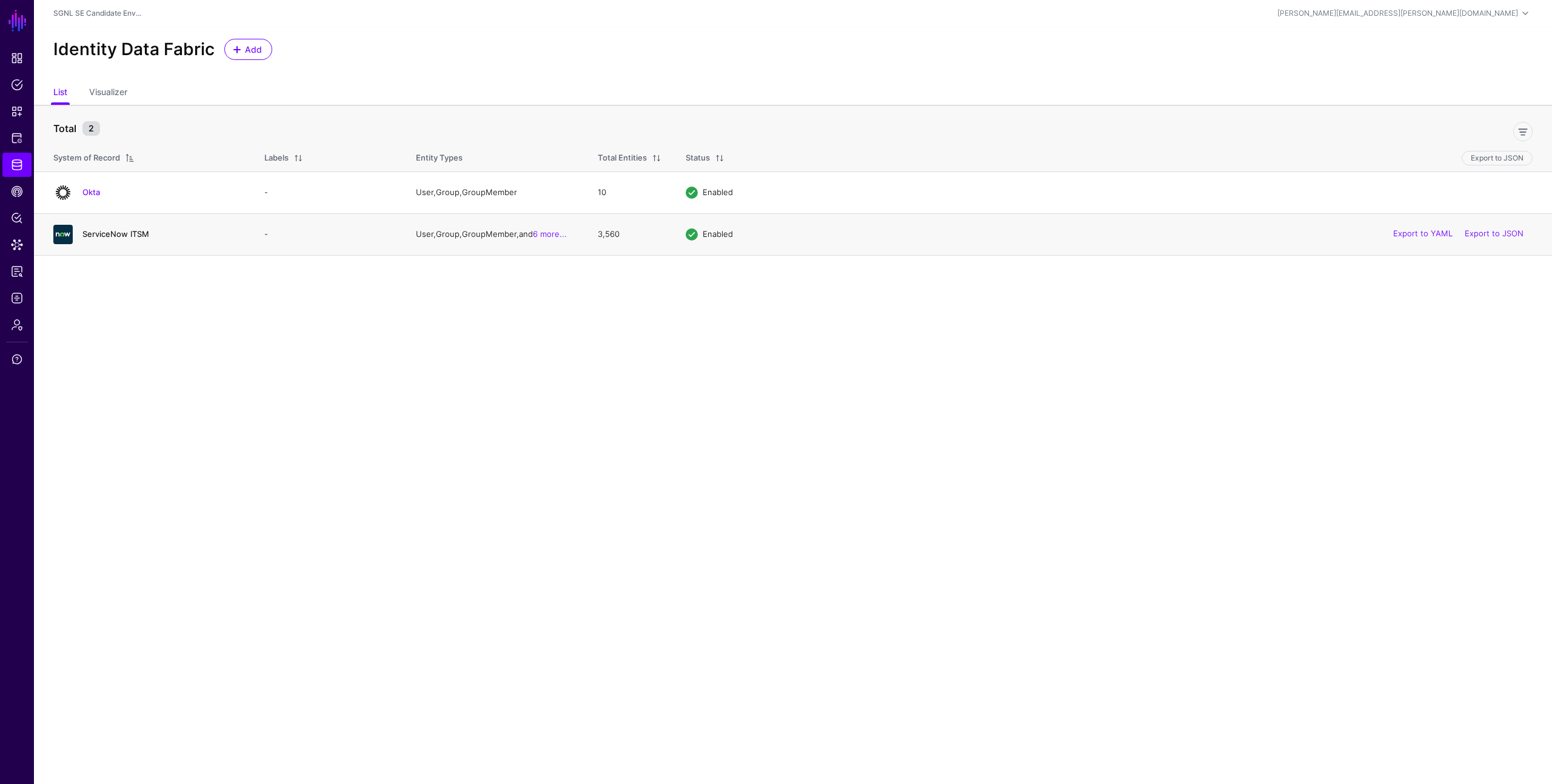
click at [115, 231] on link "ServiceNow ITSM" at bounding box center [116, 233] width 67 height 10
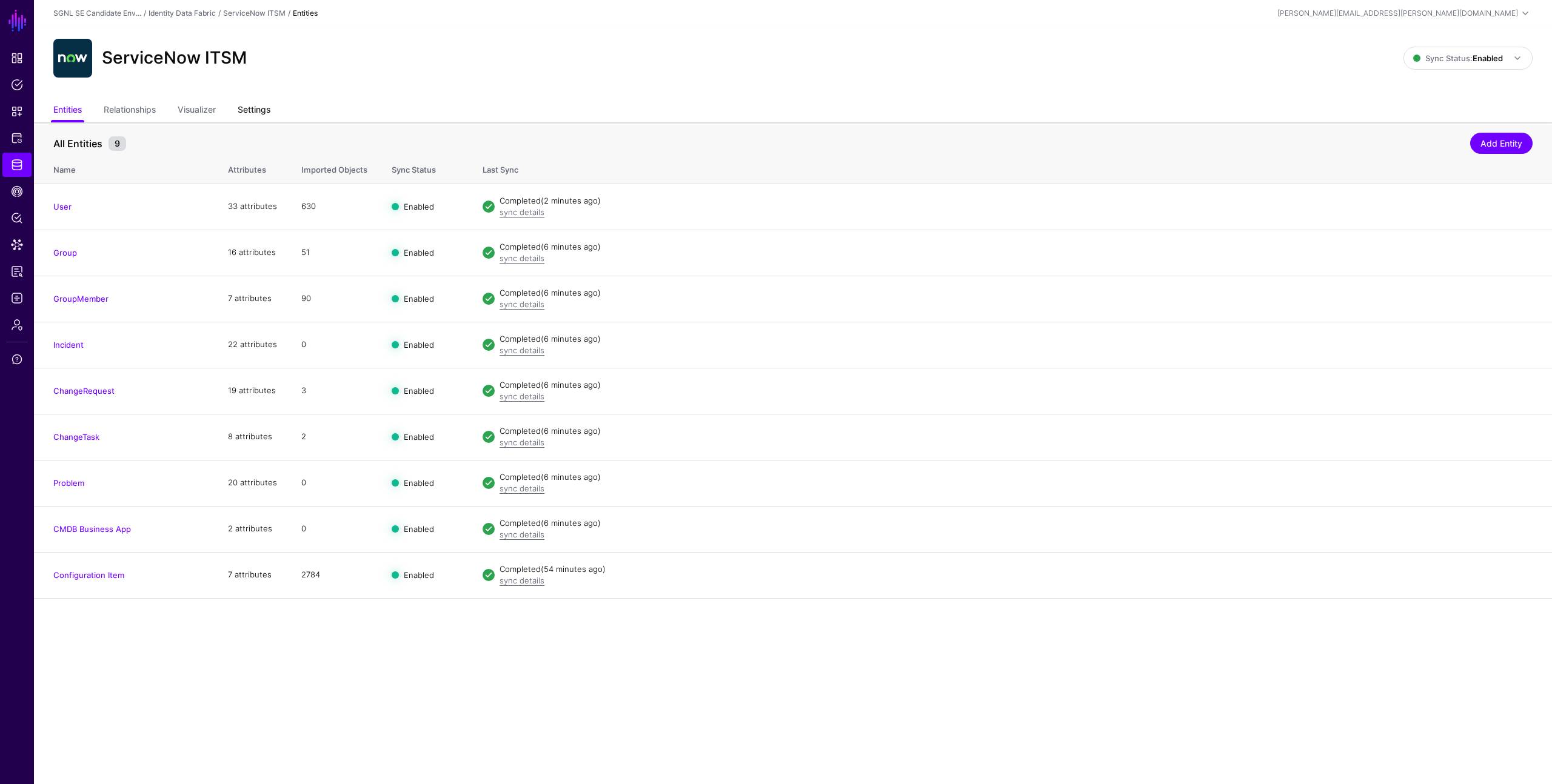
click at [261, 106] on link "Settings" at bounding box center [254, 111] width 32 height 23
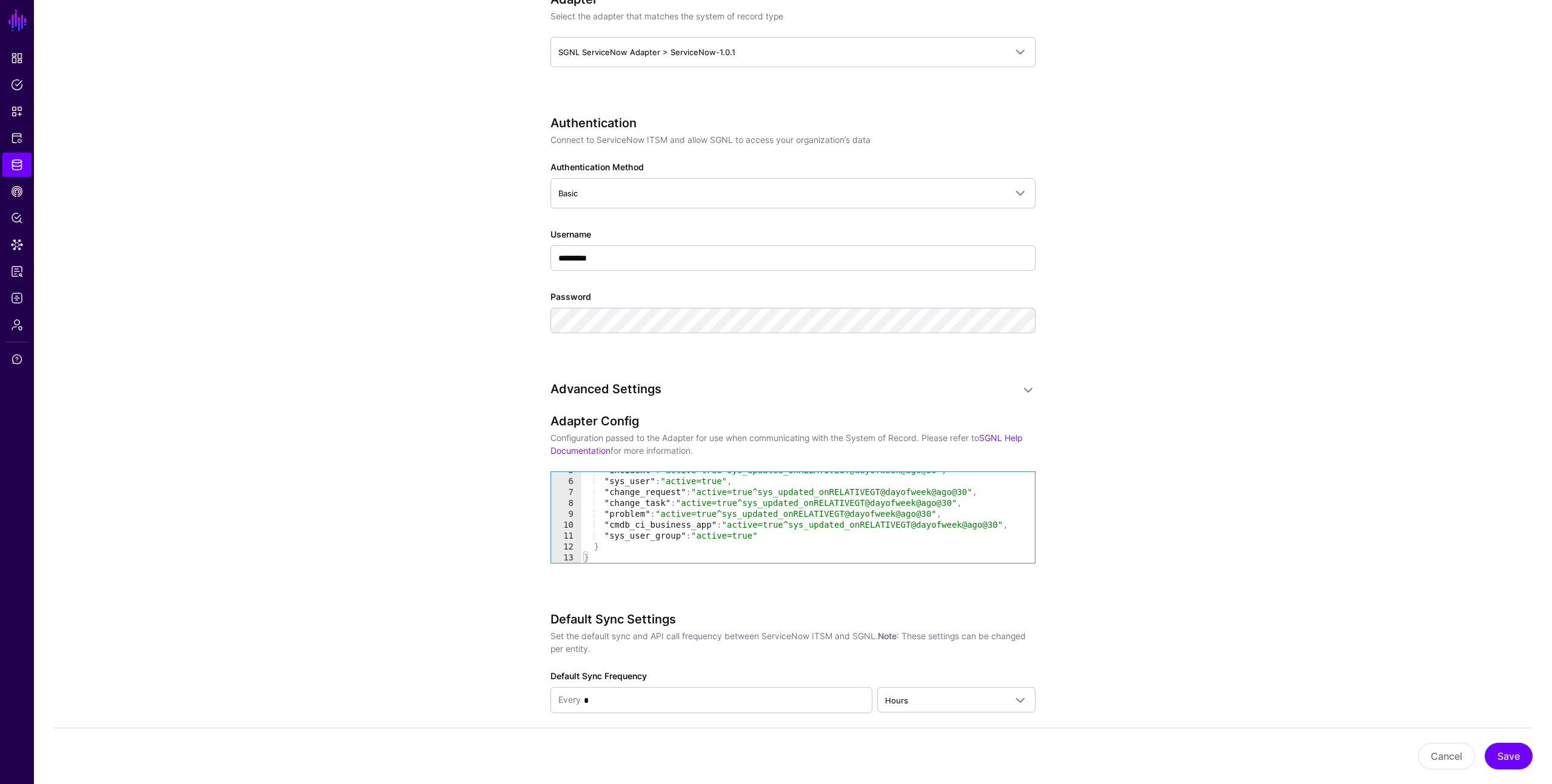
scroll to position [51, 0]
click at [899, 695] on span "Hours" at bounding box center [896, 700] width 23 height 10
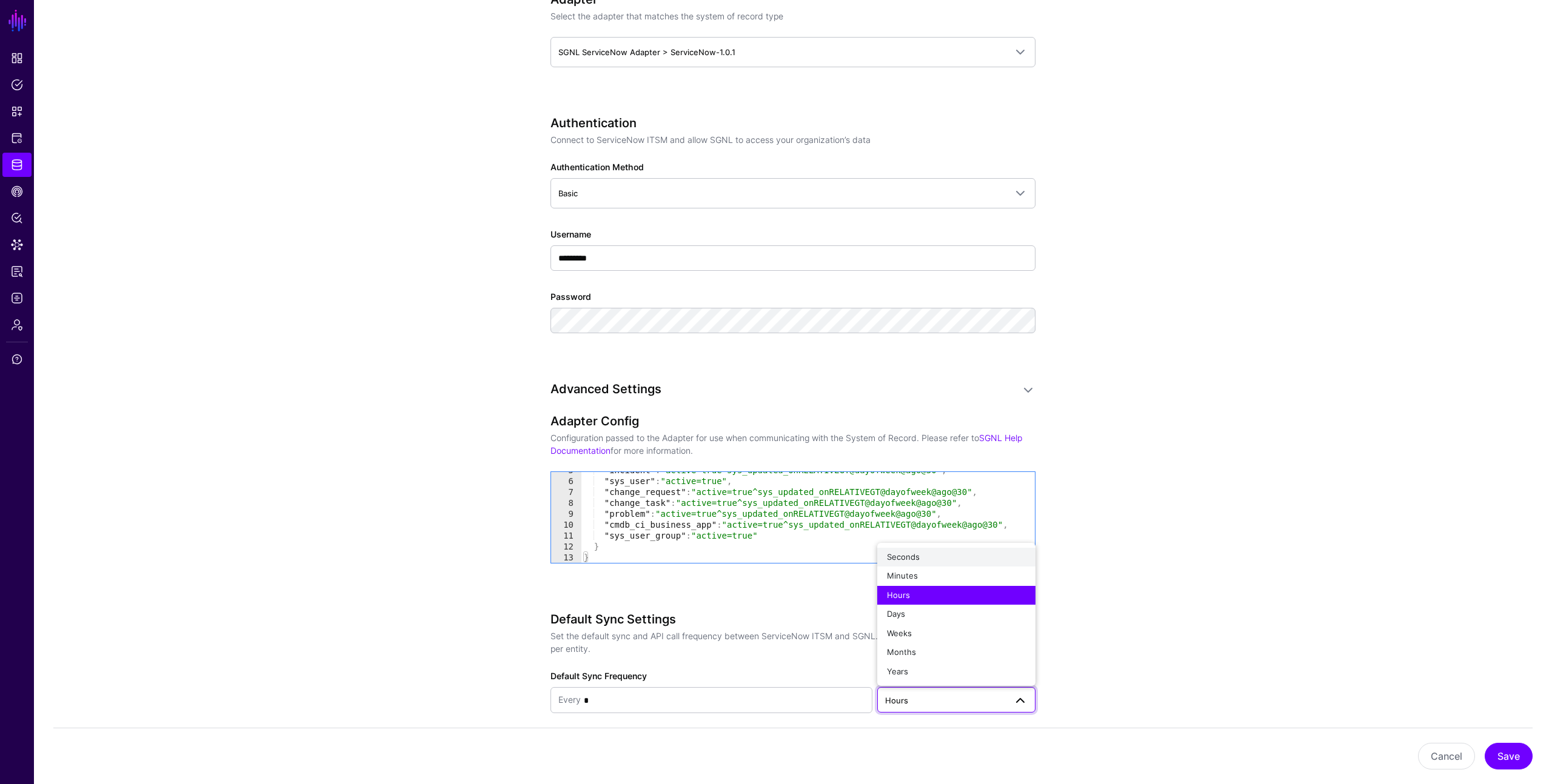
click at [911, 555] on span "Seconds" at bounding box center [903, 557] width 32 height 10
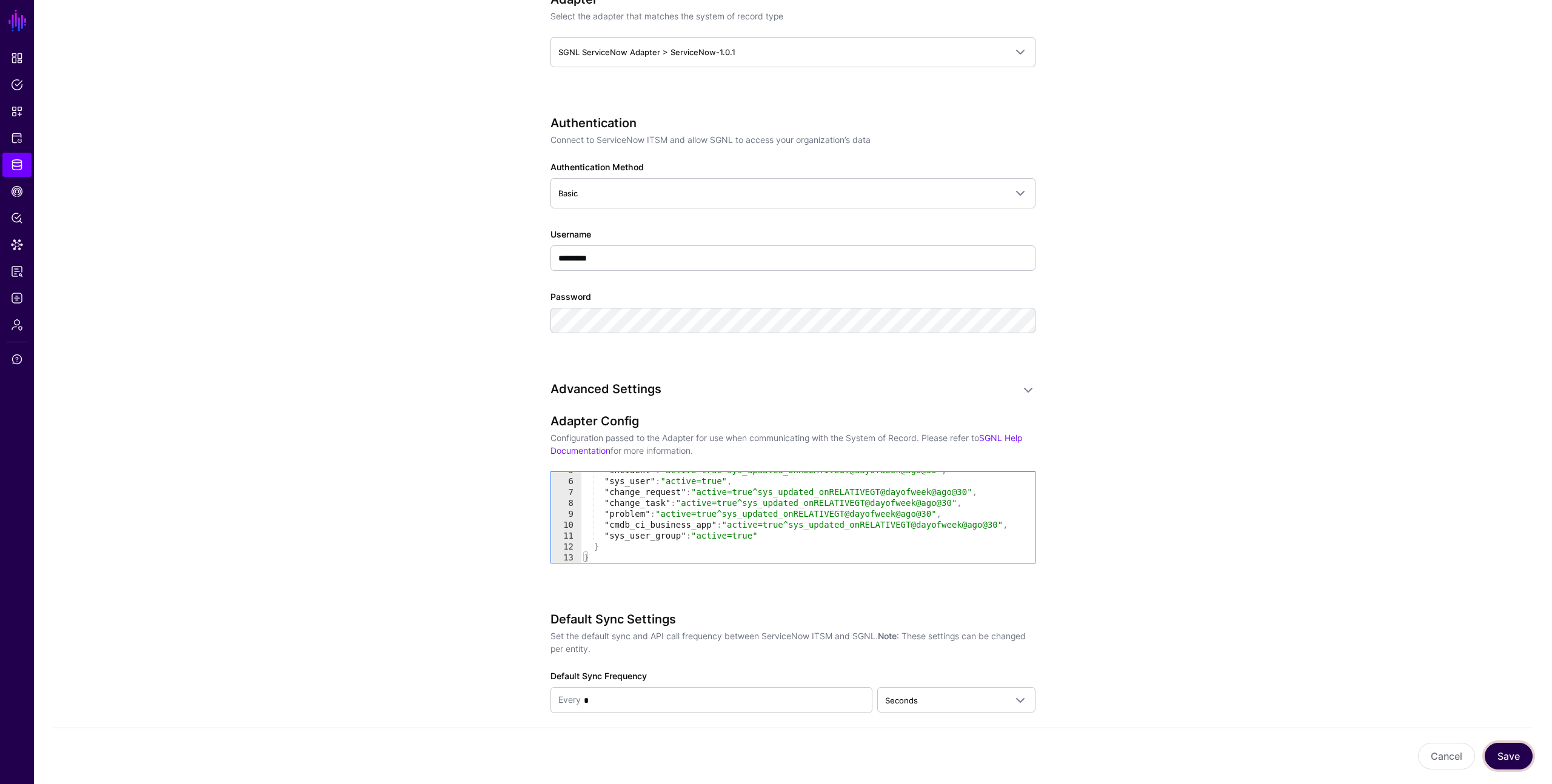
click at [1517, 752] on button "Save" at bounding box center [1508, 756] width 48 height 27
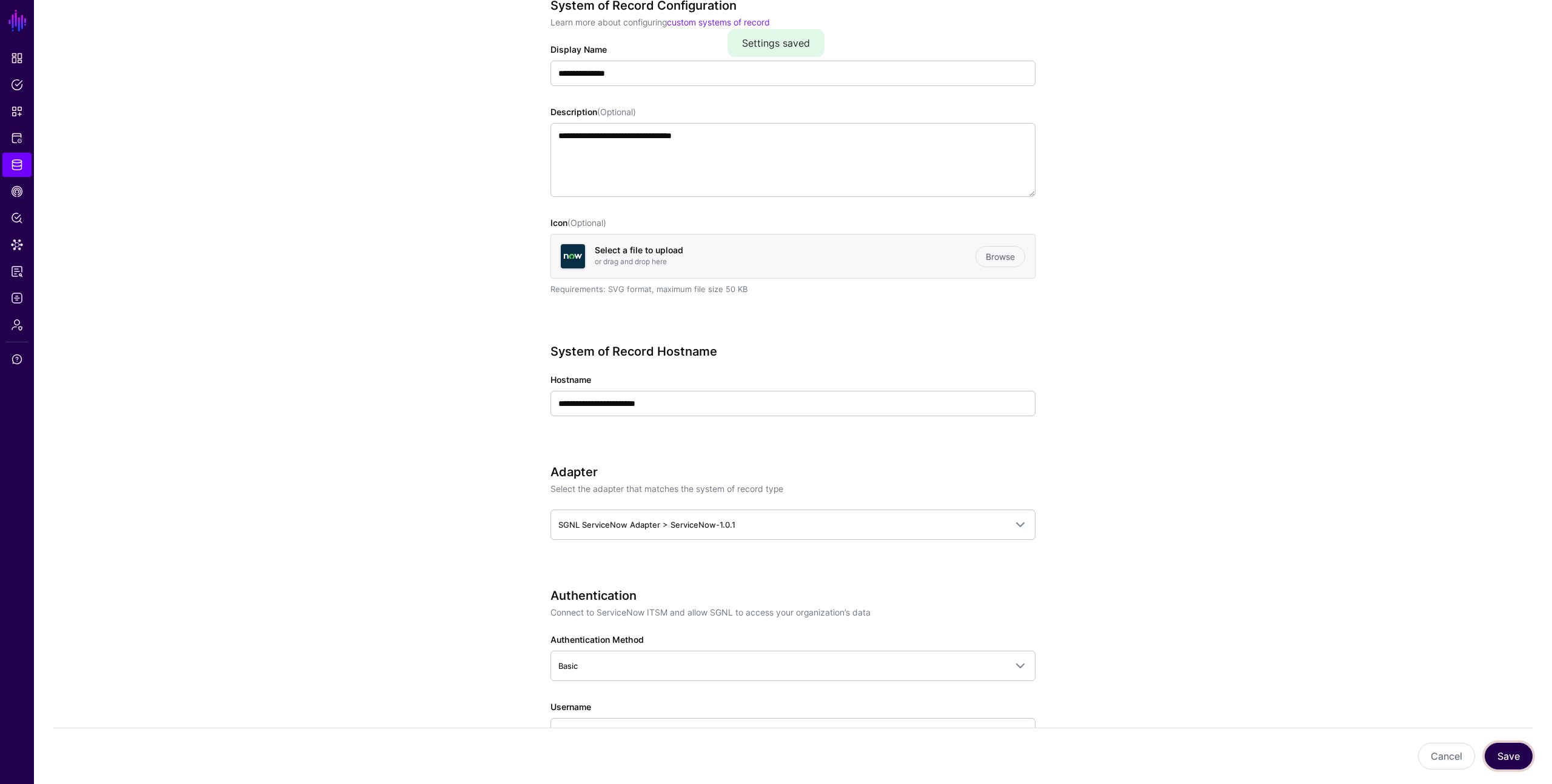
scroll to position [0, 0]
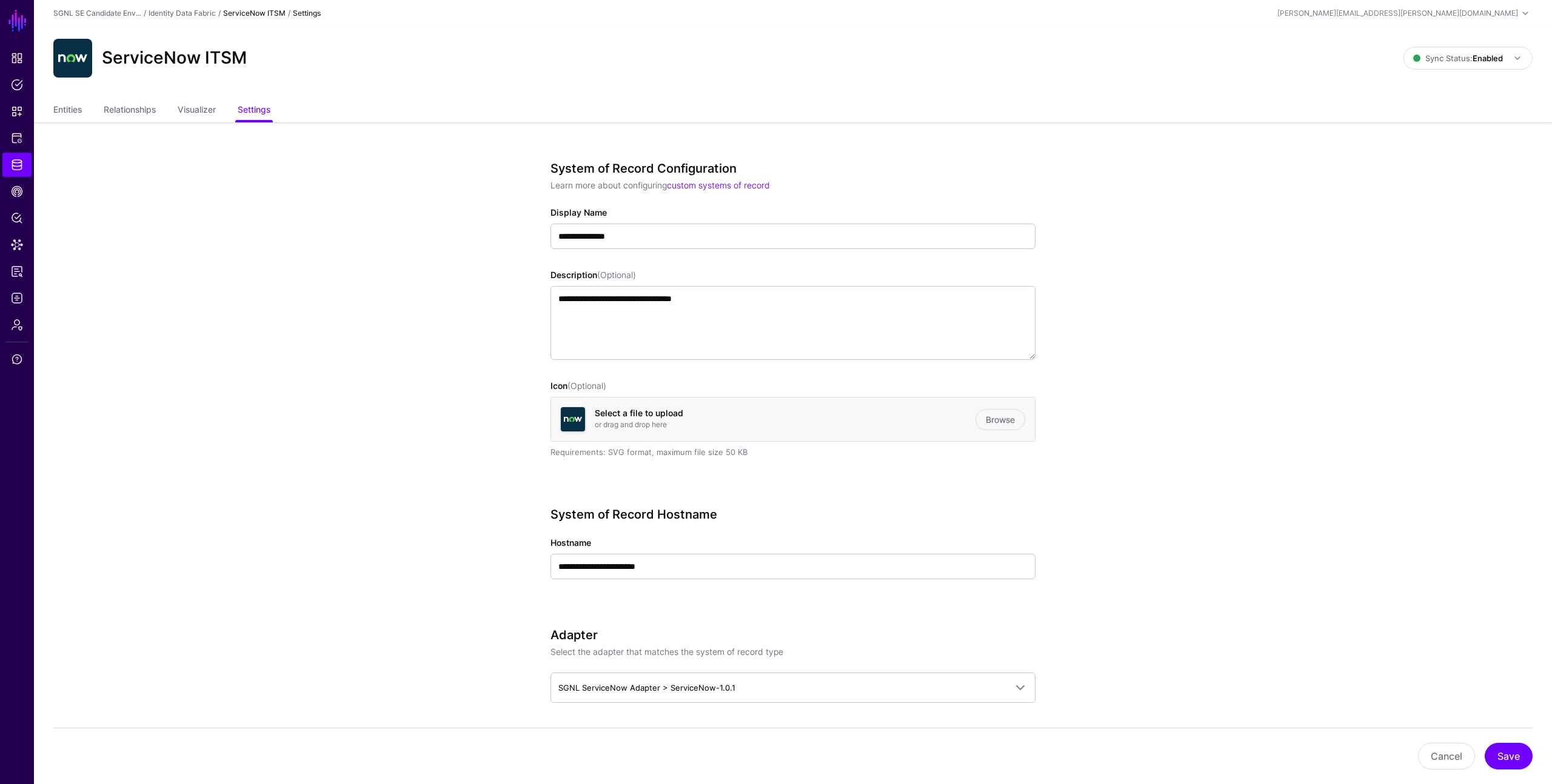
click at [1509, 759] on button "Save" at bounding box center [1508, 756] width 48 height 27
click at [72, 112] on link "Entities" at bounding box center [67, 111] width 29 height 23
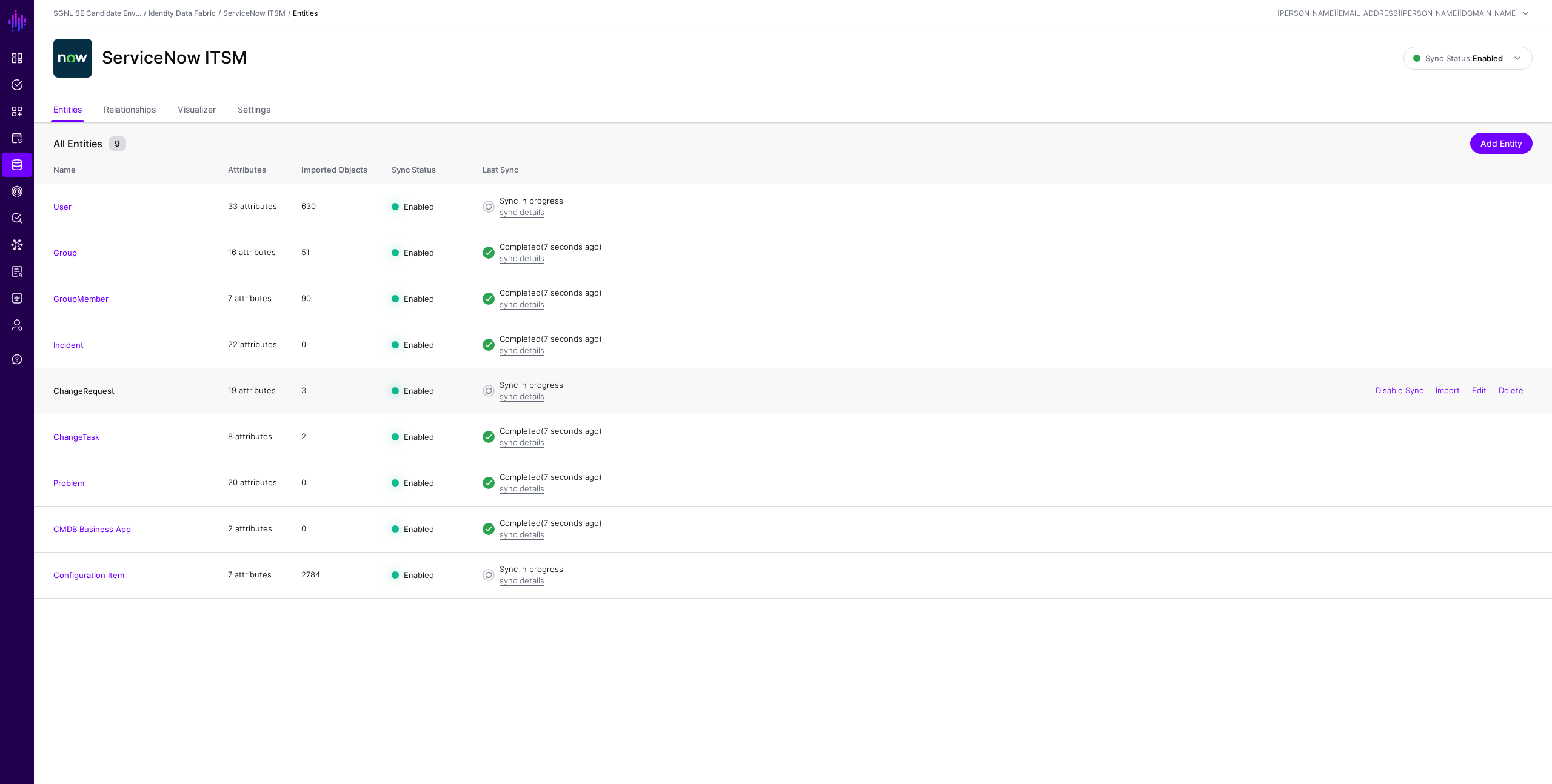
click at [90, 387] on link "ChangeRequest" at bounding box center [83, 390] width 61 height 10
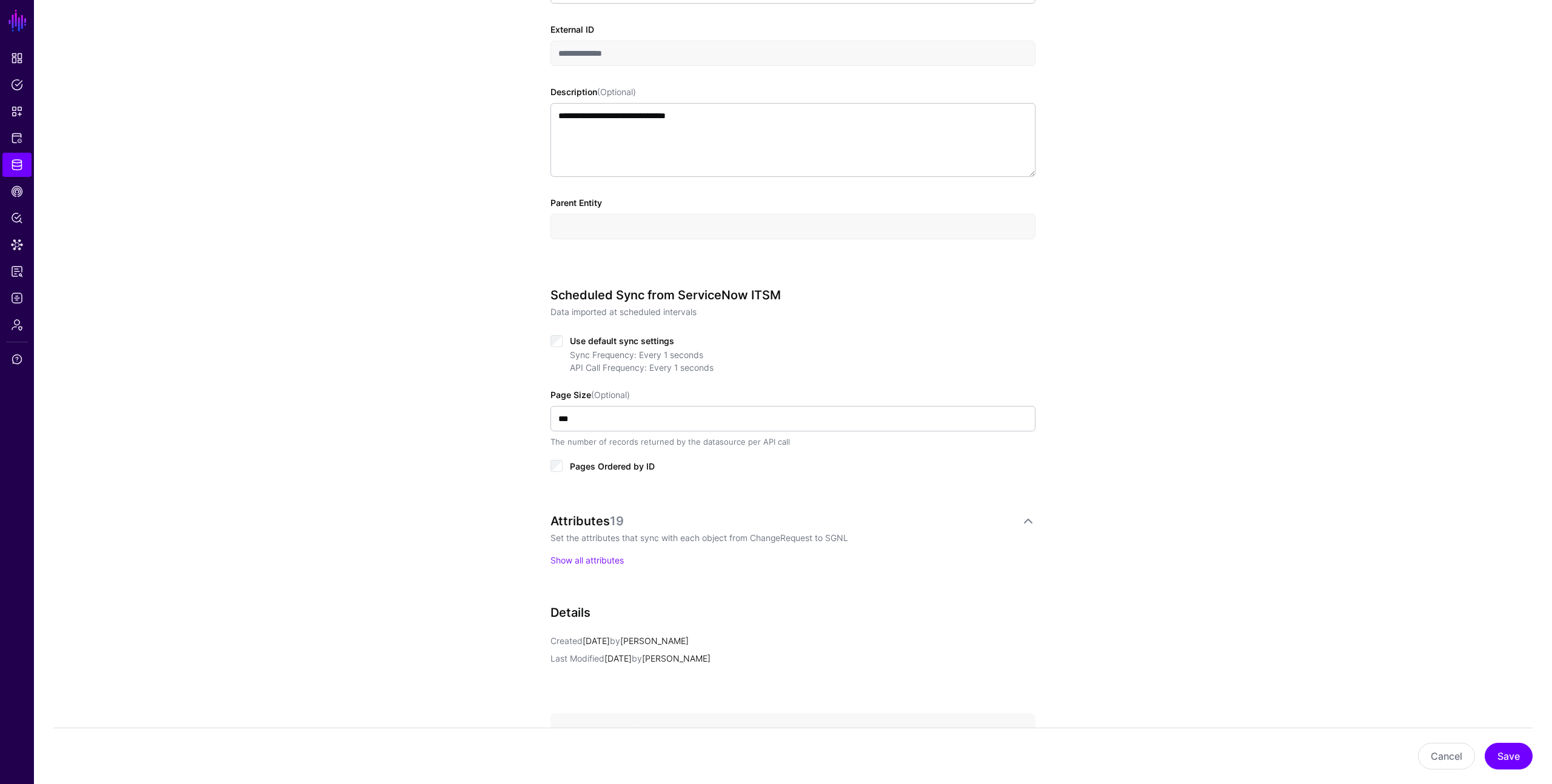
scroll to position [472, 0]
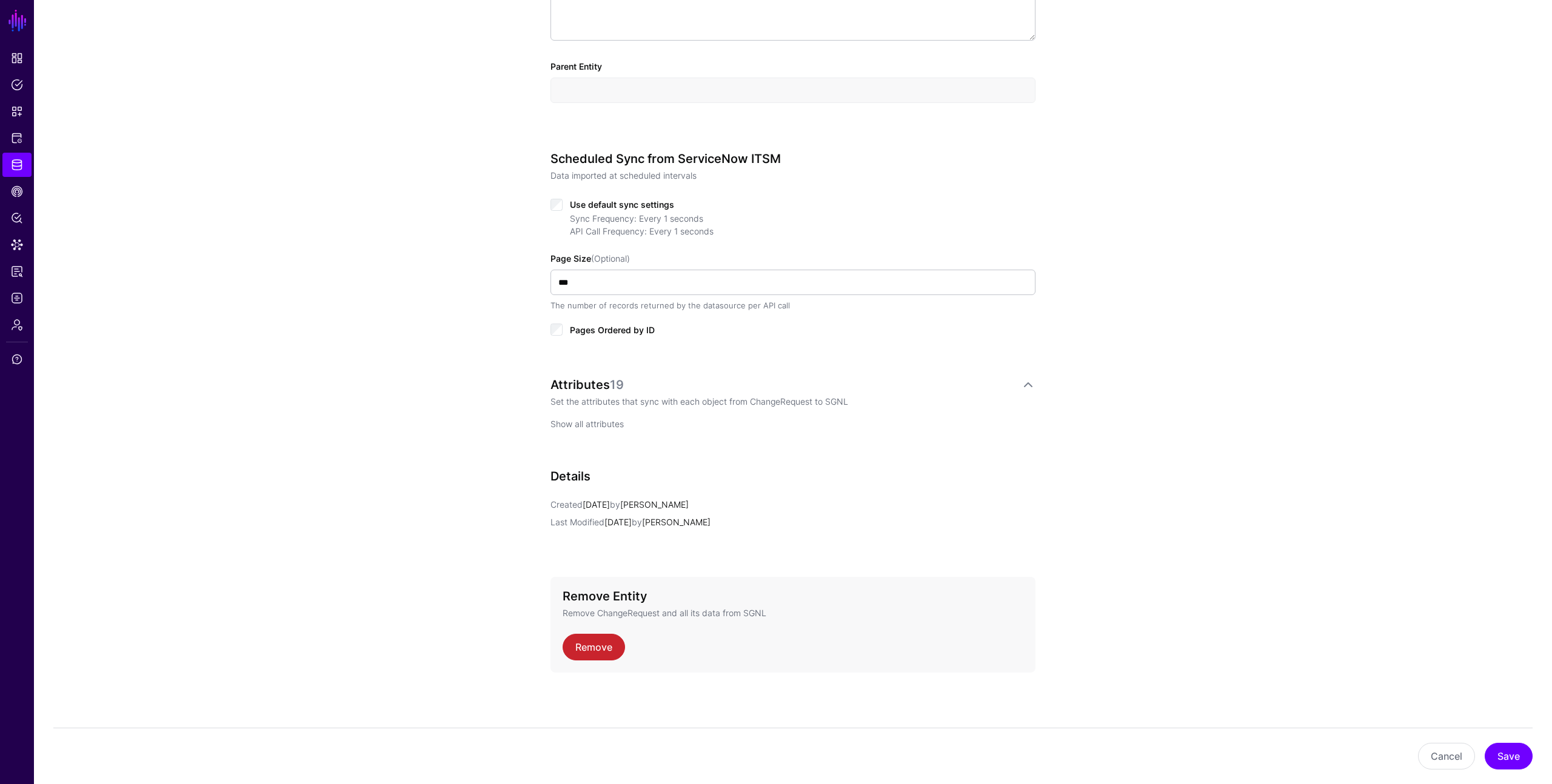
click at [575, 424] on link "Show all attributes" at bounding box center [586, 423] width 73 height 10
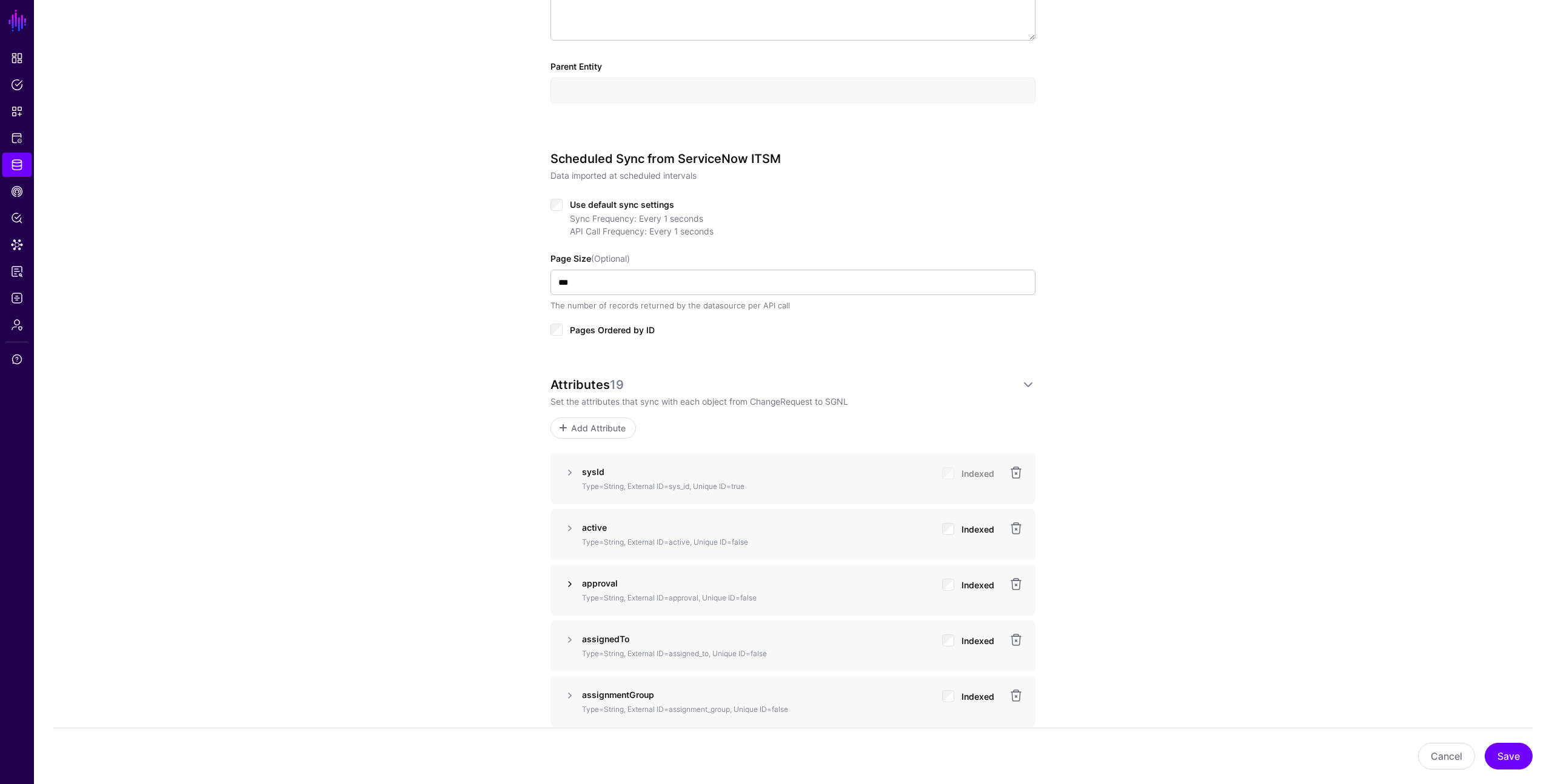
click at [566, 583] on link at bounding box center [569, 584] width 15 height 15
click at [567, 582] on link at bounding box center [569, 584] width 15 height 15
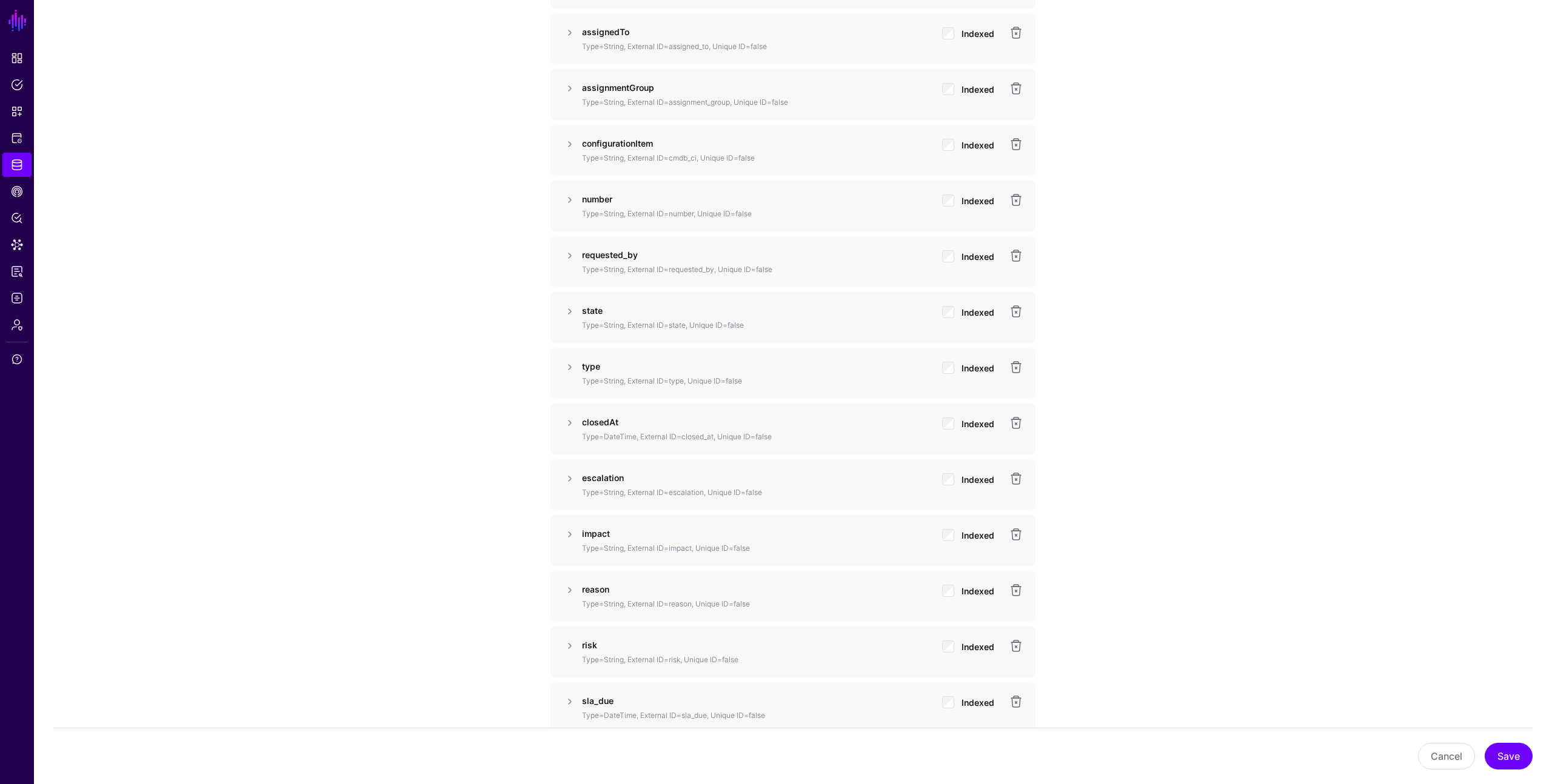
scroll to position [1081, 0]
click at [14, 109] on span "Snippets" at bounding box center [17, 112] width 12 height 12
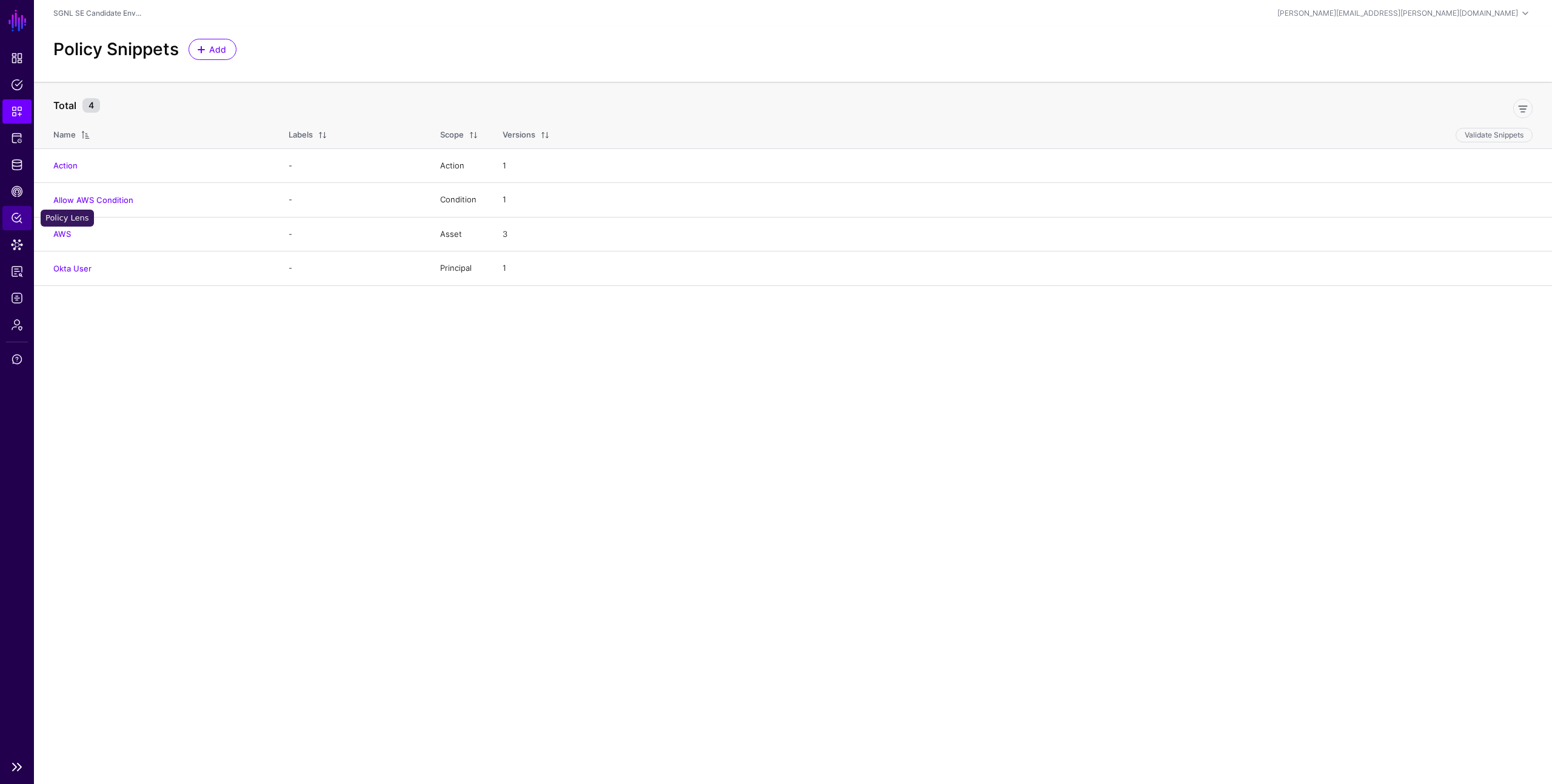
click at [15, 219] on span "Policy Lens" at bounding box center [17, 218] width 12 height 12
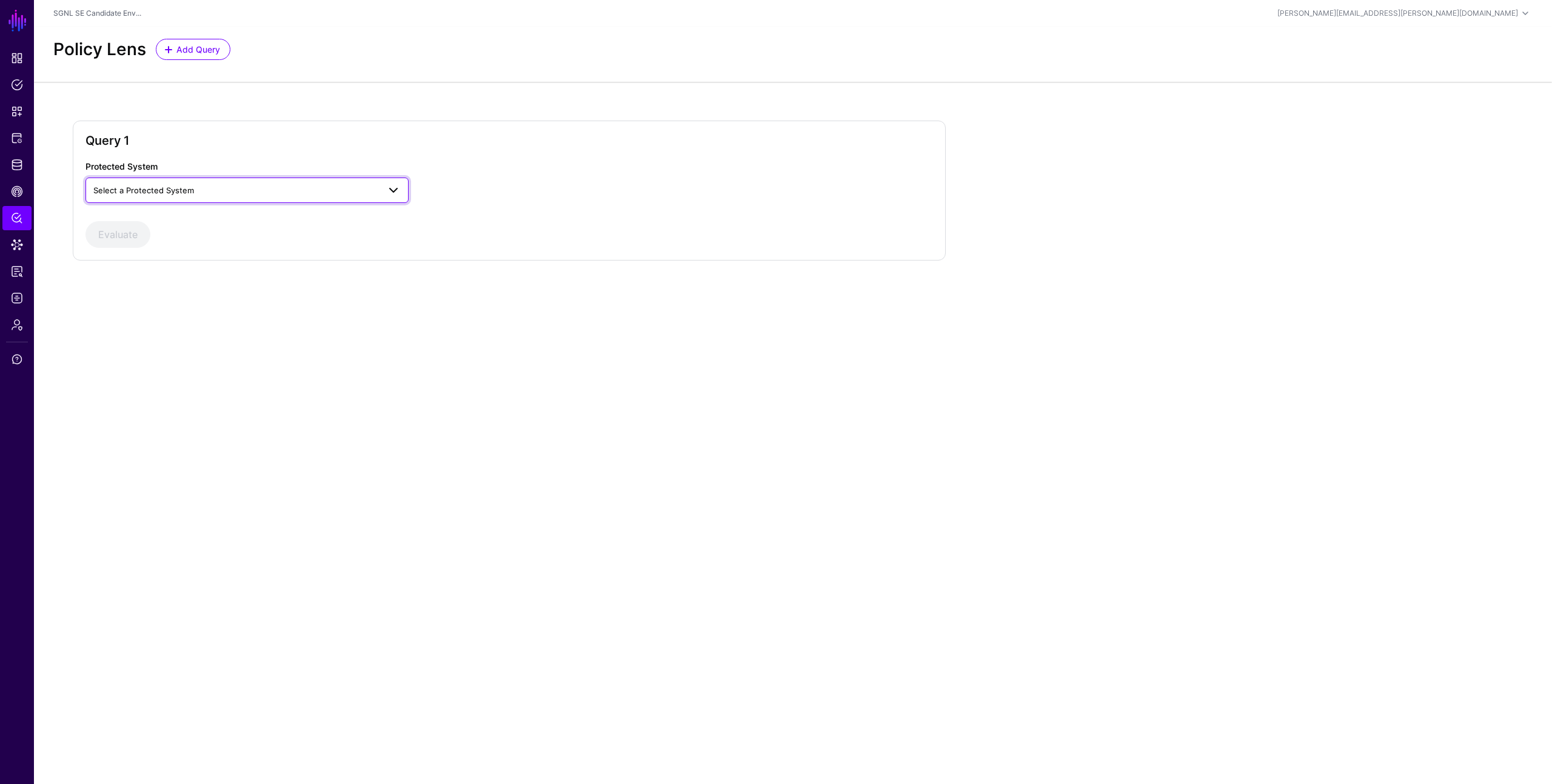
click at [161, 191] on span "Select a Protected System" at bounding box center [143, 190] width 101 height 10
click at [149, 219] on div "AWS" at bounding box center [247, 219] width 304 height 12
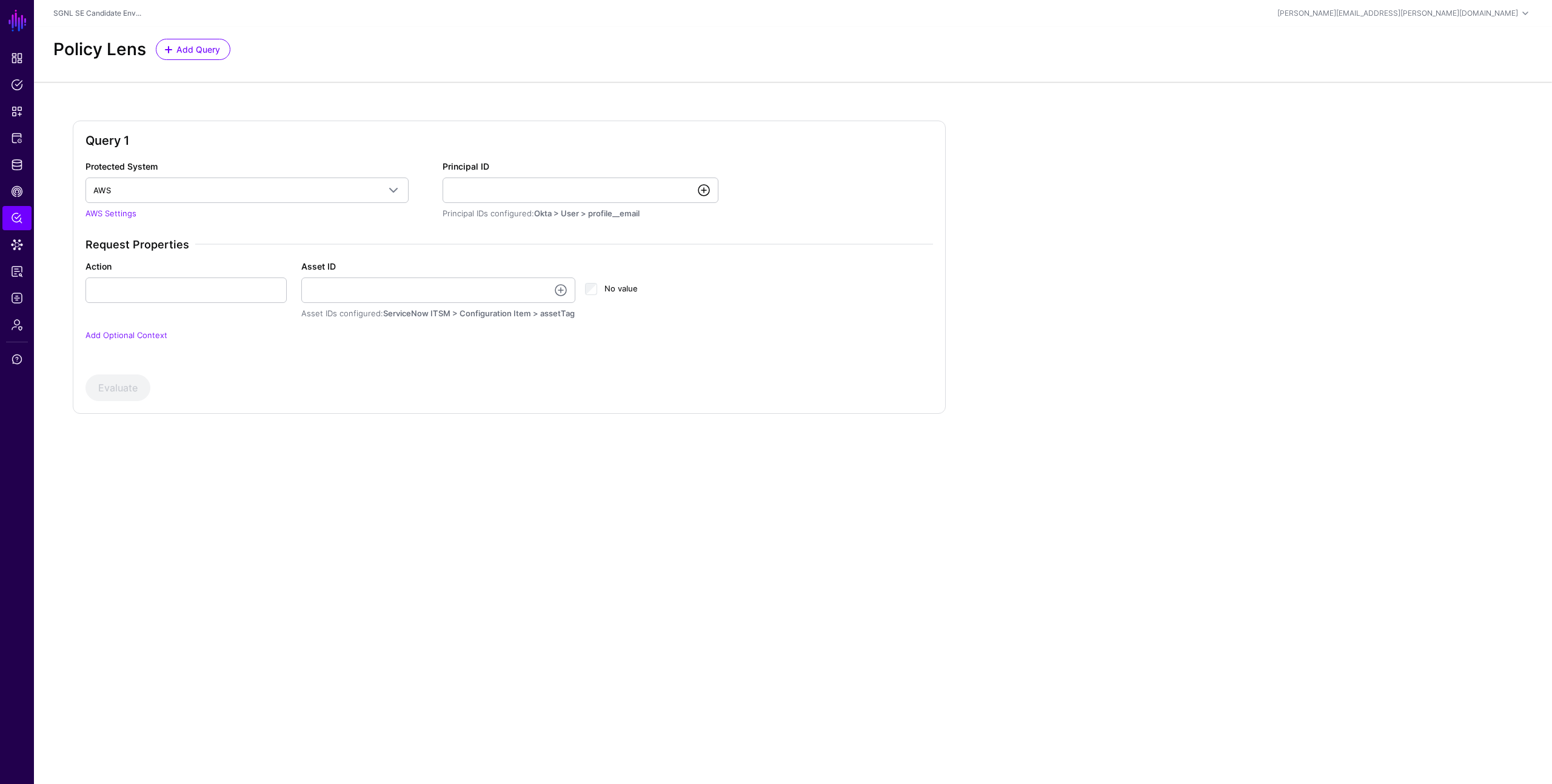
click at [701, 192] on link at bounding box center [704, 190] width 15 height 15
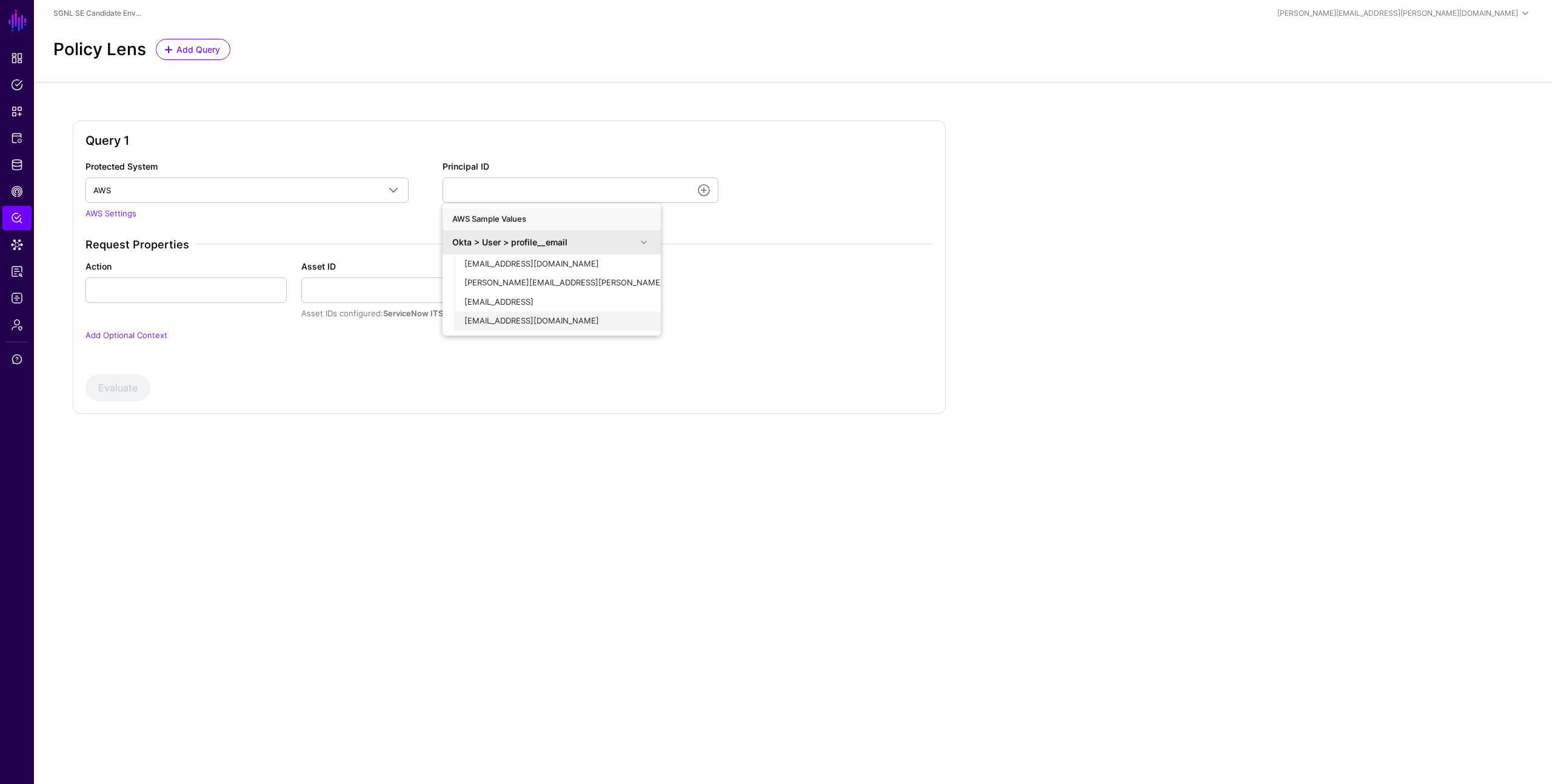
click at [529, 319] on span "[EMAIL_ADDRESS][DOMAIN_NAME]" at bounding box center [531, 320] width 135 height 10
type input "**********"
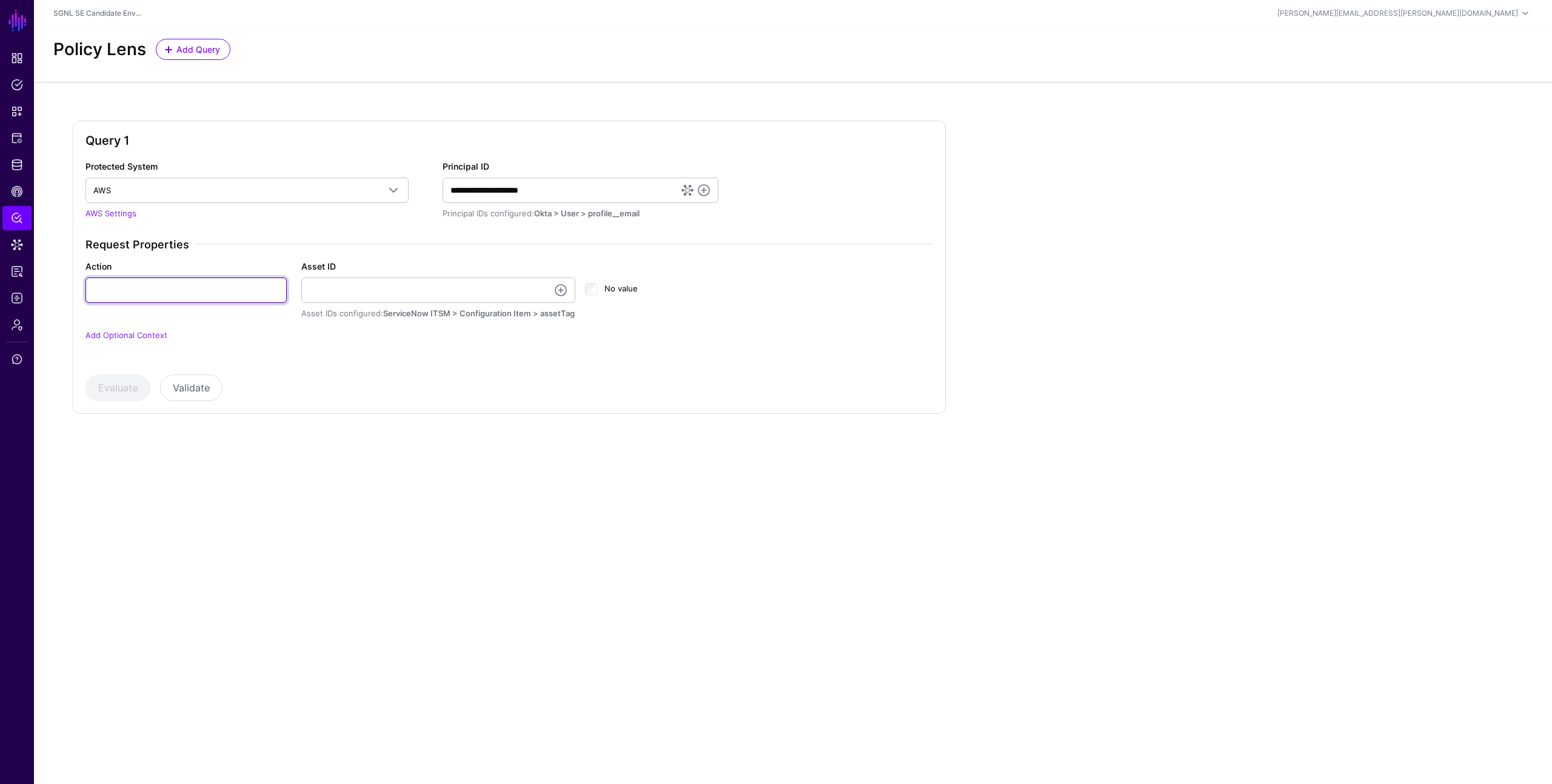
click at [244, 295] on input "Action" at bounding box center [186, 290] width 201 height 25
type input "******"
click at [561, 292] on link at bounding box center [560, 290] width 15 height 15
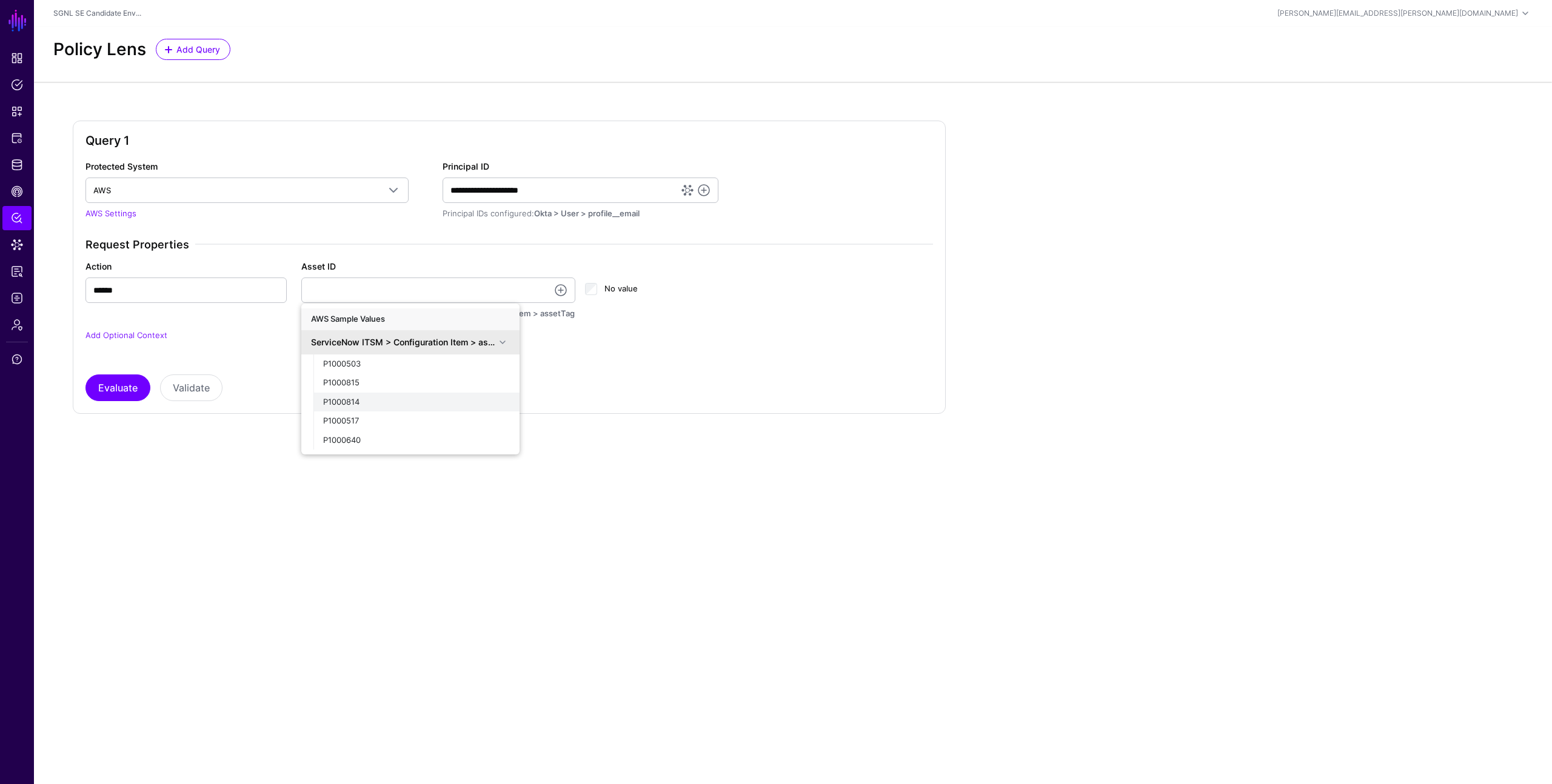
click at [416, 396] on div "P1000814" at bounding box center [416, 402] width 186 height 12
type input "********"
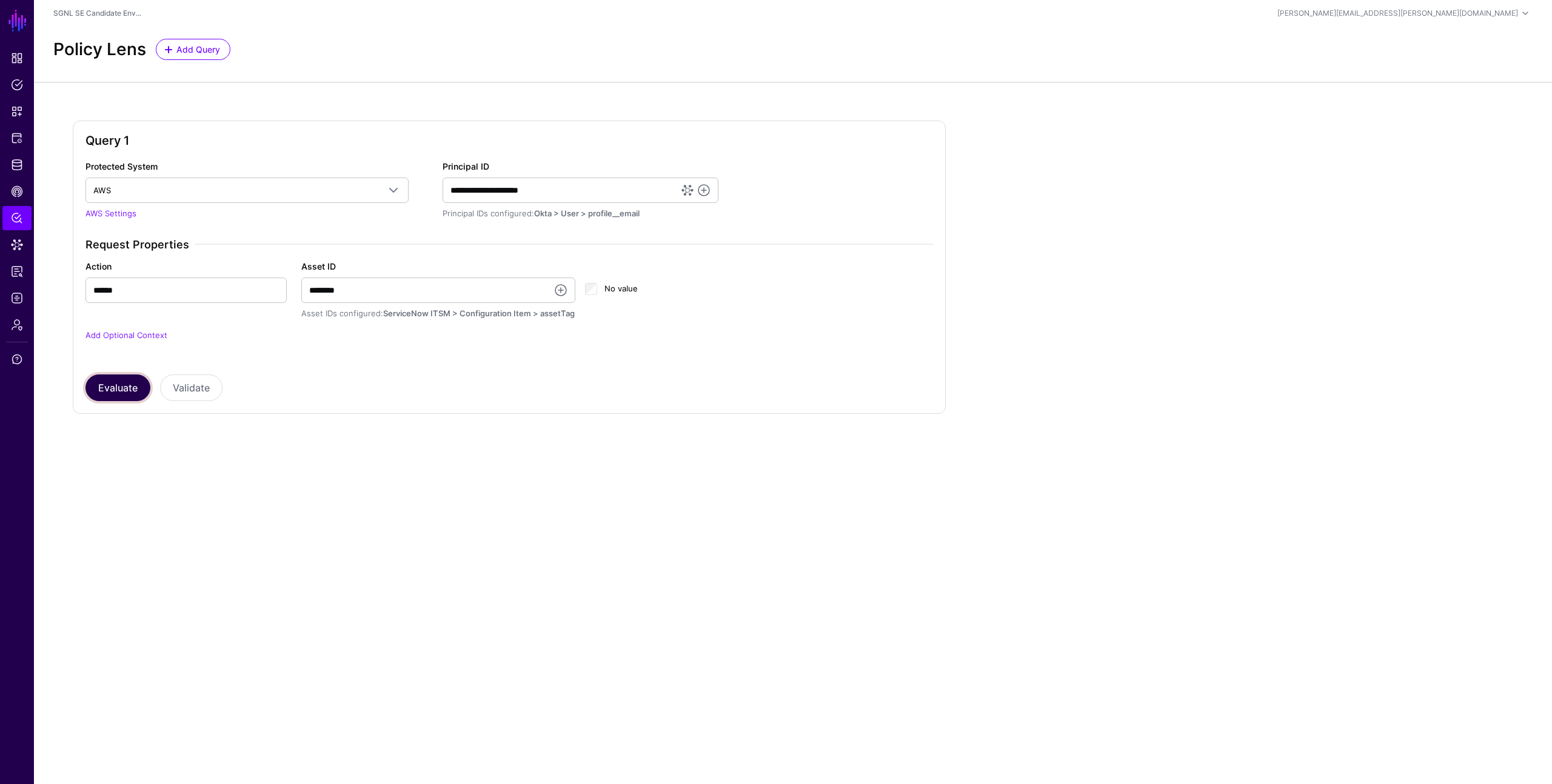
click at [127, 386] on button "Evaluate" at bounding box center [118, 387] width 65 height 27
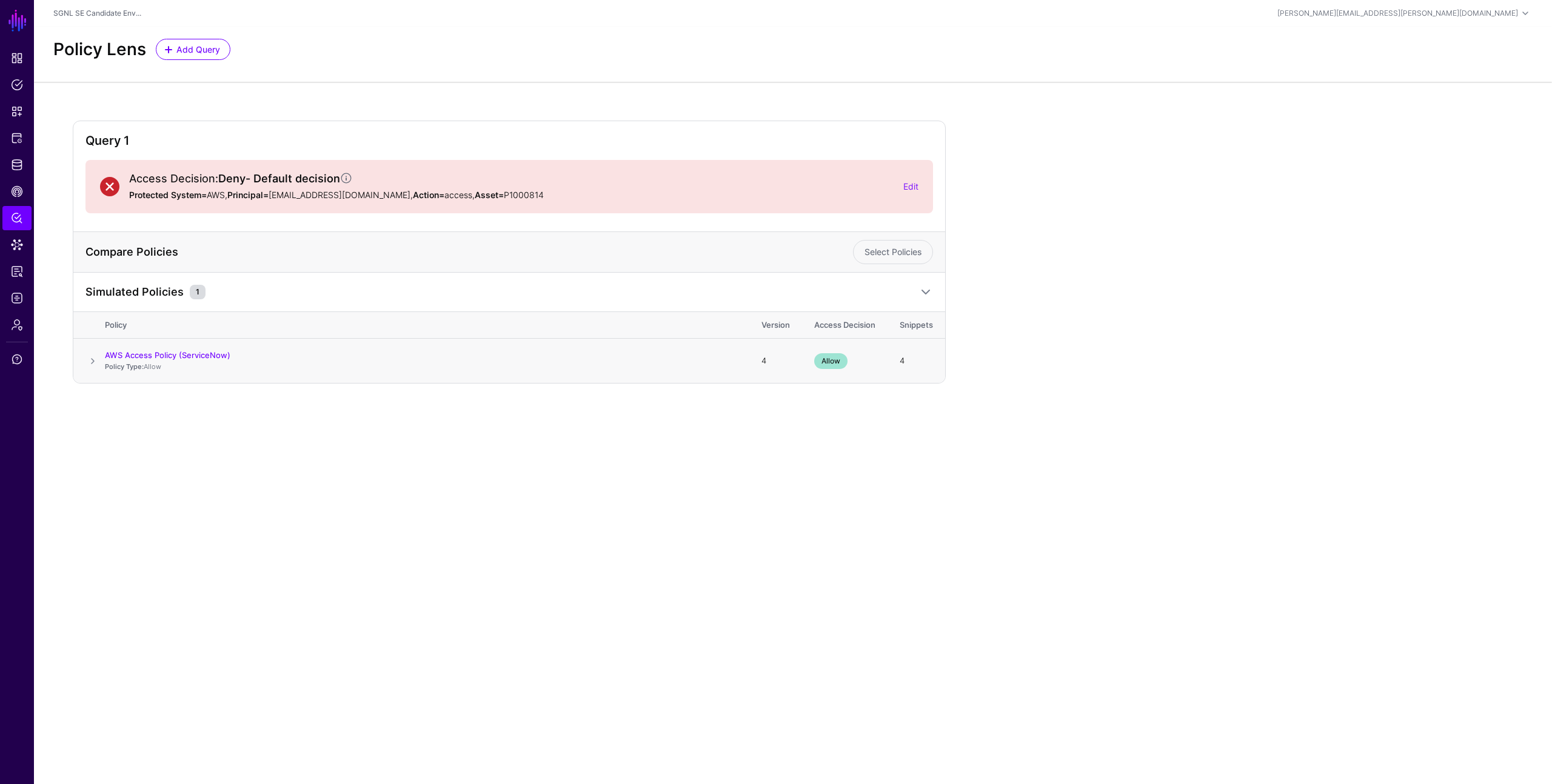
click at [90, 356] on span at bounding box center [92, 360] width 15 height 15
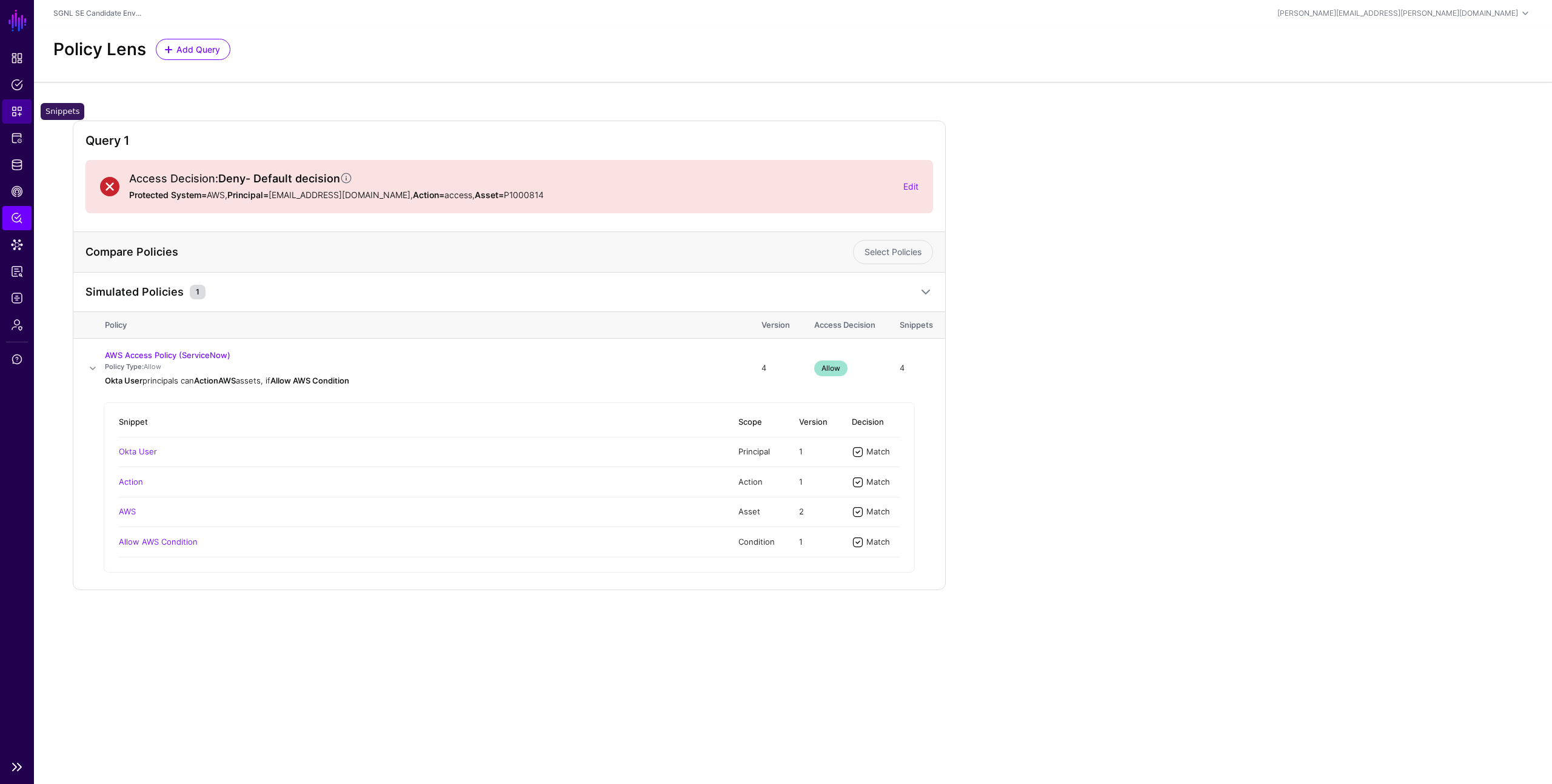
click at [18, 106] on span "Snippets" at bounding box center [17, 112] width 12 height 12
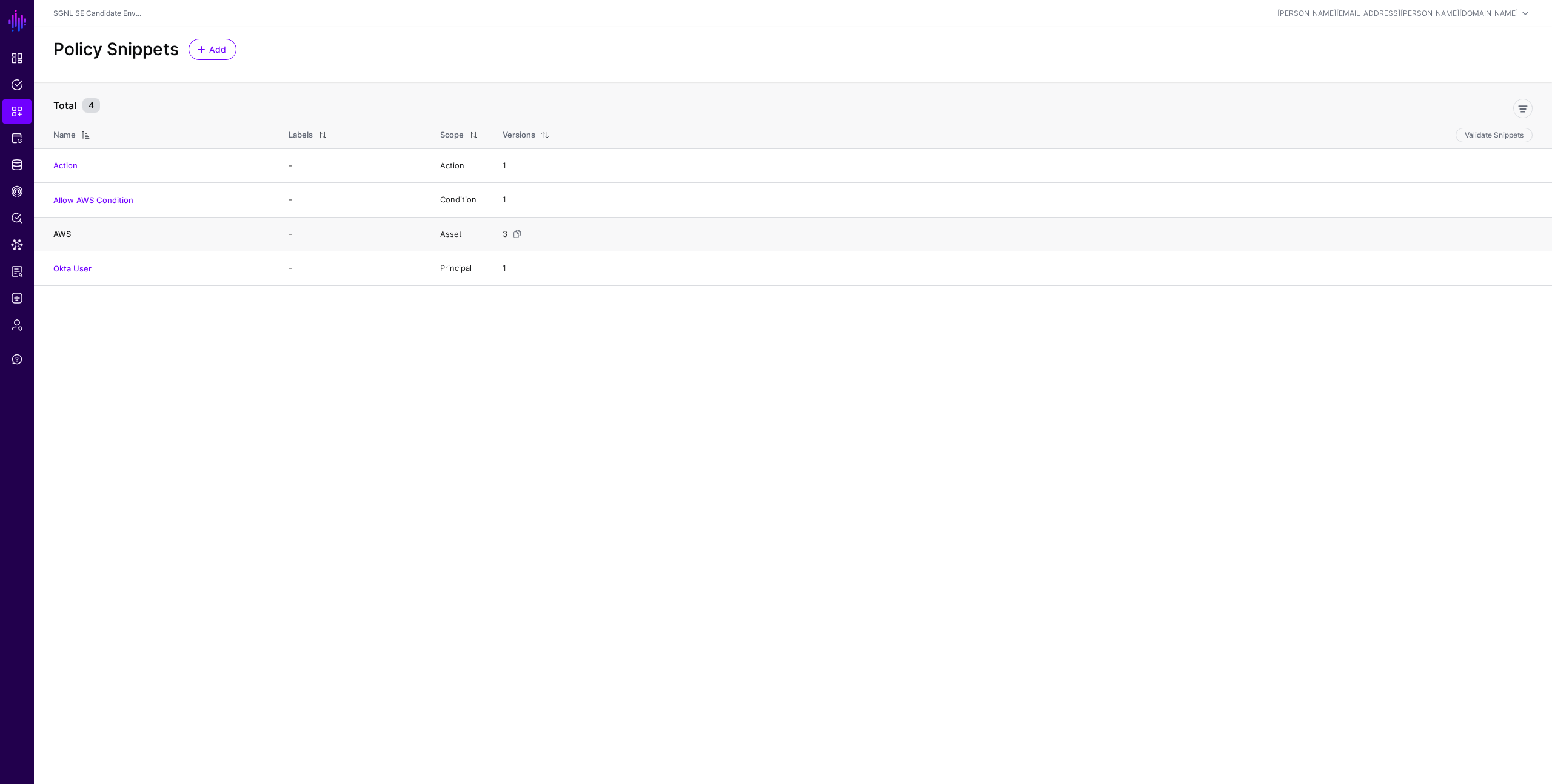
click at [65, 230] on link "AWS" at bounding box center [62, 233] width 18 height 10
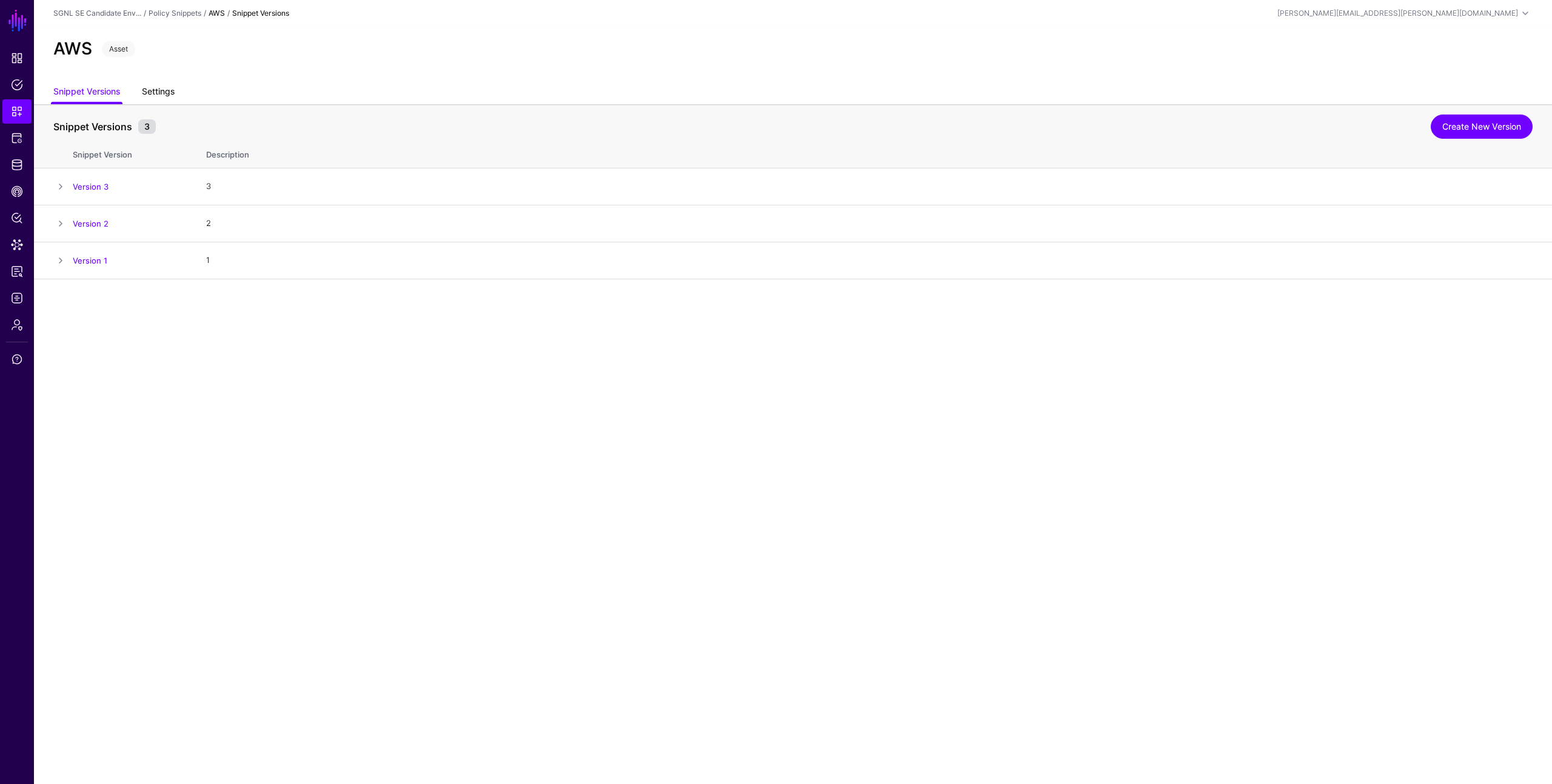
click at [163, 92] on link "Settings" at bounding box center [158, 92] width 32 height 23
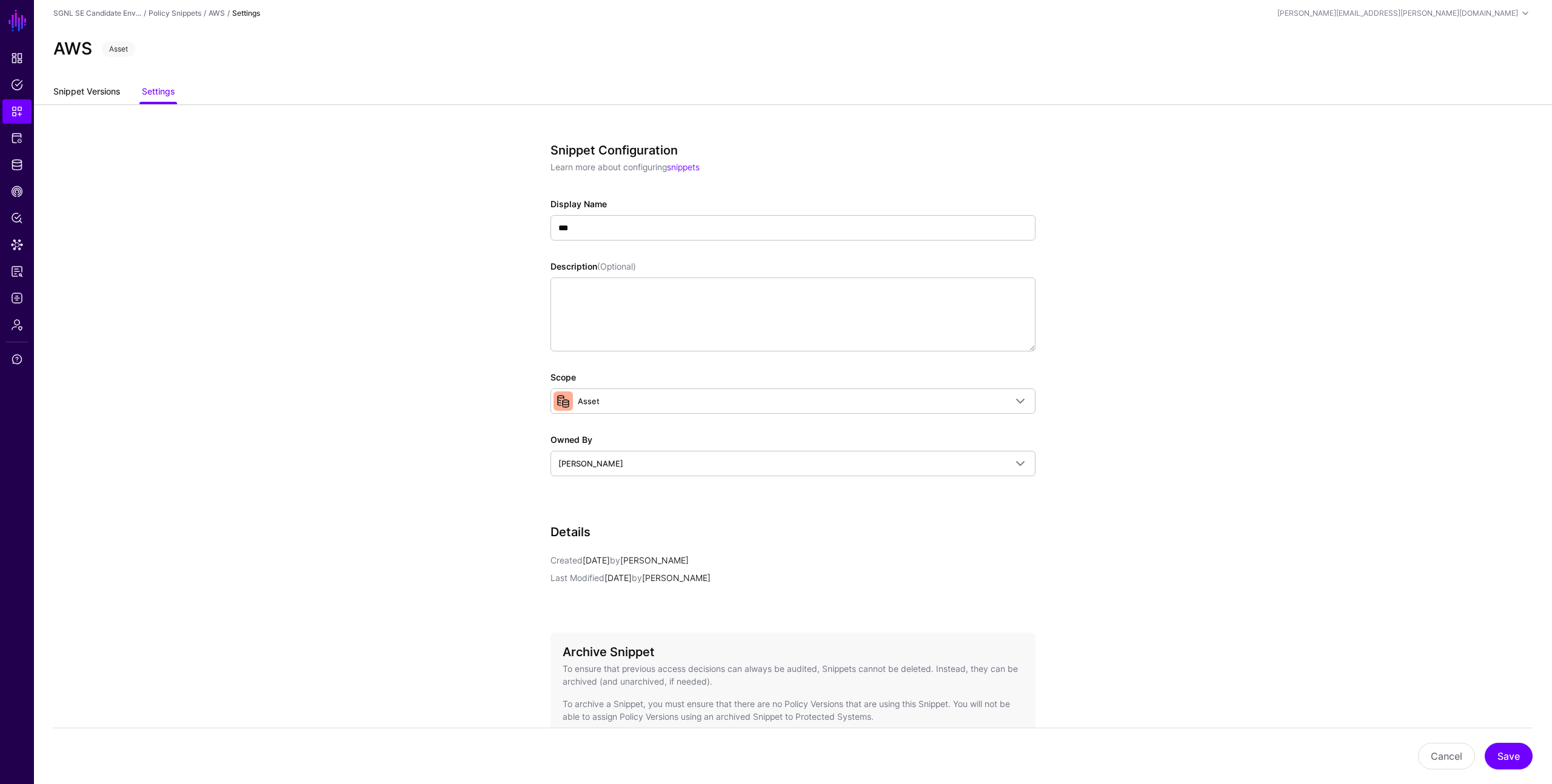
click at [103, 89] on link "Snippet Versions" at bounding box center [86, 92] width 67 height 23
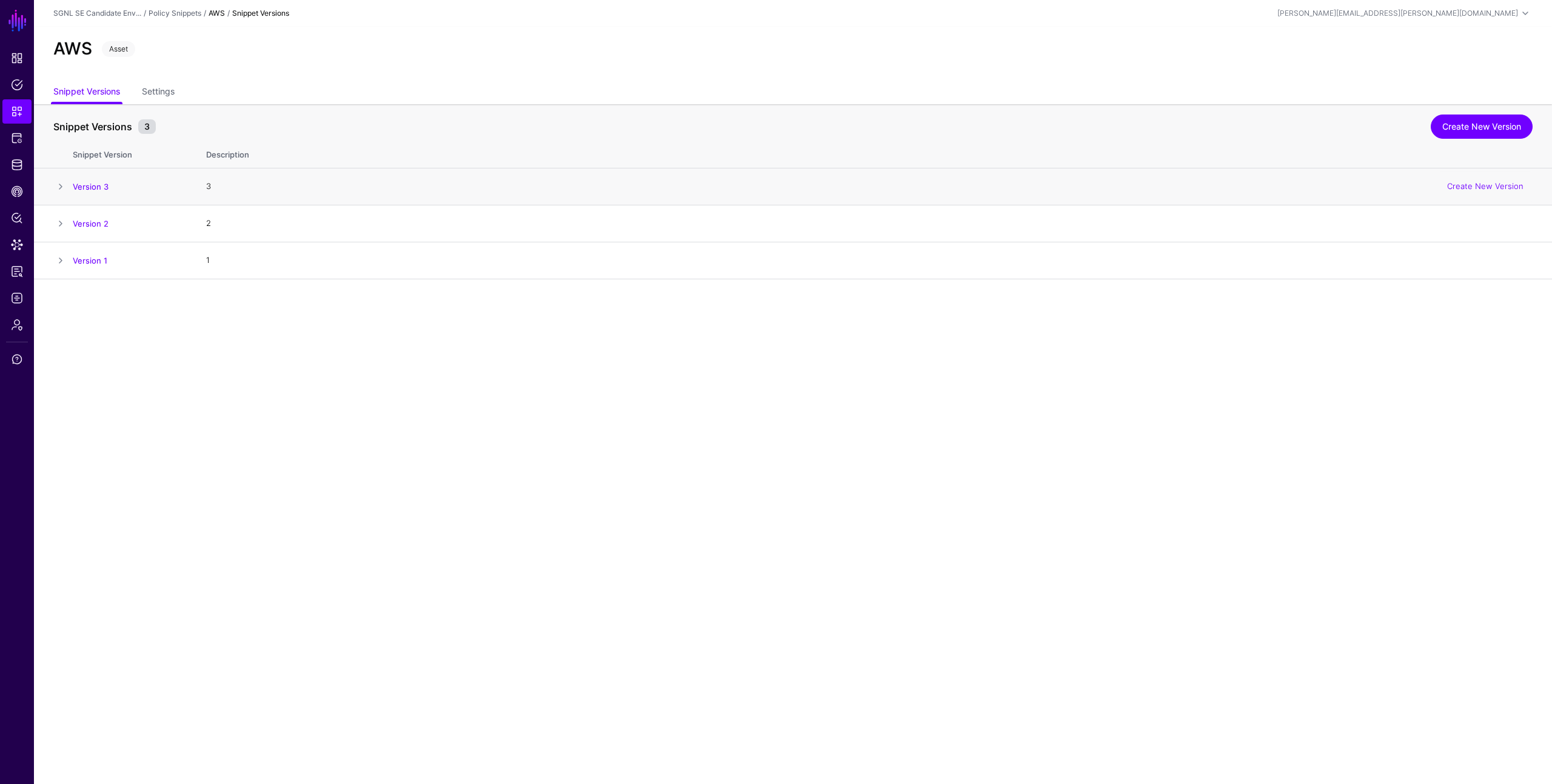
click at [59, 183] on span at bounding box center [60, 186] width 15 height 15
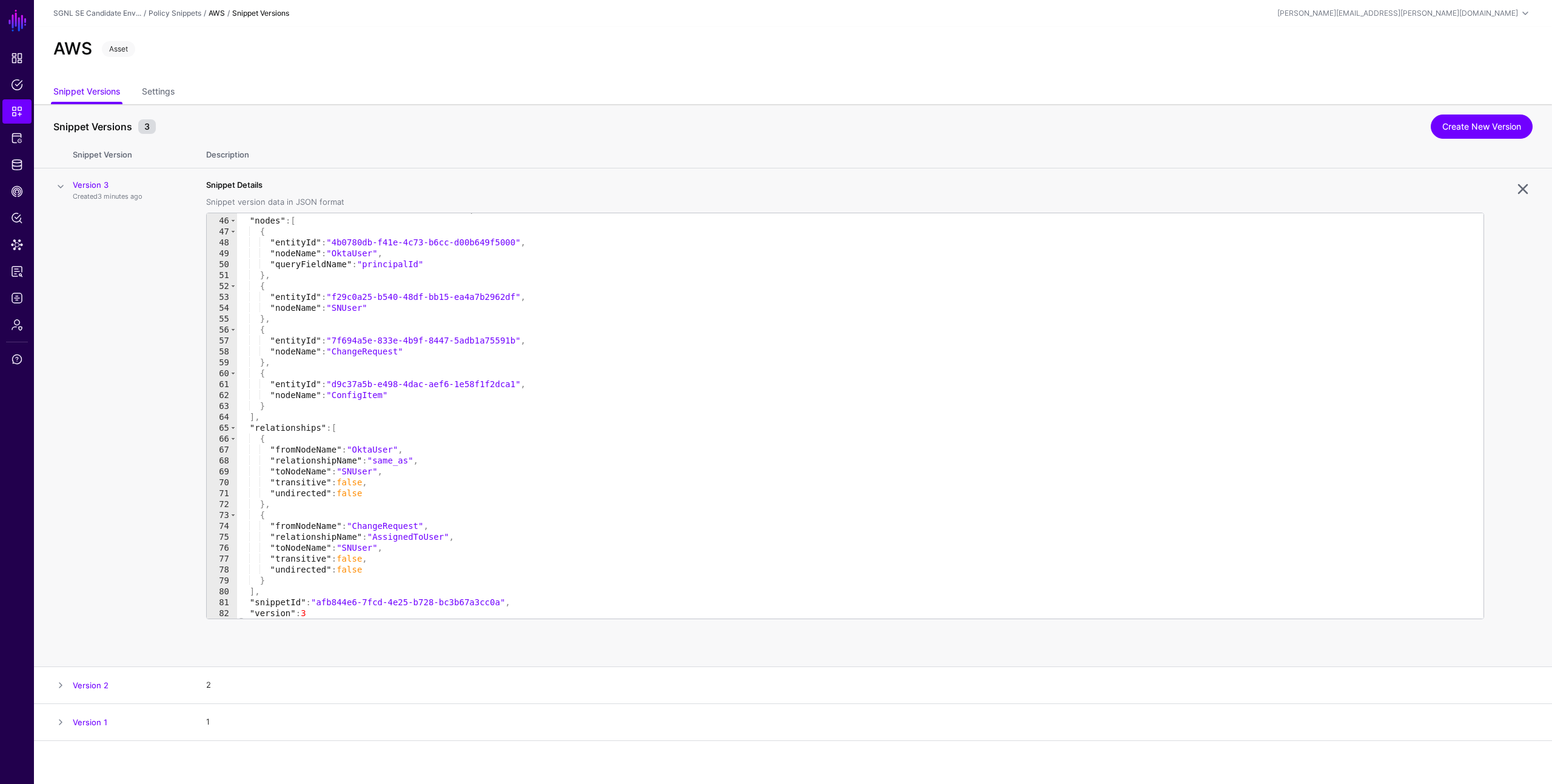
scroll to position [500, 0]
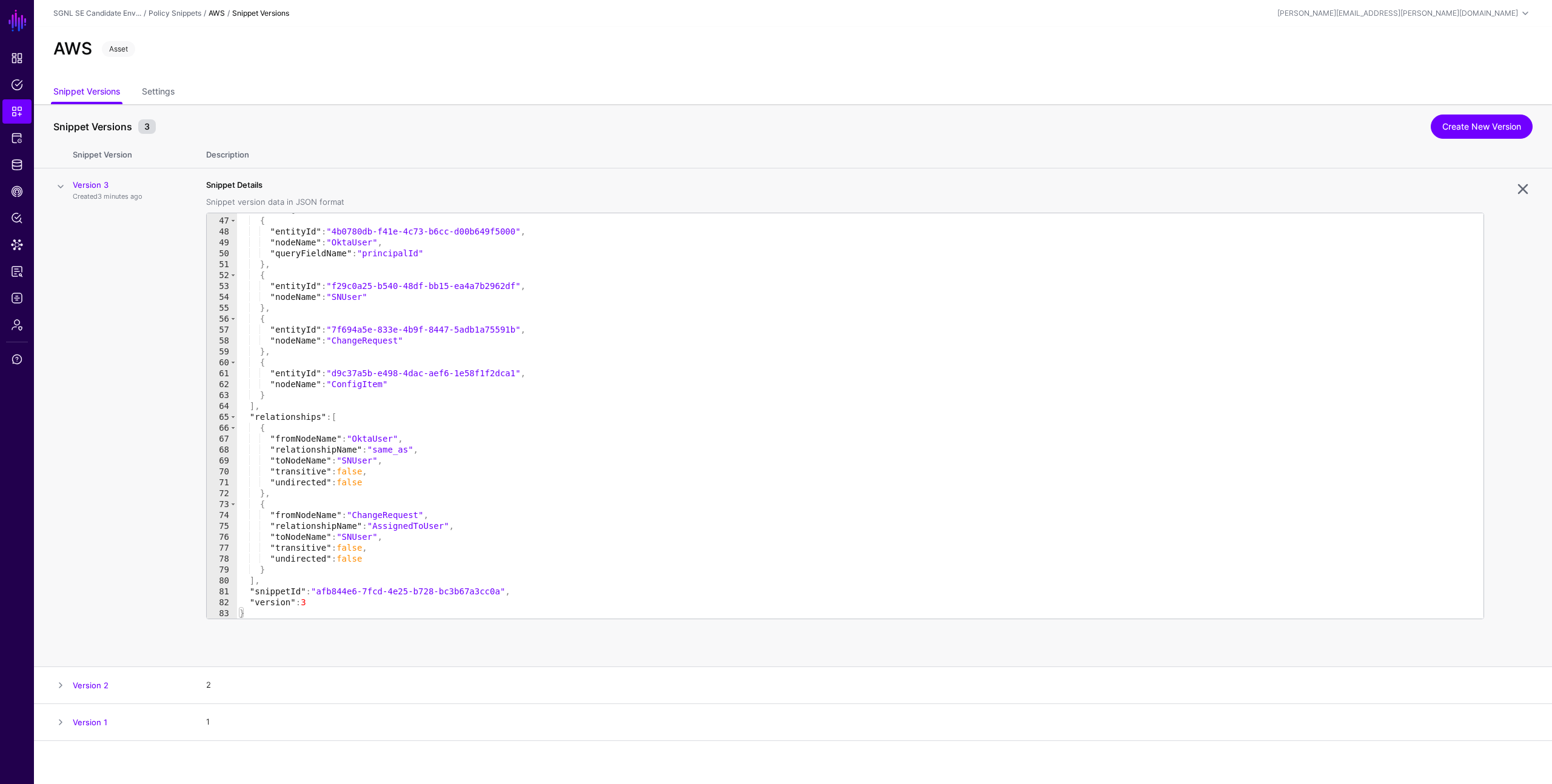
click at [149, 294] on td "Version 3 Created 3 minutes ago" at bounding box center [133, 417] width 121 height 498
click at [15, 109] on span "Snippets" at bounding box center [17, 112] width 12 height 12
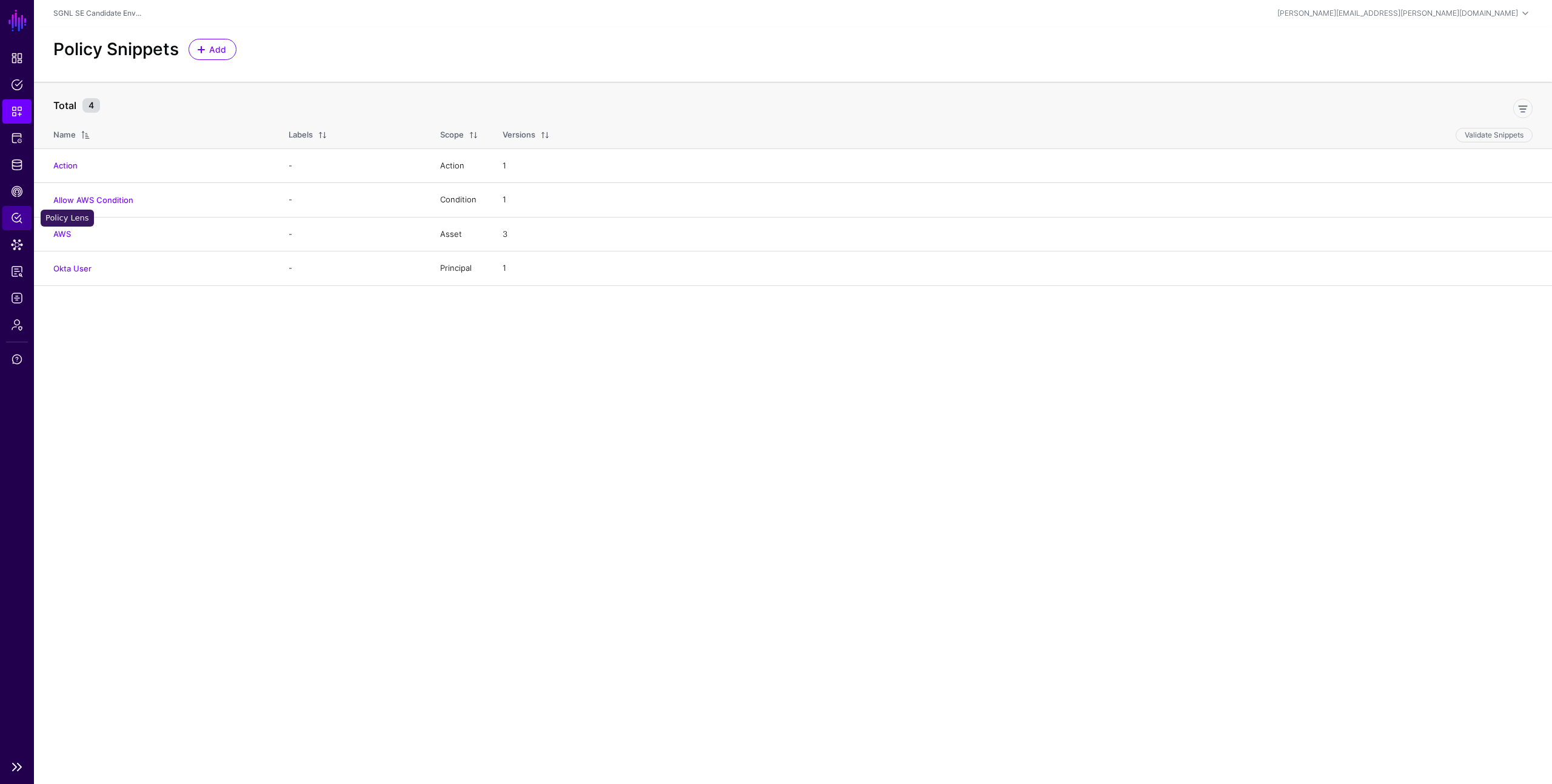
click at [18, 214] on span "Policy Lens" at bounding box center [17, 218] width 12 height 12
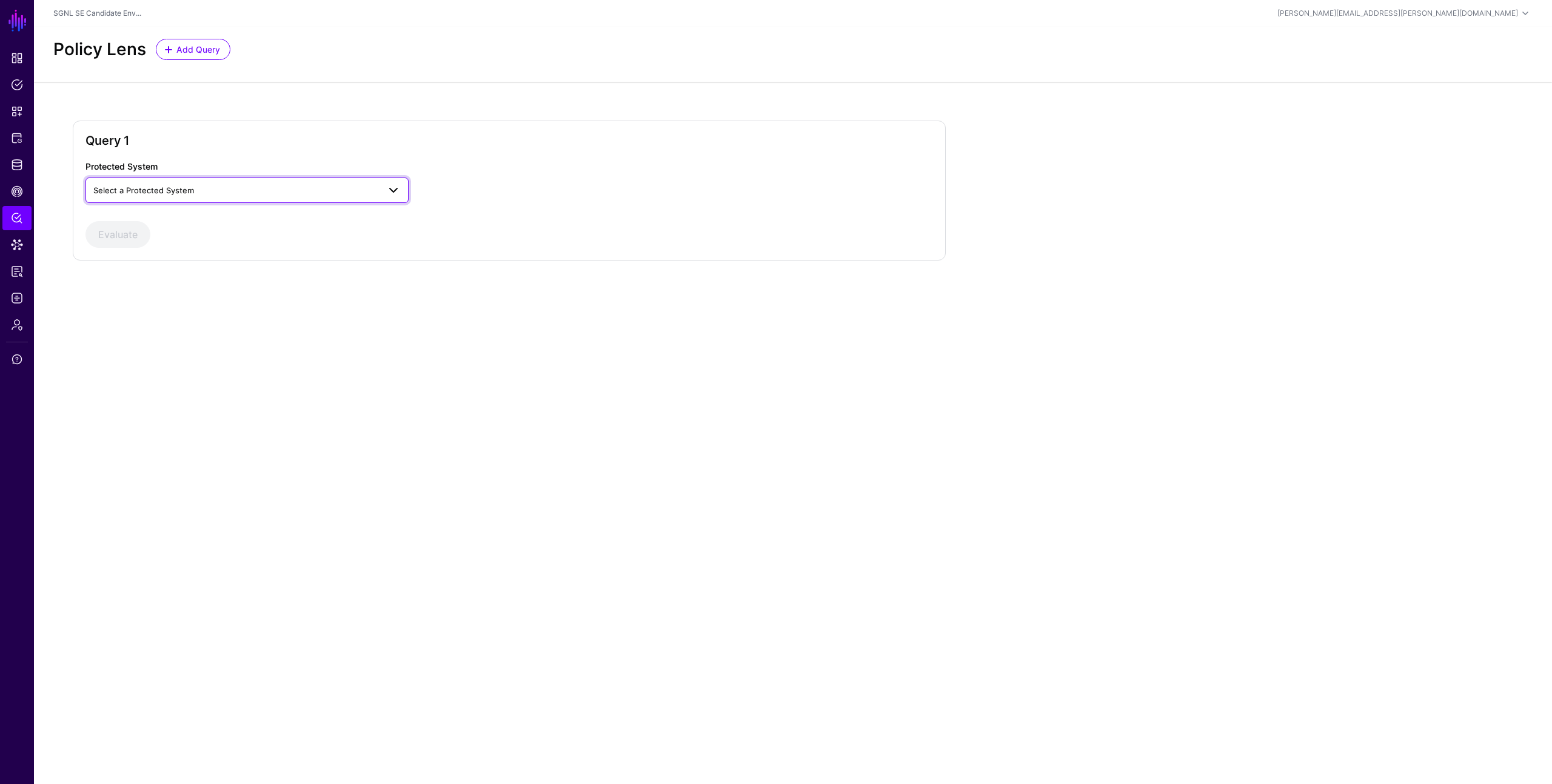
click at [226, 186] on span "Select a Protected System" at bounding box center [236, 189] width 285 height 13
click at [199, 217] on div "AWS" at bounding box center [247, 219] width 304 height 12
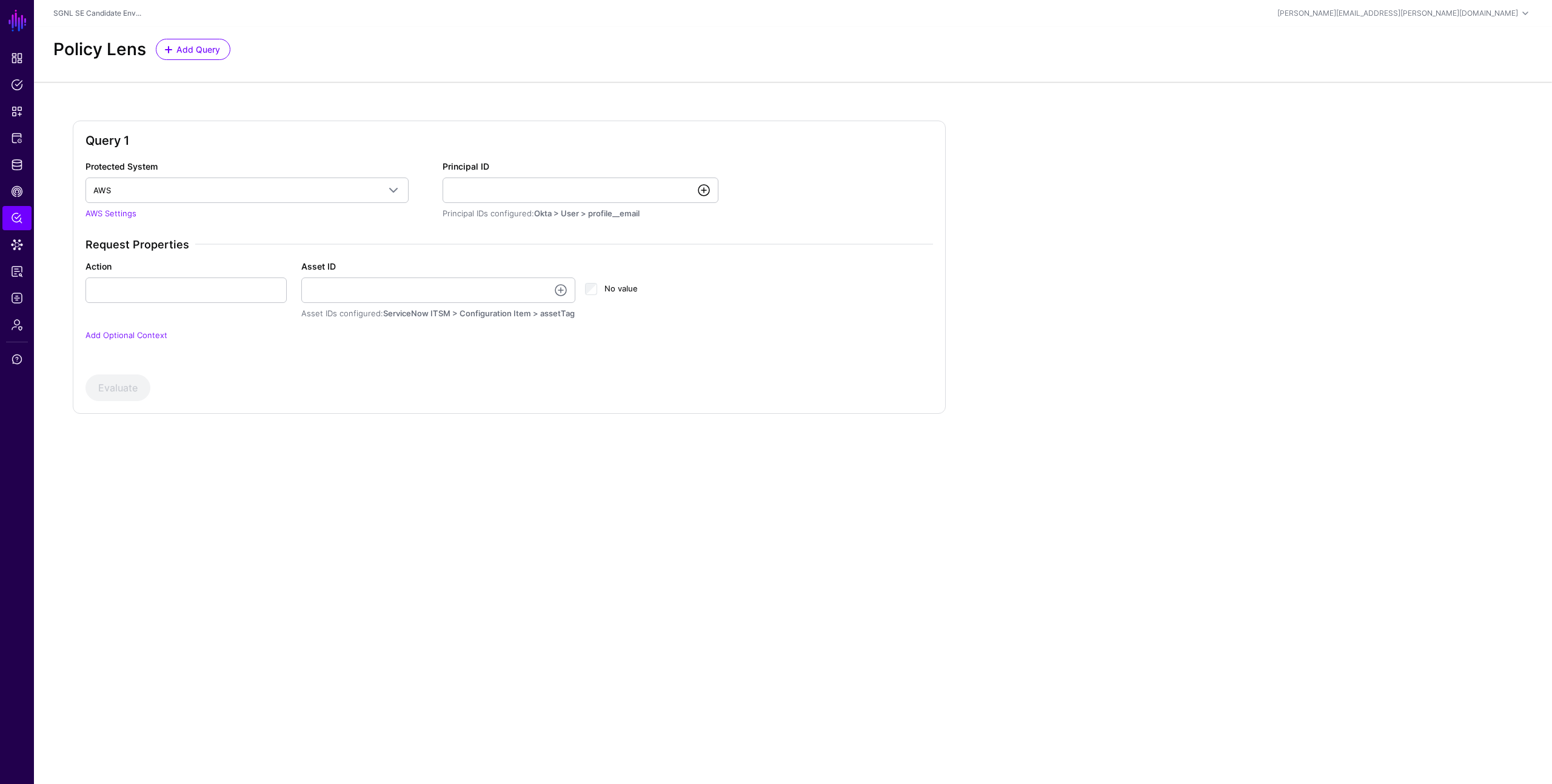
click at [700, 189] on link at bounding box center [704, 190] width 15 height 15
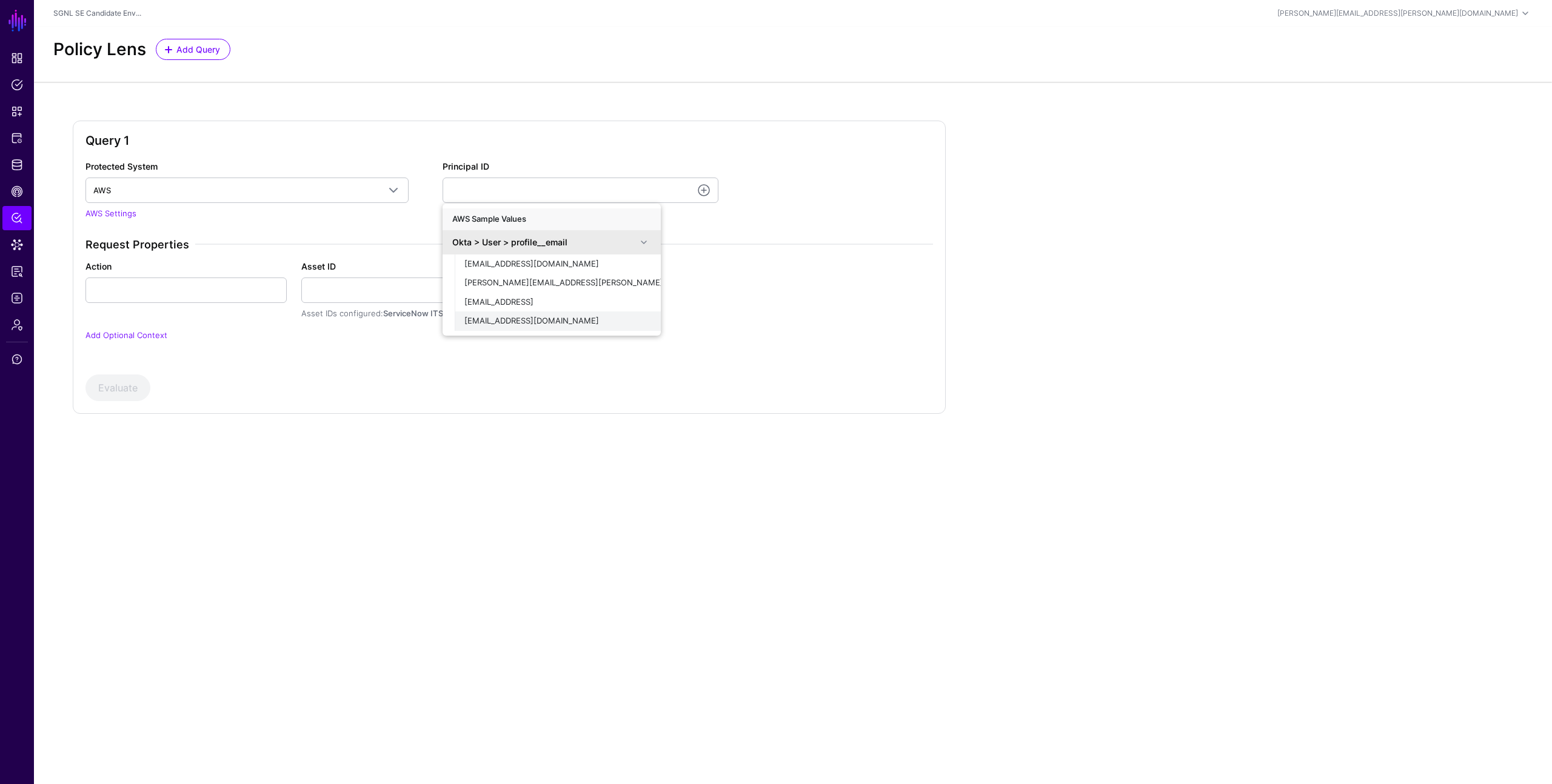
click at [520, 316] on span "[EMAIL_ADDRESS][DOMAIN_NAME]" at bounding box center [531, 320] width 135 height 10
type input "**********"
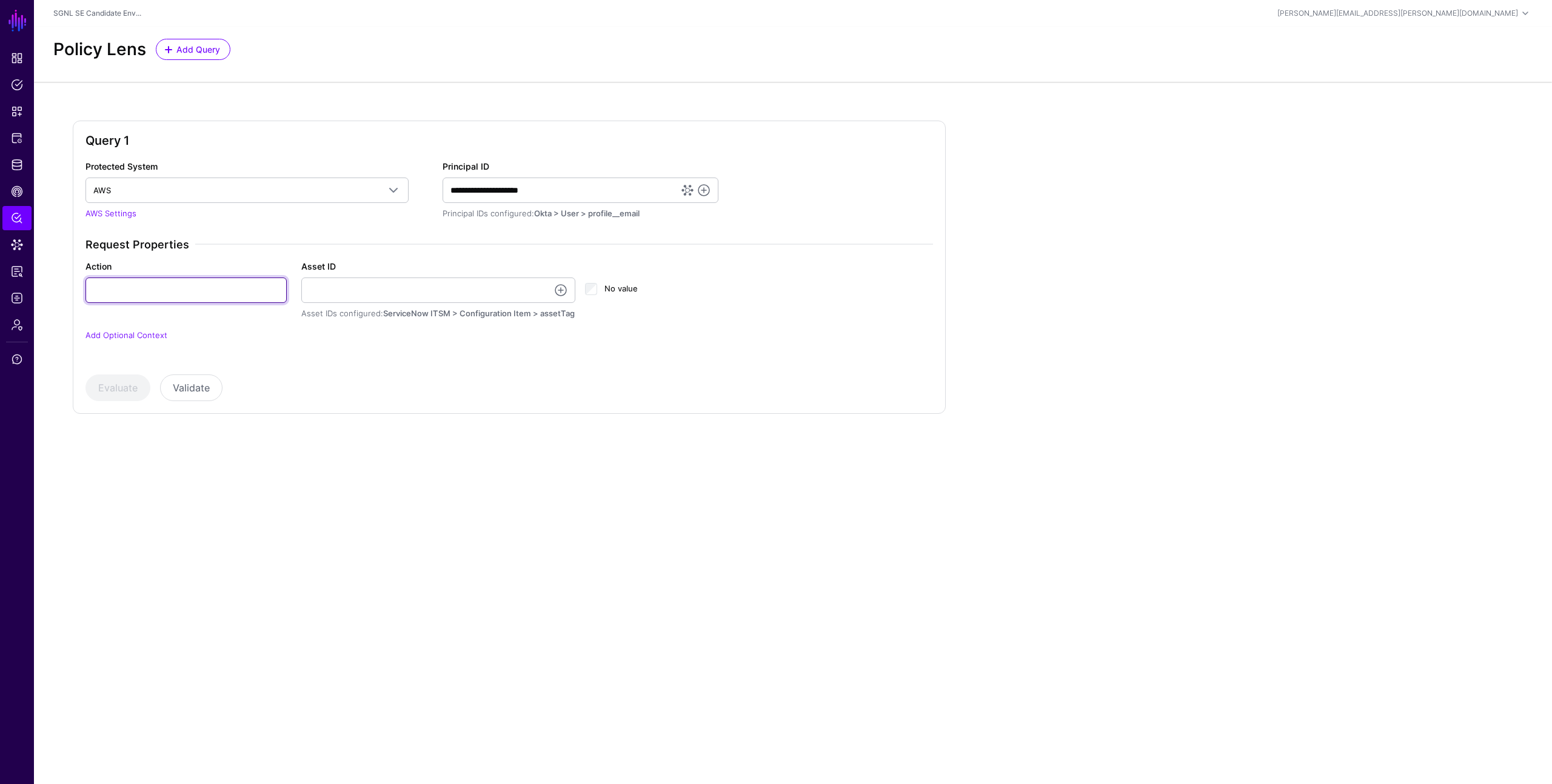
click at [200, 297] on input "Action" at bounding box center [186, 290] width 201 height 25
type input "******"
click at [563, 291] on link at bounding box center [560, 290] width 15 height 15
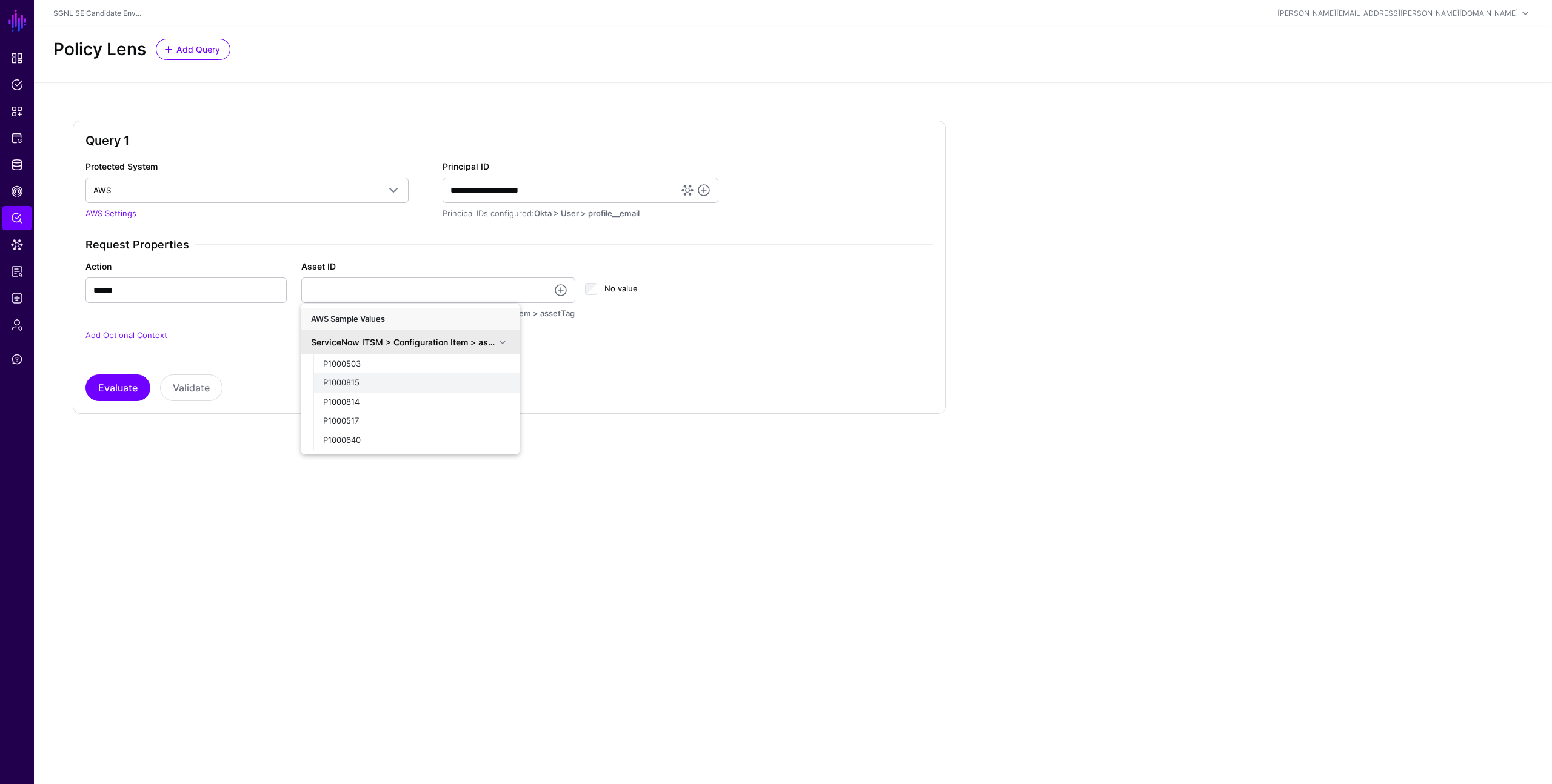
click at [383, 388] on div "P1000815" at bounding box center [416, 383] width 186 height 12
type input "********"
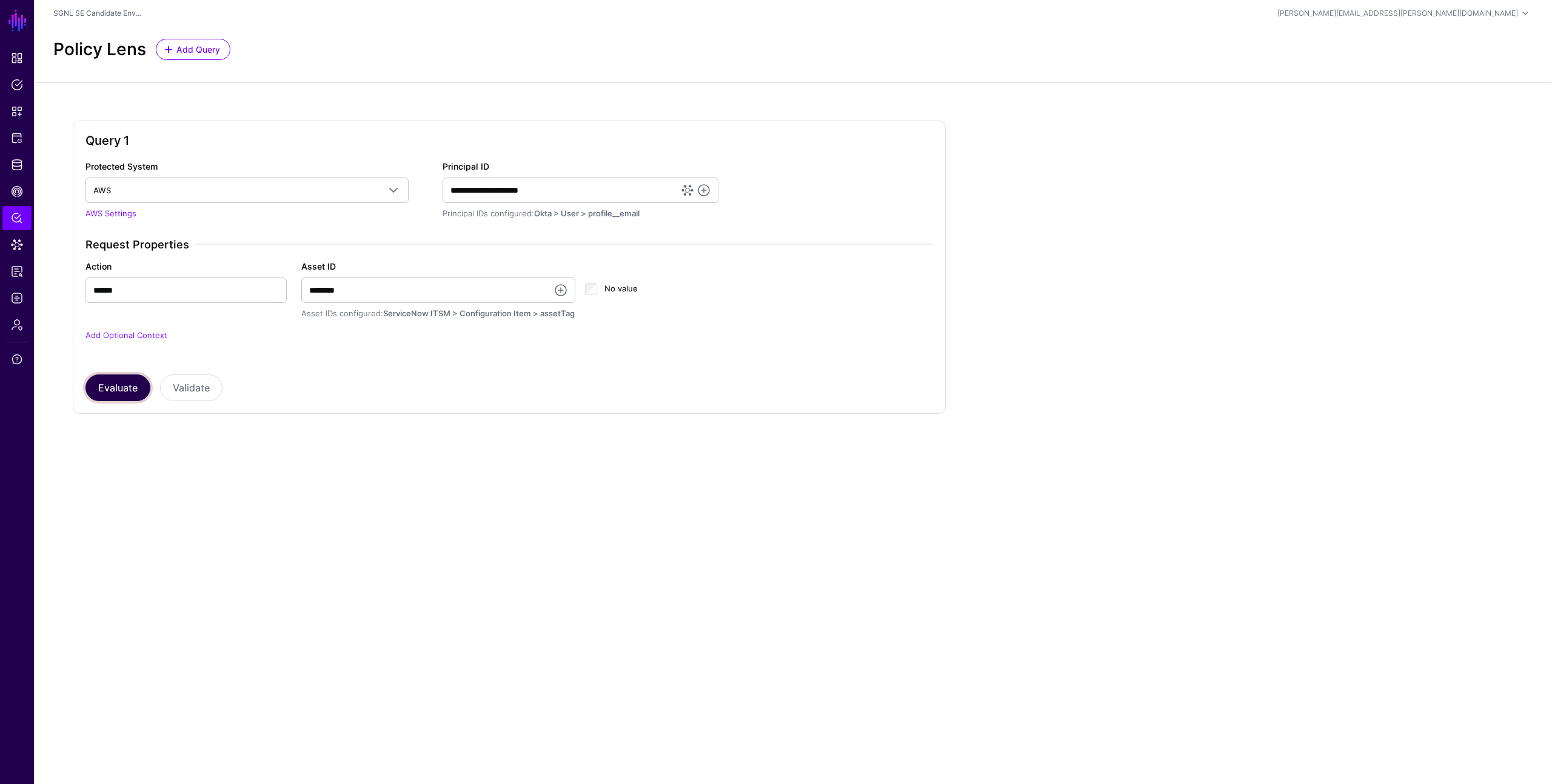
click at [123, 387] on button "Evaluate" at bounding box center [118, 387] width 65 height 27
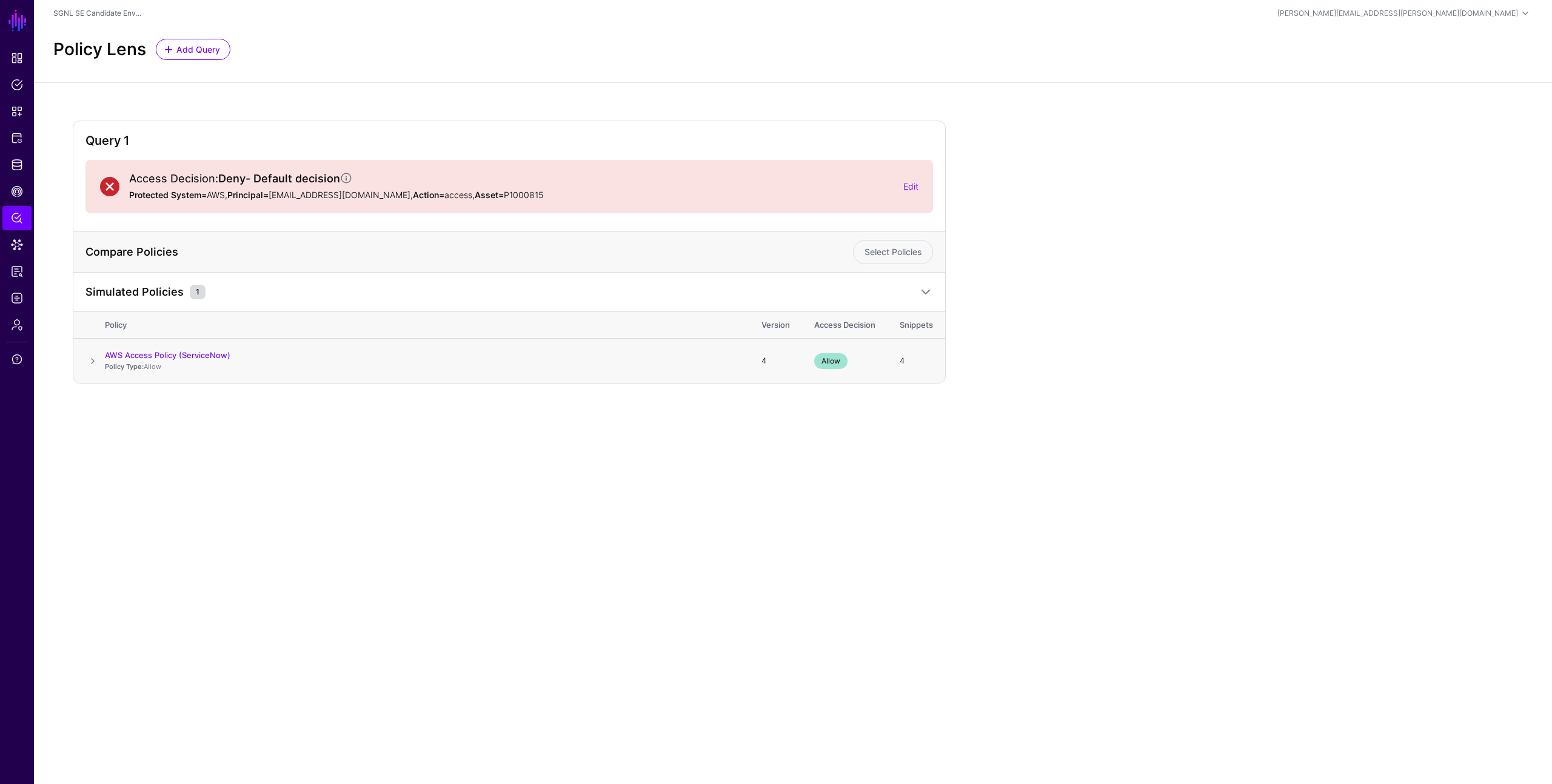
click at [89, 359] on span at bounding box center [92, 360] width 15 height 15
click at [264, 136] on h2 "Query 1" at bounding box center [509, 140] width 848 height 15
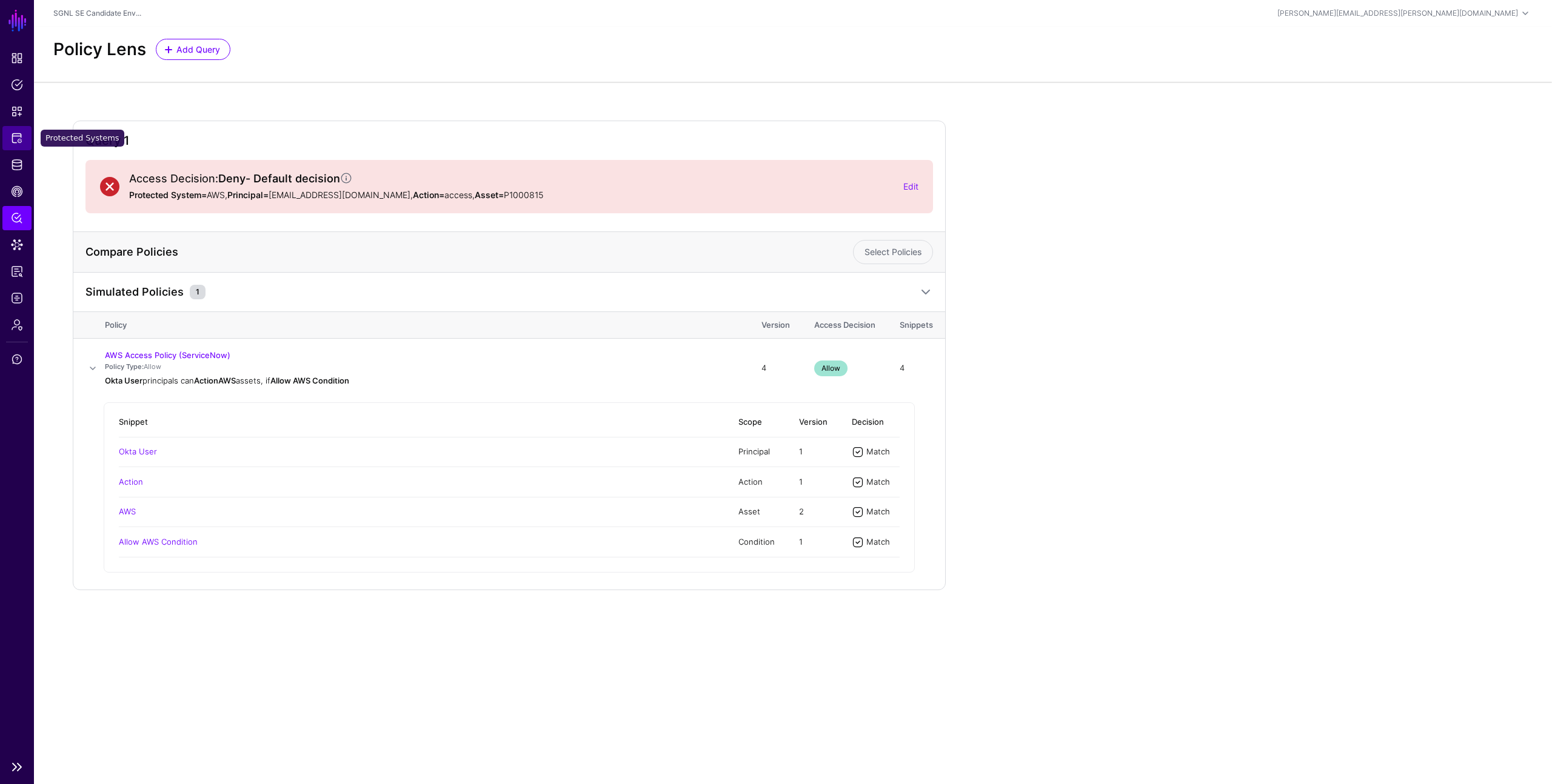
click at [13, 140] on span "Protected Systems" at bounding box center [17, 138] width 12 height 12
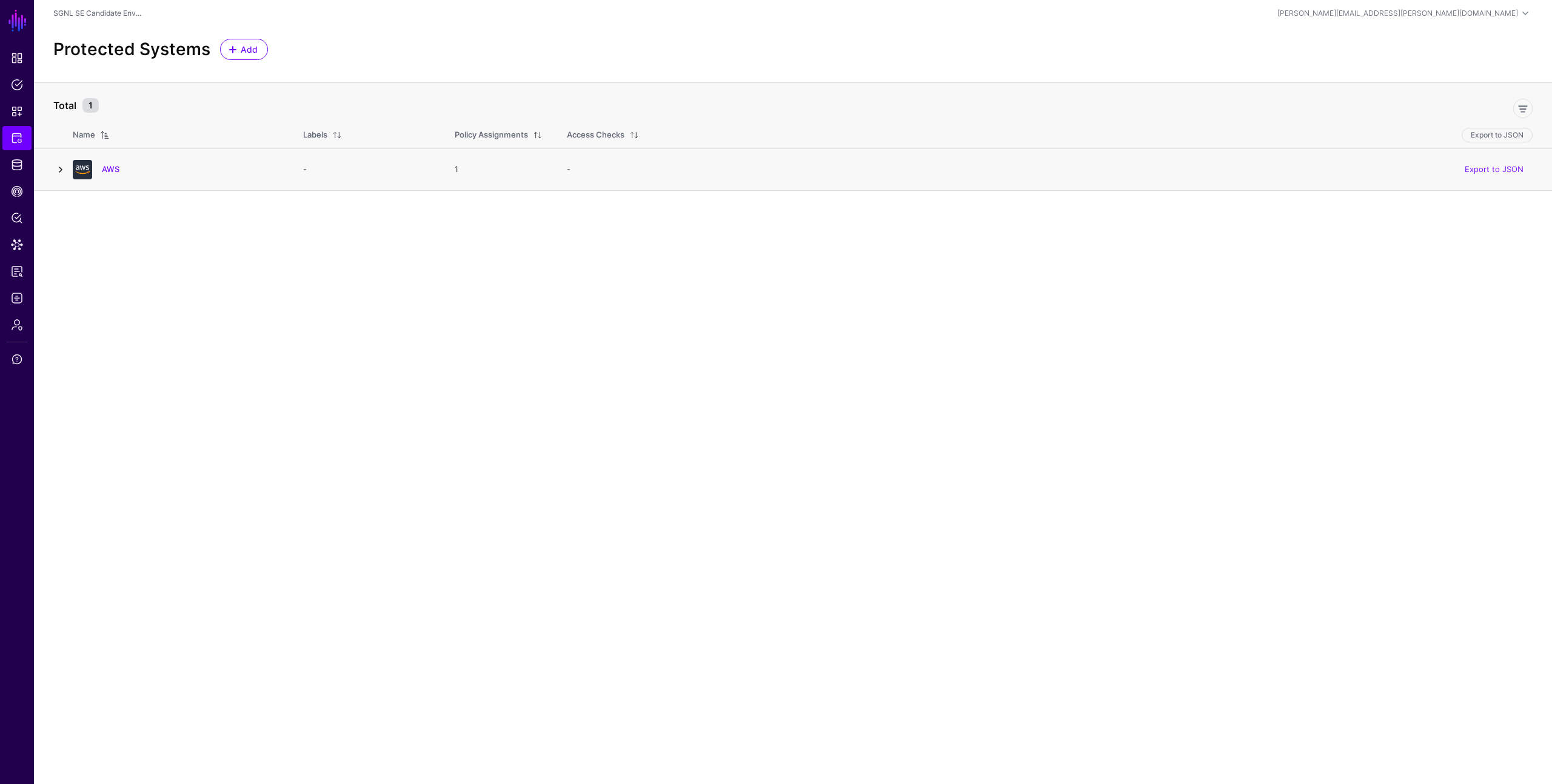
click at [57, 166] on link at bounding box center [60, 169] width 15 height 15
click at [107, 166] on link "AWS" at bounding box center [110, 169] width 18 height 10
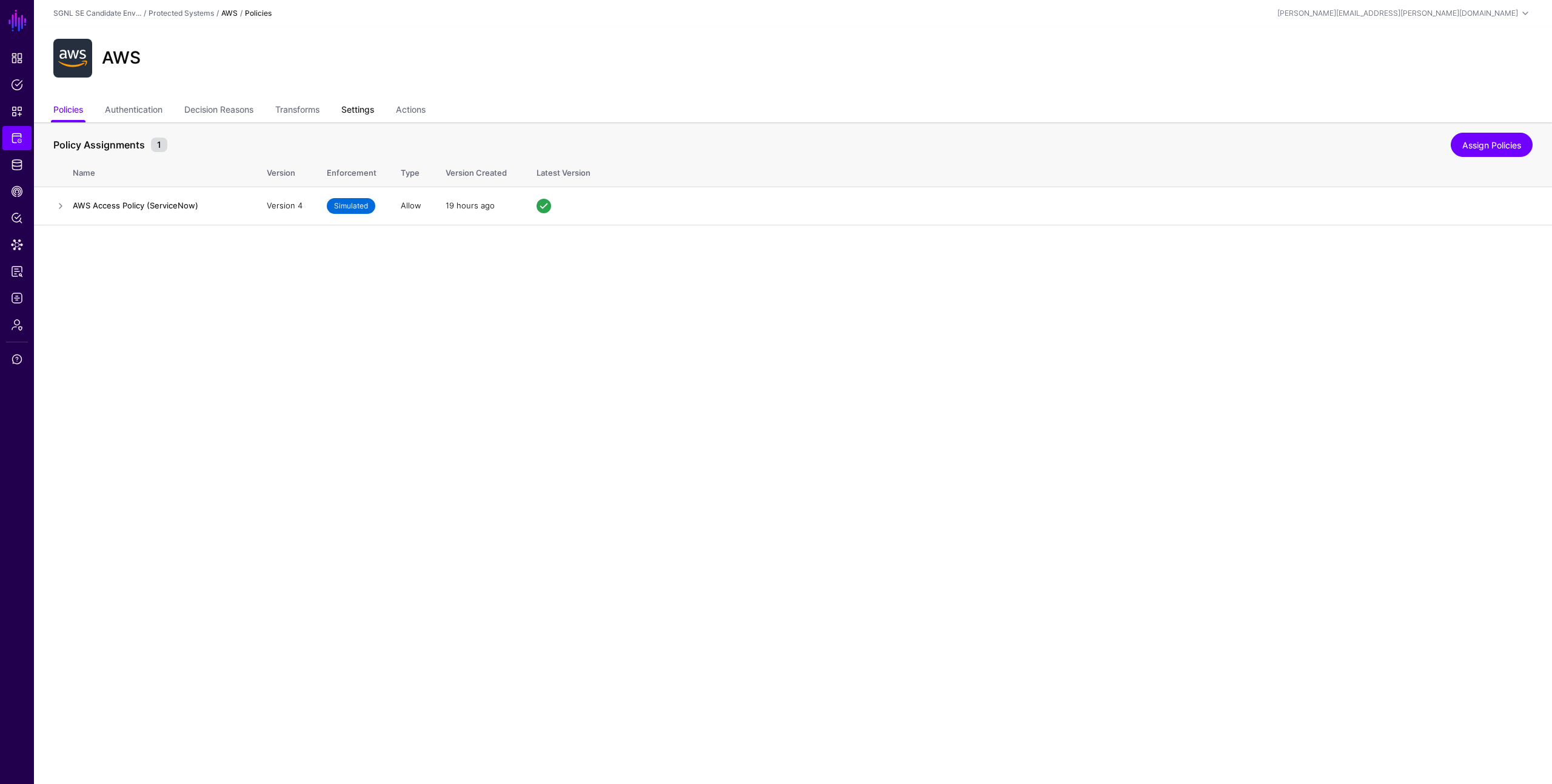
click at [368, 111] on link "Settings" at bounding box center [358, 111] width 32 height 23
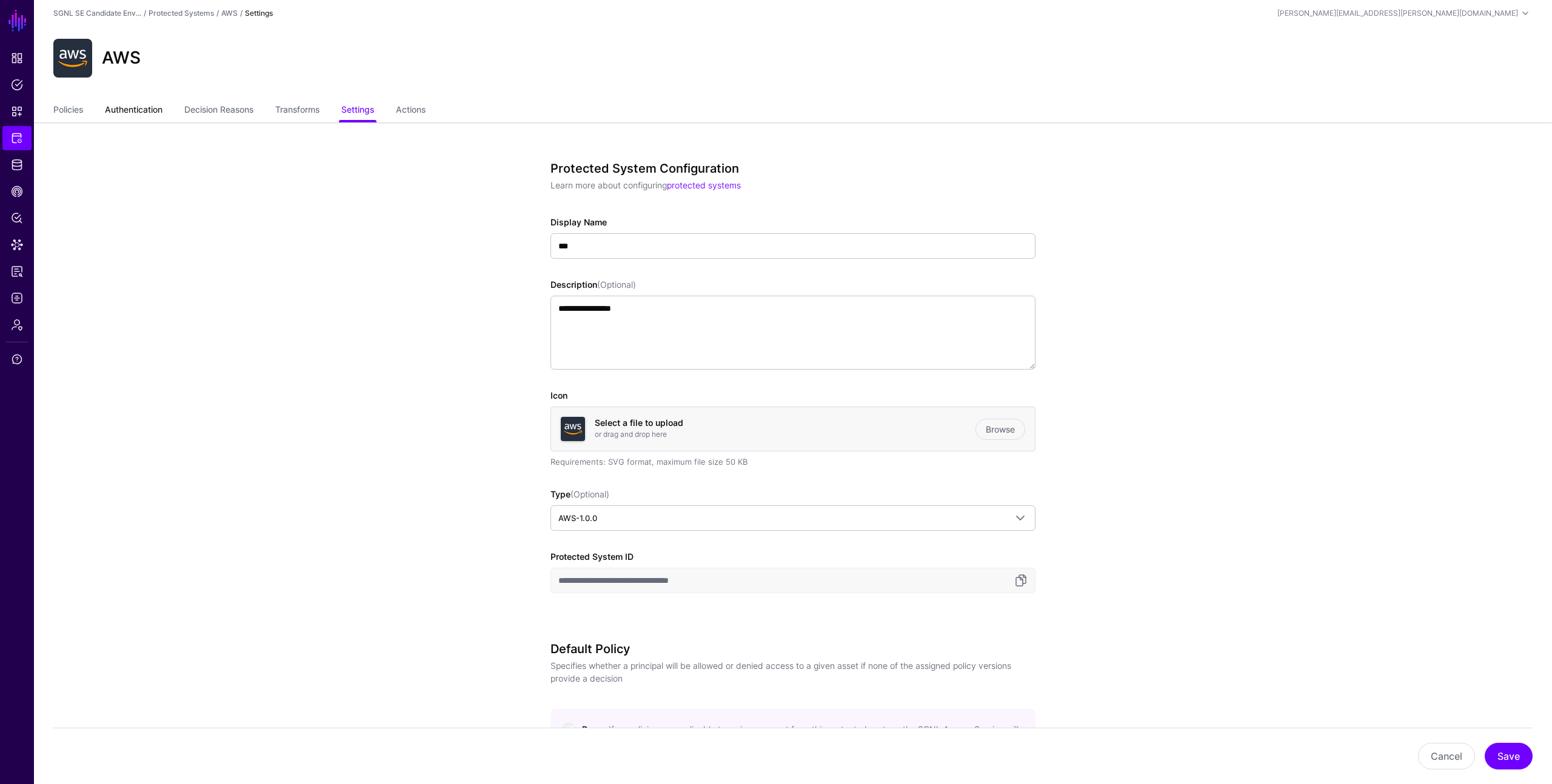
click at [131, 111] on link "Authentication" at bounding box center [133, 111] width 58 height 23
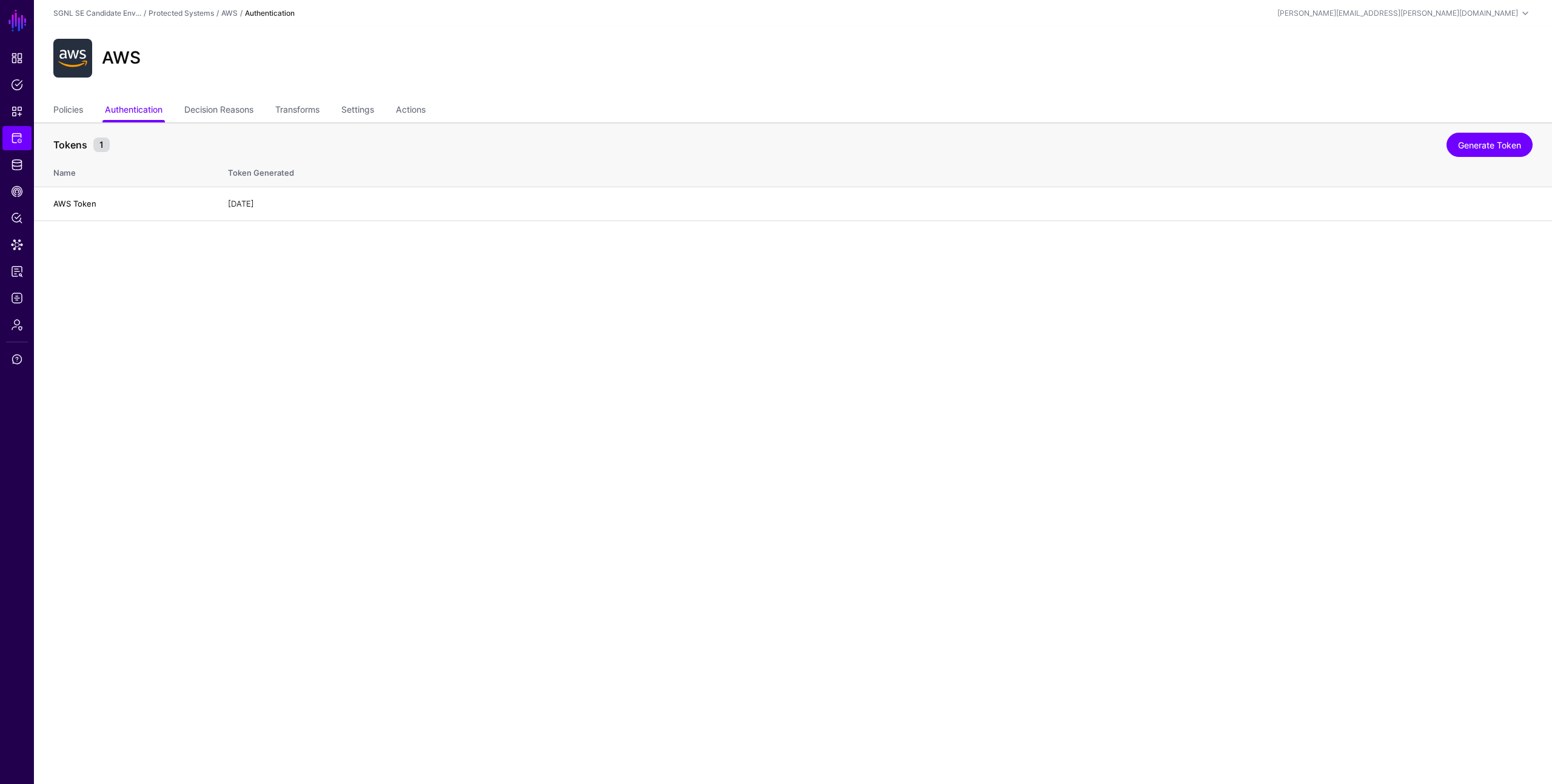
click at [305, 287] on main "SGNL Dashboard Policies Snippets Protected Systems Identity Data Fabric CAEP Hu…" at bounding box center [776, 392] width 1552 height 784
click at [526, 380] on main "SGNL Dashboard Policies Snippets Protected Systems Identity Data Fabric CAEP Hu…" at bounding box center [776, 392] width 1552 height 784
click at [15, 62] on span "Dashboard" at bounding box center [17, 59] width 12 height 12
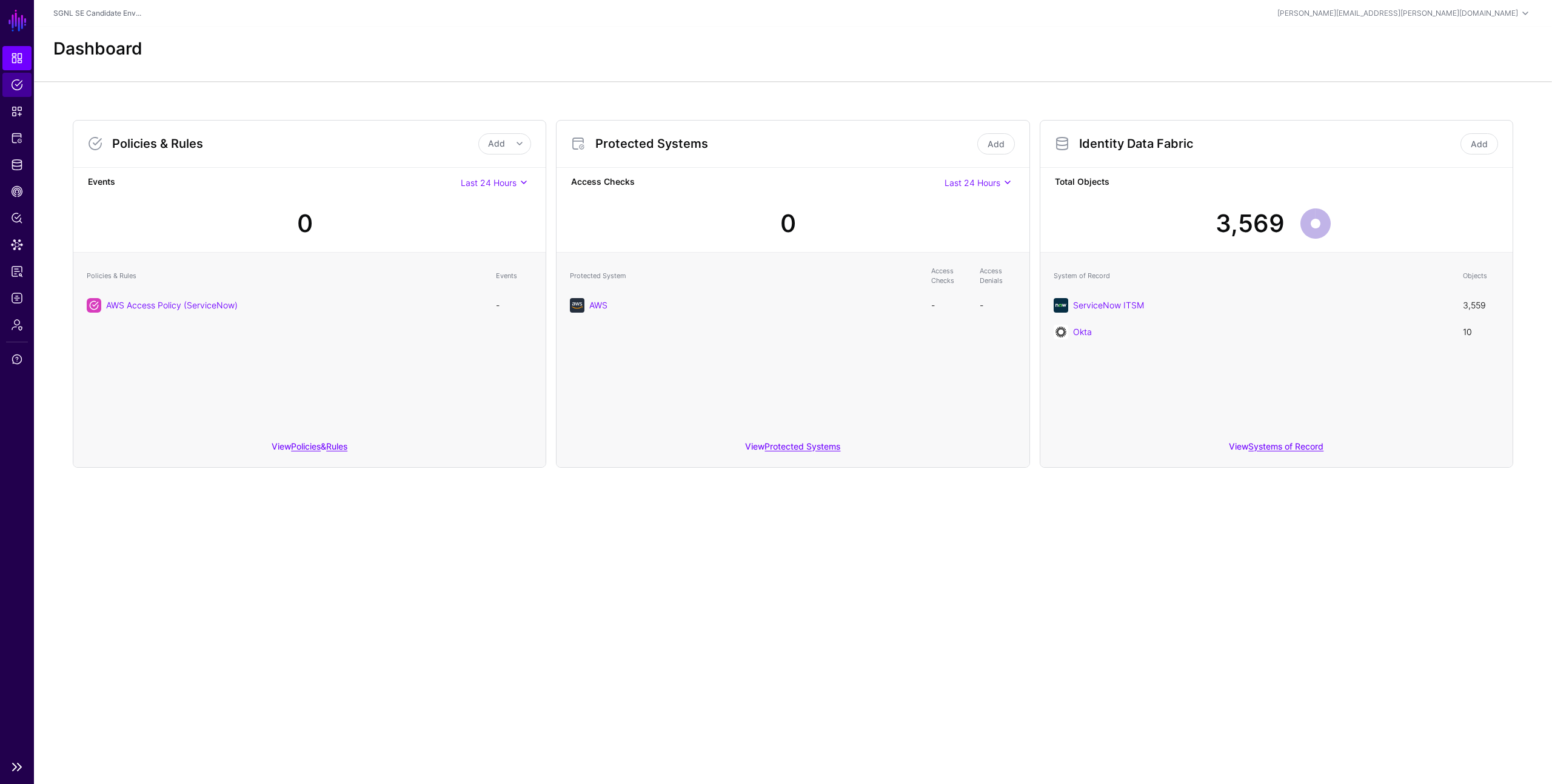
click at [15, 83] on span "Policies" at bounding box center [17, 85] width 12 height 12
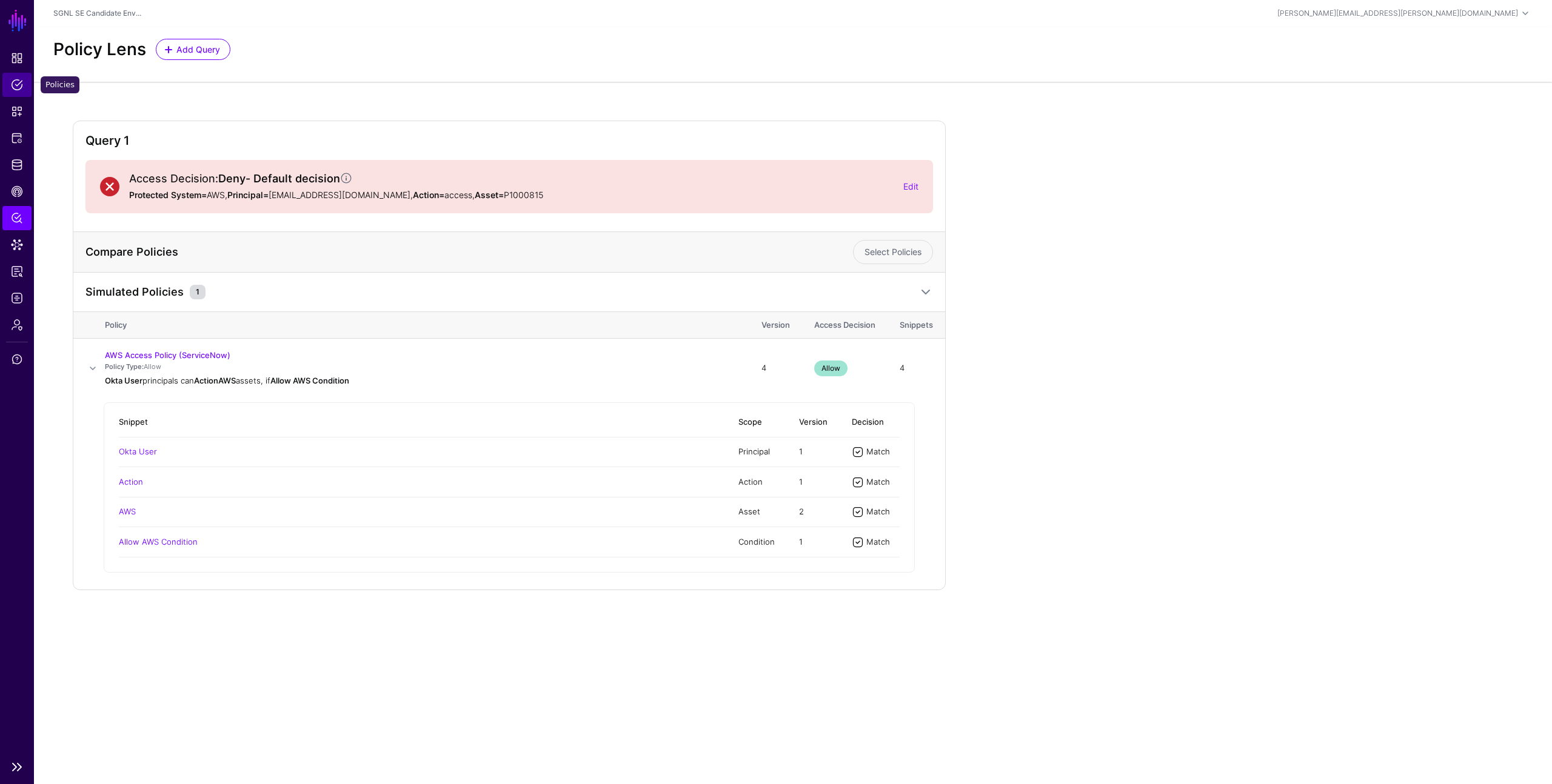
click at [15, 81] on span "Policies" at bounding box center [17, 85] width 12 height 12
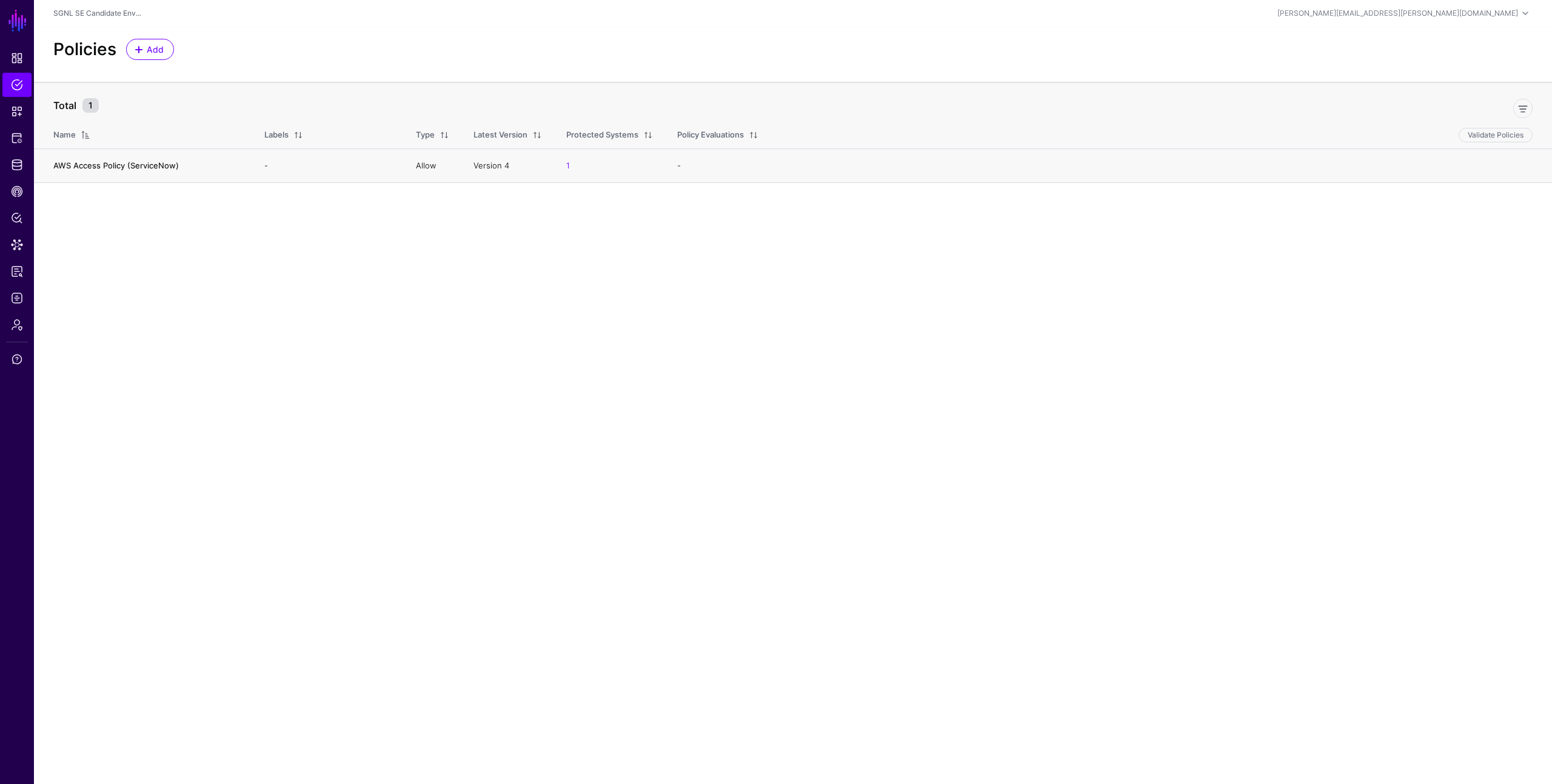
click at [73, 162] on link "AWS Access Policy (ServiceNow)" at bounding box center [116, 165] width 126 height 10
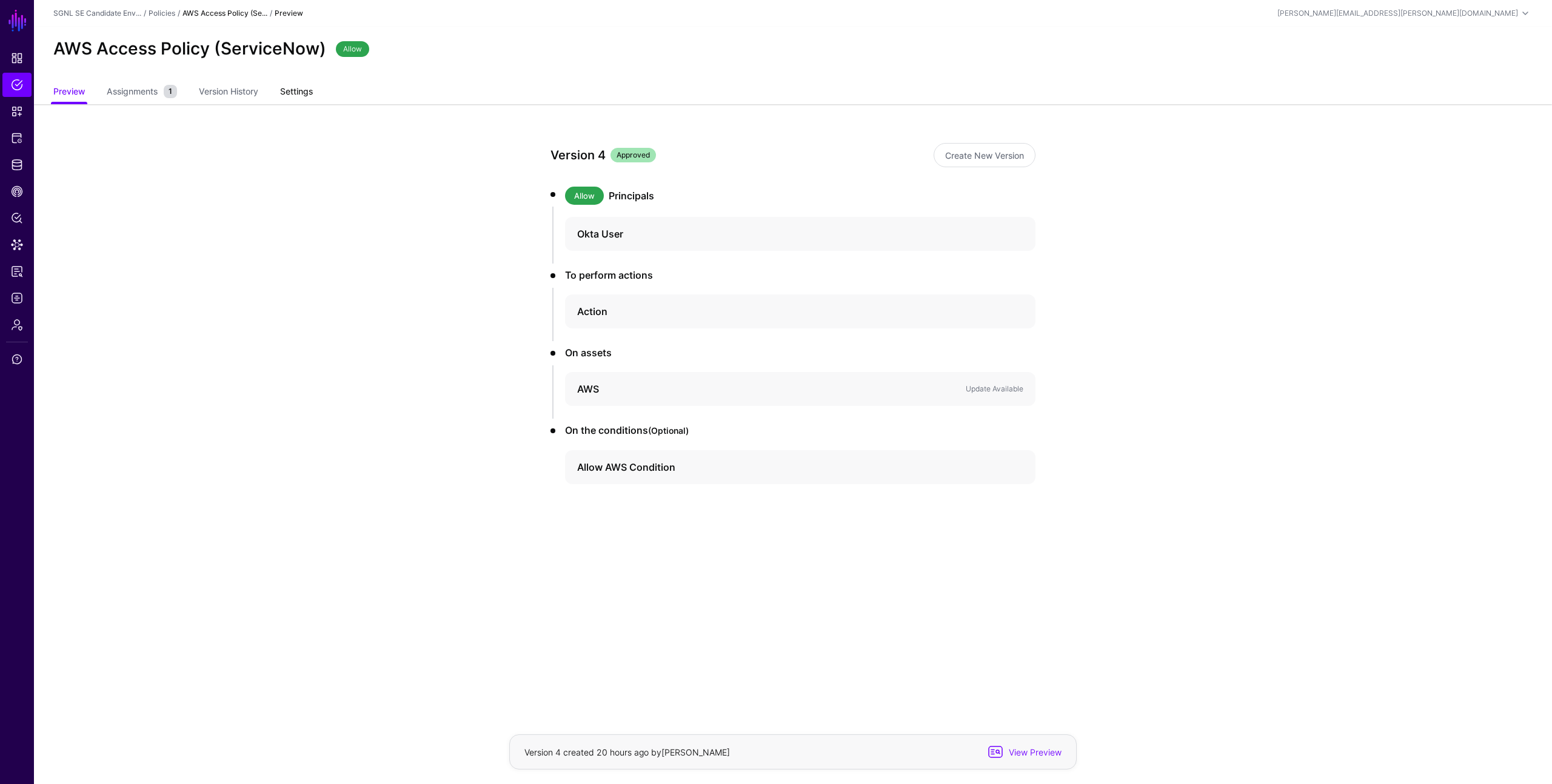
click at [296, 94] on link "Settings" at bounding box center [296, 92] width 32 height 23
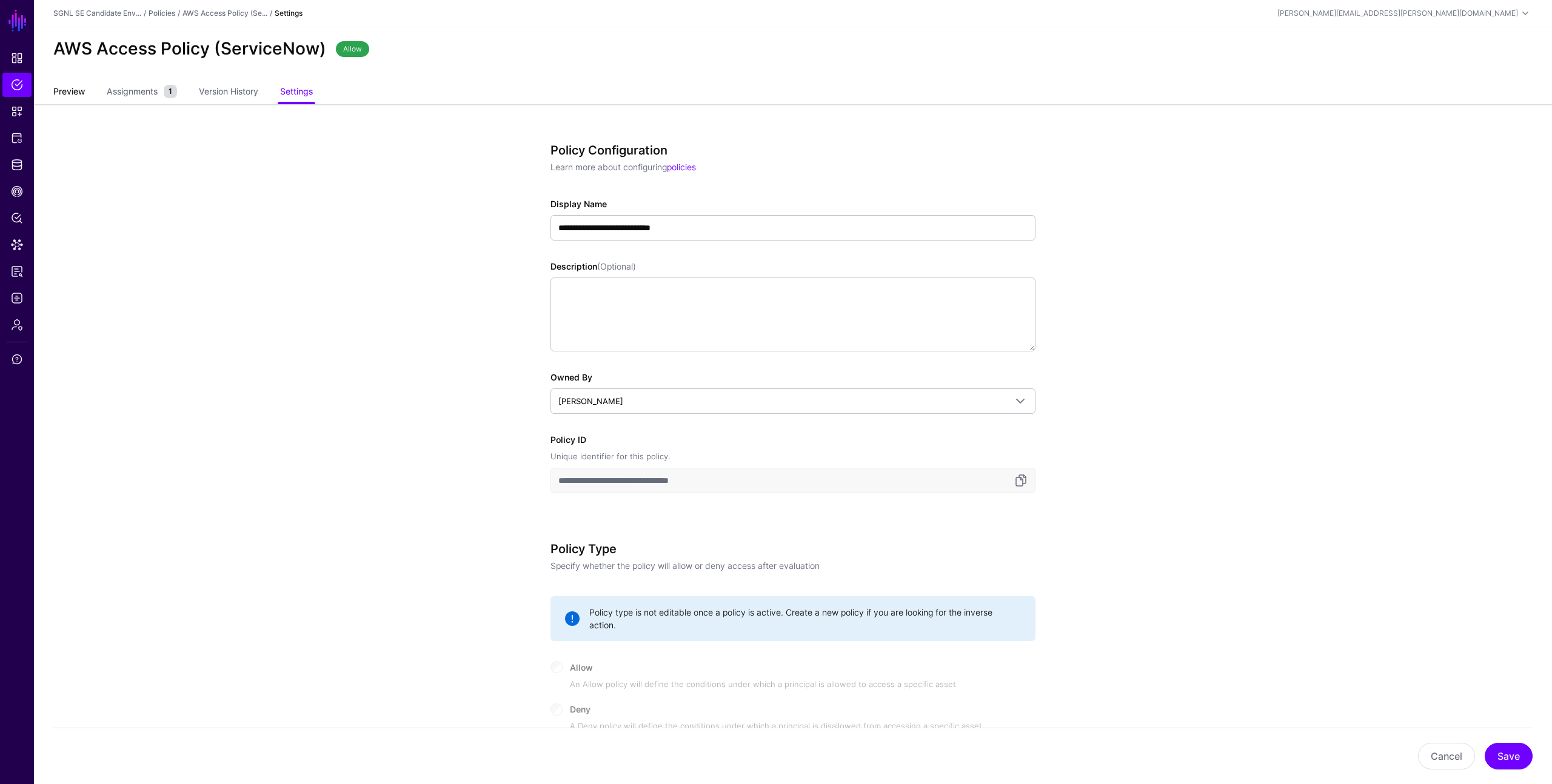
click at [77, 89] on link "Preview" at bounding box center [69, 92] width 32 height 23
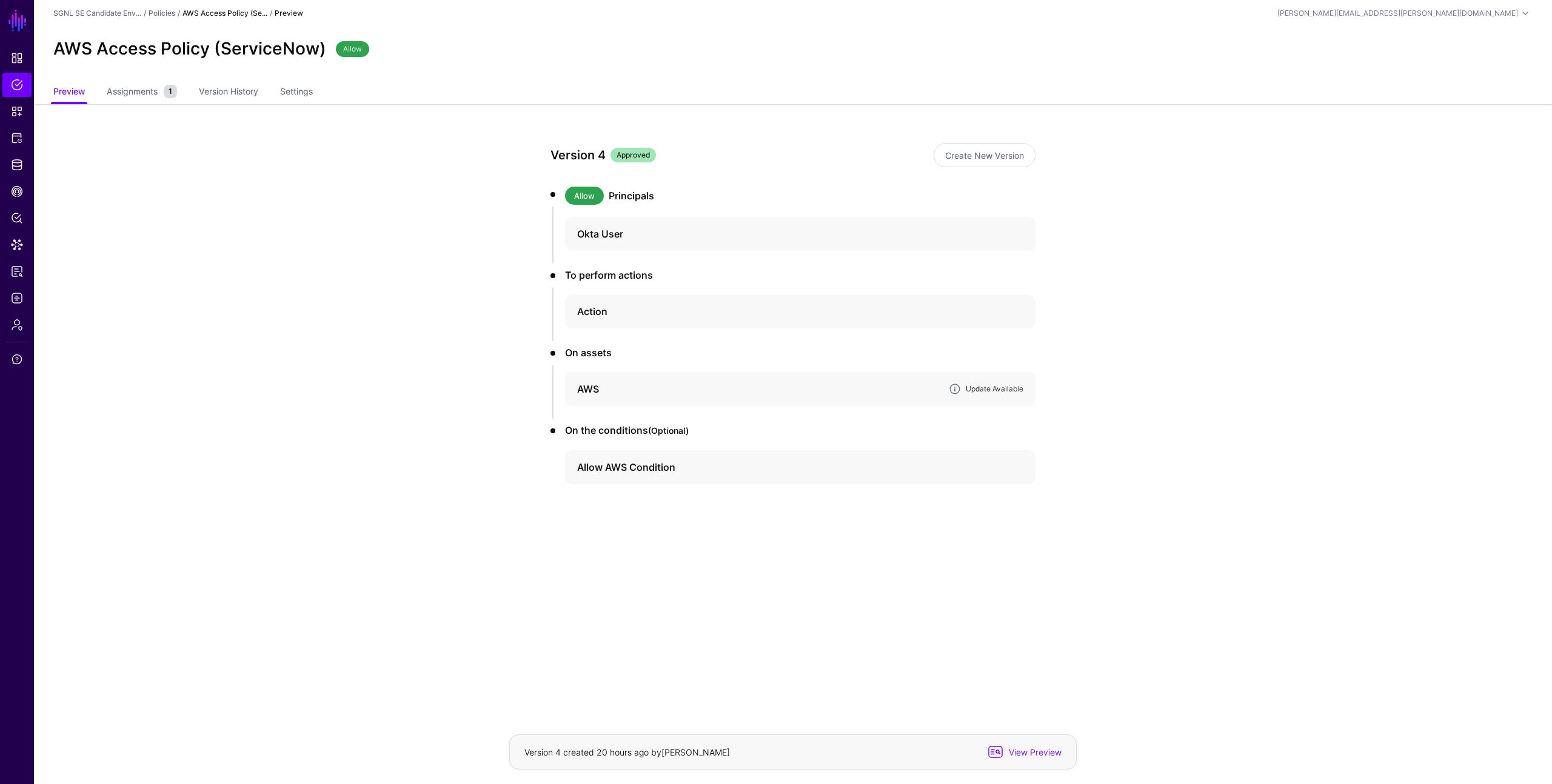
click at [981, 387] on link "Update Available" at bounding box center [994, 389] width 58 height 9
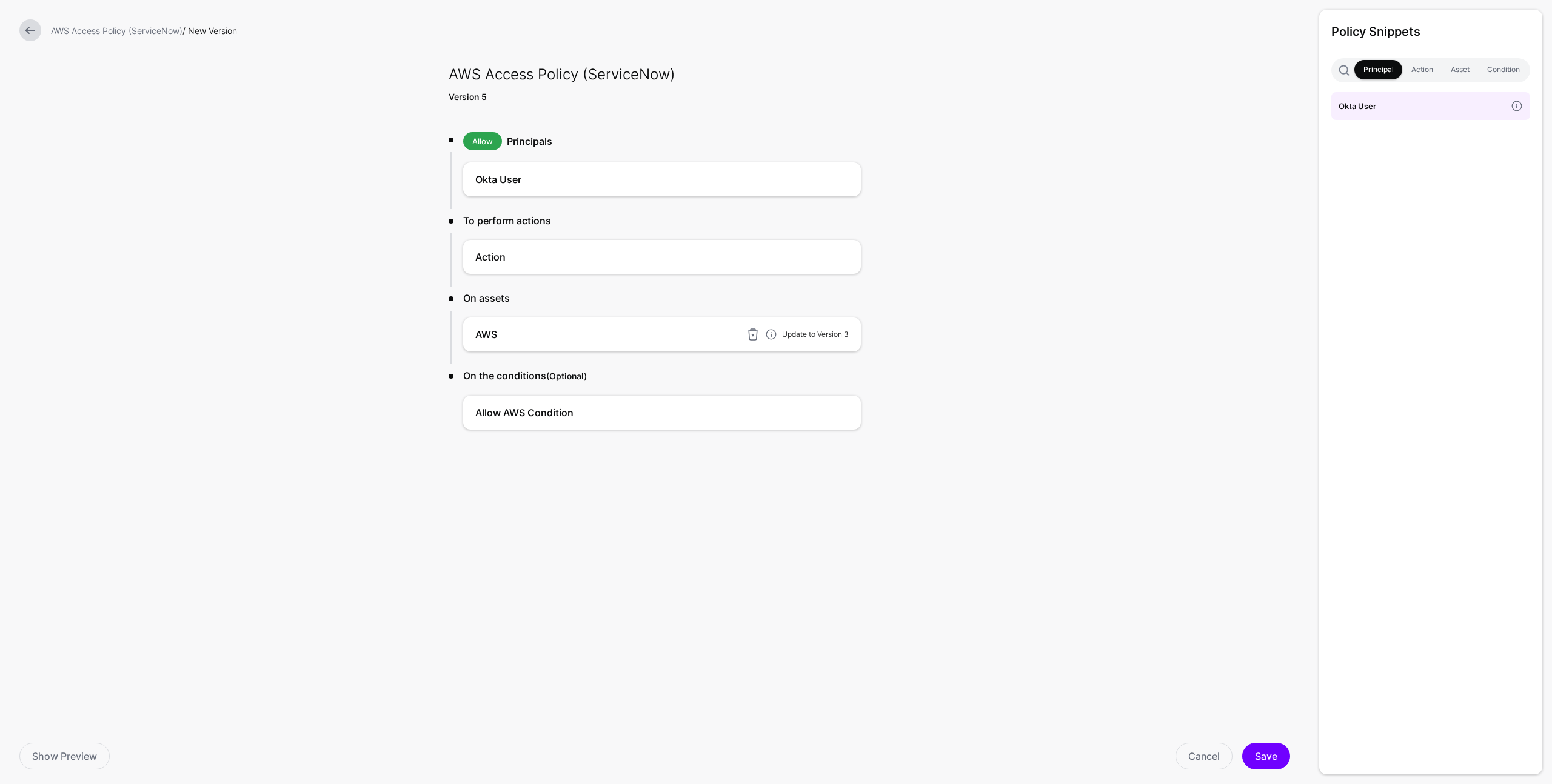
click at [842, 338] on link "Update to Version 3" at bounding box center [815, 334] width 67 height 9
click at [1271, 754] on button "Save" at bounding box center [1266, 756] width 48 height 27
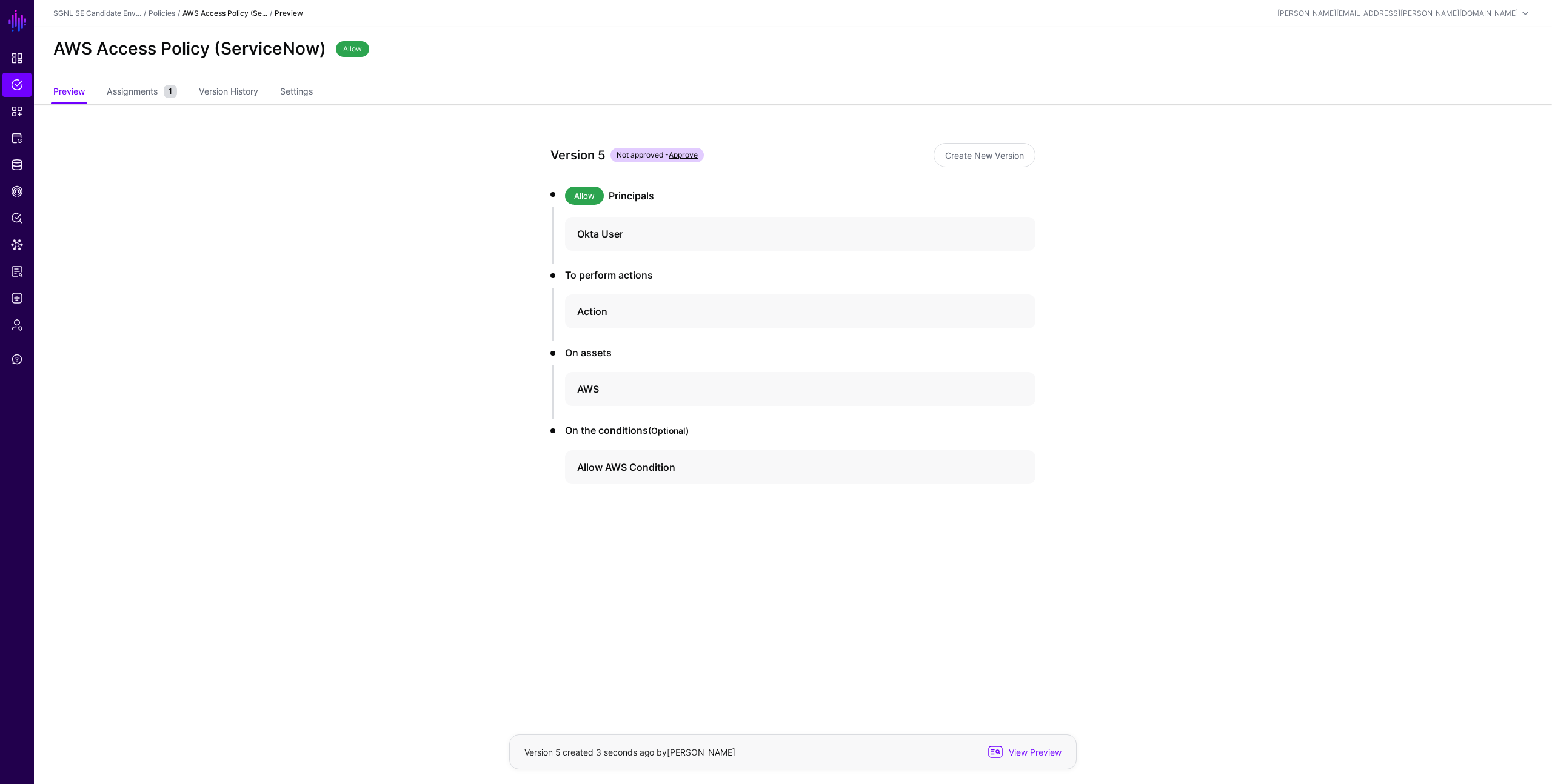
click at [691, 152] on link "Approve" at bounding box center [684, 155] width 29 height 9
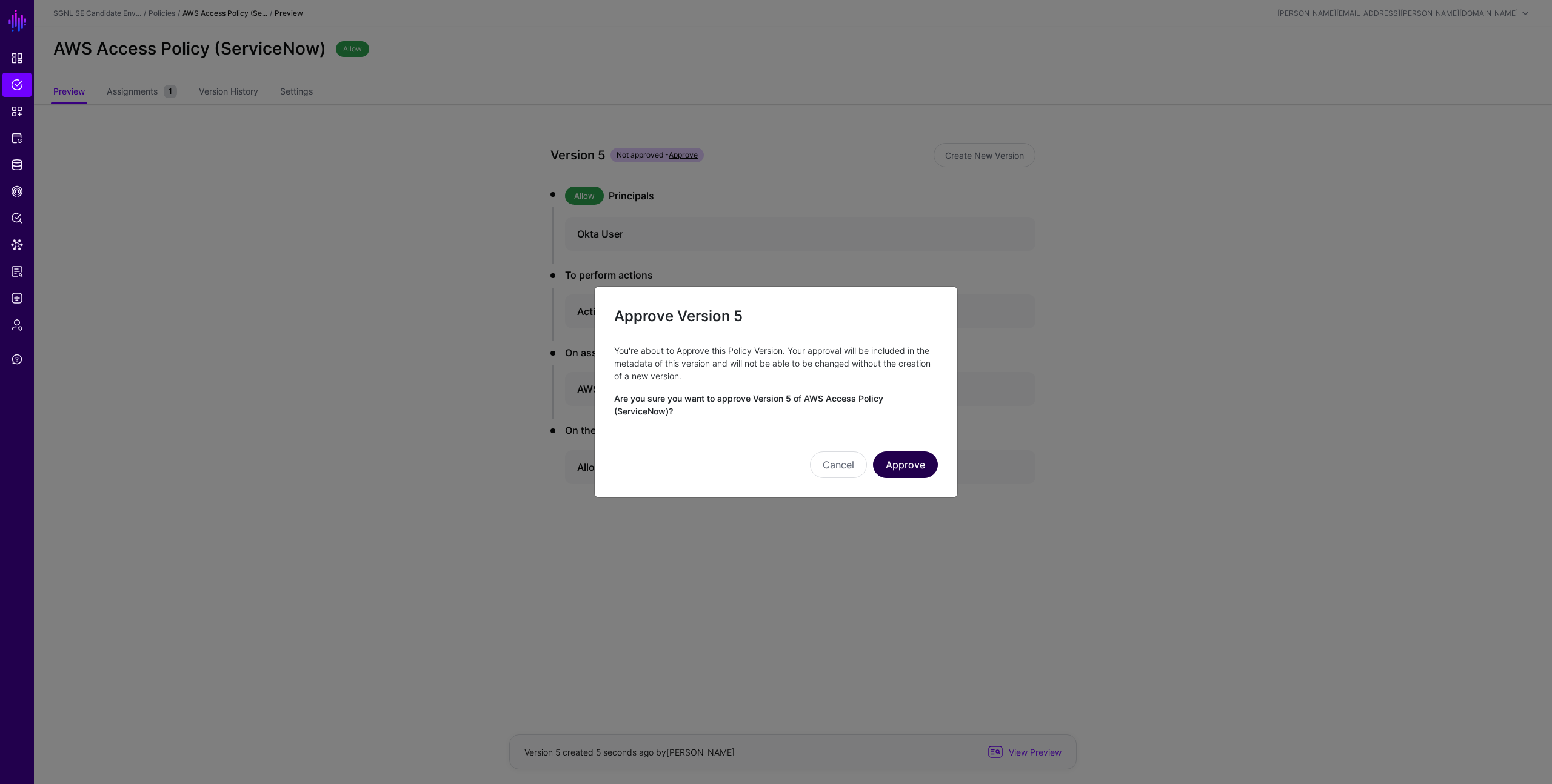
click at [908, 461] on button "Approve" at bounding box center [905, 464] width 65 height 27
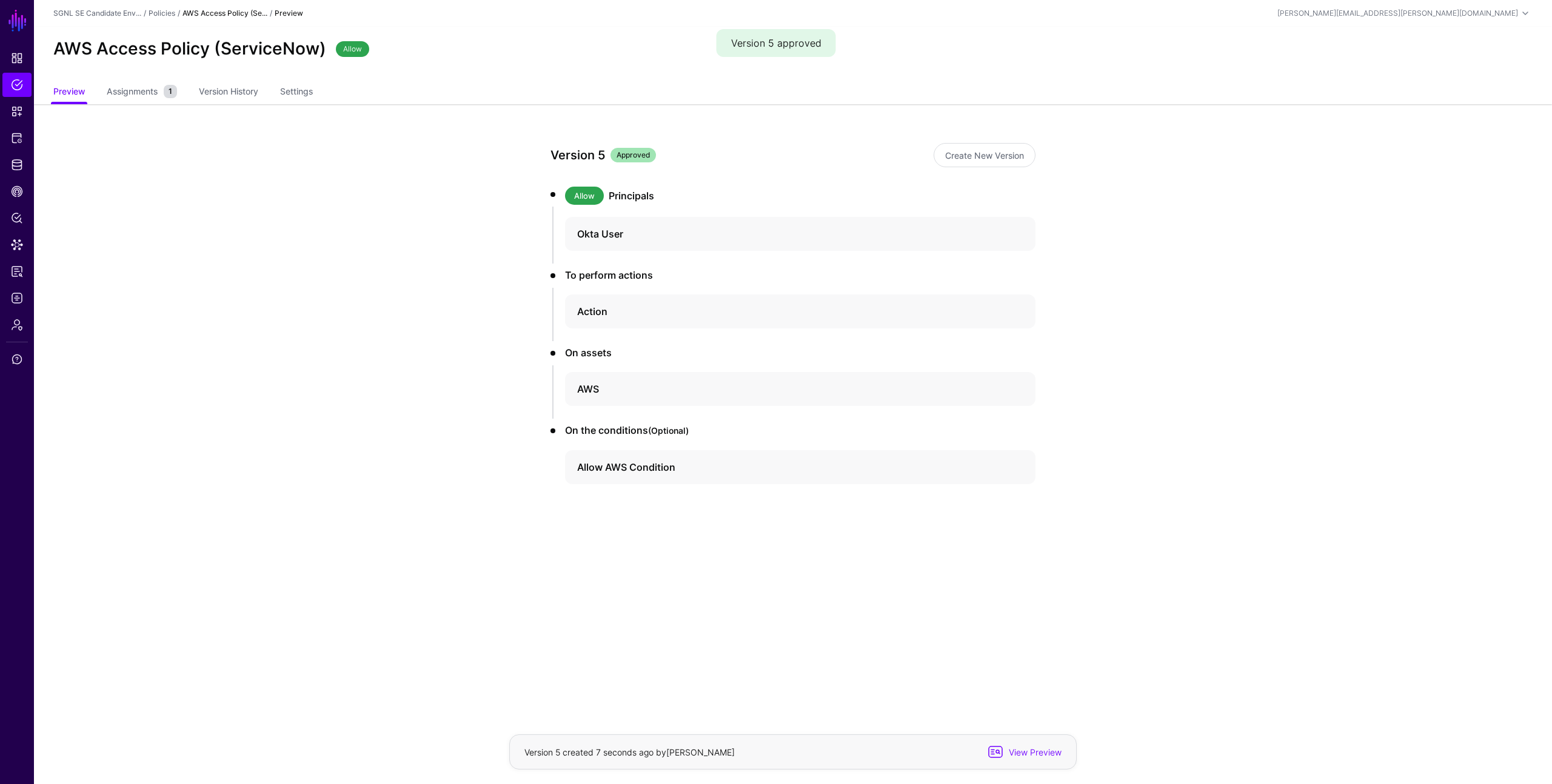
click at [360, 249] on app-policies-v2-item-preview "Version 5 Approved Create New Version Allow Principals Okta User To perform act…" at bounding box center [792, 356] width 1517 height 504
click at [15, 216] on span "Policy Lens" at bounding box center [17, 218] width 12 height 12
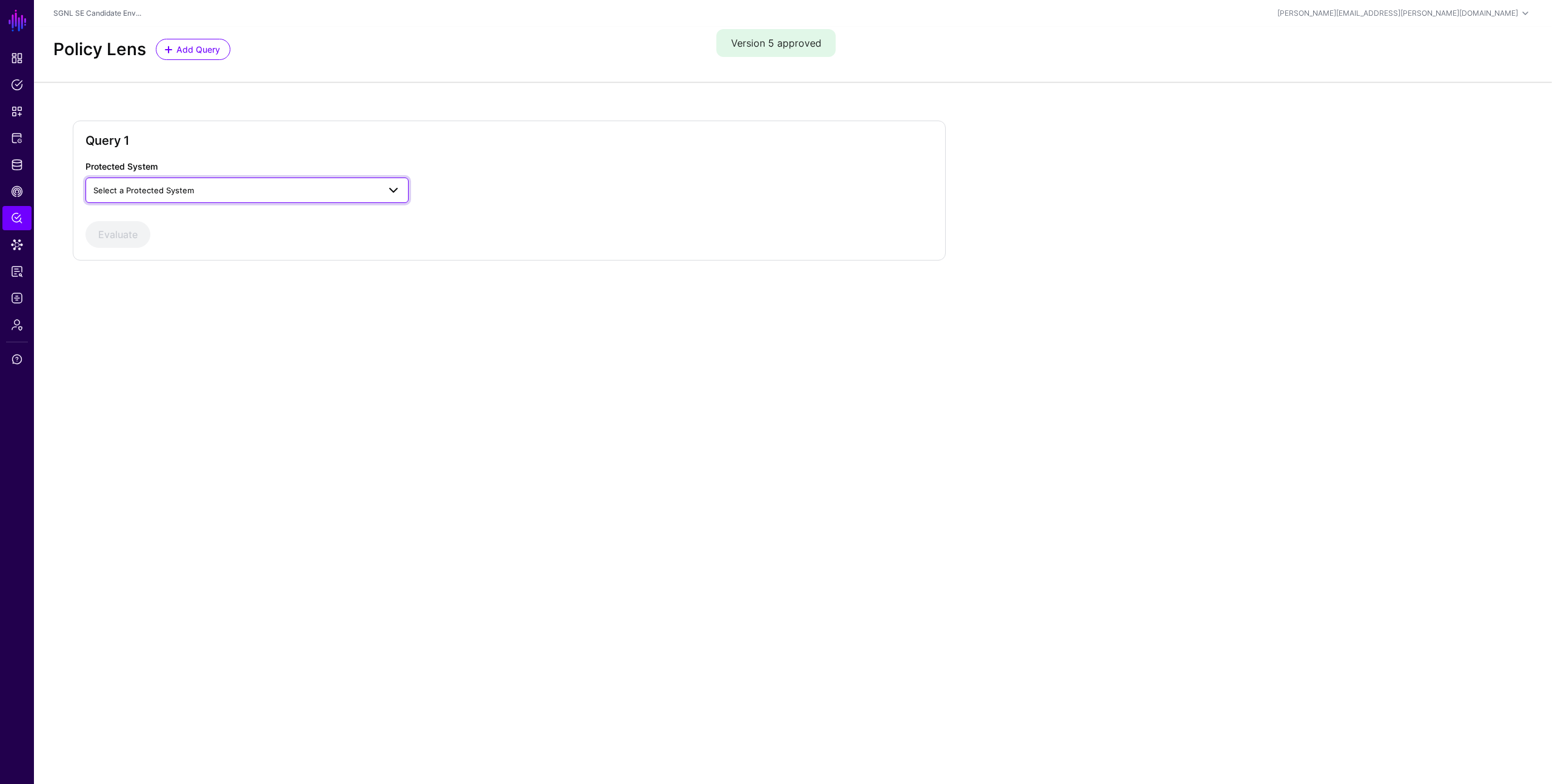
click at [191, 188] on span "Select a Protected System" at bounding box center [143, 190] width 101 height 10
click at [187, 218] on div "AWS" at bounding box center [247, 219] width 304 height 12
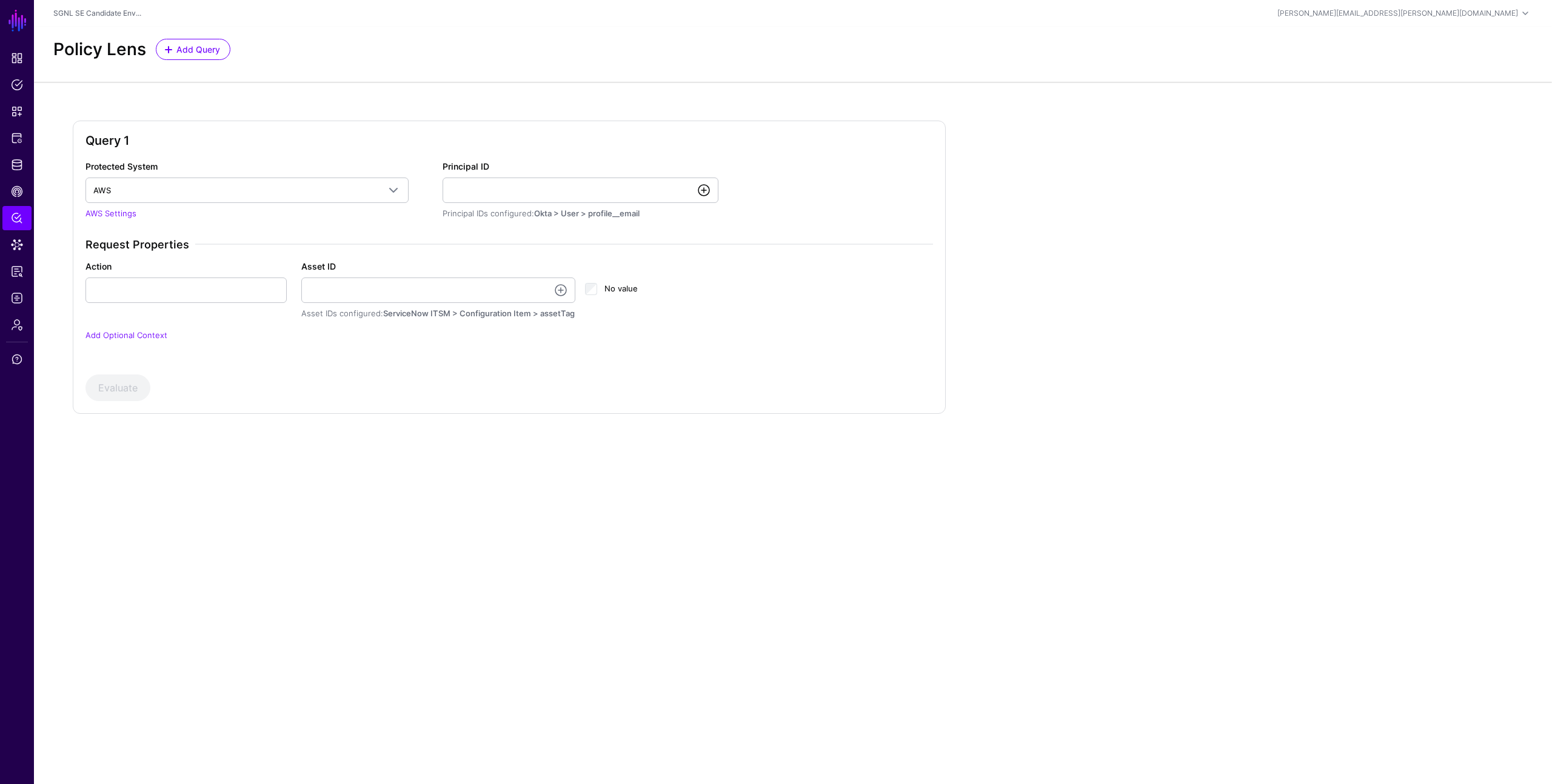
click at [707, 192] on link at bounding box center [704, 190] width 15 height 15
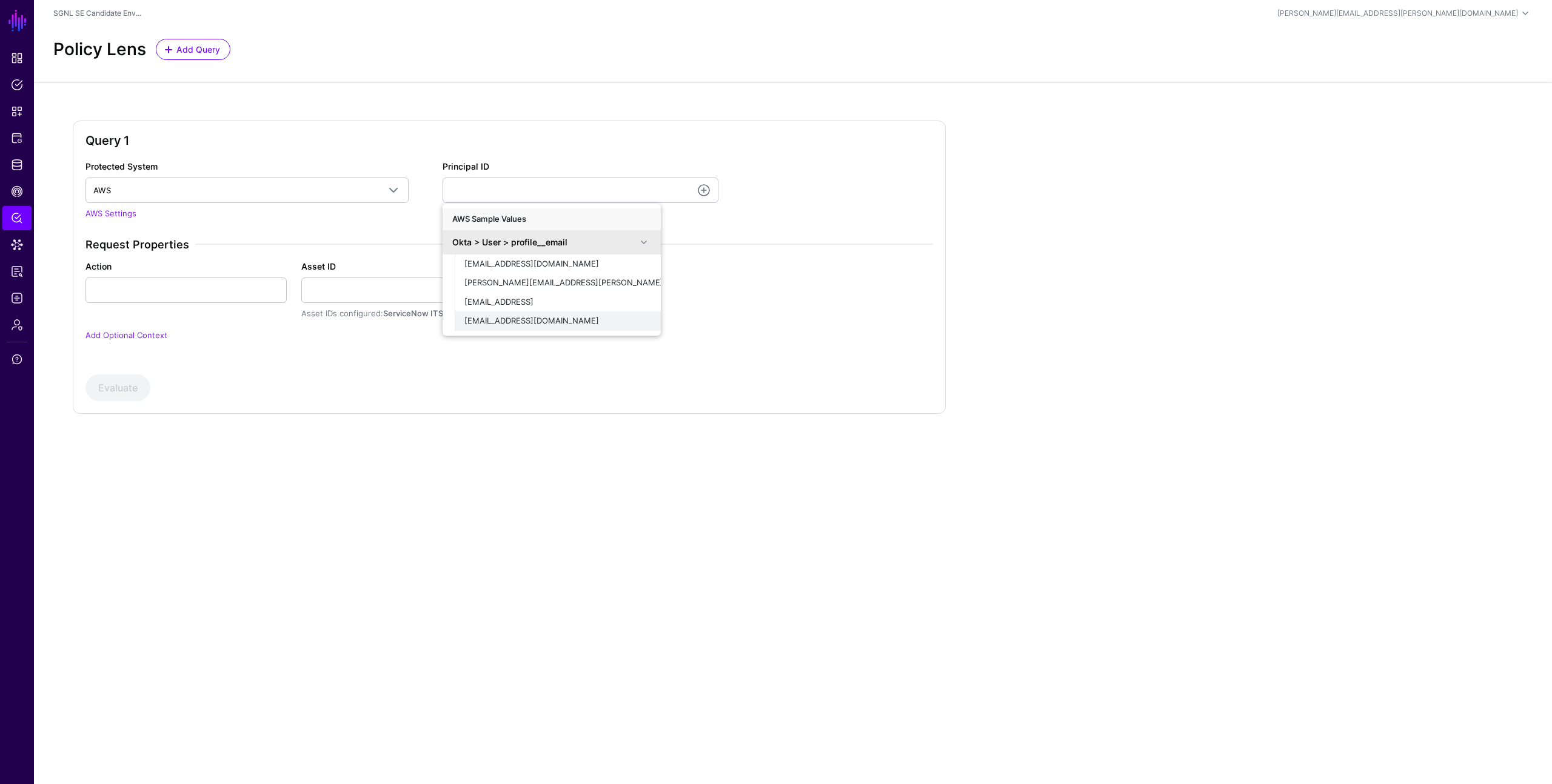
click at [529, 317] on span "[EMAIL_ADDRESS][DOMAIN_NAME]" at bounding box center [531, 320] width 135 height 10
type input "**********"
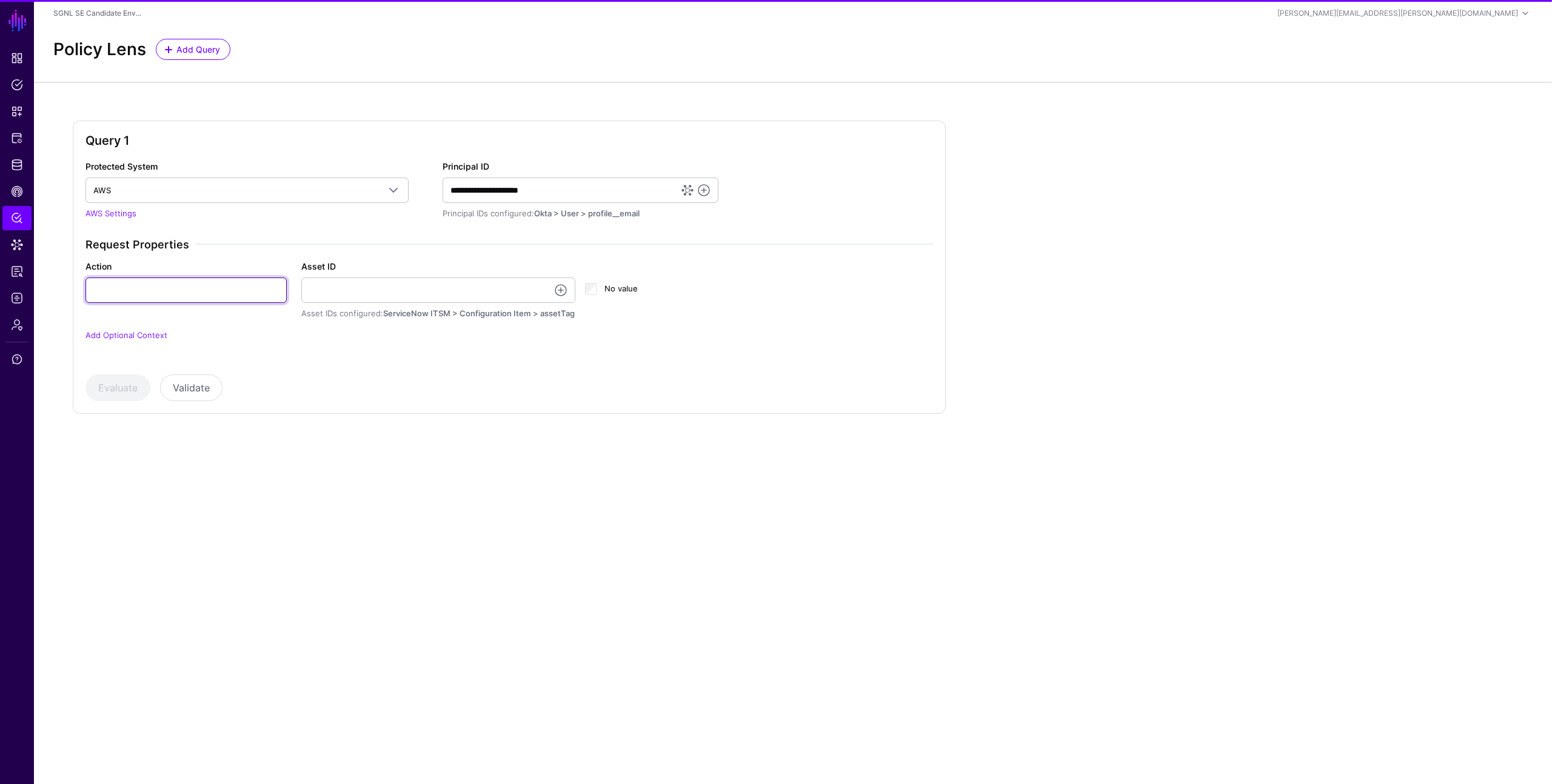
click at [239, 291] on input "Action" at bounding box center [186, 290] width 201 height 25
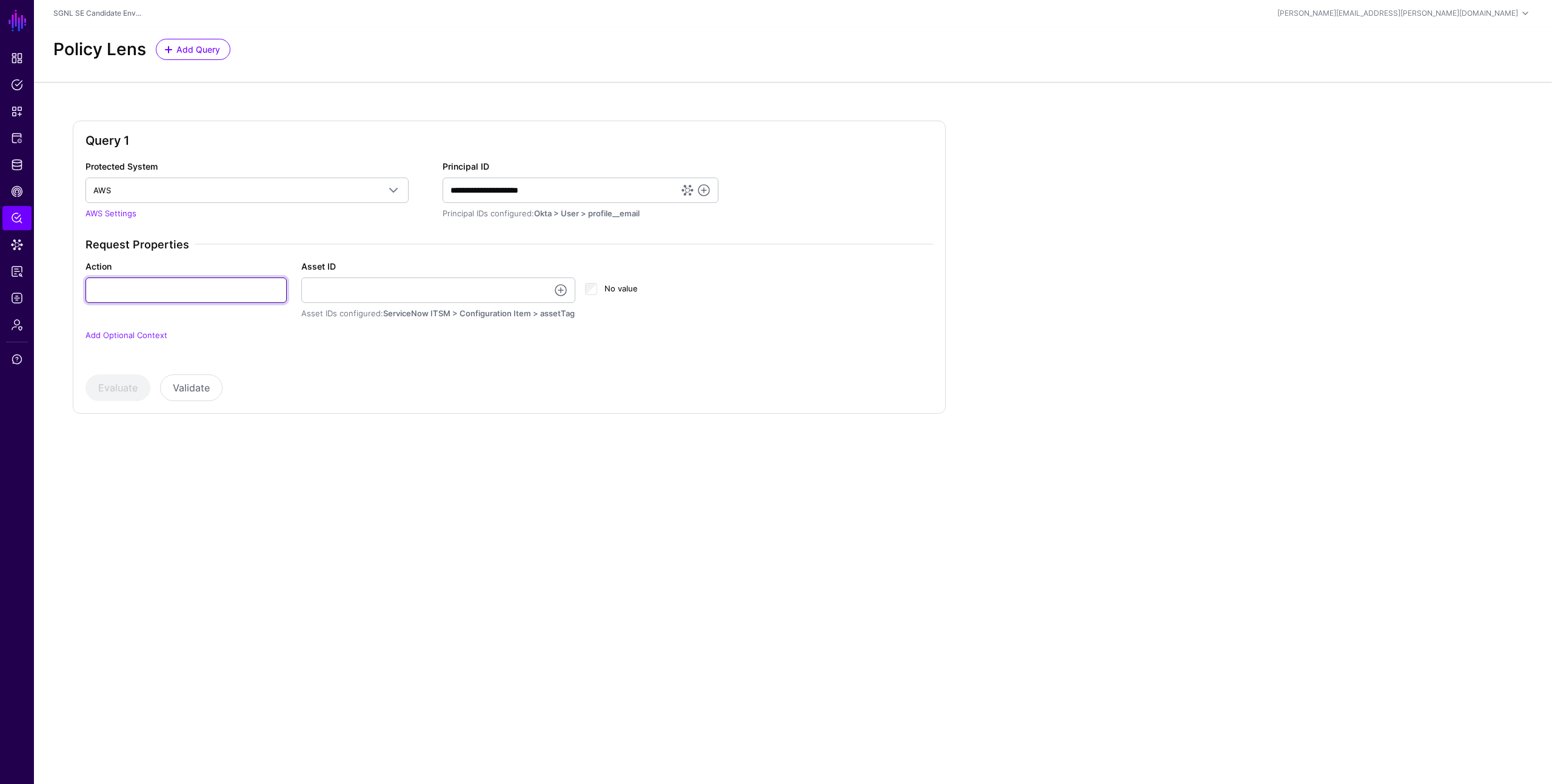
type input "******"
click at [560, 288] on link at bounding box center [560, 290] width 15 height 15
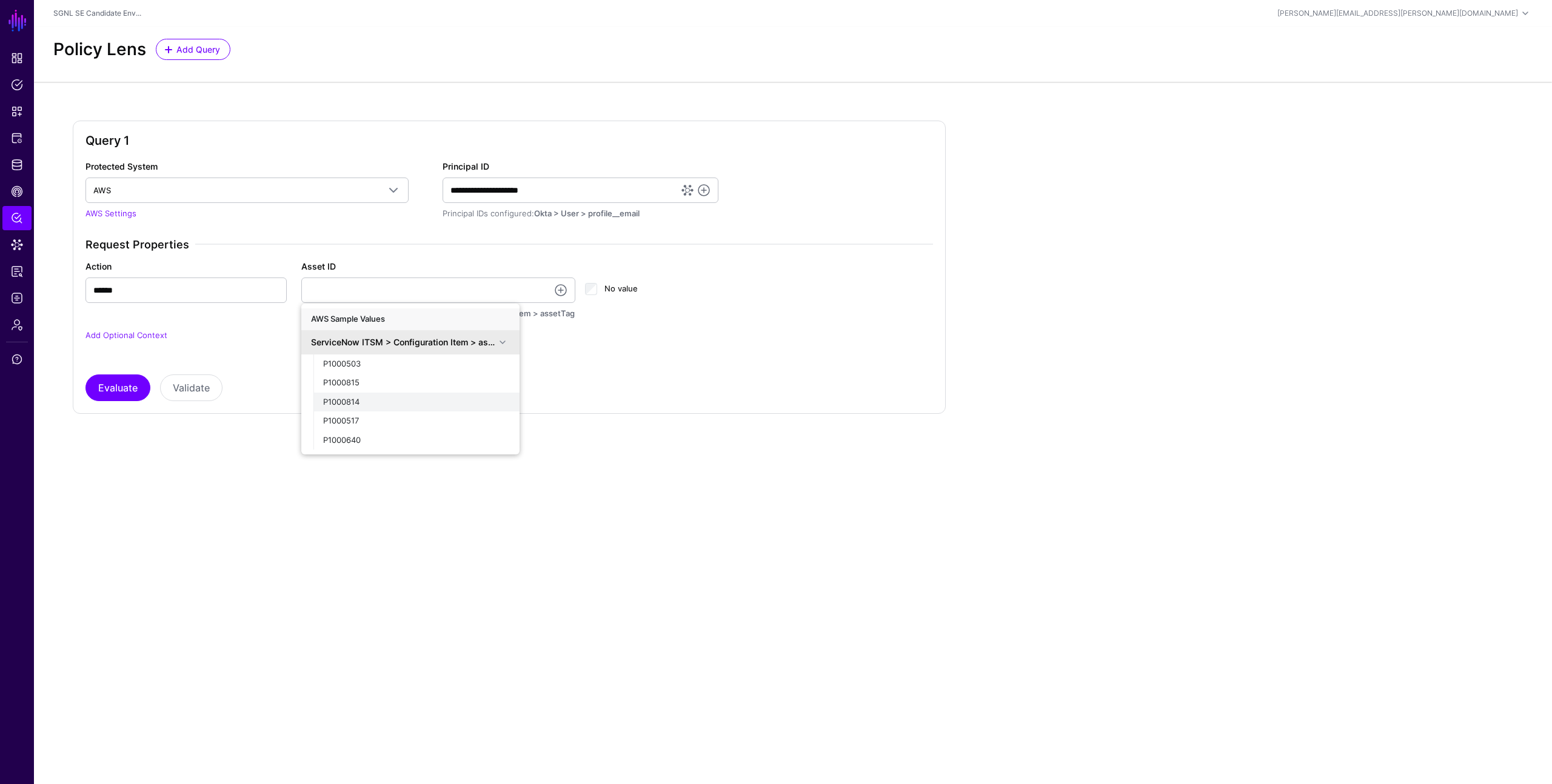
click at [438, 393] on button "P1000814" at bounding box center [416, 402] width 206 height 19
type input "********"
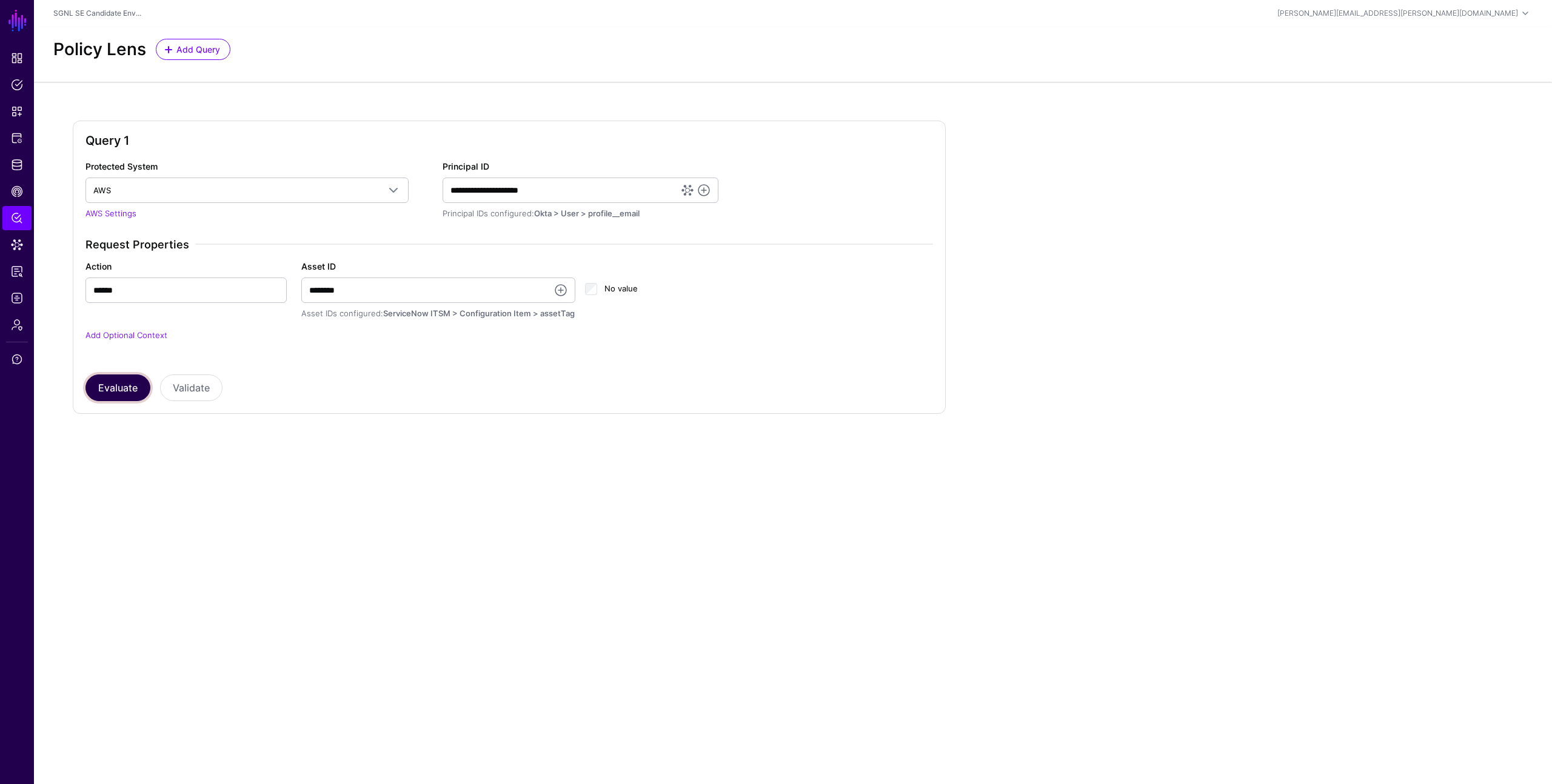
click at [101, 386] on button "Evaluate" at bounding box center [118, 387] width 65 height 27
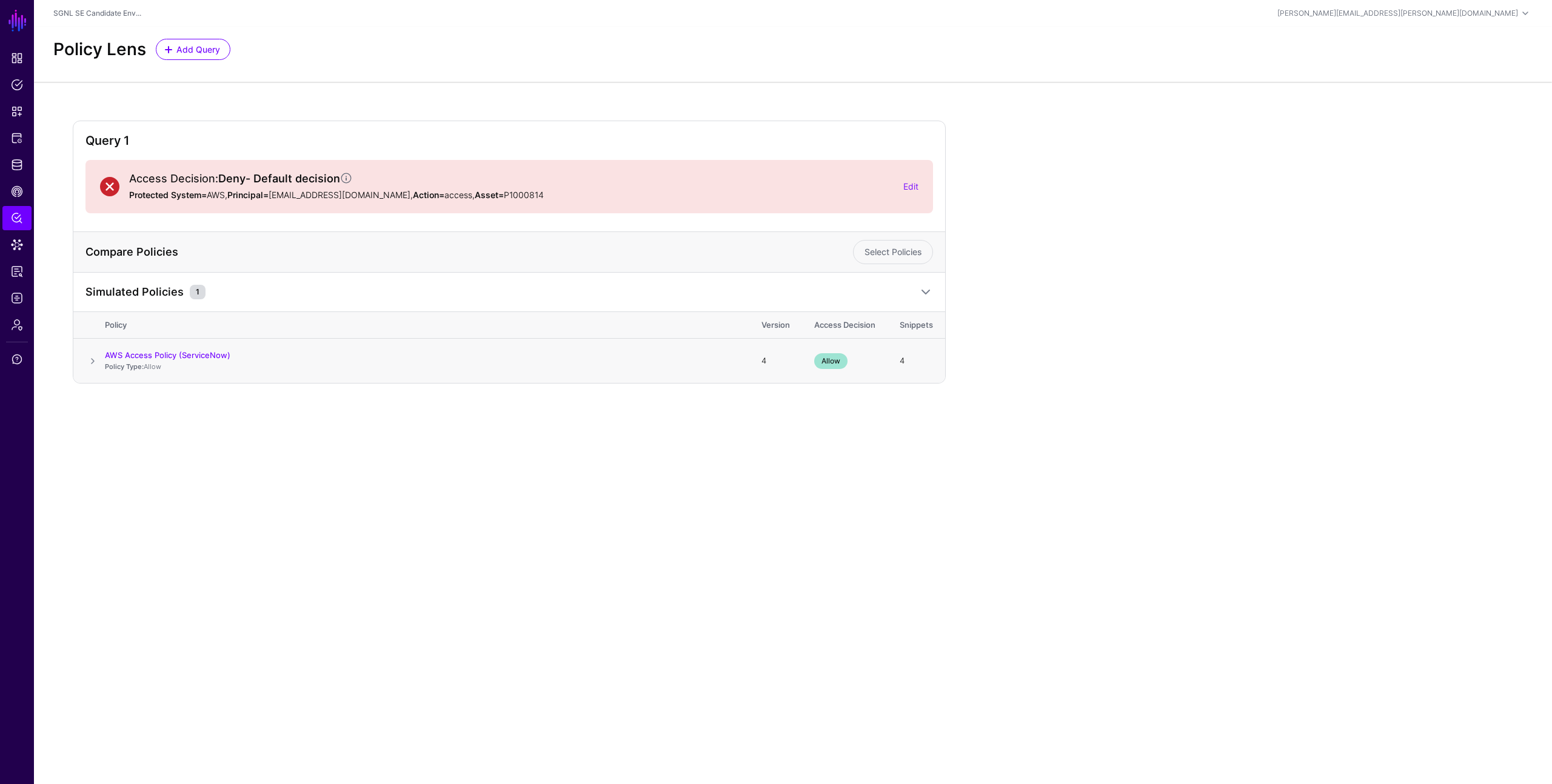
click at [91, 357] on span at bounding box center [92, 360] width 15 height 15
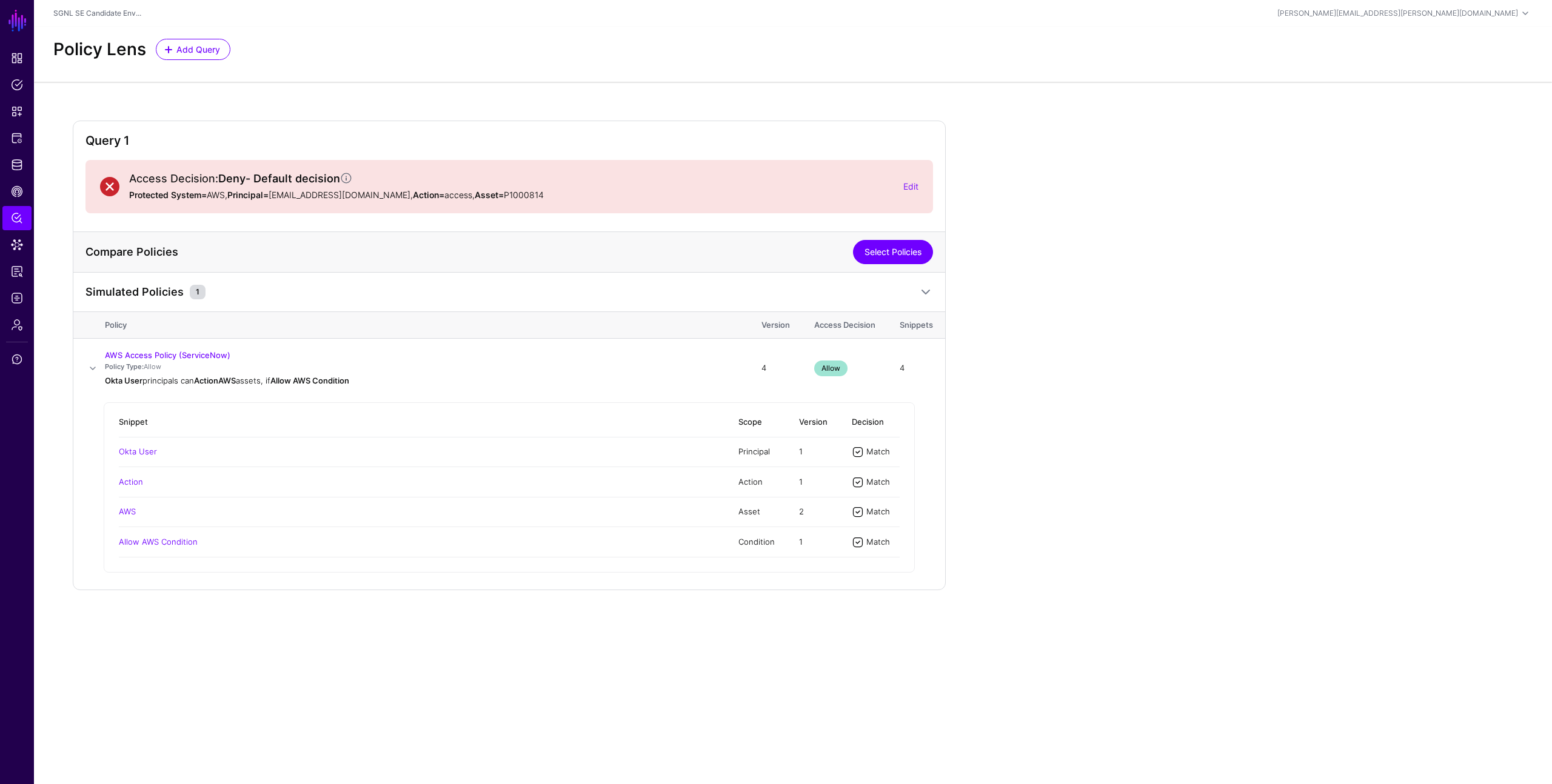
click at [892, 250] on link "Select Policies" at bounding box center [893, 251] width 80 height 24
click at [924, 293] on span at bounding box center [925, 292] width 15 height 15
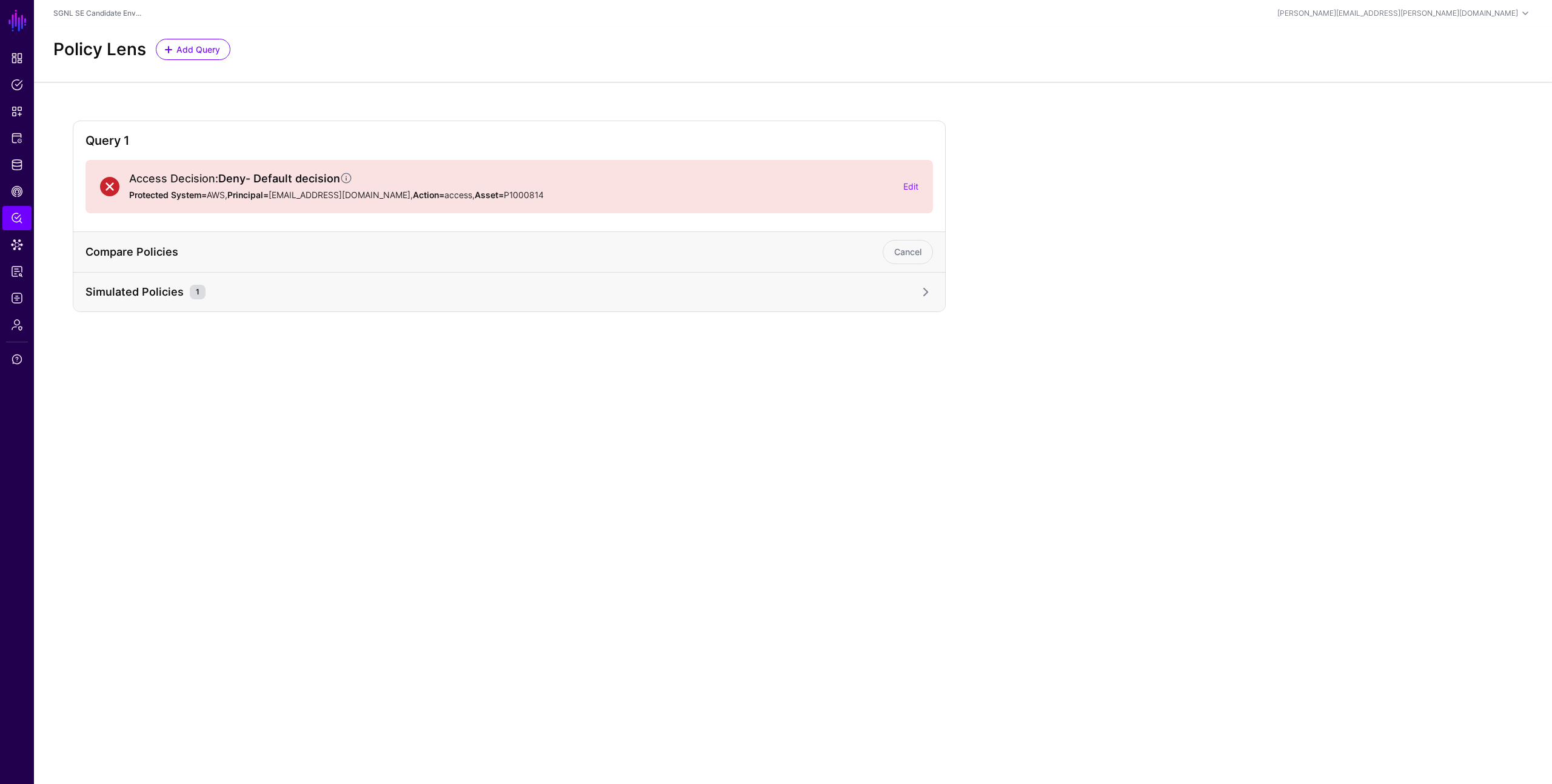
click at [924, 293] on span at bounding box center [925, 292] width 15 height 15
click at [912, 254] on link "Cancel" at bounding box center [907, 251] width 50 height 24
